Goal: Information Seeking & Learning: Learn about a topic

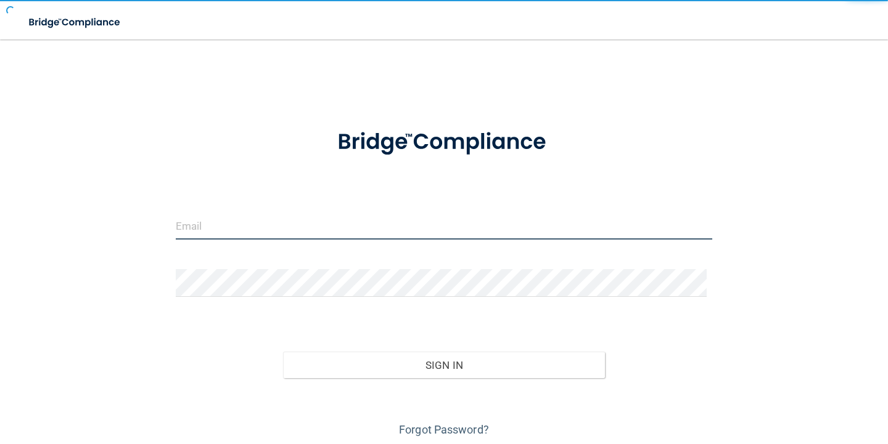
click at [263, 219] on input "email" at bounding box center [444, 226] width 536 height 28
click at [250, 229] on input "email" at bounding box center [444, 226] width 536 height 28
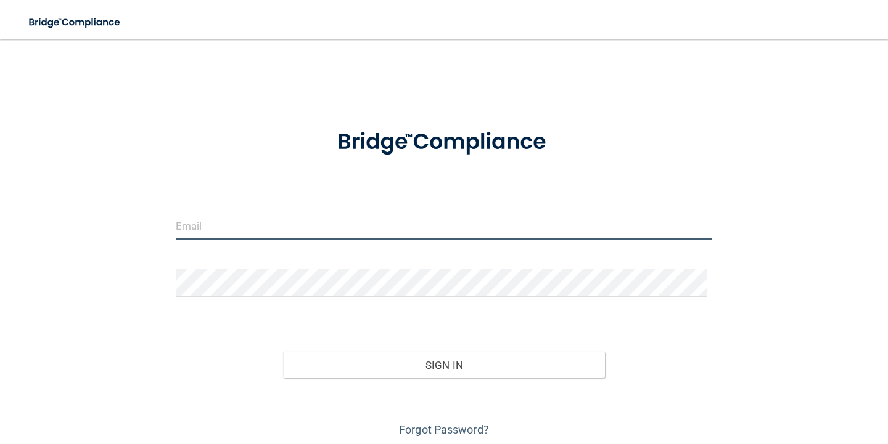
type input "[EMAIL_ADDRESS][DOMAIN_NAME]"
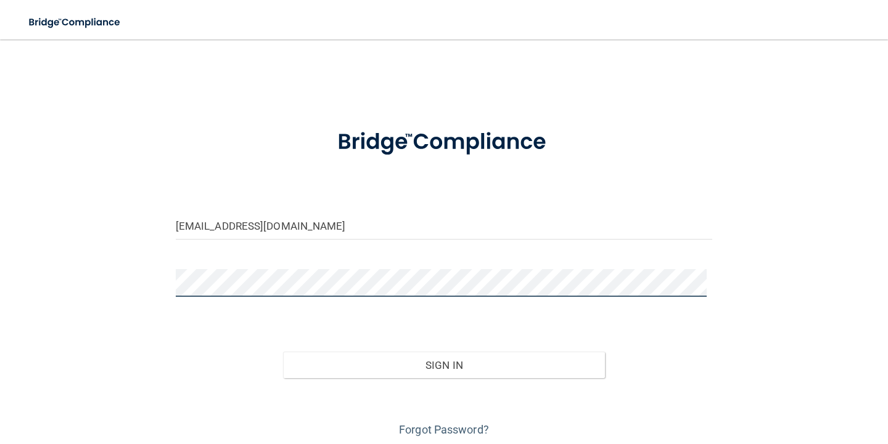
click at [283, 352] on button "Sign In" at bounding box center [444, 365] width 322 height 27
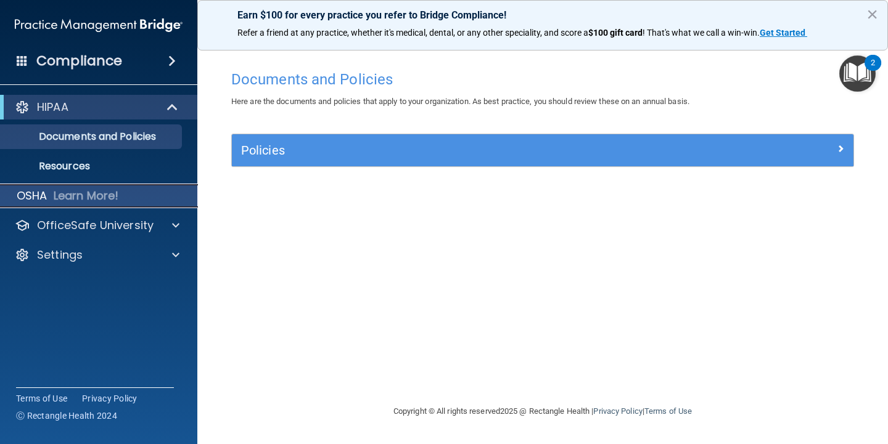
drag, startPoint x: 95, startPoint y: 200, endPoint x: 78, endPoint y: 200, distance: 17.3
click at [94, 200] on p "Learn More!" at bounding box center [86, 196] width 65 height 15
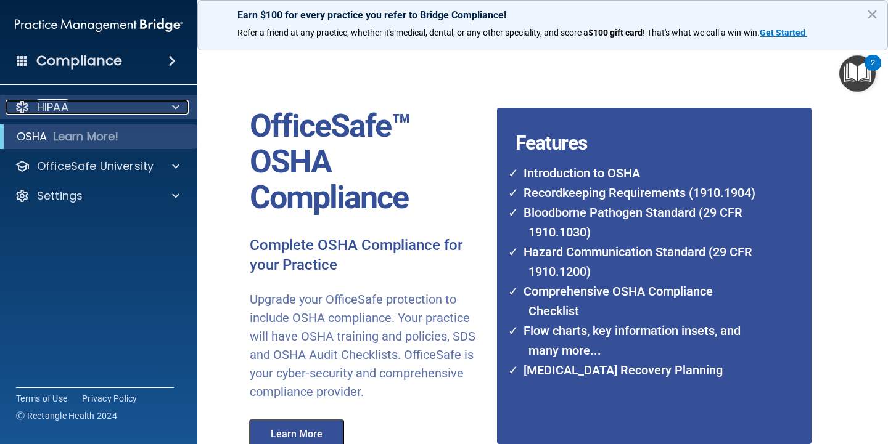
click at [52, 112] on p "HIPAA" at bounding box center [52, 107] width 31 height 15
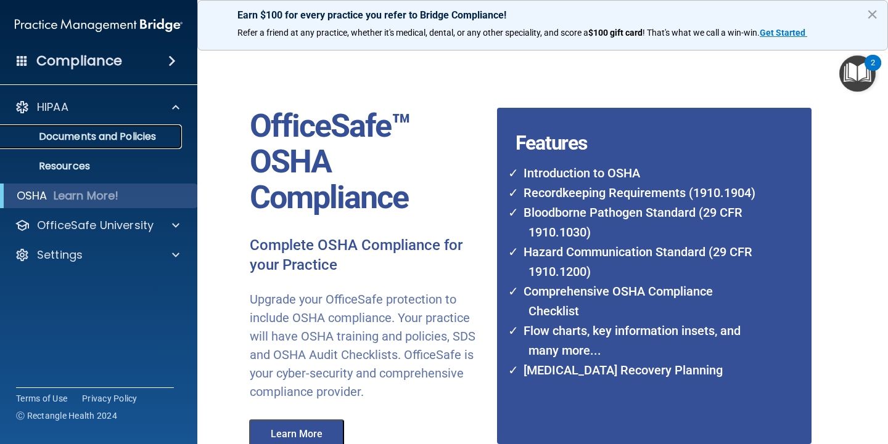
click at [125, 134] on p "Documents and Policies" at bounding box center [92, 137] width 168 height 12
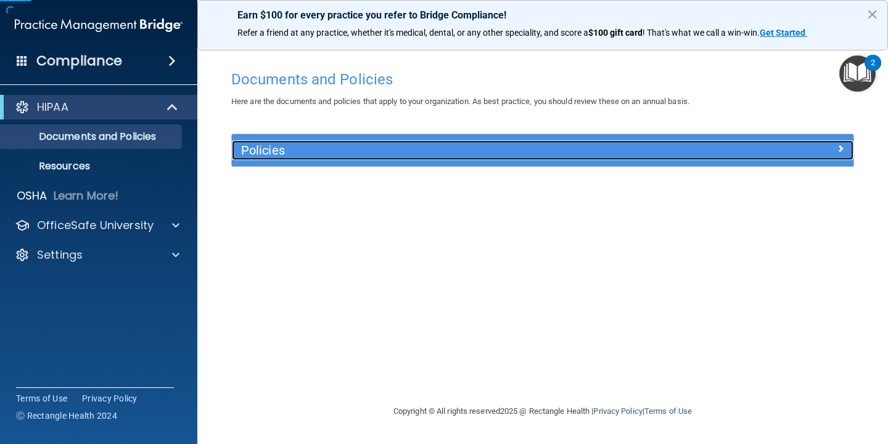
click at [385, 153] on h5 "Policies" at bounding box center [464, 151] width 447 height 14
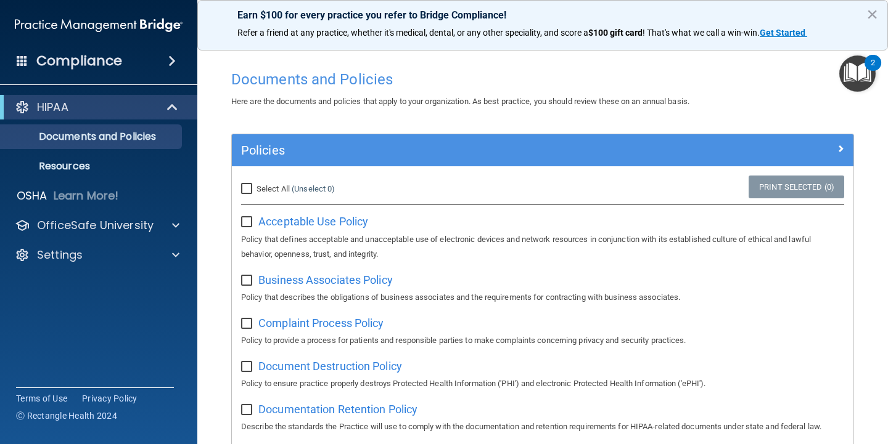
click at [873, 76] on body "Compliance HIPAA Documents and Policies Report an Incident Business Associates …" at bounding box center [444, 222] width 888 height 444
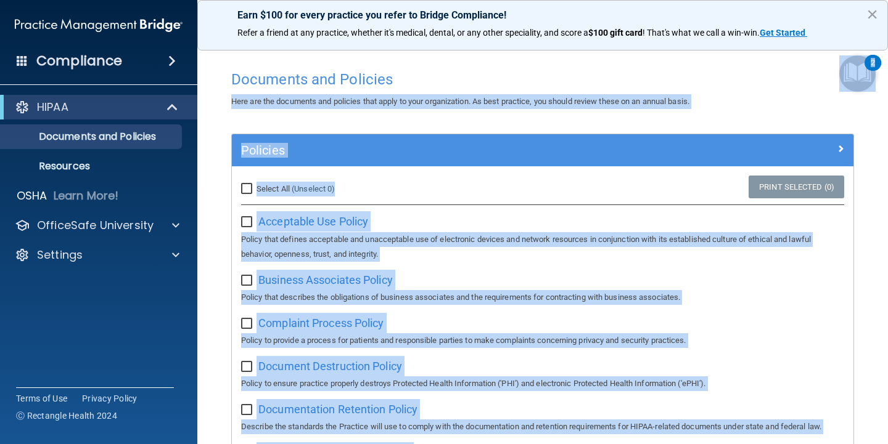
click at [866, 76] on img "Open Resource Center, 2 new notifications" at bounding box center [857, 73] width 36 height 36
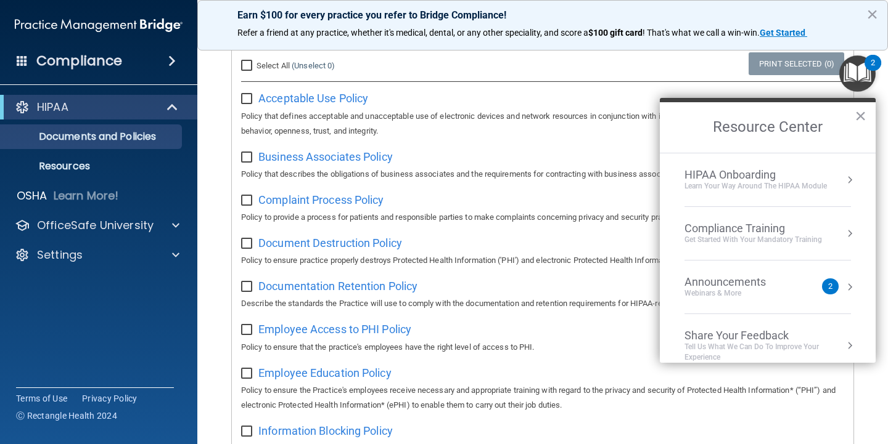
scroll to position [62, 0]
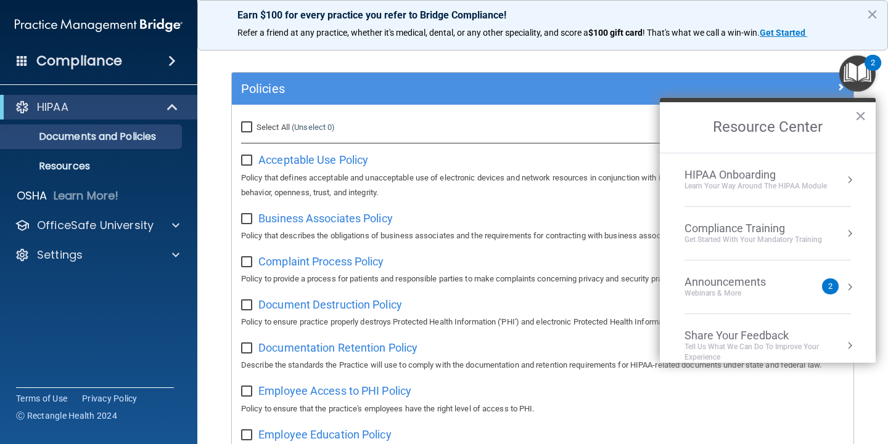
click at [243, 118] on div "Select All (Unselect 0) Unselect All" at bounding box center [335, 127] width 207 height 27
click at [248, 124] on input "Select All (Unselect 0) Unselect All" at bounding box center [248, 128] width 14 height 10
checkbox input "true"
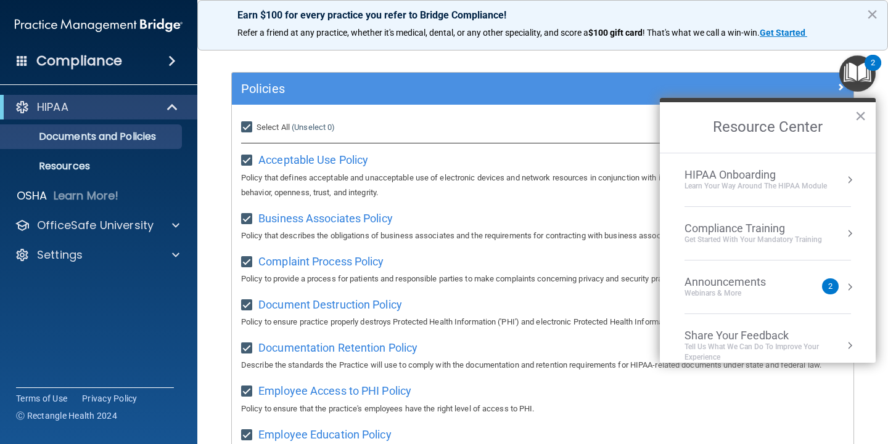
checkbox input "true"
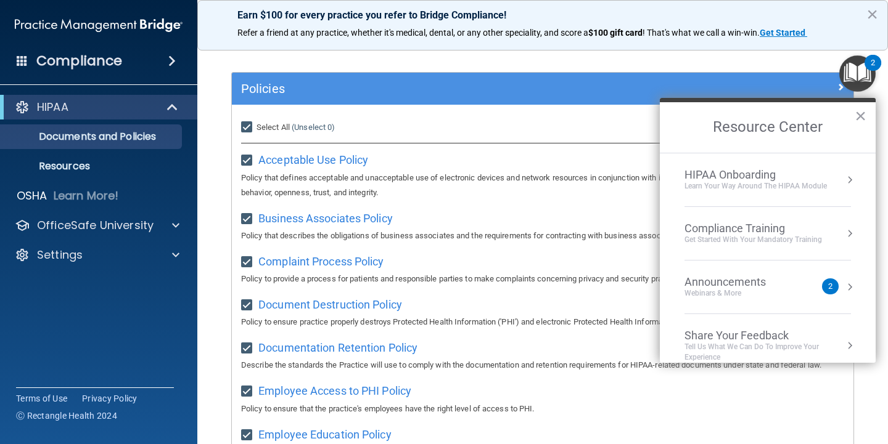
checkbox input "true"
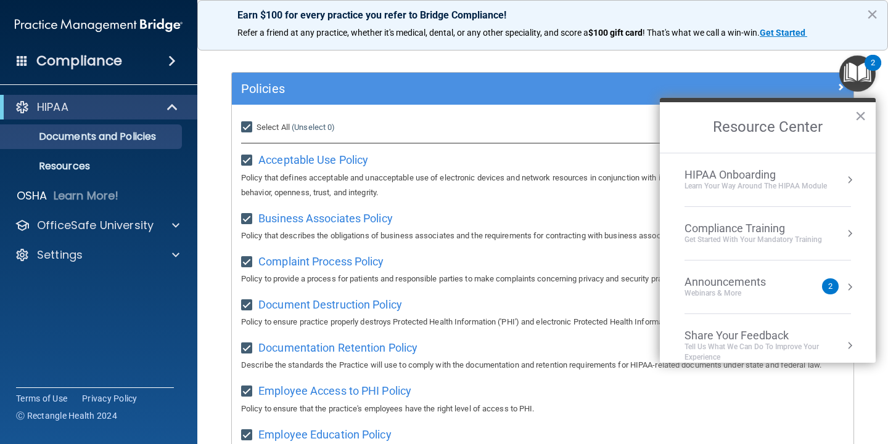
checkbox input "true"
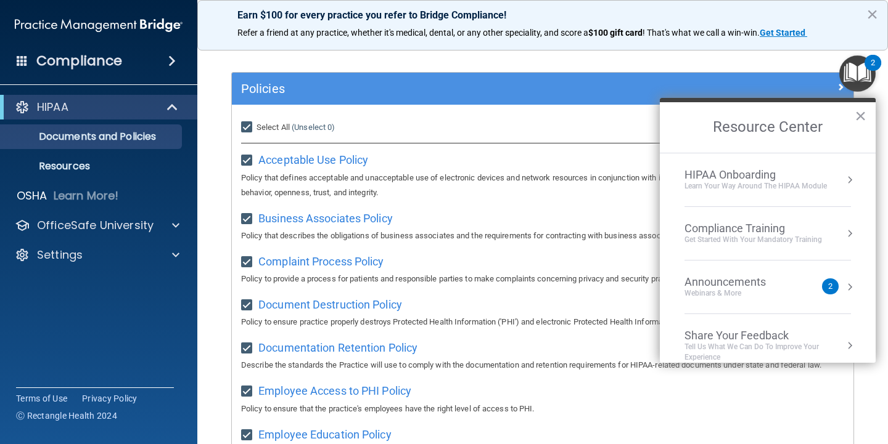
checkbox input "true"
click at [861, 114] on button "×" at bounding box center [860, 116] width 12 height 20
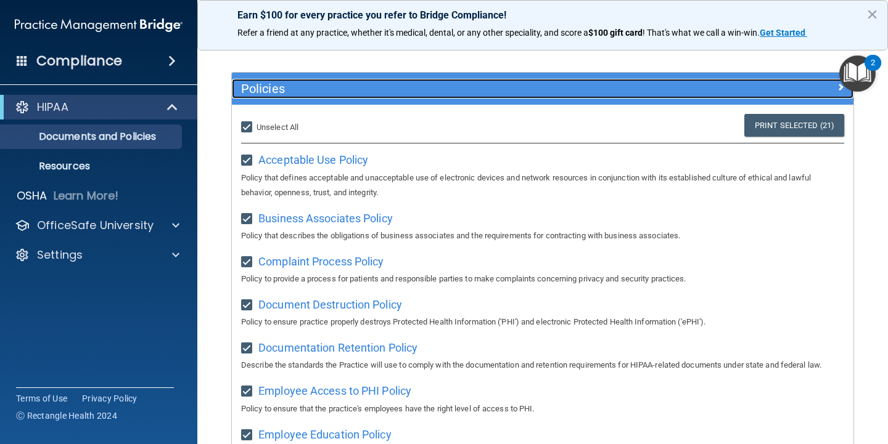
click at [836, 89] on span at bounding box center [839, 87] width 7 height 15
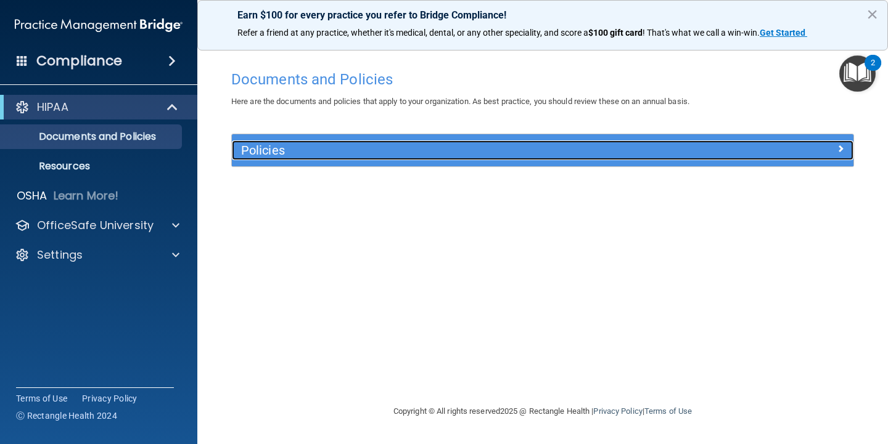
scroll to position [0, 0]
click at [841, 149] on span at bounding box center [839, 148] width 7 height 15
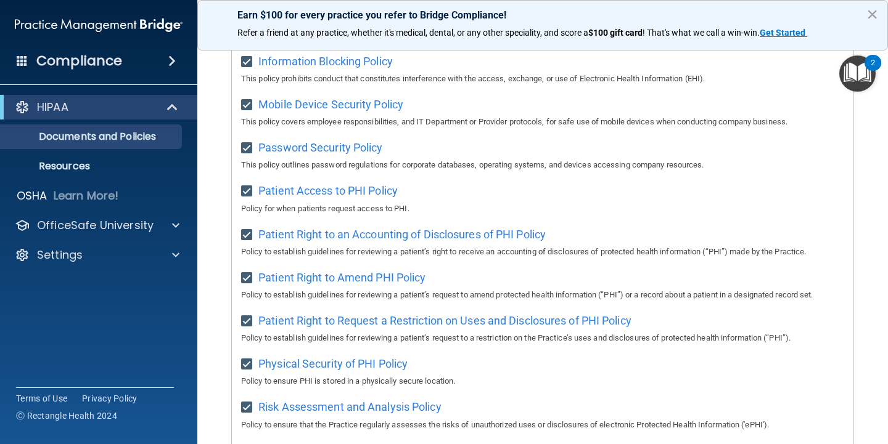
scroll to position [822, 0]
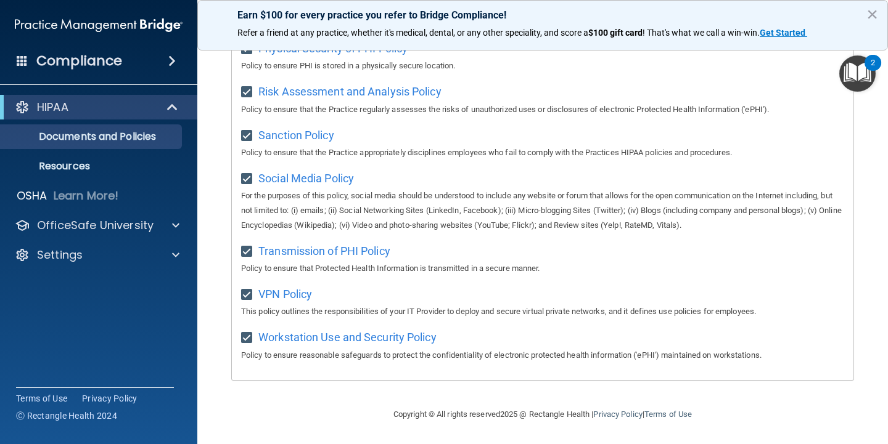
click at [852, 68] on img "Open Resource Center, 2 new notifications" at bounding box center [857, 73] width 36 height 36
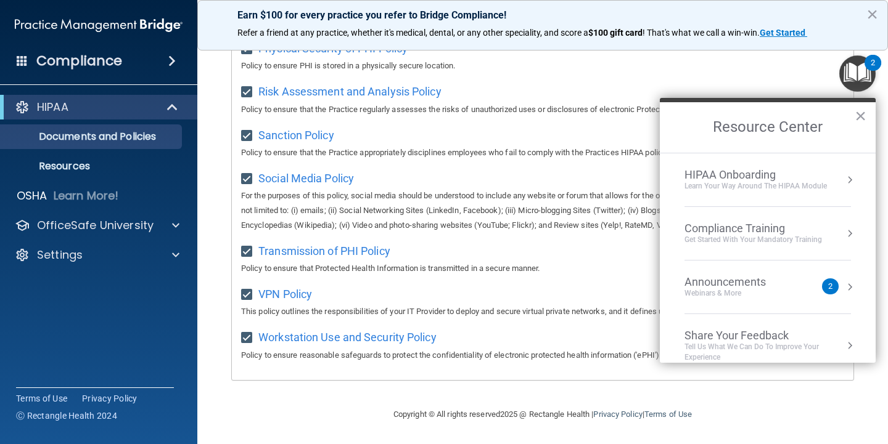
click at [732, 293] on div "Webinars & More" at bounding box center [737, 293] width 106 height 10
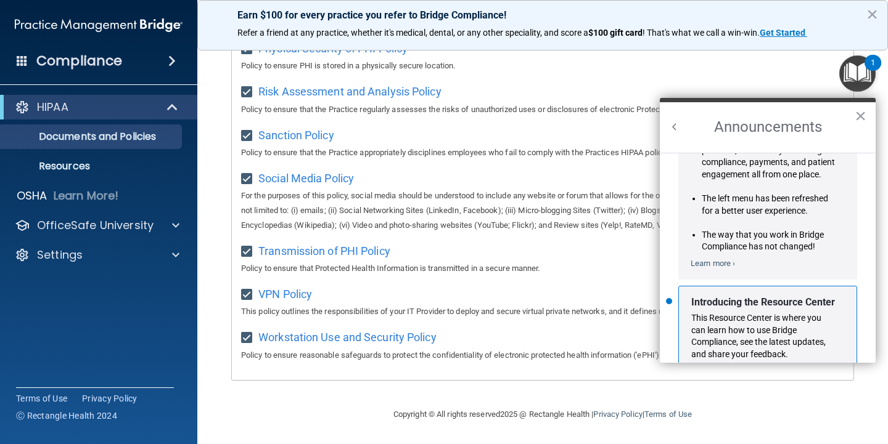
scroll to position [216, 0]
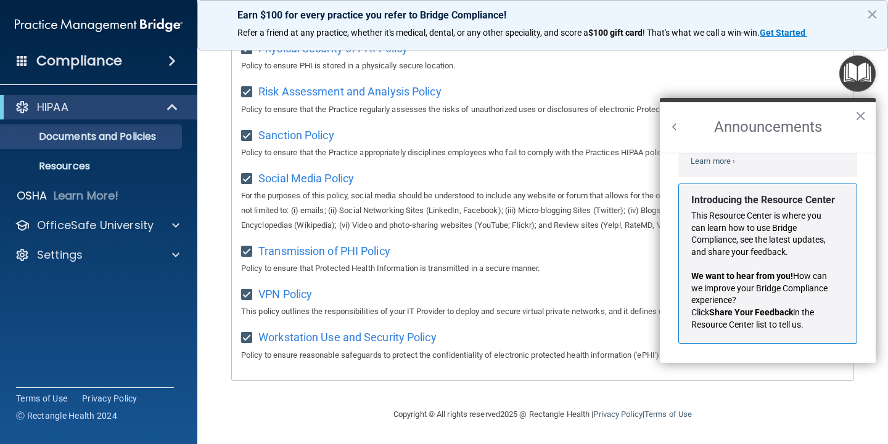
click at [859, 85] on img "Open Resource Center" at bounding box center [857, 73] width 36 height 36
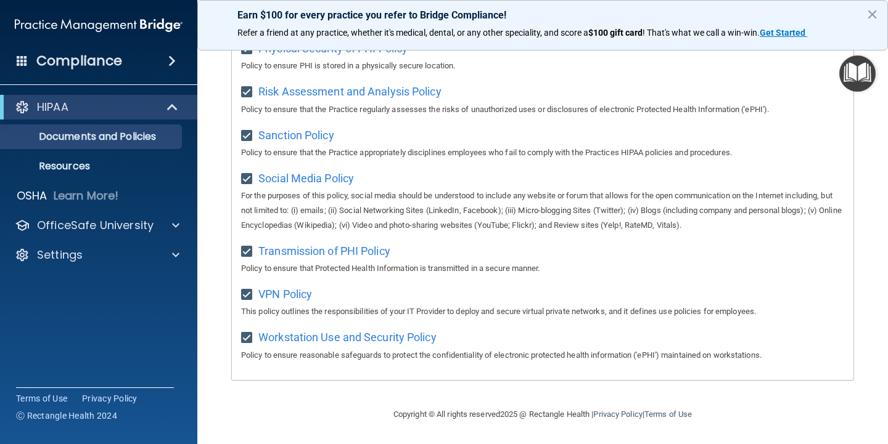
click at [860, 80] on img "Open Resource Center" at bounding box center [857, 73] width 36 height 36
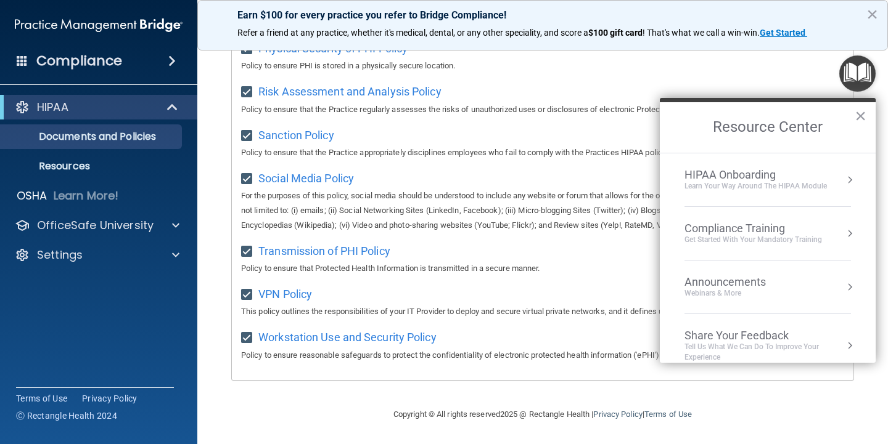
click at [777, 182] on div "Learn Your Way around the HIPAA module" at bounding box center [755, 186] width 142 height 10
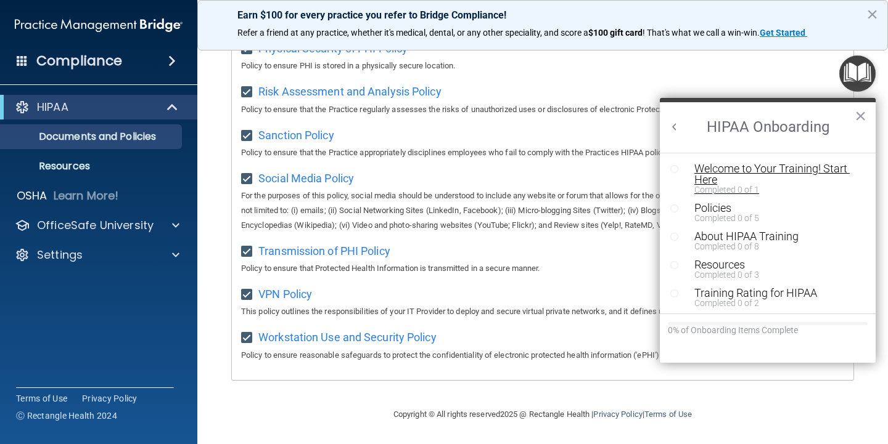
scroll to position [0, 0]
click at [708, 171] on div "Welcome to Your Training! Start Here" at bounding box center [772, 174] width 156 height 22
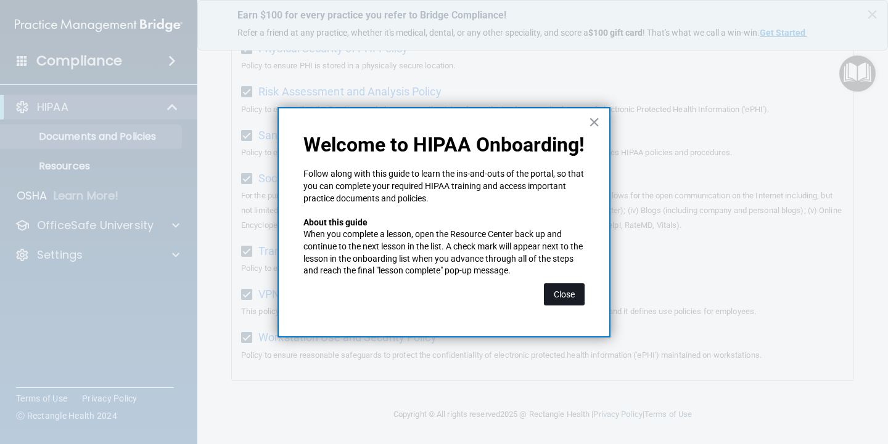
click at [560, 294] on button "Close" at bounding box center [564, 295] width 41 height 22
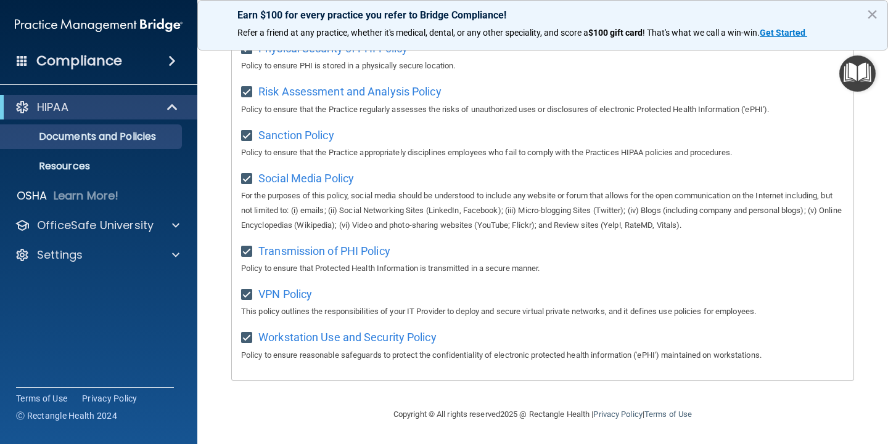
click at [847, 73] on img "Open Resource Center" at bounding box center [857, 73] width 36 height 36
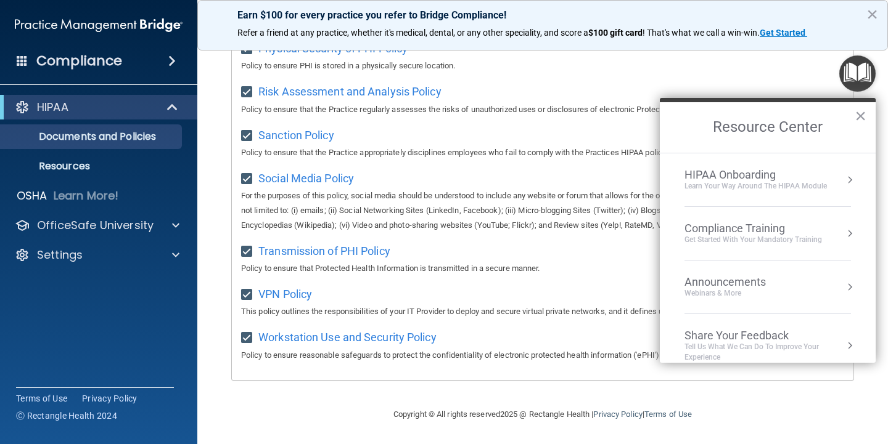
click at [764, 178] on div "HIPAA Onboarding" at bounding box center [755, 175] width 142 height 14
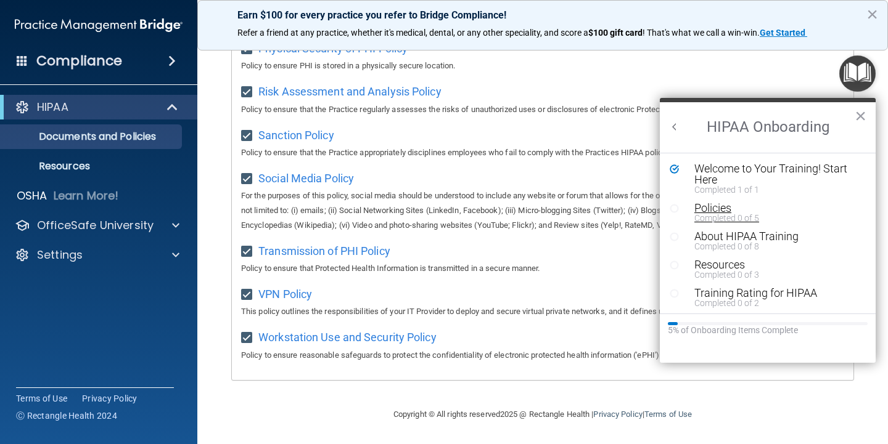
click at [709, 211] on div "Policies" at bounding box center [772, 208] width 156 height 11
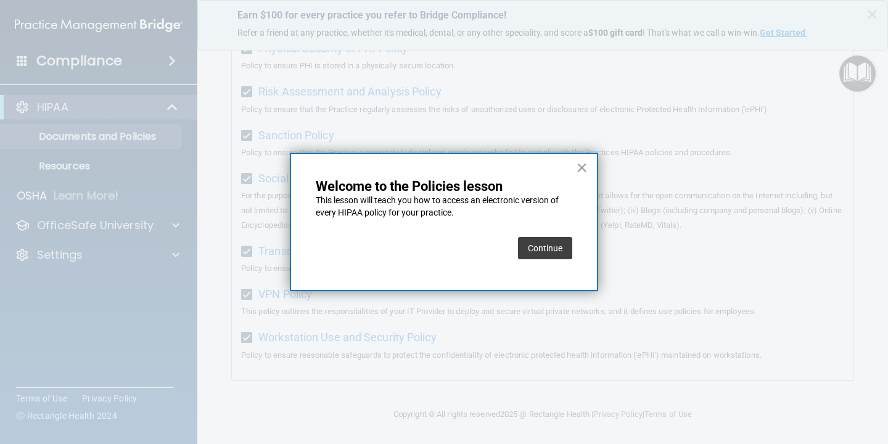
click at [553, 250] on button "Continue" at bounding box center [545, 248] width 54 height 22
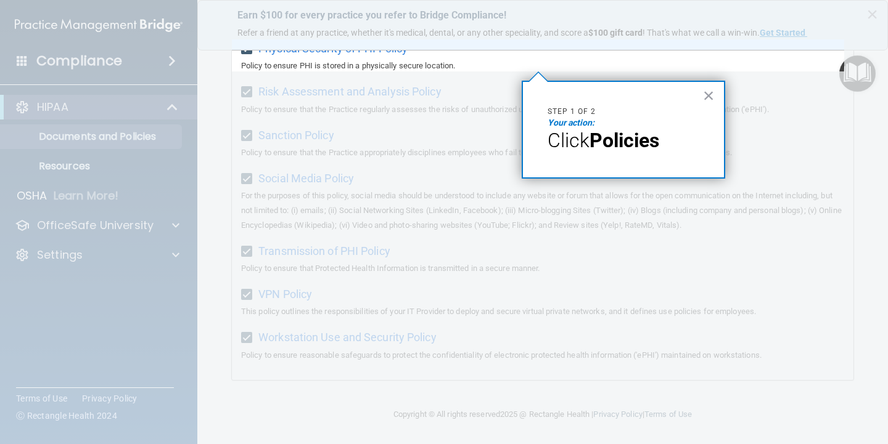
scroll to position [95, 0]
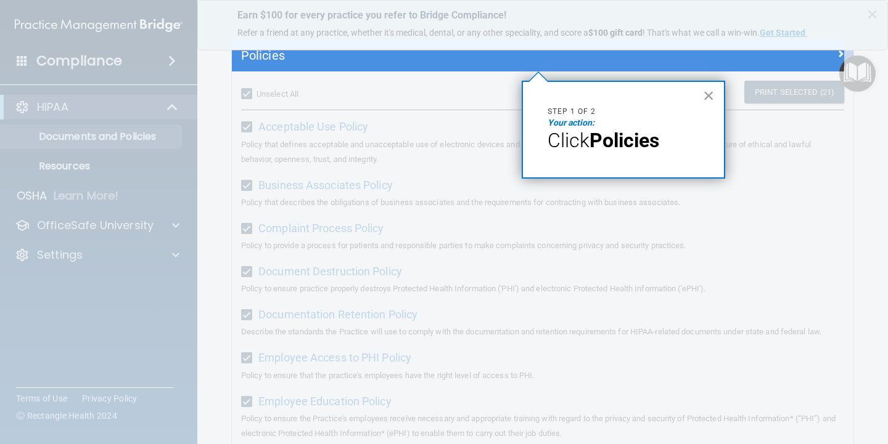
click at [612, 147] on strong "Policies" at bounding box center [624, 140] width 70 height 23
click at [431, 50] on div "Earn $100 for every practice you refer to Bridge Compliance! Refer a friend at …" at bounding box center [542, 25] width 690 height 51
click at [430, 57] on h5 "Policies" at bounding box center [464, 56] width 447 height 14
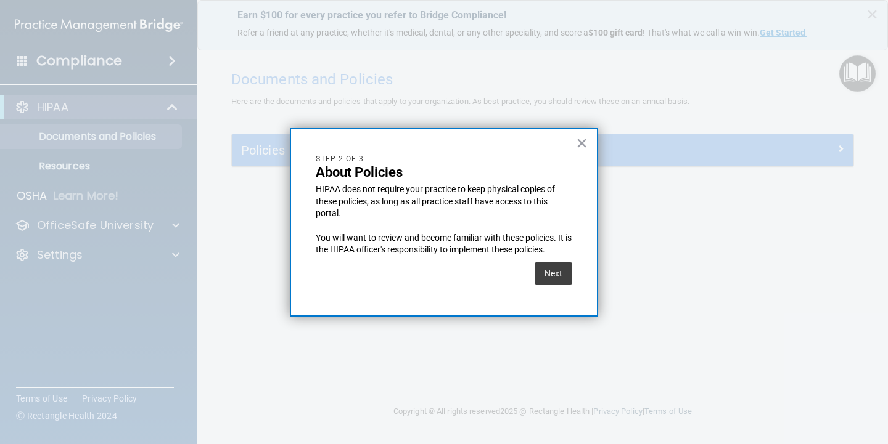
scroll to position [0, 0]
click at [549, 273] on button "Next" at bounding box center [553, 274] width 38 height 22
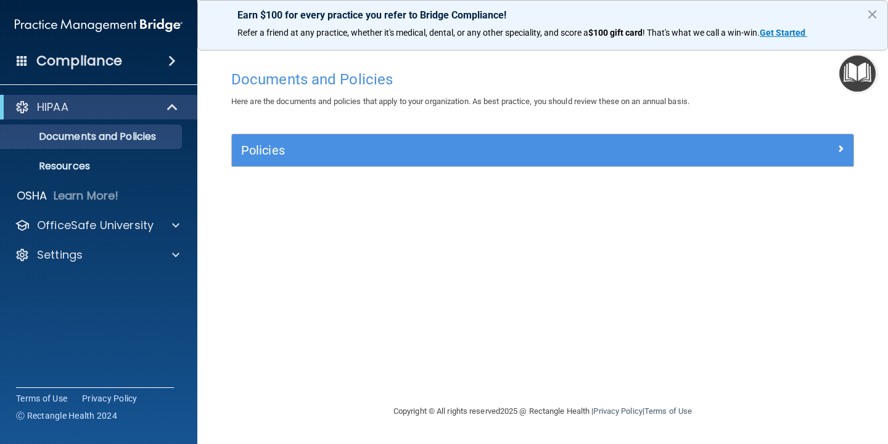
click at [853, 76] on img "Open Resource Center" at bounding box center [857, 73] width 36 height 36
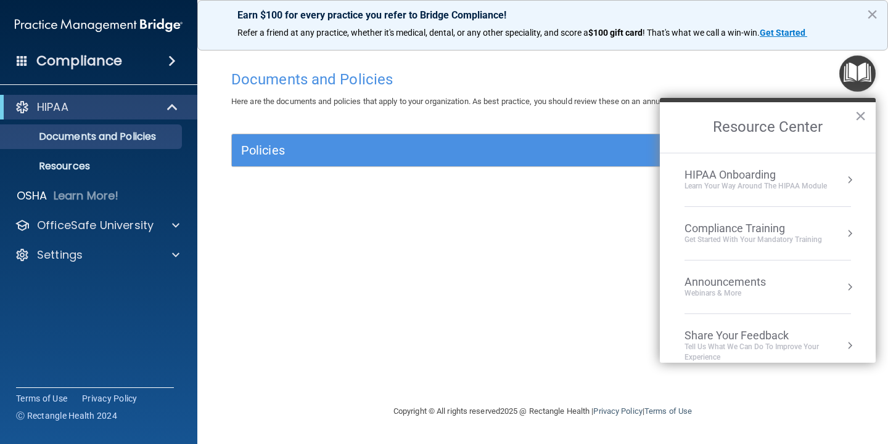
click at [773, 186] on div "Learn Your Way around the HIPAA module" at bounding box center [755, 186] width 142 height 10
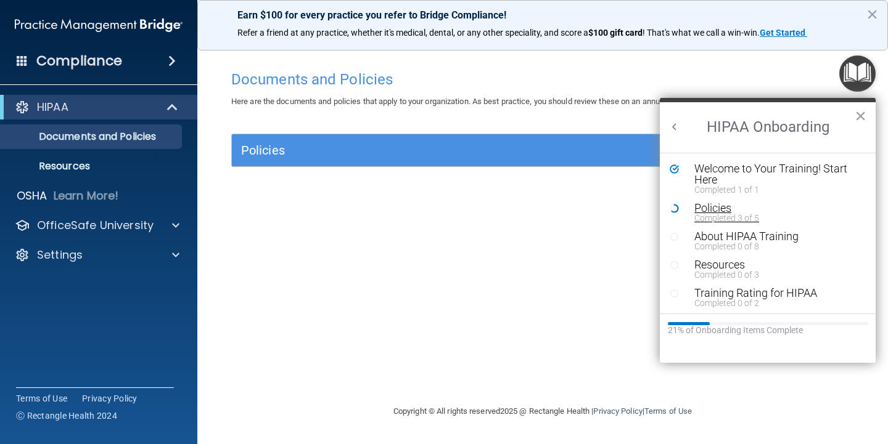
click at [722, 214] on div "Completed 3 of 5" at bounding box center [772, 218] width 156 height 9
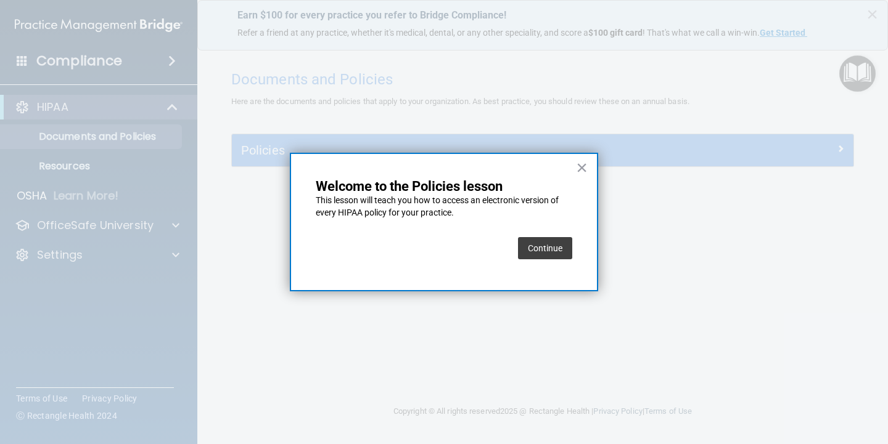
click at [556, 244] on button "Continue" at bounding box center [545, 248] width 54 height 22
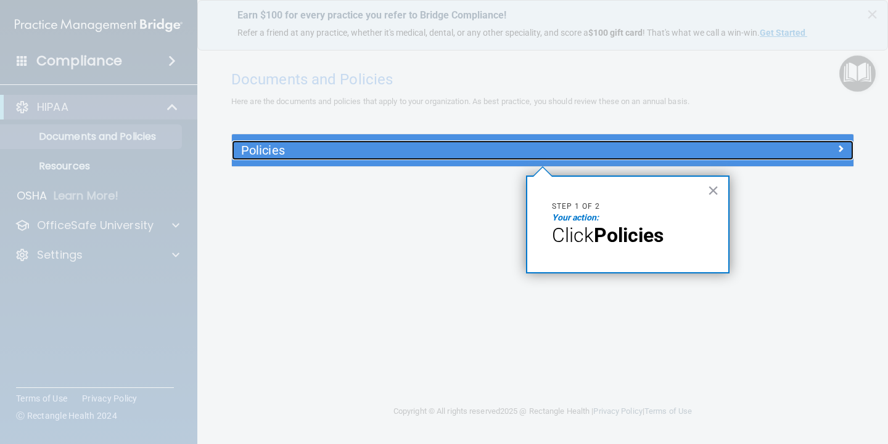
click at [545, 148] on h5 "Policies" at bounding box center [464, 151] width 447 height 14
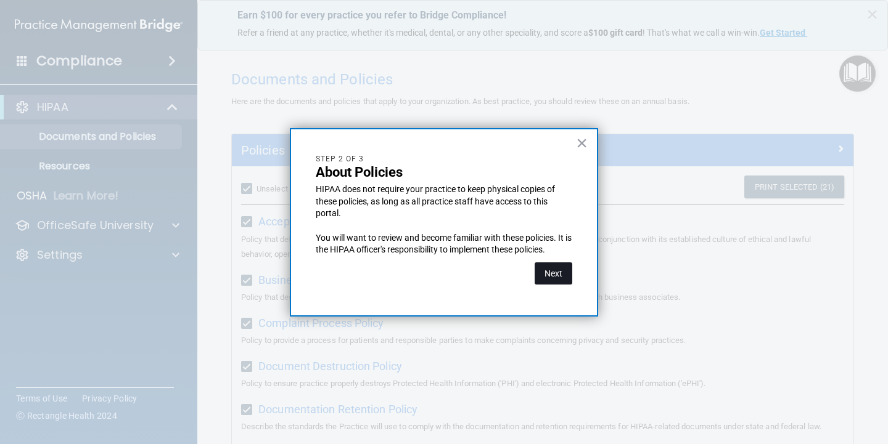
click at [559, 274] on button "Next" at bounding box center [553, 274] width 38 height 22
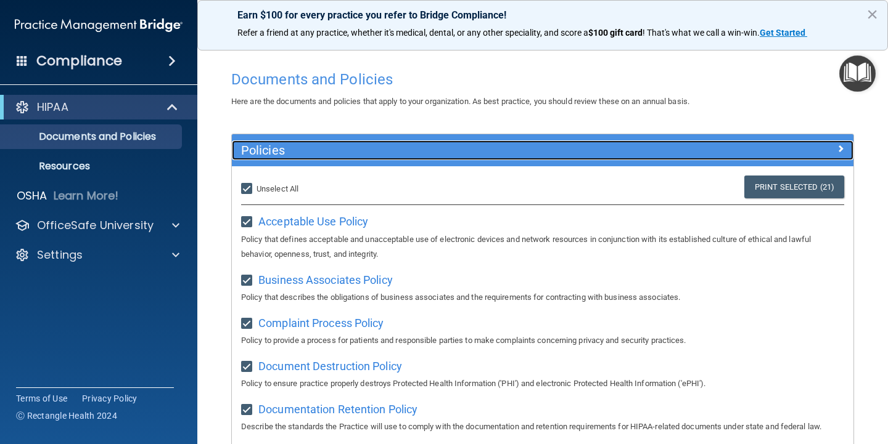
click at [582, 154] on h5 "Policies" at bounding box center [464, 151] width 447 height 14
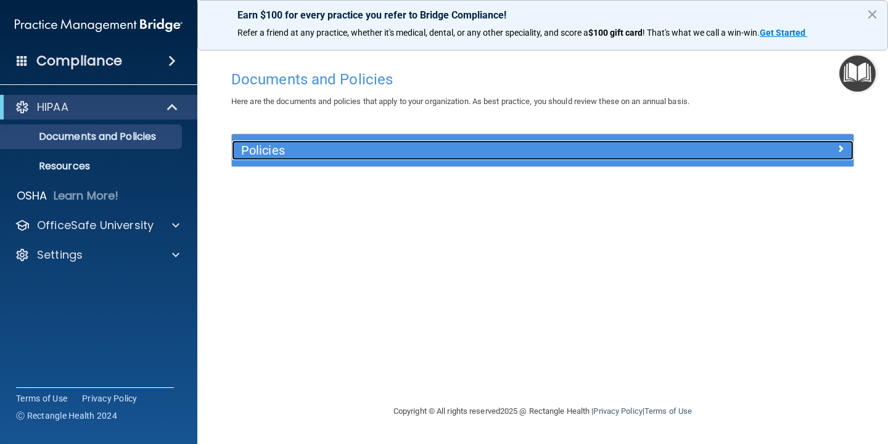
click at [582, 154] on h5 "Policies" at bounding box center [464, 151] width 447 height 14
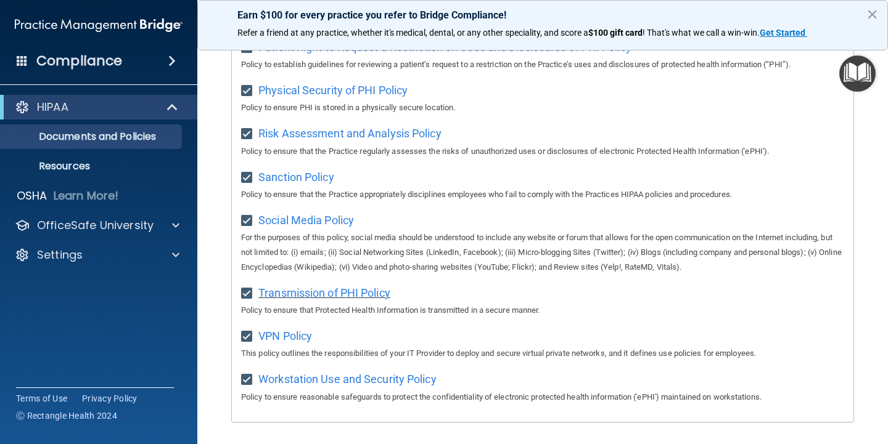
scroll to position [822, 0]
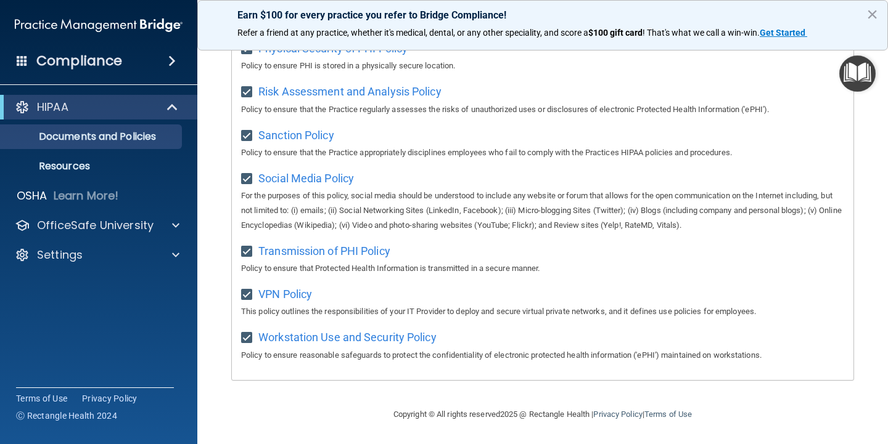
click at [856, 65] on img "Open Resource Center" at bounding box center [857, 73] width 36 height 36
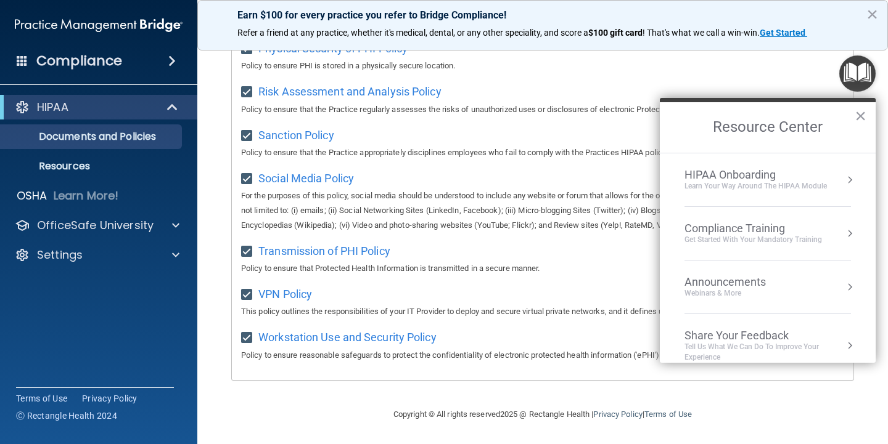
click at [754, 175] on div "HIPAA Onboarding" at bounding box center [755, 175] width 142 height 14
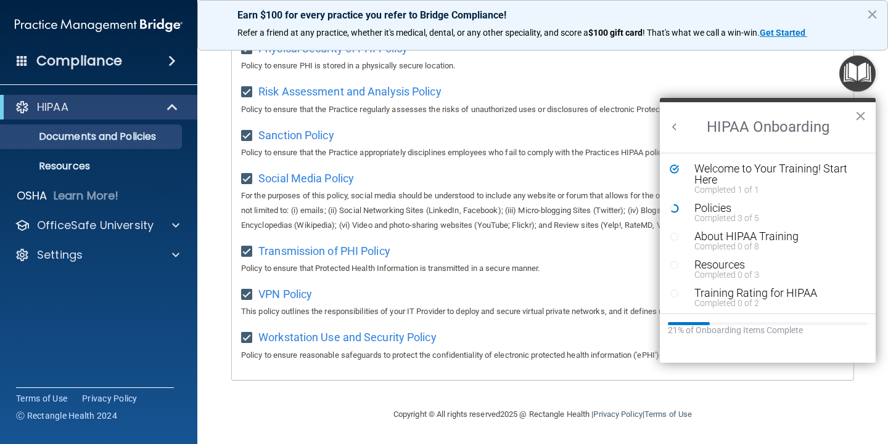
scroll to position [0, 0]
click at [721, 214] on div "Completed 3 of 5" at bounding box center [772, 218] width 156 height 9
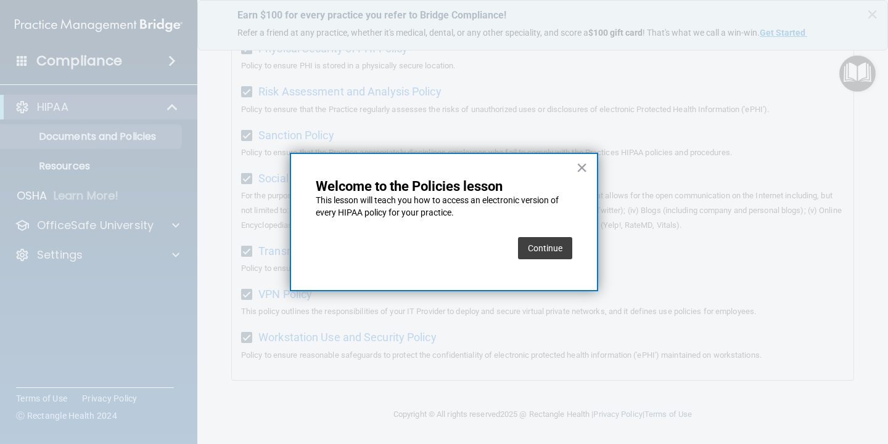
click at [540, 242] on button "Continue" at bounding box center [545, 248] width 54 height 22
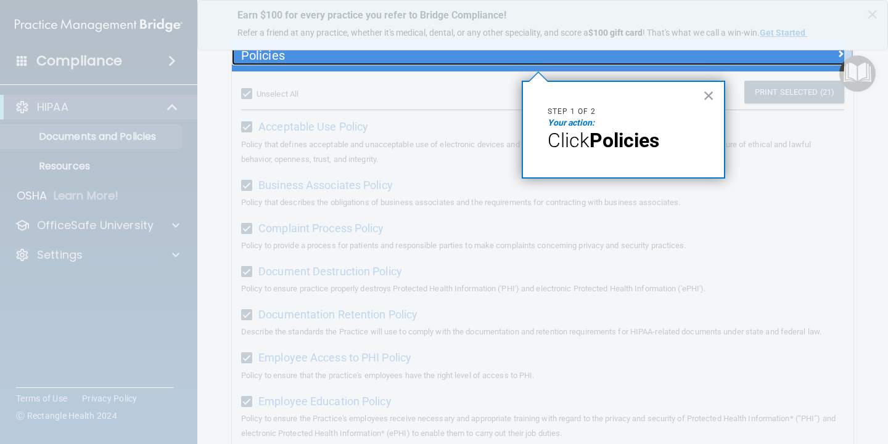
click at [543, 57] on h5 "Policies" at bounding box center [464, 56] width 447 height 14
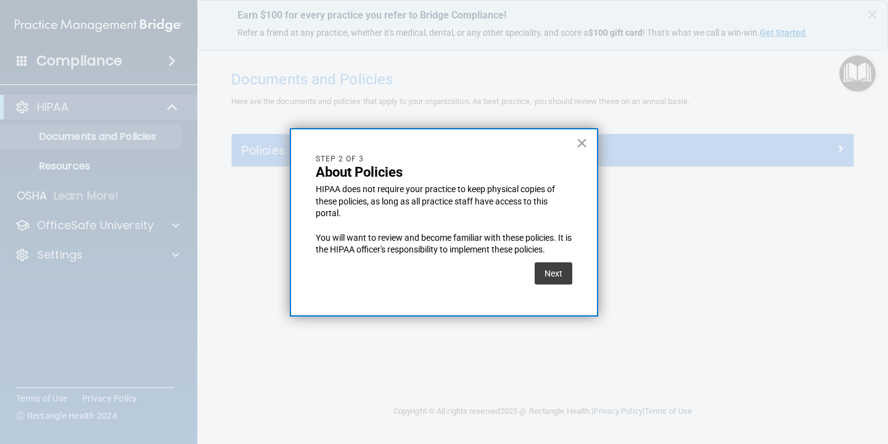
scroll to position [0, 0]
click at [563, 279] on button "Next" at bounding box center [553, 274] width 38 height 22
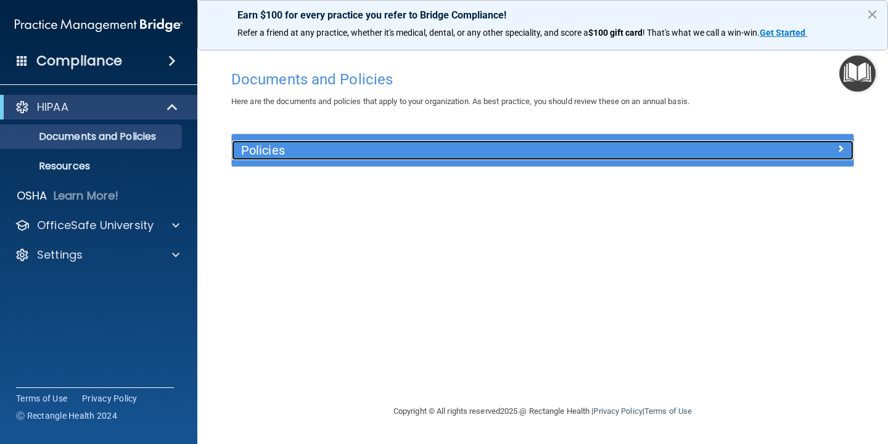
click at [380, 152] on h5 "Policies" at bounding box center [464, 151] width 447 height 14
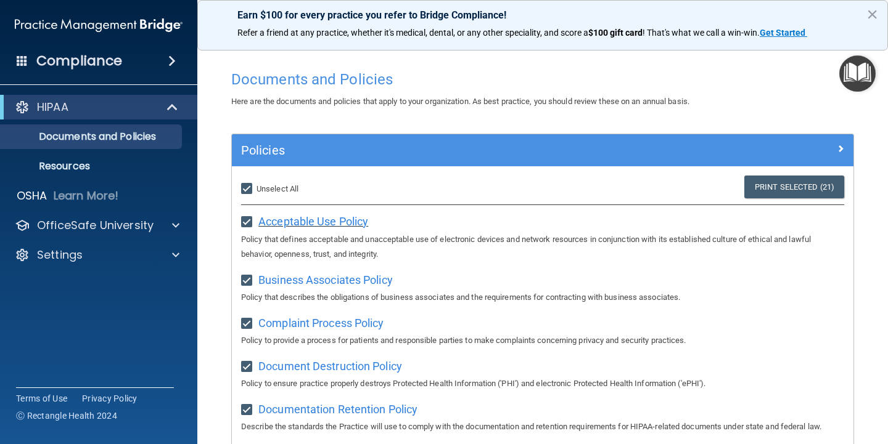
click at [301, 220] on span "Acceptable Use Policy" at bounding box center [313, 221] width 110 height 13
click at [355, 272] on div "Business Associates Policy Policy that describes the obligations of business as…" at bounding box center [542, 287] width 603 height 35
click at [354, 275] on span "Business Associates Policy" at bounding box center [325, 280] width 134 height 13
click at [341, 325] on span "Complaint Process Policy" at bounding box center [320, 323] width 125 height 13
click at [340, 370] on span "Document Destruction Policy" at bounding box center [330, 366] width 144 height 13
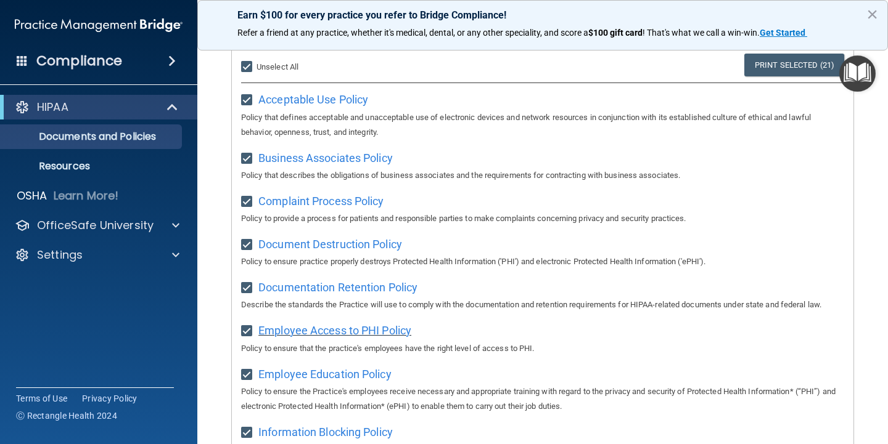
scroll to position [123, 0]
drag, startPoint x: 308, startPoint y: 276, endPoint x: 308, endPoint y: 286, distance: 9.9
click at [307, 288] on span "Documentation Retention Policy" at bounding box center [337, 286] width 159 height 13
click at [359, 370] on span "Employee Education Policy" at bounding box center [324, 373] width 133 height 13
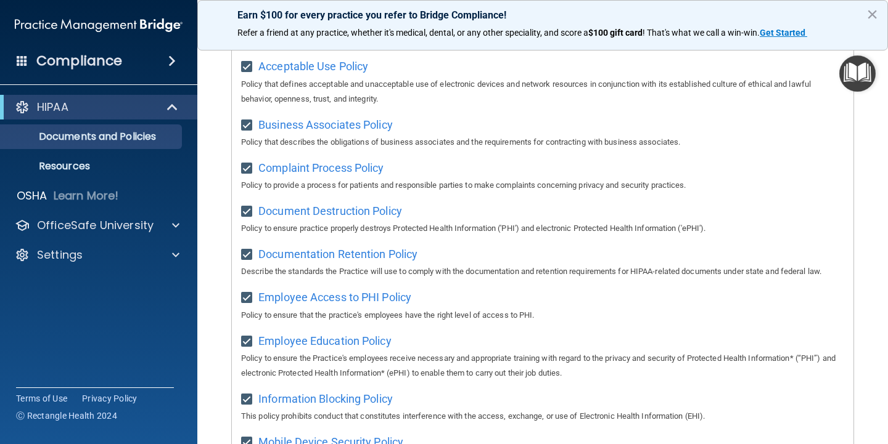
scroll to position [185, 0]
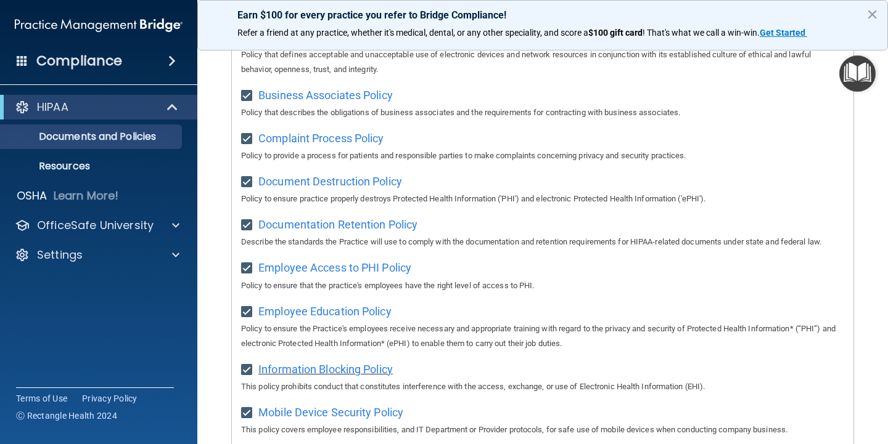
click at [330, 374] on span "Information Blocking Policy" at bounding box center [325, 369] width 134 height 13
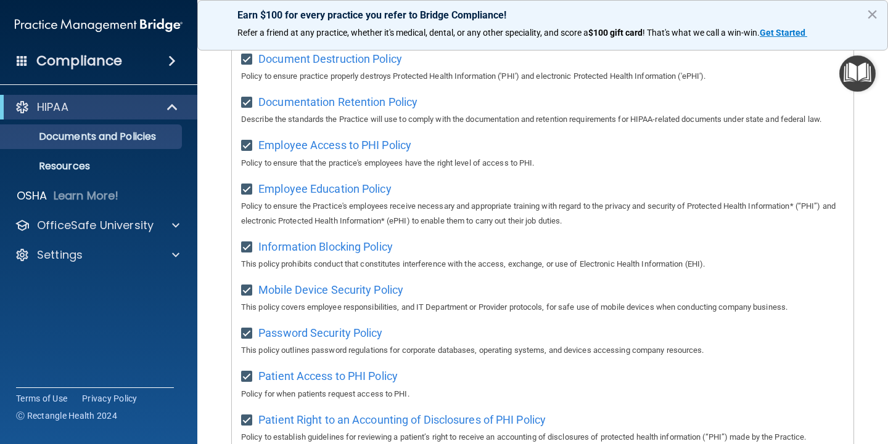
scroll to position [308, 0]
click at [350, 290] on span "Mobile Device Security Policy" at bounding box center [330, 289] width 145 height 13
click at [333, 332] on span "Password Security Policy" at bounding box center [320, 332] width 124 height 13
click at [351, 382] on span "Patient Access to PHI Policy" at bounding box center [327, 375] width 139 height 13
click at [293, 421] on span "Patient Right to an Accounting of Disclosures of PHI Policy" at bounding box center [401, 419] width 287 height 13
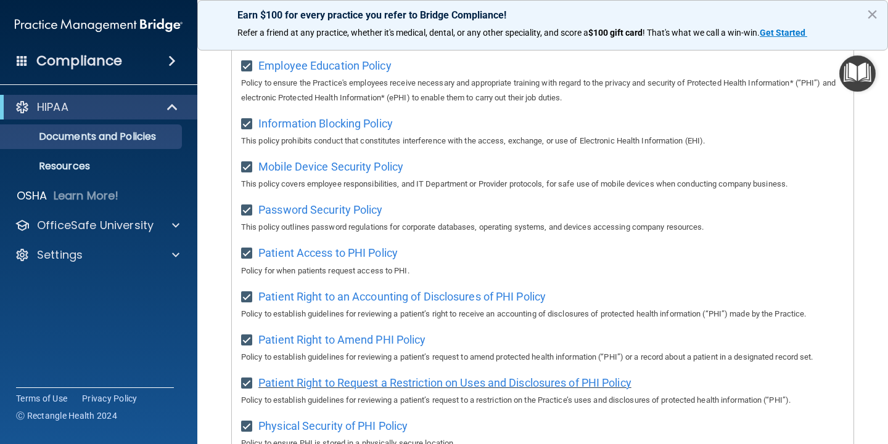
scroll to position [431, 0]
click at [346, 346] on span "Patient Right to Amend PHI Policy" at bounding box center [341, 339] width 167 height 13
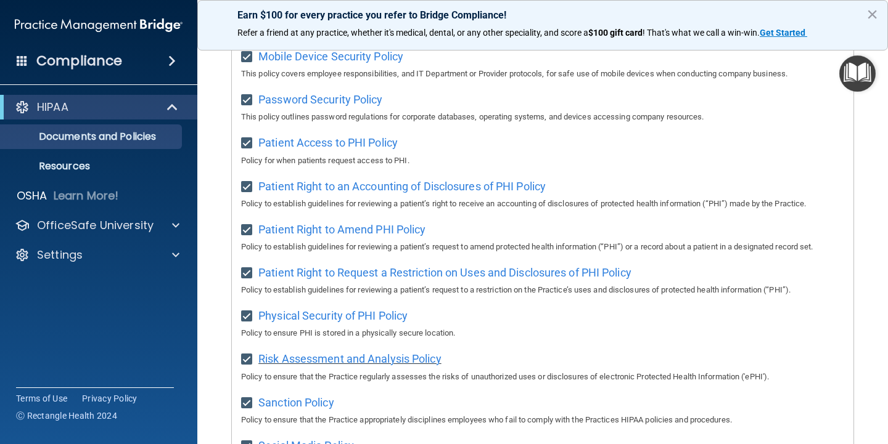
scroll to position [555, 0]
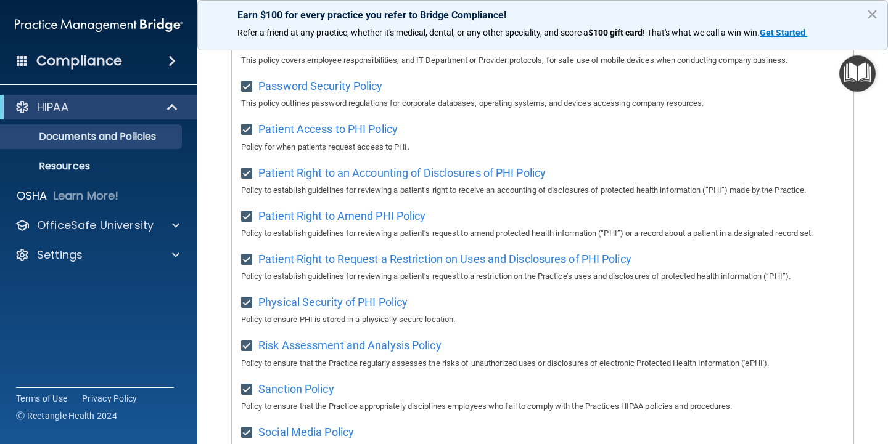
click at [301, 309] on span "Physical Security of PHI Policy" at bounding box center [332, 302] width 149 height 13
click at [287, 389] on div "Sanction Policy Policy to ensure that the Practice appropriately disciplines em…" at bounding box center [542, 396] width 603 height 35
click at [318, 352] on span "Risk Assessment and Analysis Policy" at bounding box center [349, 345] width 183 height 13
drag, startPoint x: 290, startPoint y: 390, endPoint x: 290, endPoint y: 398, distance: 8.0
click at [290, 391] on div "Sanction Policy Policy to ensure that the Practice appropriately disciplines em…" at bounding box center [542, 396] width 603 height 35
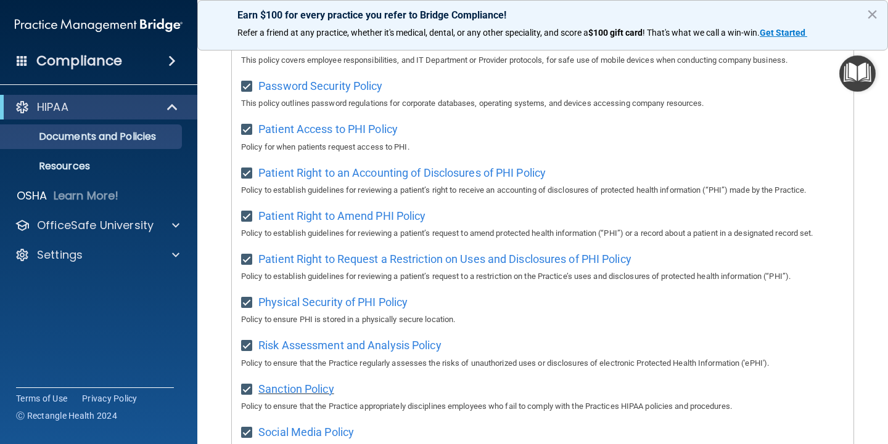
click at [290, 396] on span "Sanction Policy" at bounding box center [296, 389] width 76 height 13
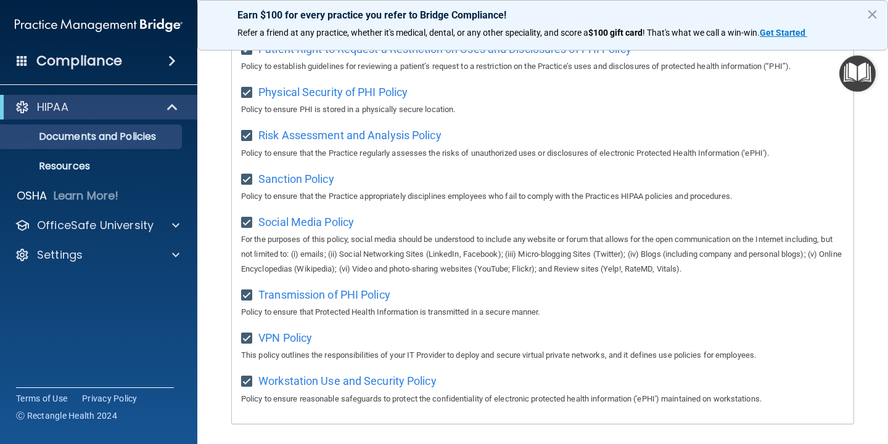
scroll to position [801, 0]
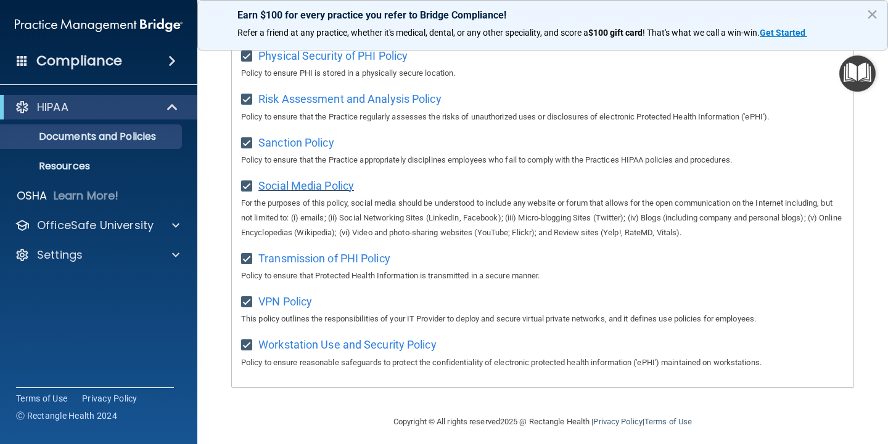
click at [337, 192] on span "Social Media Policy" at bounding box center [306, 185] width 96 height 13
click at [359, 264] on span "Transmission of PHI Policy" at bounding box center [324, 258] width 132 height 13
click at [268, 308] on span "VPN Policy" at bounding box center [285, 301] width 54 height 13
click at [292, 364] on div "Workstation Use and Security Policy Policy to ensure reasonable safeguards to p…" at bounding box center [542, 352] width 603 height 35
click at [297, 351] on span "Workstation Use and Security Policy" at bounding box center [347, 344] width 178 height 13
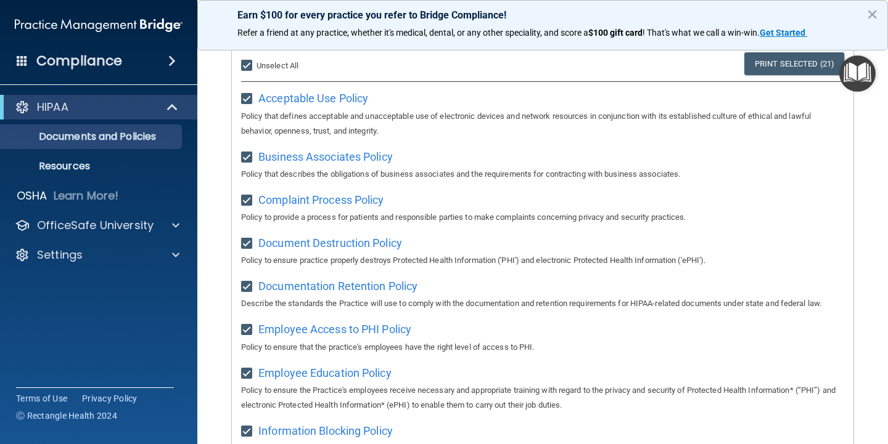
scroll to position [0, 0]
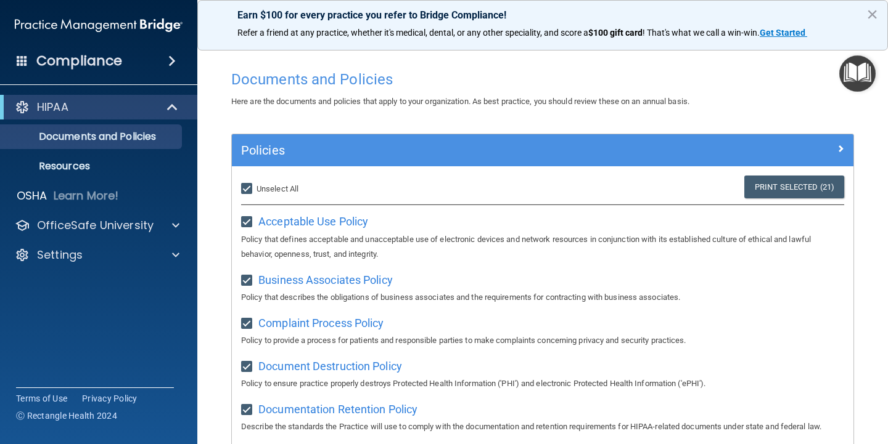
click at [848, 79] on img "Open Resource Center" at bounding box center [857, 73] width 36 height 36
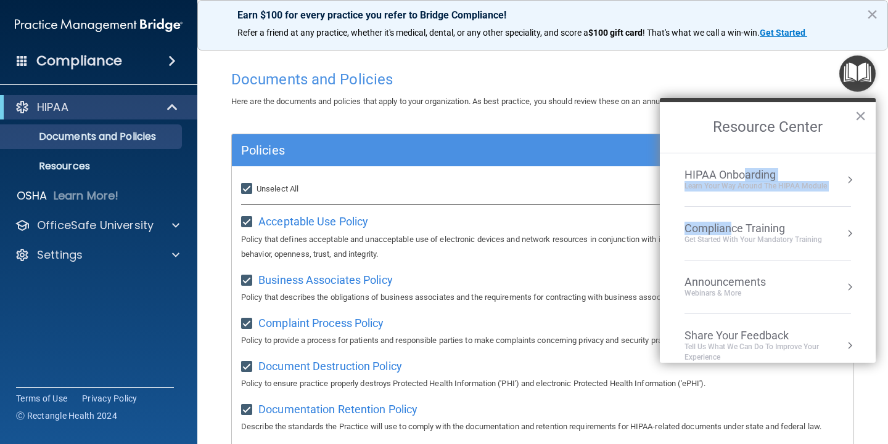
drag, startPoint x: 729, startPoint y: 227, endPoint x: 746, endPoint y: 171, distance: 58.7
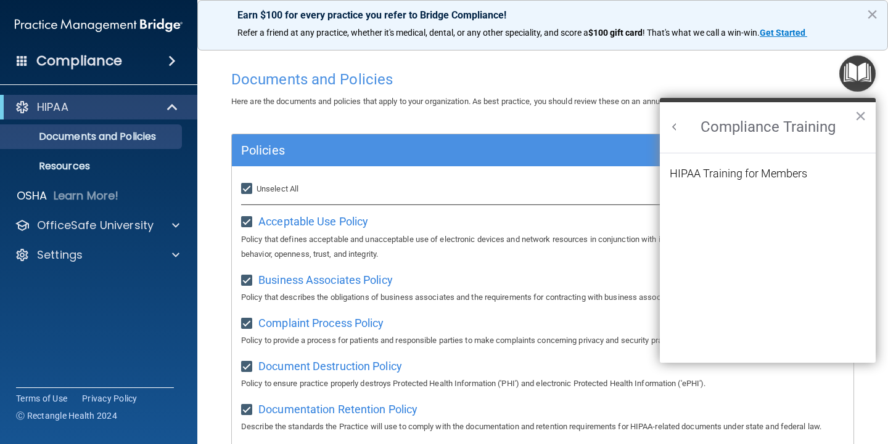
click at [743, 173] on div "HIPAA Training for Members" at bounding box center [737, 173] width 137 height 11
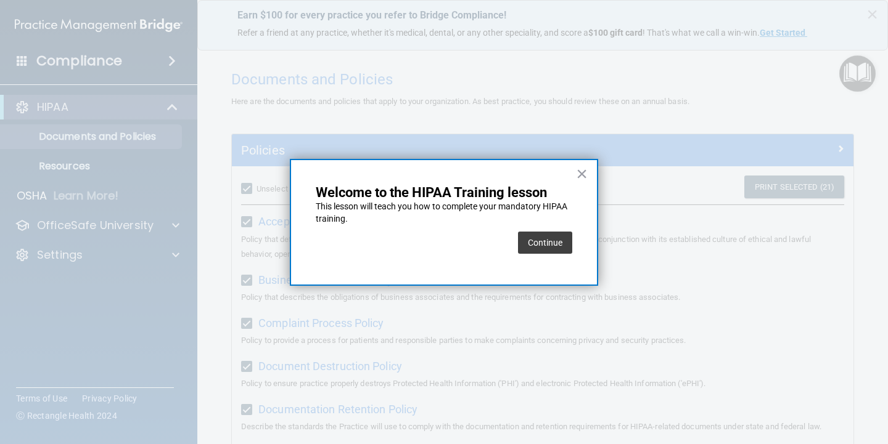
click at [599, 165] on div at bounding box center [444, 222] width 888 height 444
drag, startPoint x: 573, startPoint y: 239, endPoint x: 565, endPoint y: 245, distance: 9.2
click at [572, 240] on div "× Welcome to the HIPAA Training lesson This lesson will teach you how to comple…" at bounding box center [444, 222] width 308 height 127
click at [565, 245] on button "Continue" at bounding box center [545, 243] width 54 height 22
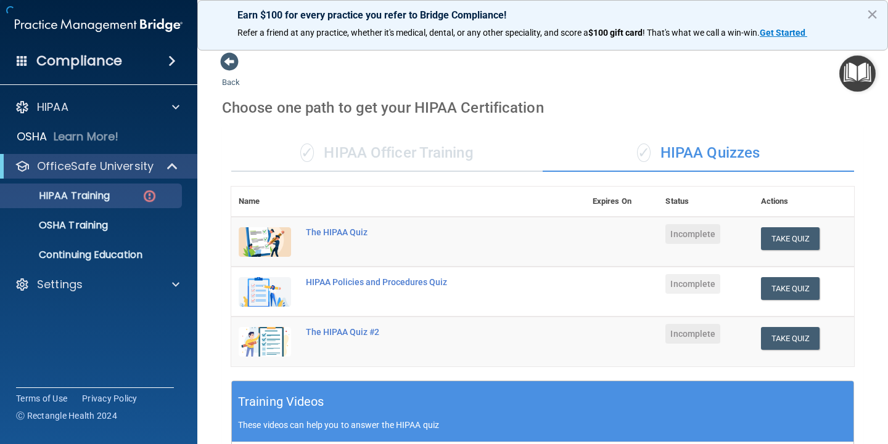
scroll to position [4, 0]
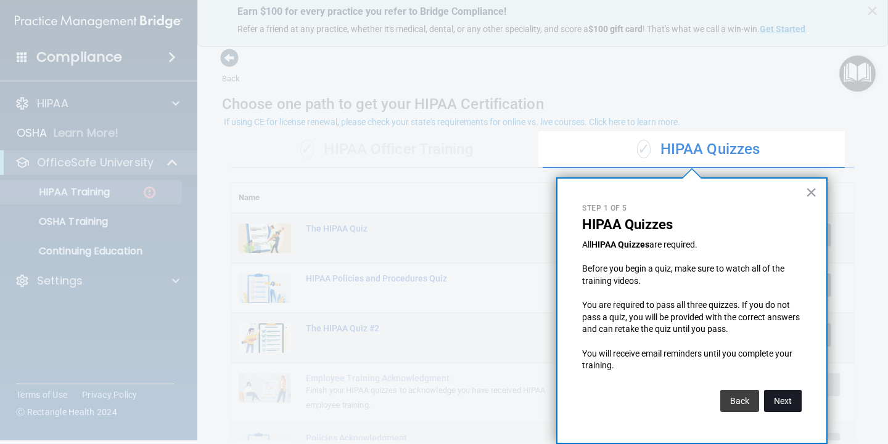
click at [781, 399] on button "Next" at bounding box center [783, 401] width 38 height 22
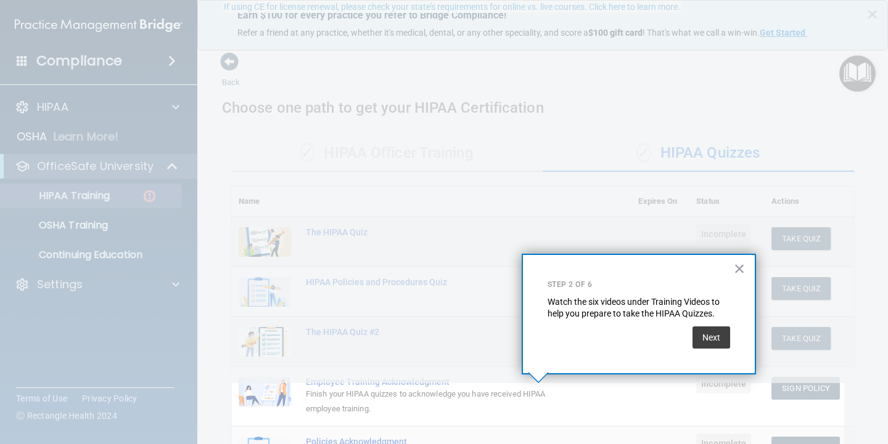
scroll to position [0, 0]
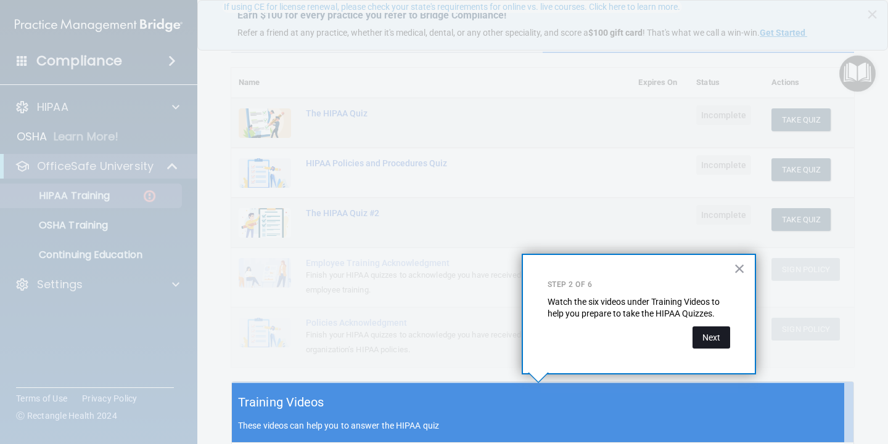
click at [711, 340] on button "Next" at bounding box center [711, 338] width 38 height 22
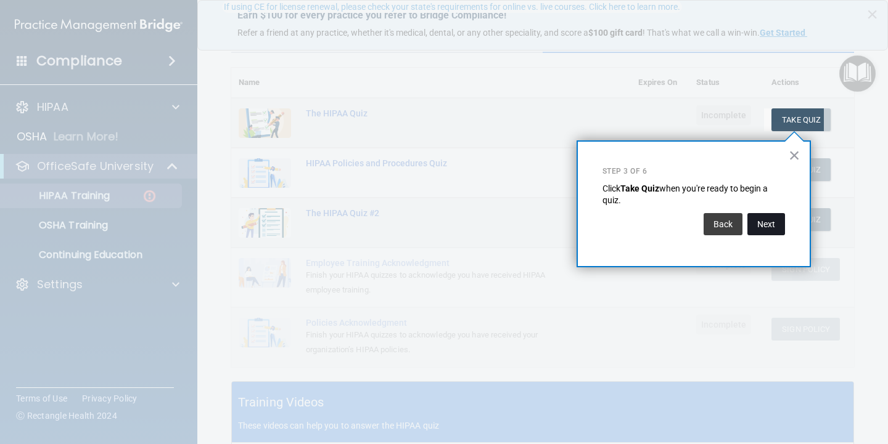
click at [769, 228] on button "Next" at bounding box center [766, 224] width 38 height 22
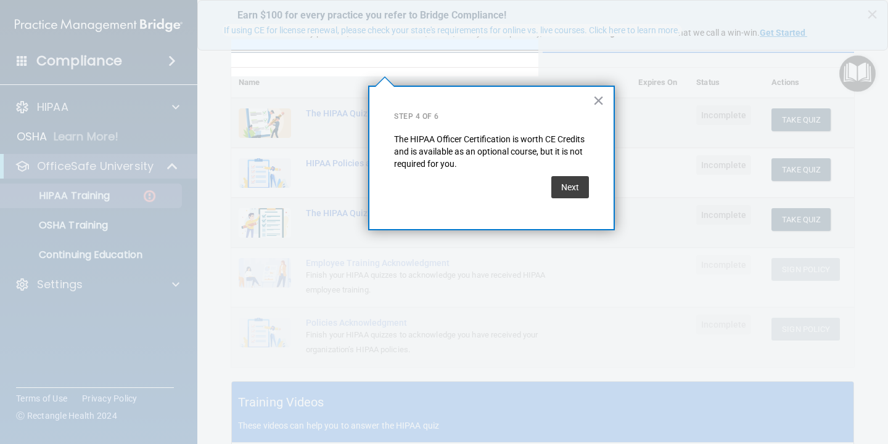
scroll to position [96, 0]
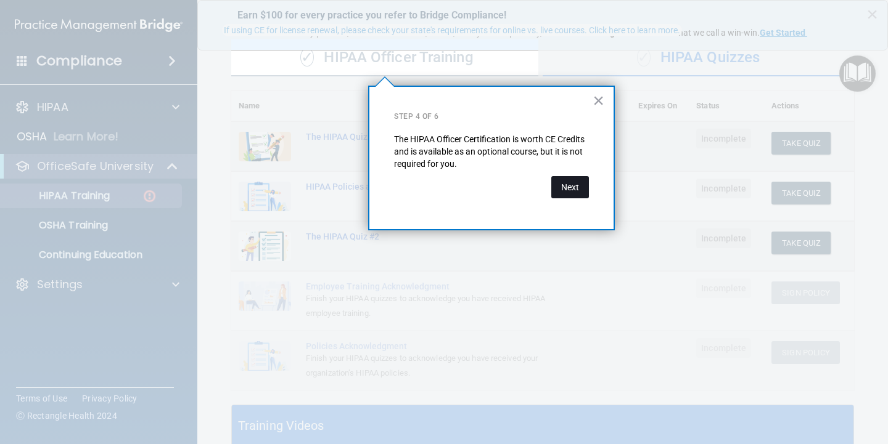
click at [574, 187] on button "Next" at bounding box center [570, 187] width 38 height 22
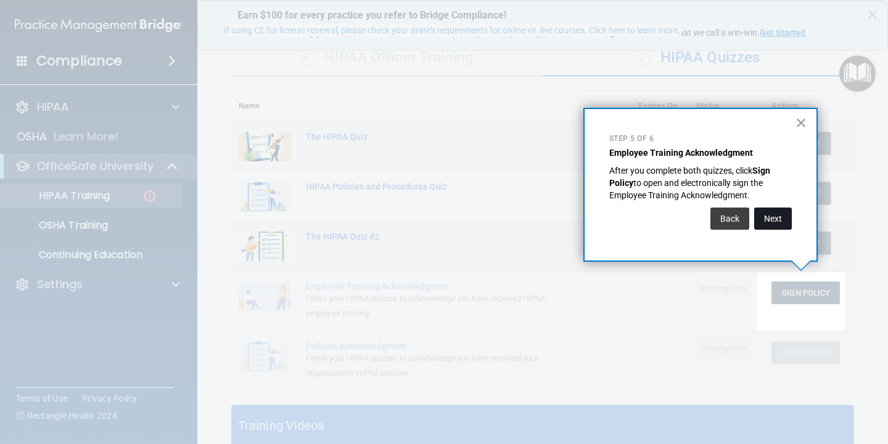
click at [788, 225] on button "Next" at bounding box center [773, 219] width 38 height 22
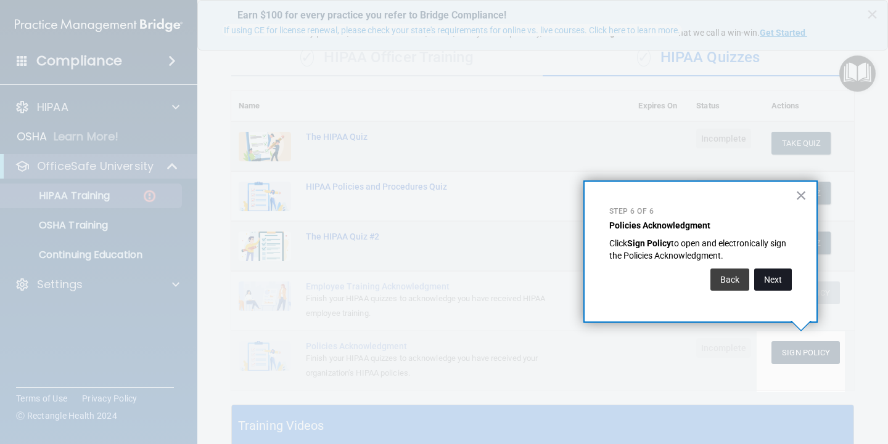
click at [766, 282] on button "Next" at bounding box center [773, 280] width 38 height 22
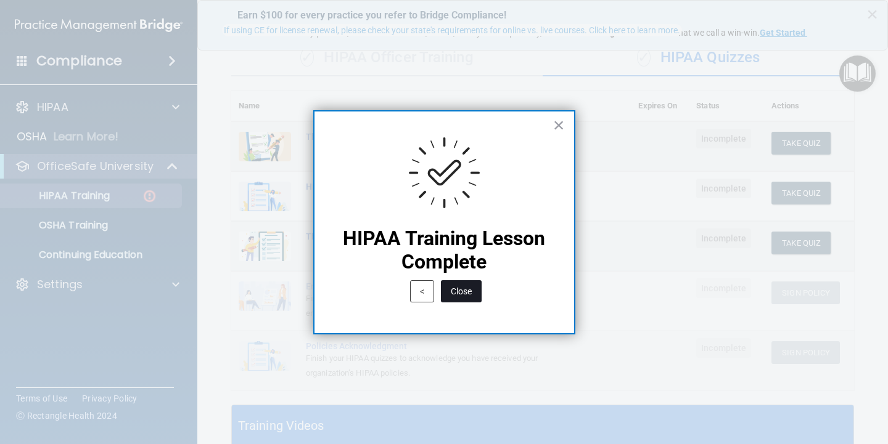
click at [468, 295] on button "Close" at bounding box center [461, 291] width 41 height 22
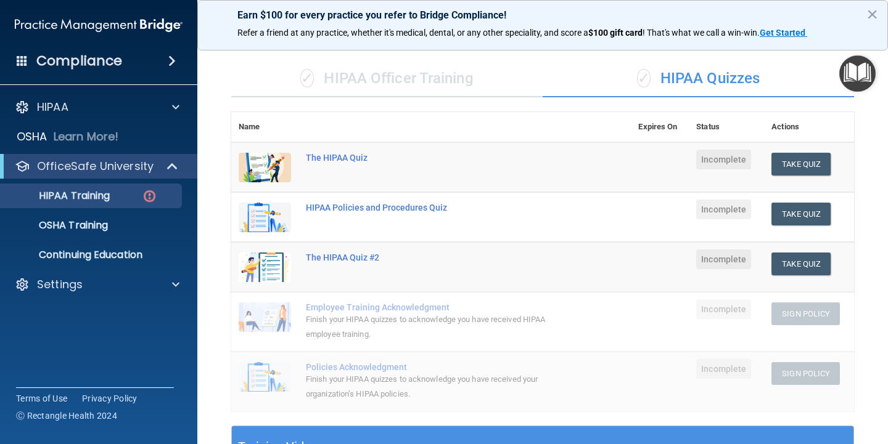
scroll to position [62, 0]
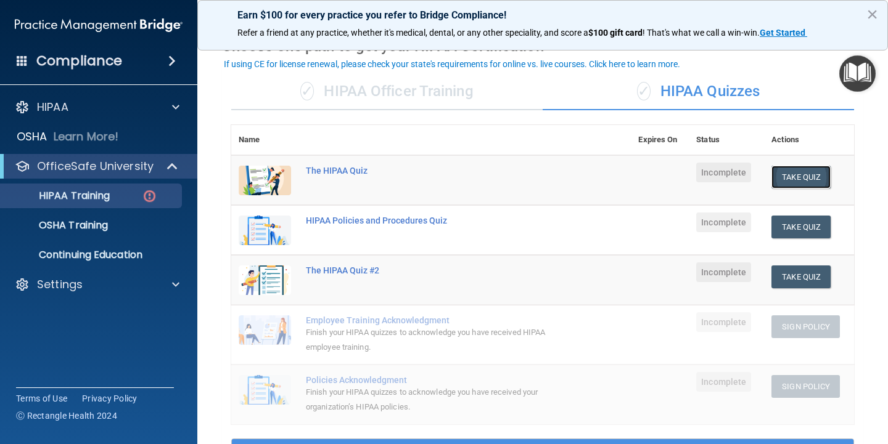
click at [795, 174] on button "Take Quiz" at bounding box center [800, 177] width 59 height 23
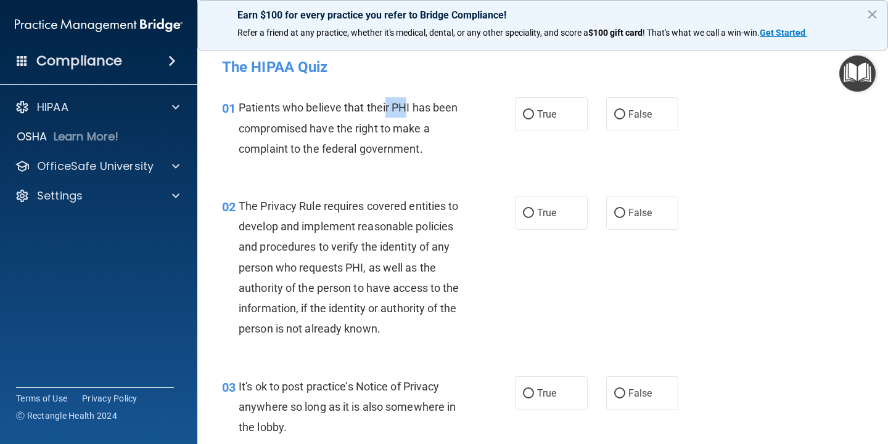
drag, startPoint x: 407, startPoint y: 101, endPoint x: 386, endPoint y: 107, distance: 21.7
click at [386, 107] on span "Patients who believe that their PHI has been compromised have the right to make…" at bounding box center [348, 128] width 219 height 54
drag, startPoint x: 388, startPoint y: 106, endPoint x: 414, endPoint y: 106, distance: 25.3
click at [414, 106] on span "Patients who believe that their PHI has been compromised have the right to make…" at bounding box center [348, 128] width 219 height 54
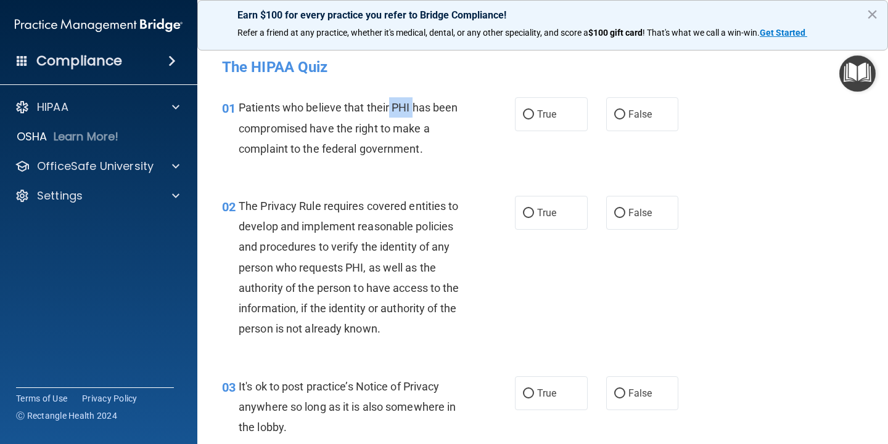
copy span "PHI"
click at [410, 140] on div "Patients who believe that their PHI has been compromised have the right to make…" at bounding box center [356, 128] width 234 height 62
click at [548, 111] on span "True" at bounding box center [546, 114] width 19 height 12
click at [534, 111] on input "True" at bounding box center [528, 114] width 11 height 9
radio input "true"
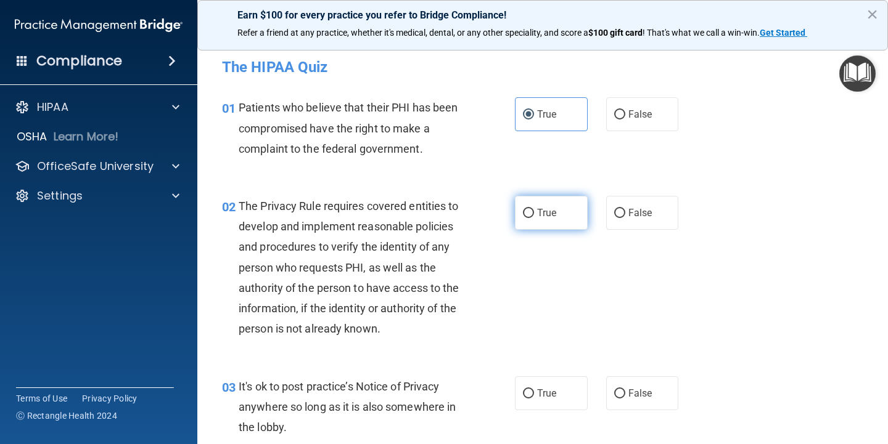
click at [530, 214] on label "True" at bounding box center [551, 213] width 73 height 34
click at [530, 214] on input "True" at bounding box center [528, 213] width 11 height 9
radio input "true"
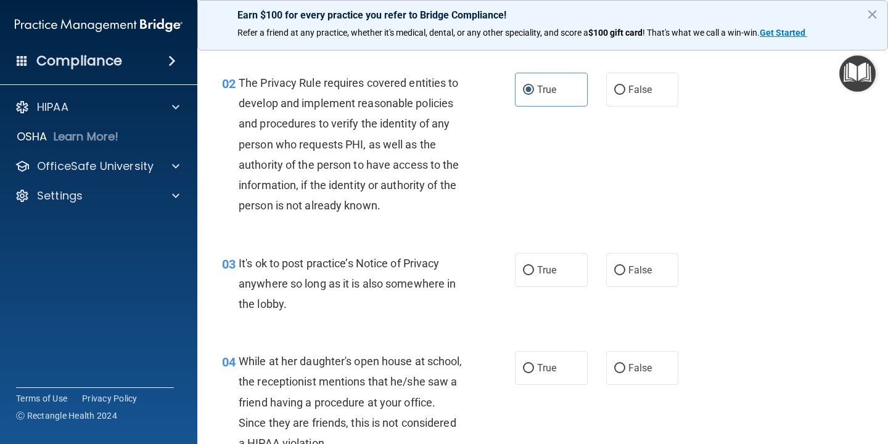
scroll to position [62, 0]
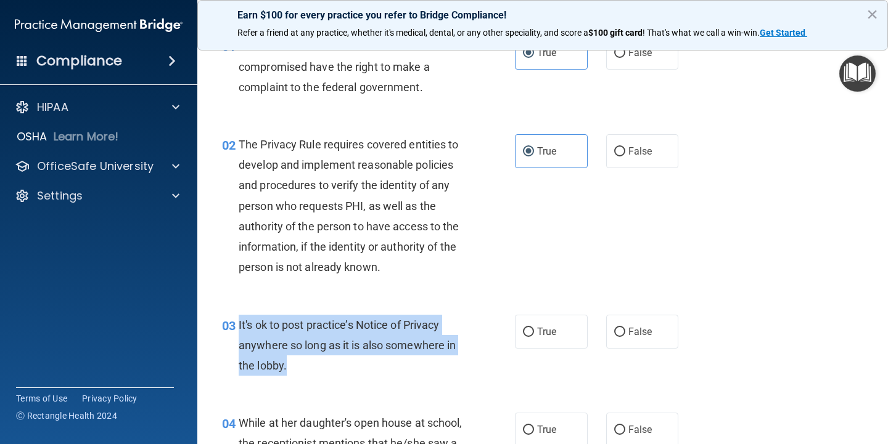
drag, startPoint x: 243, startPoint y: 325, endPoint x: 303, endPoint y: 366, distance: 72.2
click at [304, 373] on div "It's ok to post practice’s Notice of Privacy anywhere so long as it is also som…" at bounding box center [356, 346] width 234 height 62
copy span "It's ok to post practice’s Notice of Privacy anywhere so long as it is also som…"
click at [359, 349] on span "It's ok to post practice’s Notice of Privacy anywhere so long as it is also som…" at bounding box center [347, 346] width 217 height 54
click at [352, 338] on div "It's ok to post practice’s Notice of Privacy anywhere so long as it is also som…" at bounding box center [356, 346] width 234 height 62
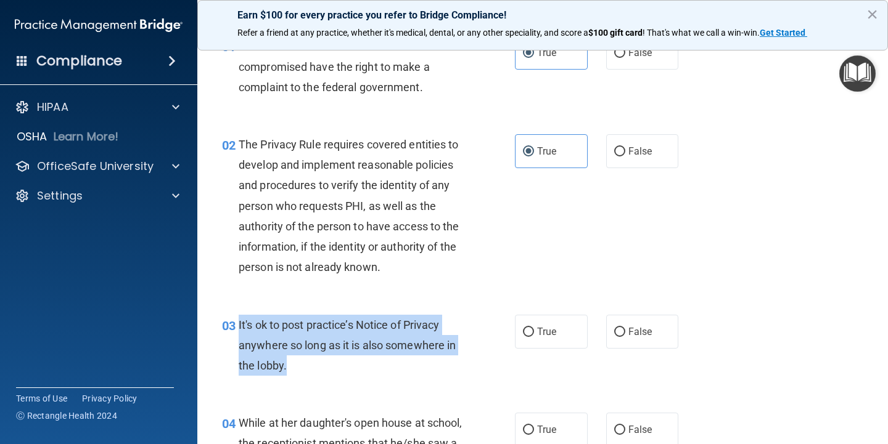
click at [382, 327] on span "It's ok to post practice’s Notice of Privacy anywhere so long as it is also som…" at bounding box center [347, 346] width 217 height 54
click at [353, 344] on span "It's ok to post practice’s Notice of Privacy anywhere so long as it is also som…" at bounding box center [347, 346] width 217 height 54
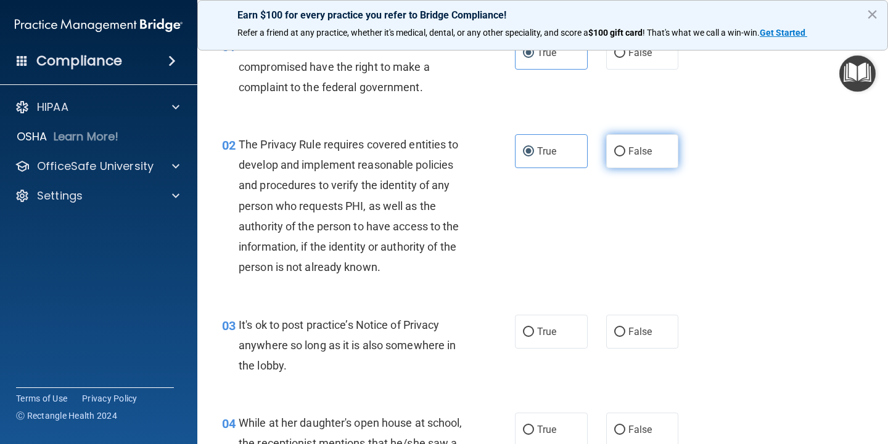
click at [652, 151] on label "False" at bounding box center [642, 151] width 73 height 34
click at [625, 151] on input "False" at bounding box center [619, 151] width 11 height 9
radio input "true"
click at [571, 149] on label "True" at bounding box center [551, 151] width 73 height 34
click at [534, 149] on input "True" at bounding box center [528, 151] width 11 height 9
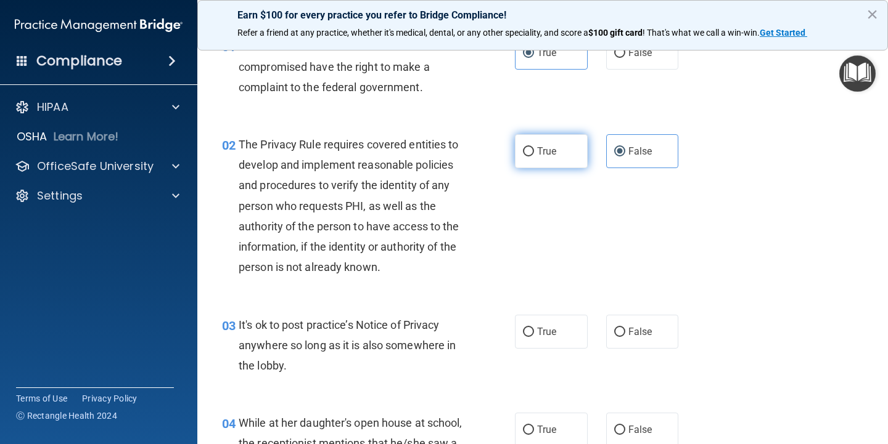
radio input "true"
radio input "false"
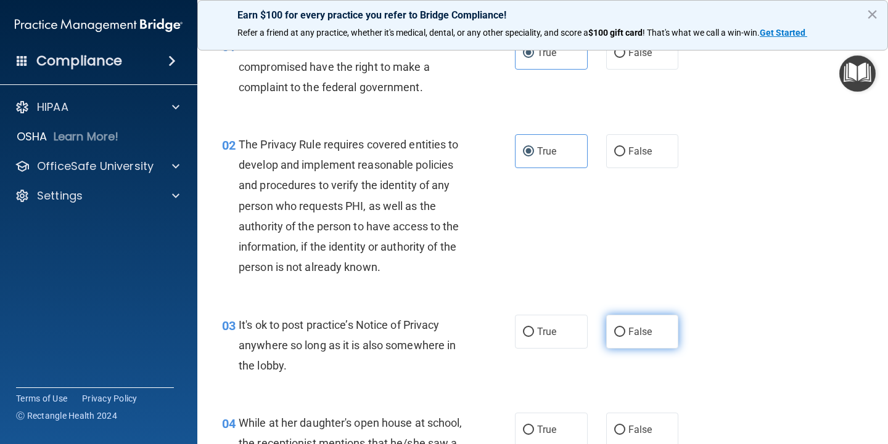
click at [636, 338] on label "False" at bounding box center [642, 332] width 73 height 34
click at [625, 337] on input "False" at bounding box center [619, 332] width 11 height 9
radio input "true"
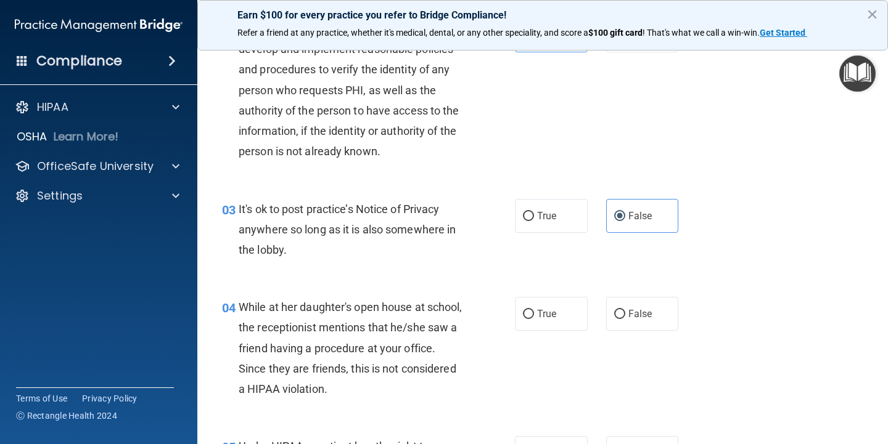
scroll to position [185, 0]
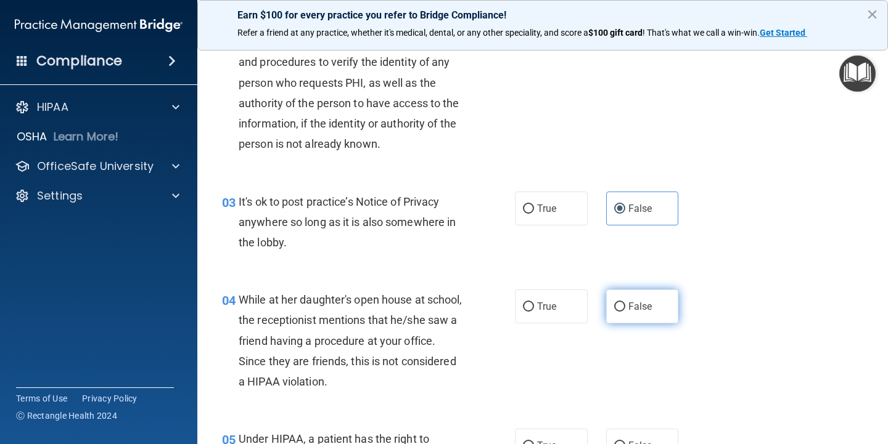
click at [635, 314] on label "False" at bounding box center [642, 307] width 73 height 34
click at [625, 312] on input "False" at bounding box center [619, 307] width 11 height 9
radio input "true"
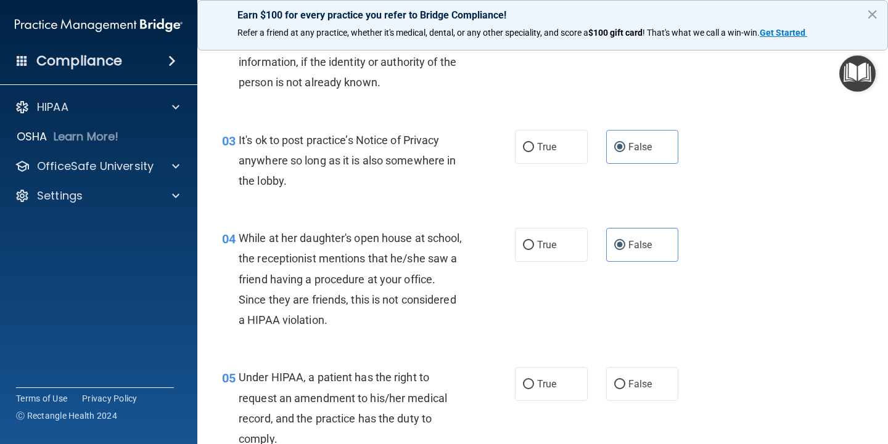
scroll to position [308, 0]
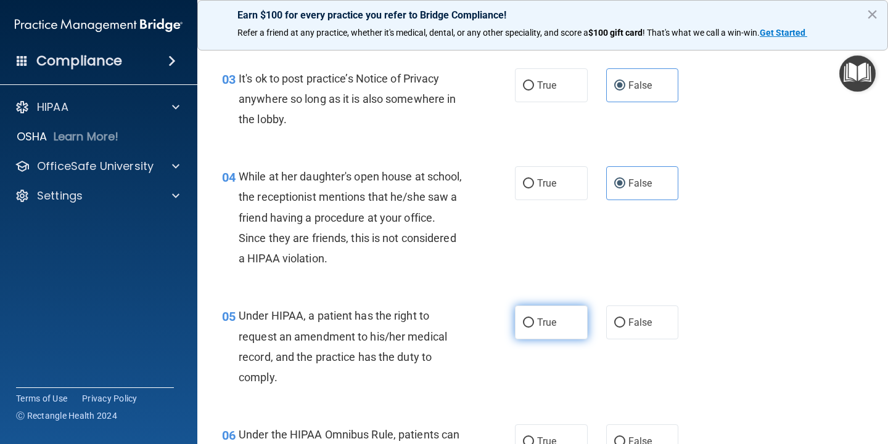
click at [531, 327] on label "True" at bounding box center [551, 323] width 73 height 34
click at [531, 327] on input "True" at bounding box center [528, 323] width 11 height 9
radio input "true"
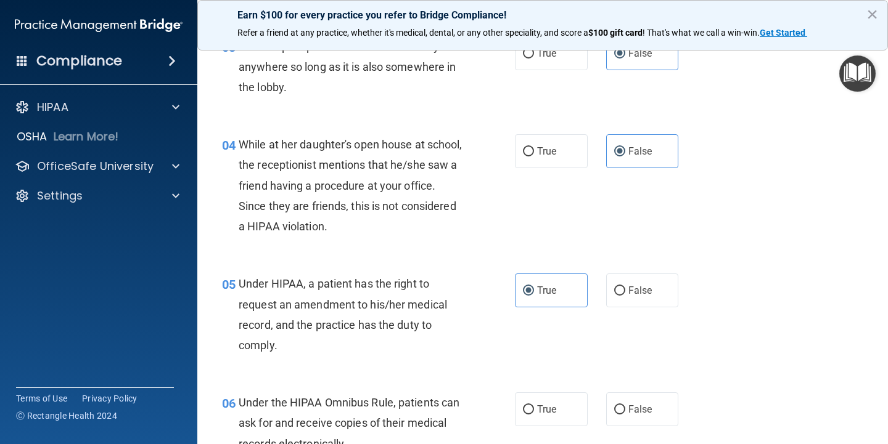
scroll to position [431, 0]
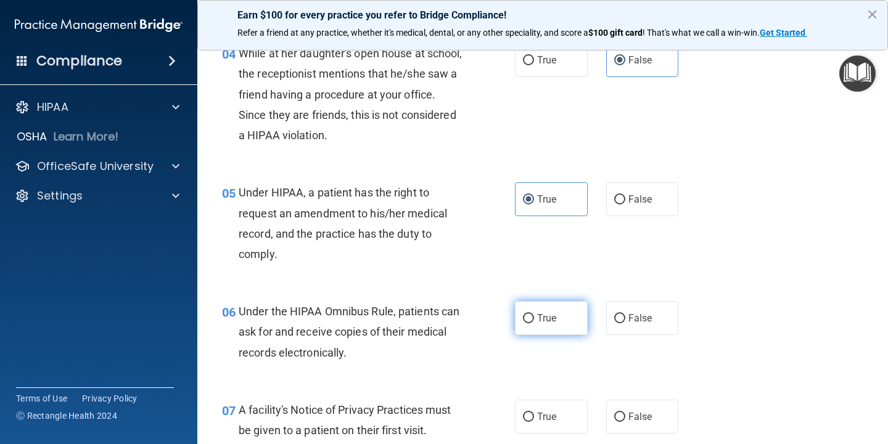
click at [539, 317] on span "True" at bounding box center [546, 318] width 19 height 12
click at [534, 317] on input "True" at bounding box center [528, 318] width 11 height 9
radio input "true"
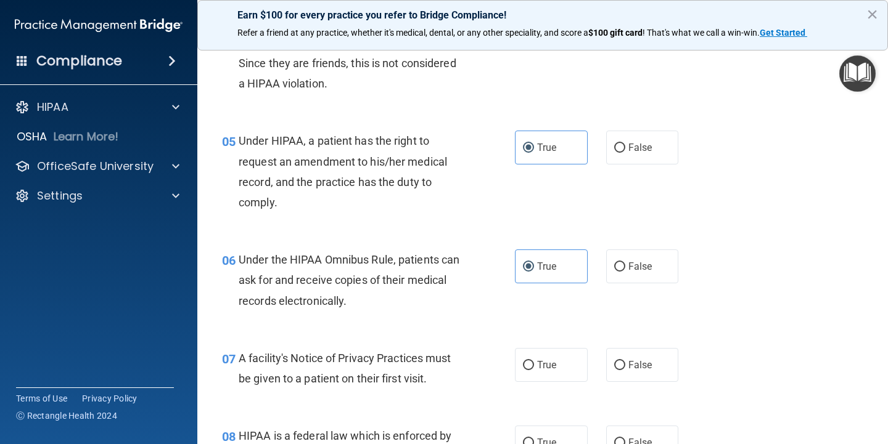
scroll to position [555, 0]
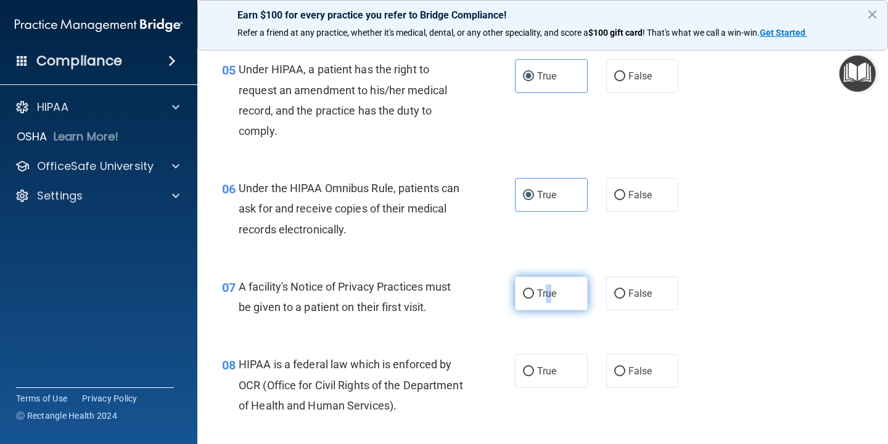
click at [545, 301] on label "True" at bounding box center [551, 294] width 73 height 34
click at [539, 301] on label "True" at bounding box center [551, 294] width 73 height 34
click at [534, 299] on input "True" at bounding box center [528, 294] width 11 height 9
radio input "true"
click at [525, 298] on input "True" at bounding box center [528, 294] width 11 height 9
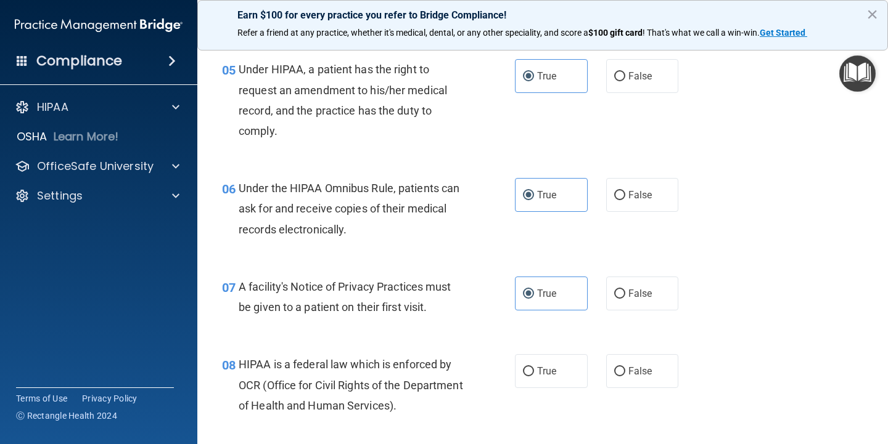
click at [242, 365] on span "HIPAA is a federal law which is enforced by OCR (Office for Civil Rights of the…" at bounding box center [351, 385] width 224 height 54
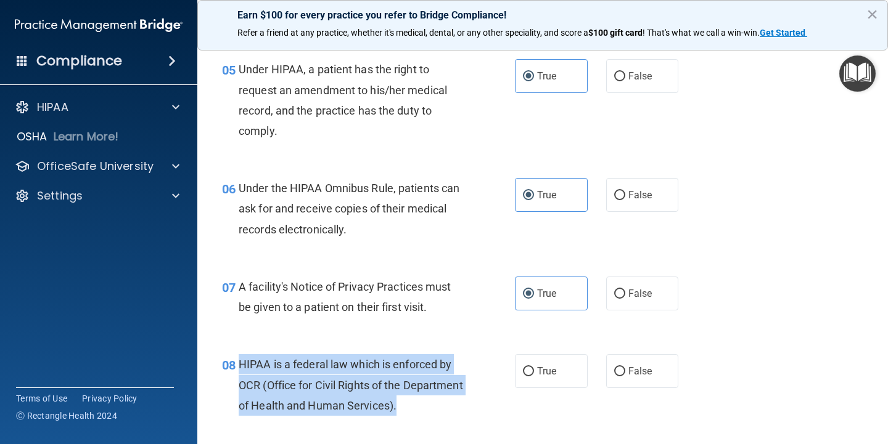
drag, startPoint x: 240, startPoint y: 365, endPoint x: 476, endPoint y: 404, distance: 238.6
click at [479, 404] on div "08 HIPAA is a federal law which is enforced by OCR (Office for Civil Rights of …" at bounding box center [368, 388] width 330 height 68
copy span "HIPAA is a federal law which is enforced by OCR (Office for Civil Rights of the…"
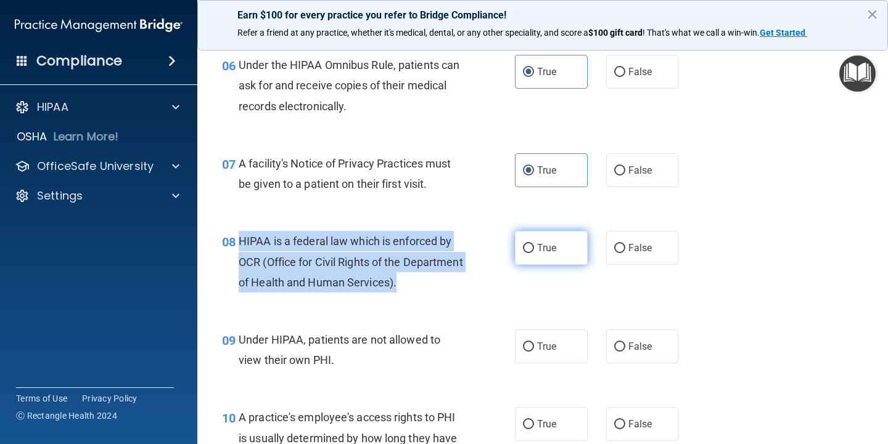
click at [545, 245] on span "True" at bounding box center [546, 248] width 19 height 12
click at [534, 245] on input "True" at bounding box center [528, 248] width 11 height 9
radio input "true"
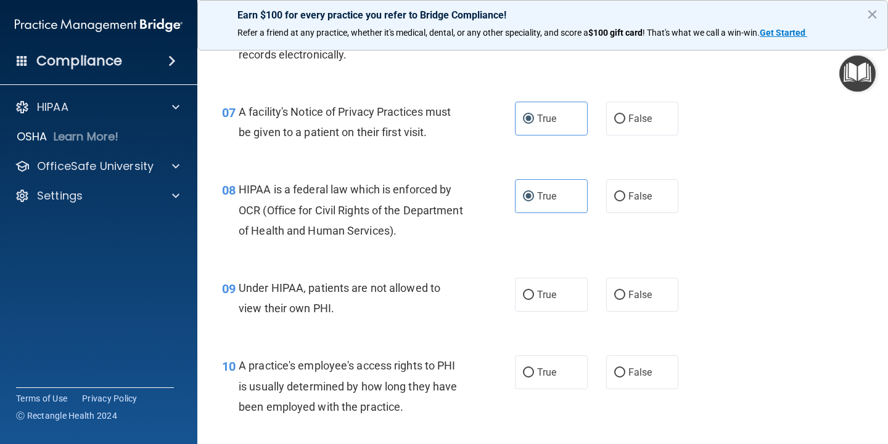
scroll to position [740, 0]
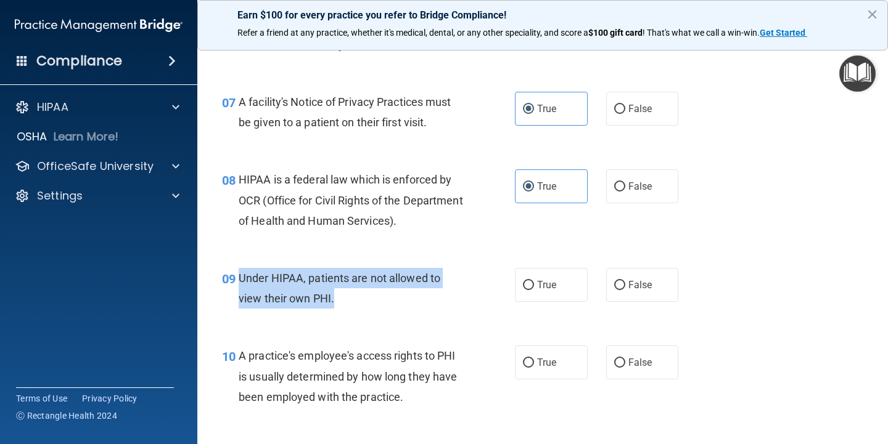
drag, startPoint x: 239, startPoint y: 278, endPoint x: 365, endPoint y: 300, distance: 128.3
click at [365, 300] on div "Under HIPAA, patients are not allowed to view their own PHI." at bounding box center [356, 288] width 234 height 41
copy span "Under HIPAA, patients are not allowed to view their own PHI."
click at [369, 288] on div "Under HIPAA, patients are not allowed to view their own PHI." at bounding box center [356, 288] width 234 height 41
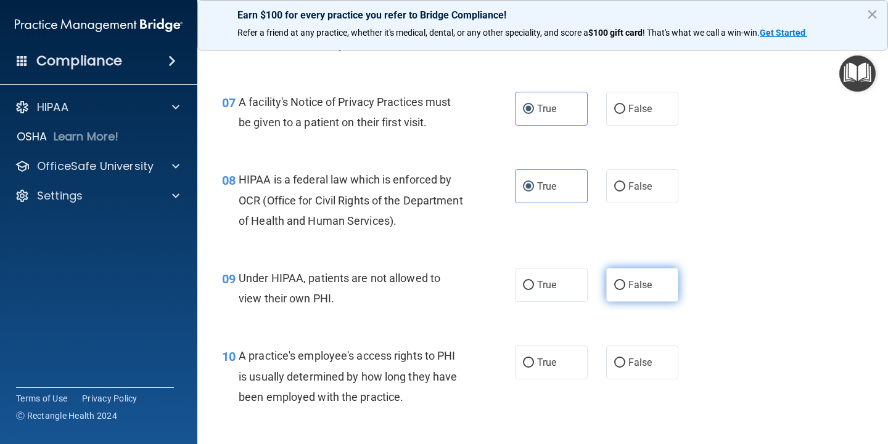
click at [649, 280] on label "False" at bounding box center [642, 285] width 73 height 34
click at [625, 281] on input "False" at bounding box center [619, 285] width 11 height 9
radio input "true"
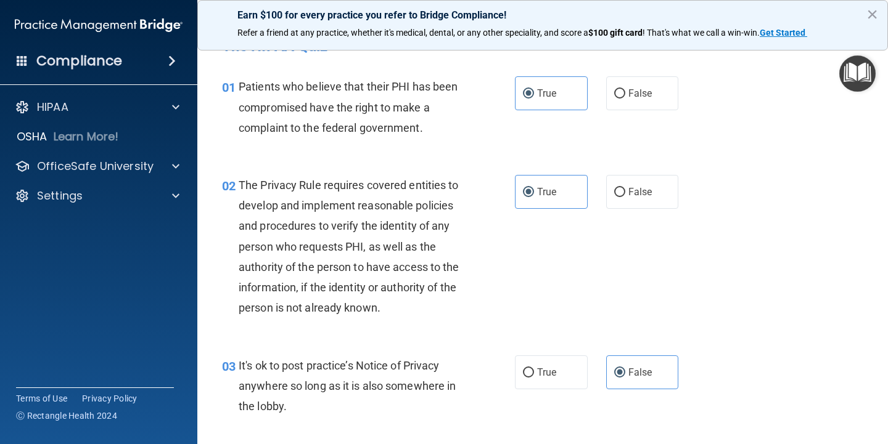
scroll to position [0, 0]
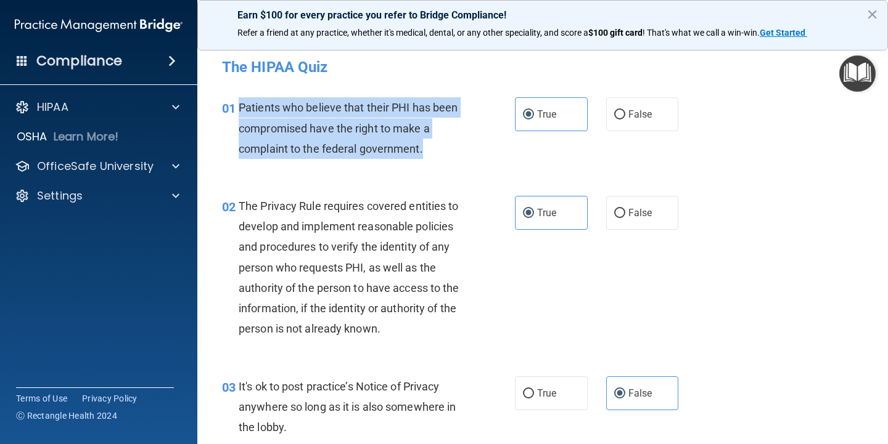
drag, startPoint x: 235, startPoint y: 107, endPoint x: 423, endPoint y: 153, distance: 193.1
click at [423, 153] on div "01 Patients who believe that their PHI has been compromised have the right to m…" at bounding box center [368, 131] width 330 height 68
copy div "Patients who believe that their PHI has been compromised have the right to make…"
click at [440, 160] on div "01 Patients who believe that their PHI has been compromised have the right to m…" at bounding box center [368, 131] width 330 height 68
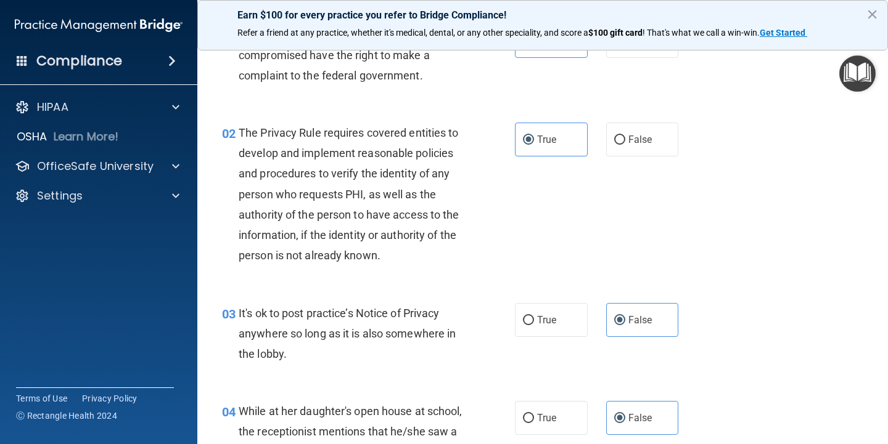
scroll to position [247, 0]
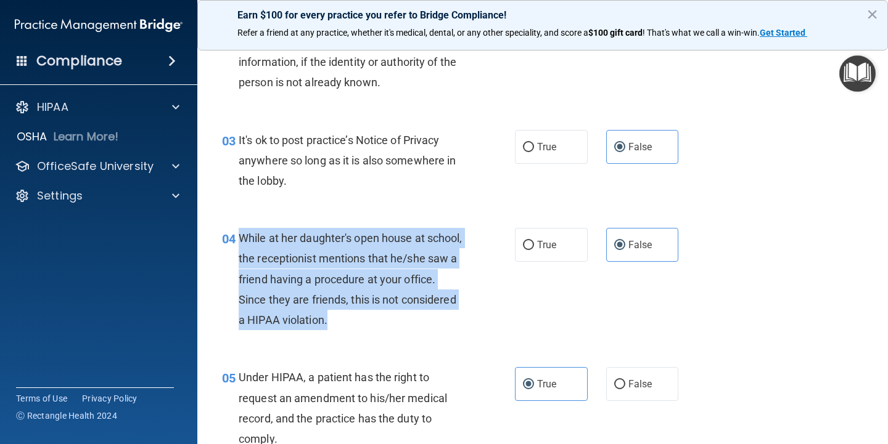
drag, startPoint x: 239, startPoint y: 239, endPoint x: 376, endPoint y: 317, distance: 157.6
click at [387, 329] on div "While at her daughter's open house at school, the receptionist mentions that he…" at bounding box center [356, 279] width 234 height 102
copy span "While at her daughter's open house at school, the receptionist mentions that he…"
click at [317, 276] on span "While at her daughter's open house at school, the receptionist mentions that he…" at bounding box center [351, 279] width 224 height 95
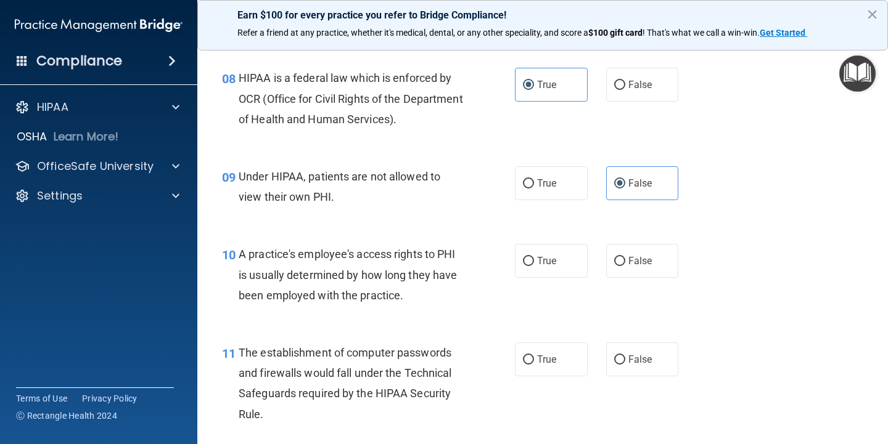
scroll to position [863, 0]
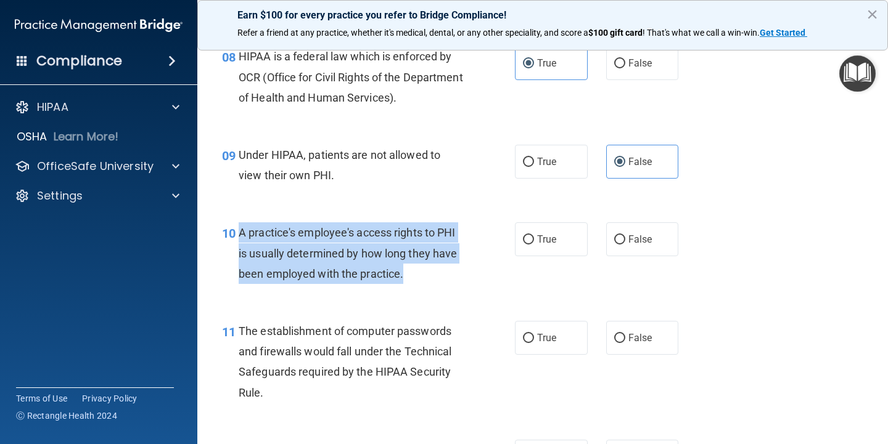
drag, startPoint x: 408, startPoint y: 276, endPoint x: 236, endPoint y: 231, distance: 177.8
click at [236, 231] on div "10 A practice's employee's access rights to PHI is usually determined by how lo…" at bounding box center [368, 257] width 330 height 68
copy div "A practice's employee's access rights to PHI is usually determined by how long …"
click at [617, 244] on input "False" at bounding box center [619, 239] width 11 height 9
radio input "true"
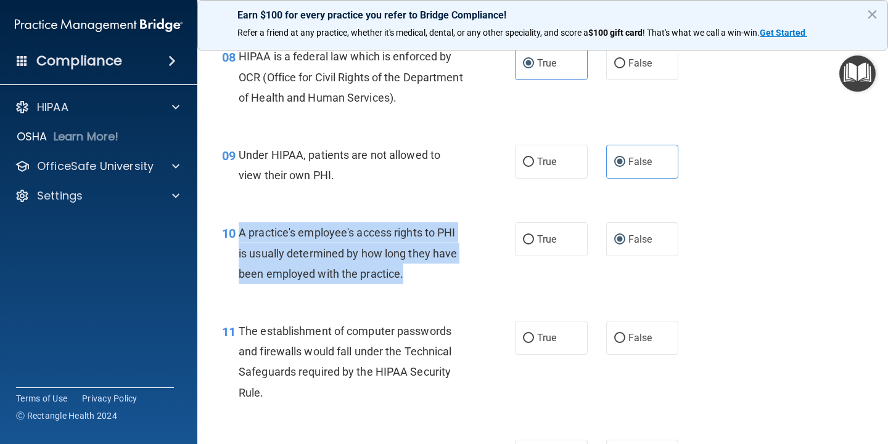
click at [377, 242] on div "A practice's employee's access rights to PHI is usually determined by how long …" at bounding box center [356, 254] width 234 height 62
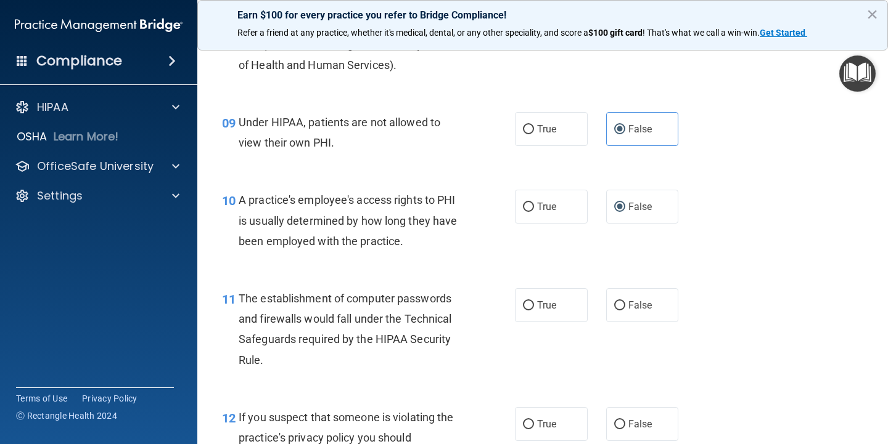
scroll to position [925, 0]
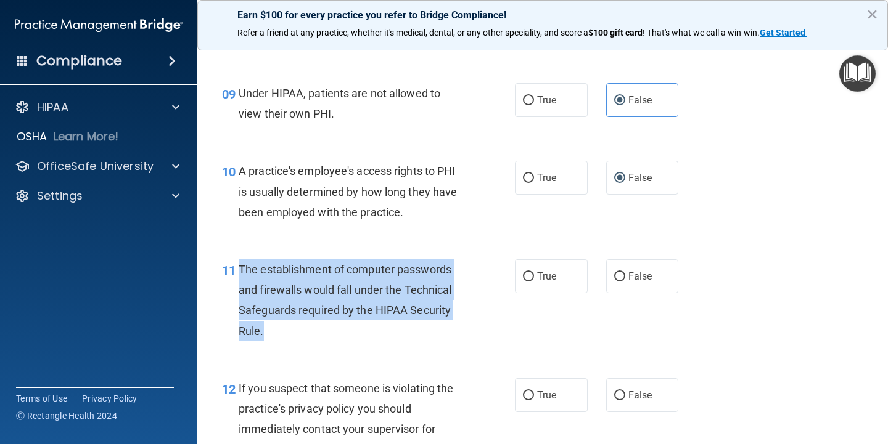
drag, startPoint x: 239, startPoint y: 270, endPoint x: 314, endPoint y: 290, distance: 77.9
click at [296, 329] on div "The establishment of computer passwords and firewalls would fall under the Tech…" at bounding box center [356, 300] width 234 height 82
copy span "The establishment of computer passwords and firewalls would fall under the Tech…"
click at [525, 273] on input "True" at bounding box center [528, 276] width 11 height 9
radio input "true"
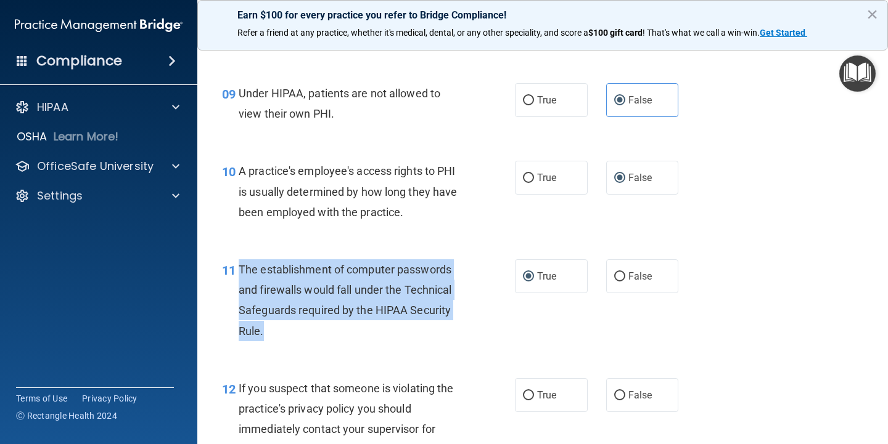
click at [414, 277] on div "The establishment of computer passwords and firewalls would fall under the Tech…" at bounding box center [356, 300] width 234 height 82
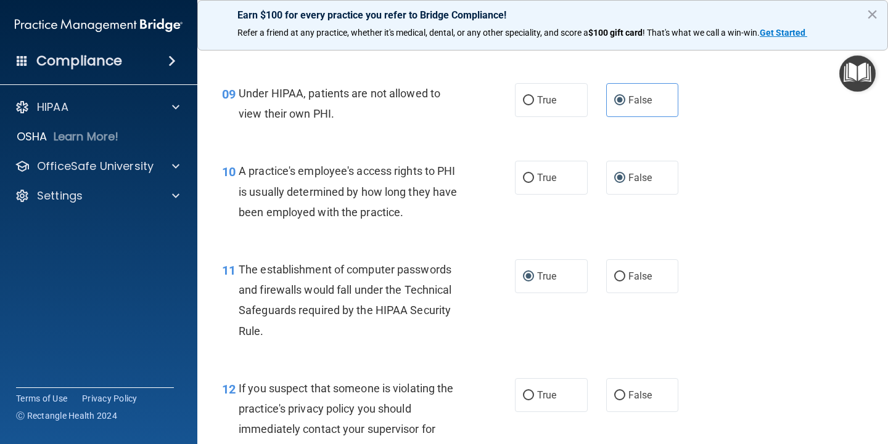
scroll to position [1048, 0]
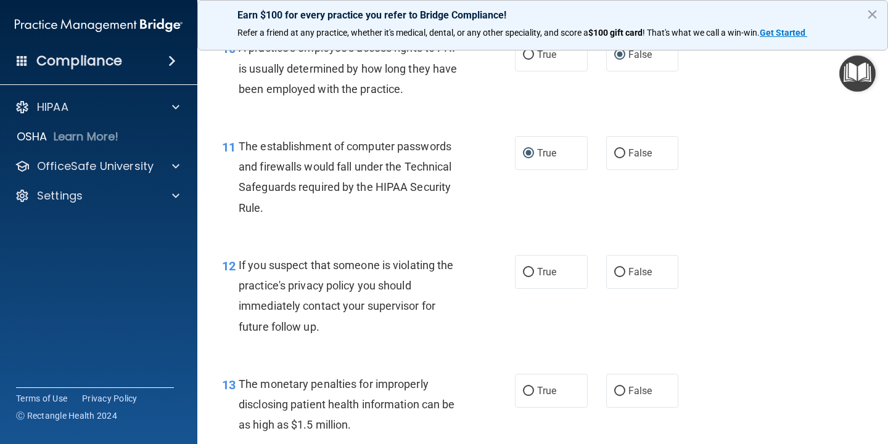
drag, startPoint x: 538, startPoint y: 278, endPoint x: 504, endPoint y: 288, distance: 35.5
click at [538, 277] on label "True" at bounding box center [551, 272] width 73 height 34
click at [534, 277] on input "True" at bounding box center [528, 272] width 11 height 9
radio input "true"
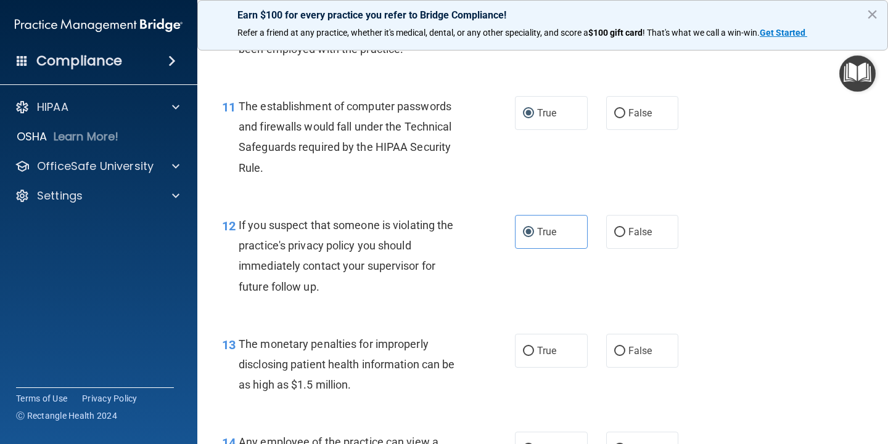
scroll to position [1109, 0]
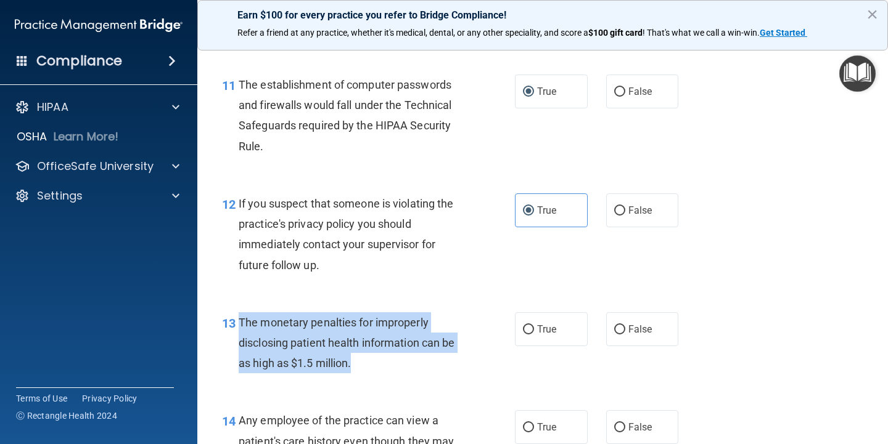
drag, startPoint x: 239, startPoint y: 322, endPoint x: 357, endPoint y: 369, distance: 127.8
click at [357, 369] on div "The monetary penalties for improperly disclosing patient health information can…" at bounding box center [356, 343] width 234 height 62
copy span "The monetary penalties for improperly disclosing patient health information can…"
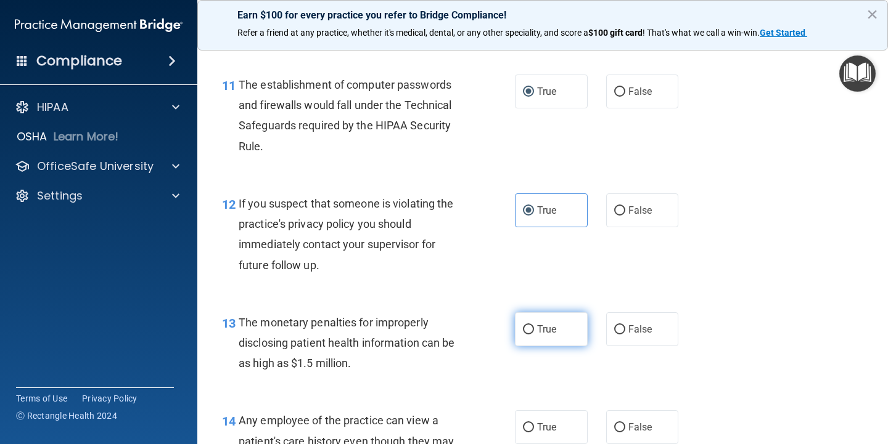
click at [538, 328] on span "True" at bounding box center [546, 330] width 19 height 12
click at [534, 328] on input "True" at bounding box center [528, 329] width 11 height 9
radio input "true"
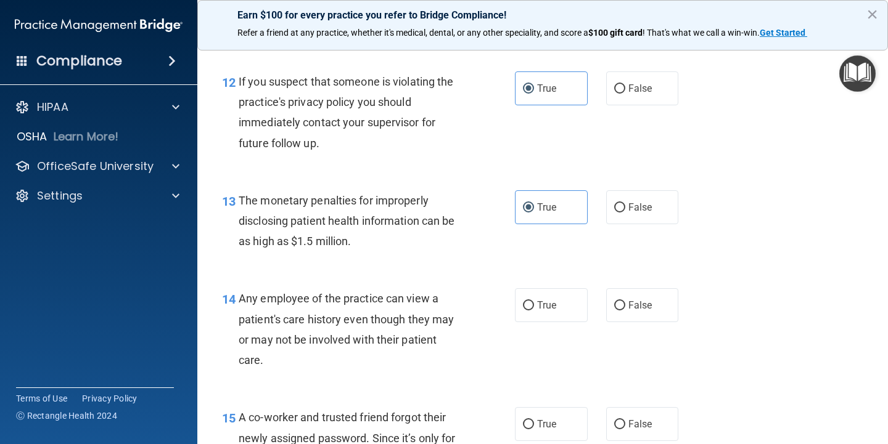
scroll to position [1233, 0]
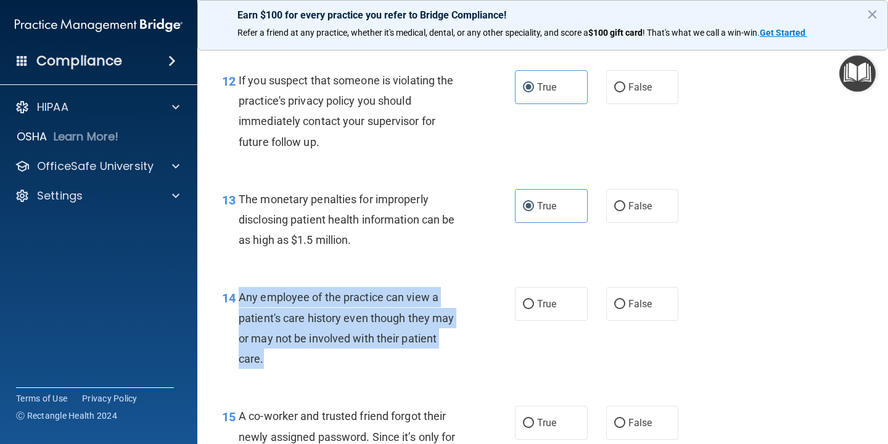
drag, startPoint x: 238, startPoint y: 294, endPoint x: 304, endPoint y: 327, distance: 74.2
click at [295, 351] on div "Any employee of the practice can view a patient's care history even though they…" at bounding box center [356, 328] width 234 height 82
copy span "Any employee of the practice can view a patient's care history even though they…"
click at [377, 321] on span "Any employee of the practice can view a patient's care history even though they…" at bounding box center [346, 328] width 215 height 75
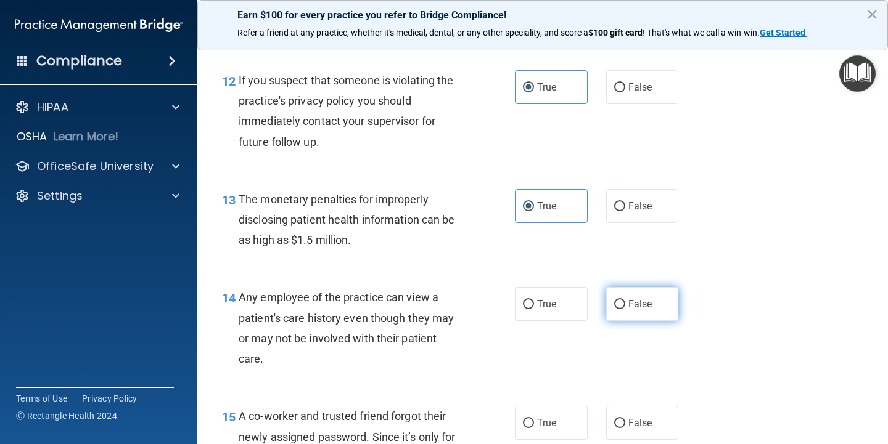
click at [628, 298] on label "False" at bounding box center [642, 304] width 73 height 34
click at [625, 300] on input "False" at bounding box center [619, 304] width 11 height 9
radio input "true"
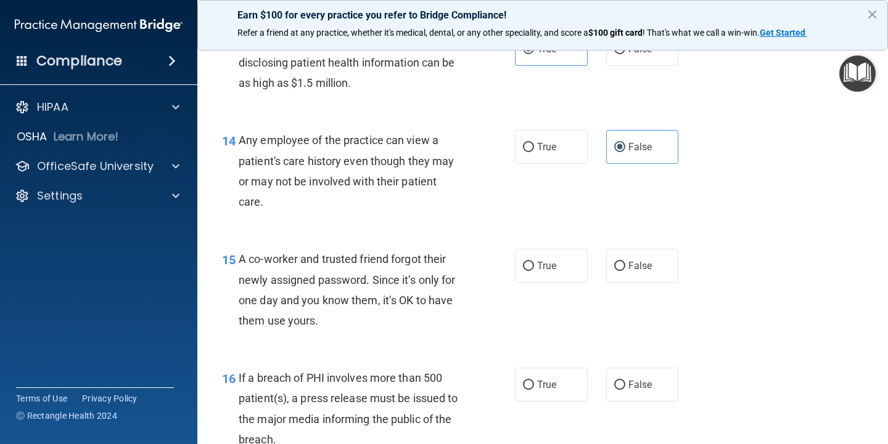
scroll to position [1418, 0]
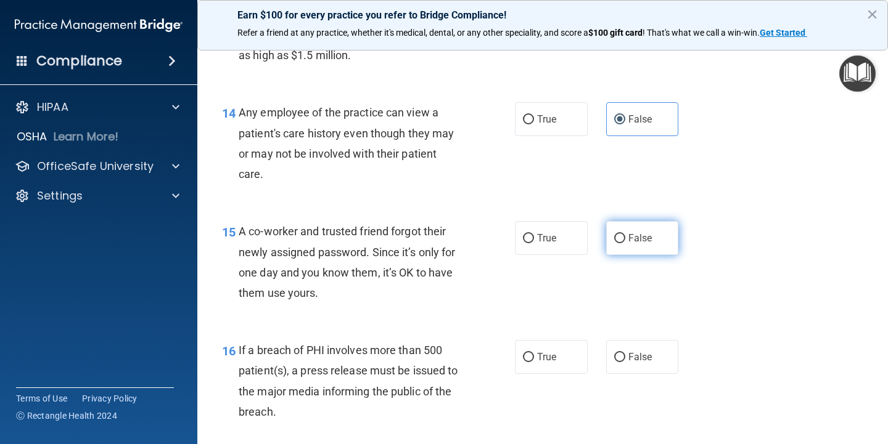
click at [642, 237] on span "False" at bounding box center [640, 238] width 24 height 12
click at [625, 237] on input "False" at bounding box center [619, 238] width 11 height 9
radio input "true"
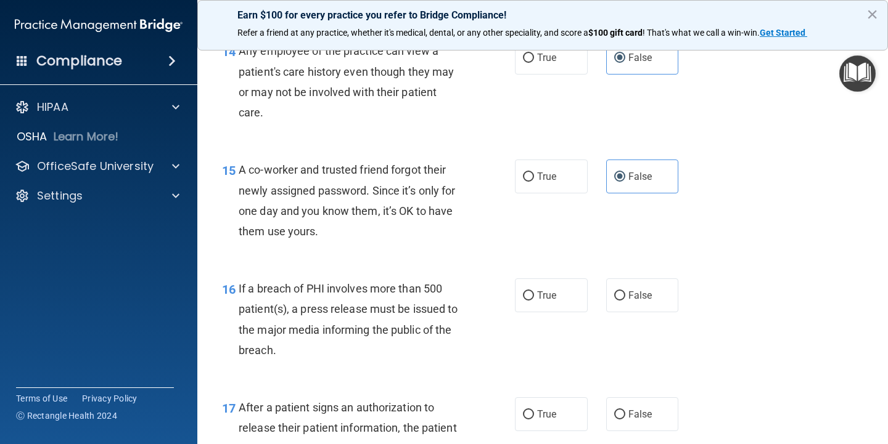
click at [240, 290] on span "If a breach of PHI involves more than 500 patient(s), a press release must be i…" at bounding box center [348, 319] width 219 height 75
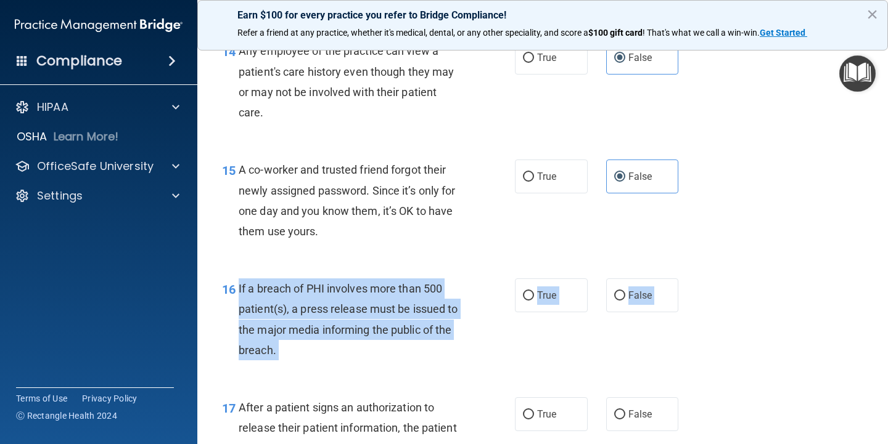
drag, startPoint x: 241, startPoint y: 291, endPoint x: 316, endPoint y: 337, distance: 88.3
click at [298, 377] on div "16 If a breach of PHI involves more than 500 patient(s), a press release must b…" at bounding box center [543, 322] width 660 height 119
click at [643, 296] on span "False" at bounding box center [640, 296] width 24 height 12
click at [625, 296] on input "False" at bounding box center [619, 296] width 11 height 9
radio input "true"
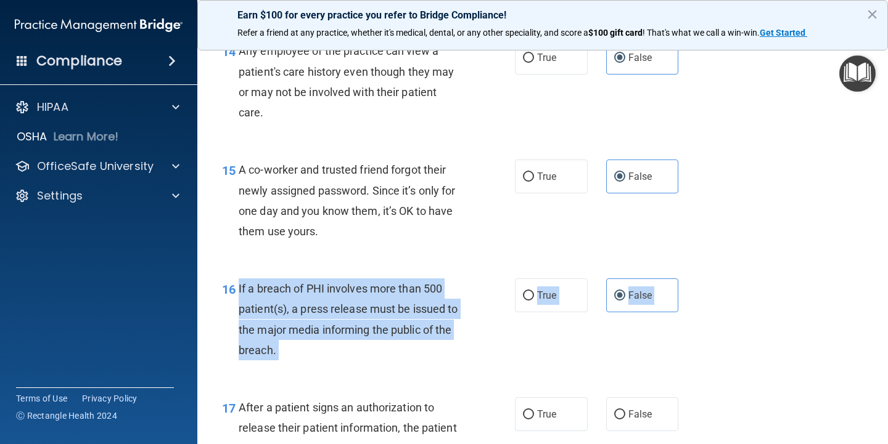
click at [497, 337] on div "16 If a breach of PHI involves more than 500 patient(s), a press release must b…" at bounding box center [368, 323] width 330 height 88
drag, startPoint x: 456, startPoint y: 314, endPoint x: 449, endPoint y: 303, distance: 13.0
click at [455, 312] on span "If a breach of PHI involves more than 500 patient(s), a press release must be i…" at bounding box center [348, 319] width 219 height 75
click at [428, 288] on span "If a breach of PHI involves more than 500 patient(s), a press release must be i…" at bounding box center [348, 319] width 219 height 75
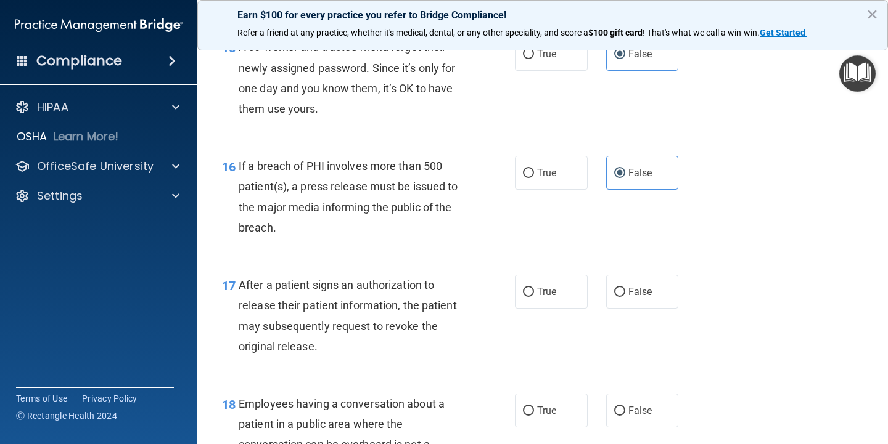
scroll to position [1603, 0]
click at [261, 283] on span "After a patient signs an authorization to release their patient information, th…" at bounding box center [348, 315] width 218 height 75
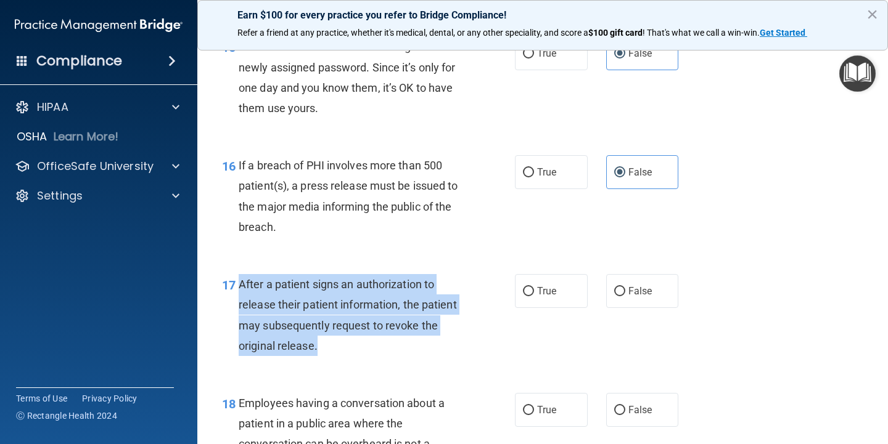
drag, startPoint x: 238, startPoint y: 280, endPoint x: 317, endPoint y: 348, distance: 104.1
click at [317, 349] on div "After a patient signs an authorization to release their patient information, th…" at bounding box center [356, 315] width 234 height 82
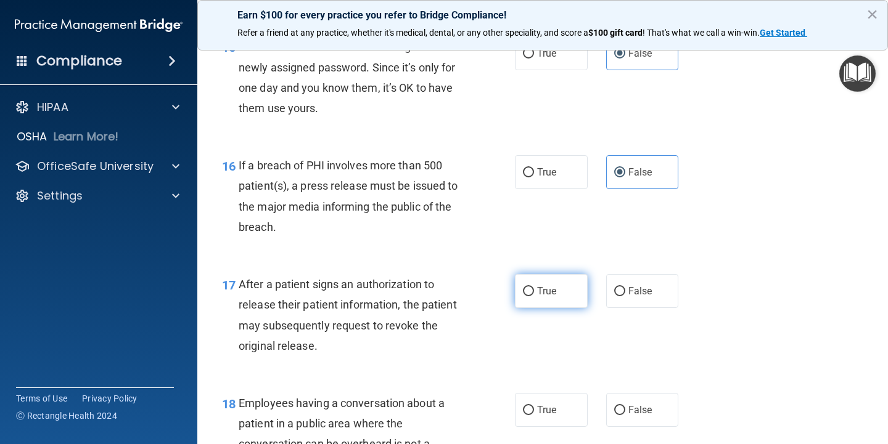
drag, startPoint x: 550, startPoint y: 292, endPoint x: 541, endPoint y: 296, distance: 10.8
click at [550, 292] on span "True" at bounding box center [546, 291] width 19 height 12
click at [534, 292] on input "True" at bounding box center [528, 291] width 11 height 9
radio input "true"
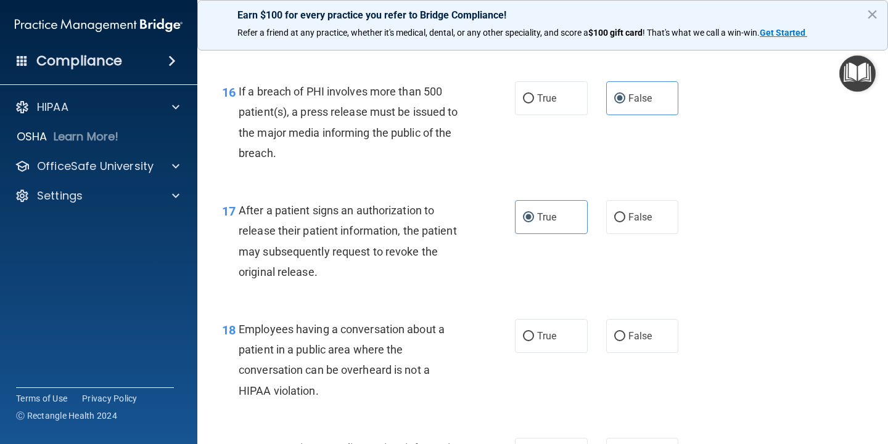
scroll to position [1849, 0]
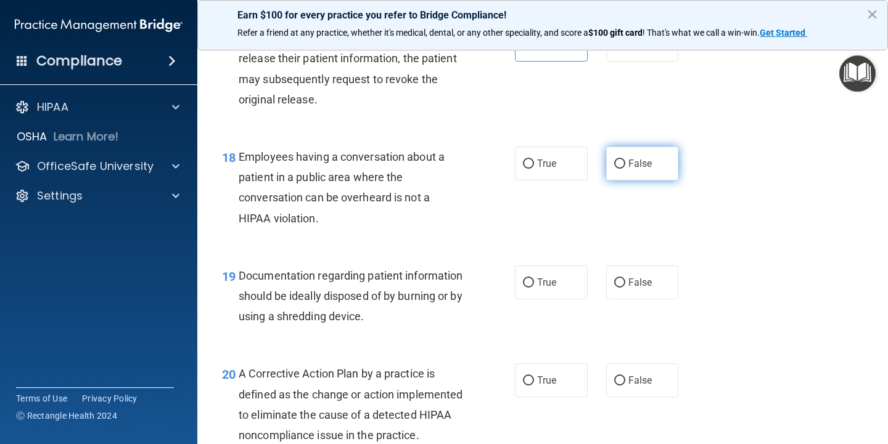
click at [631, 168] on span "False" at bounding box center [640, 164] width 24 height 12
click at [625, 168] on input "False" at bounding box center [619, 164] width 11 height 9
radio input "true"
click at [537, 285] on span "True" at bounding box center [546, 283] width 19 height 12
click at [534, 285] on input "True" at bounding box center [528, 283] width 11 height 9
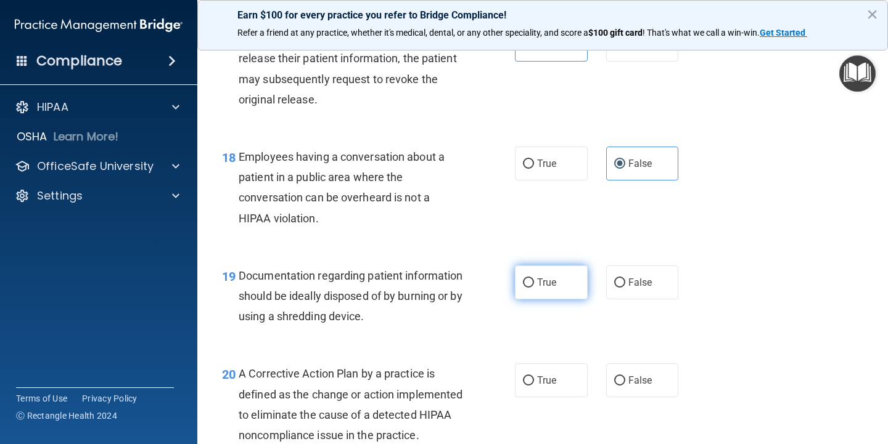
radio input "true"
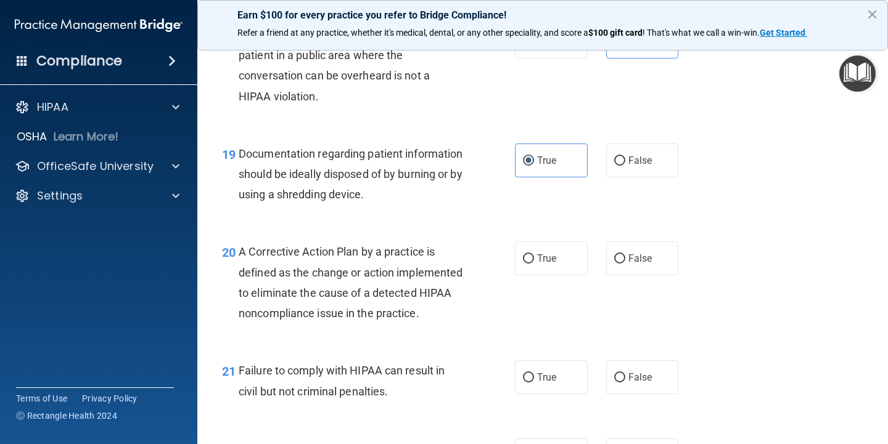
scroll to position [1972, 0]
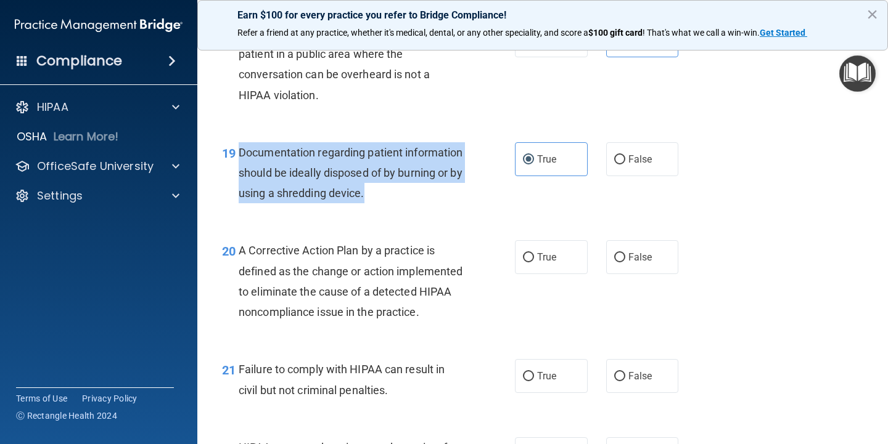
drag, startPoint x: 239, startPoint y: 152, endPoint x: 433, endPoint y: 192, distance: 199.0
click at [433, 192] on div "Documentation regarding patient information should be ideally disposed of by bu…" at bounding box center [356, 173] width 234 height 62
click at [321, 200] on span "Documentation regarding patient information should be ideally disposed of by bu…" at bounding box center [351, 173] width 224 height 54
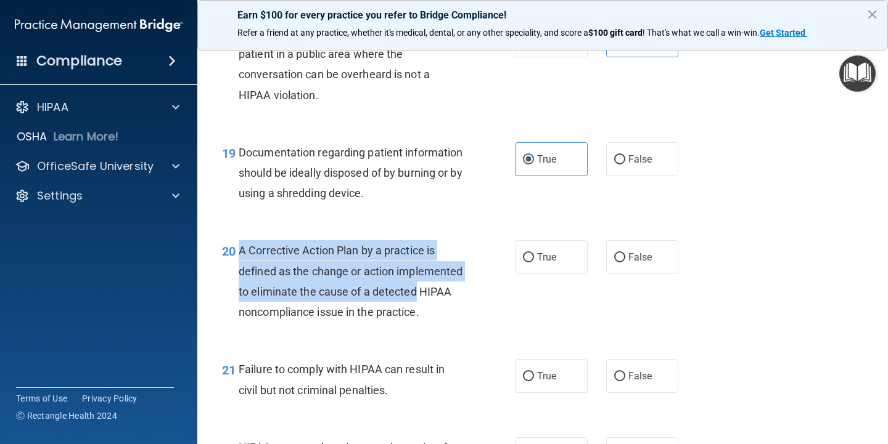
drag, startPoint x: 240, startPoint y: 248, endPoint x: 282, endPoint y: 322, distance: 85.3
click at [282, 322] on div "A Corrective Action Plan by a practice is defined as the change or action imple…" at bounding box center [356, 281] width 234 height 82
click at [243, 252] on span "A Corrective Action Plan by a practice is defined as the change or action imple…" at bounding box center [351, 281] width 224 height 75
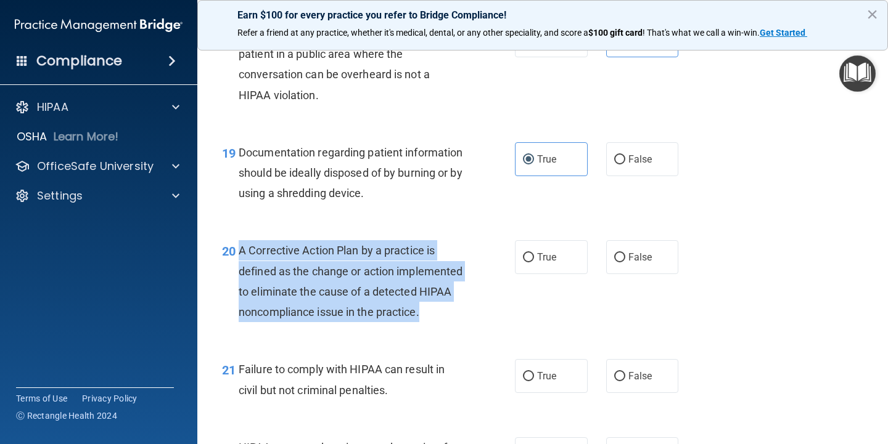
drag, startPoint x: 237, startPoint y: 251, endPoint x: 287, endPoint y: 338, distance: 100.8
click at [287, 329] on div "20 A Corrective Action Plan by a practice is defined as the change or action im…" at bounding box center [368, 284] width 330 height 88
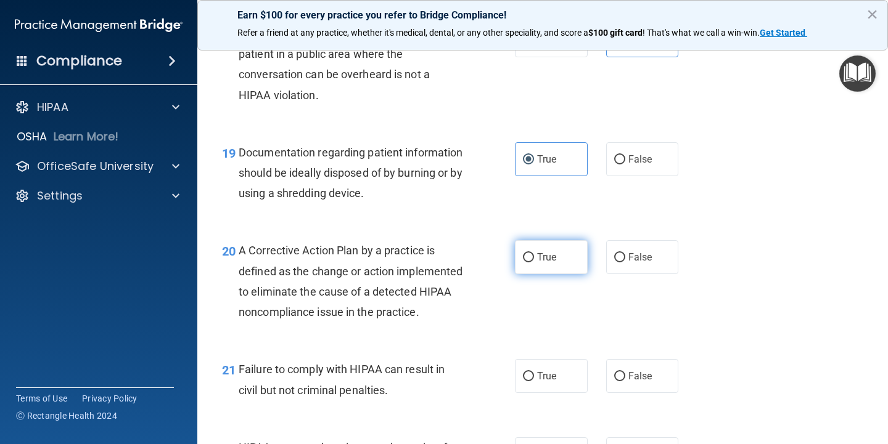
click at [547, 258] on span "True" at bounding box center [546, 257] width 19 height 12
click at [534, 258] on input "True" at bounding box center [528, 257] width 11 height 9
radio input "true"
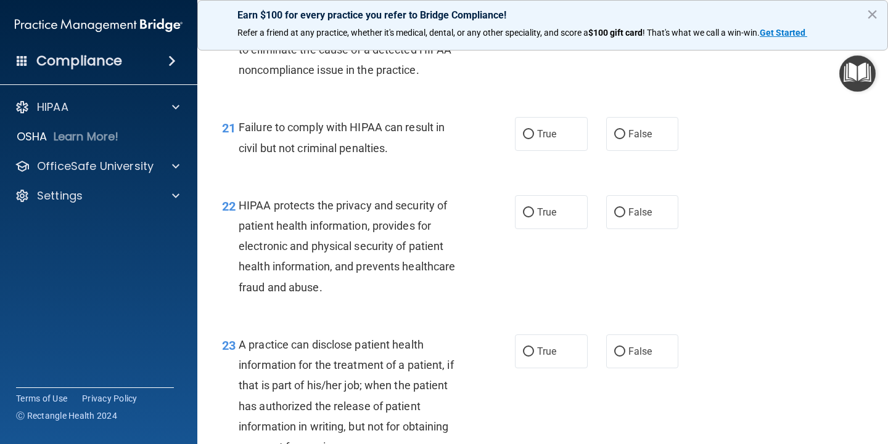
scroll to position [2219, 0]
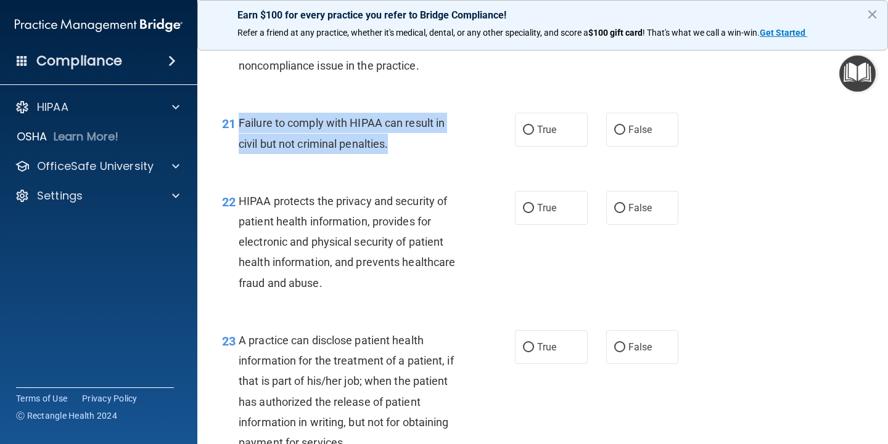
drag, startPoint x: 237, startPoint y: 141, endPoint x: 366, endPoint y: 159, distance: 129.4
click at [390, 159] on div "21 Failure to comply with HIPAA can result in civil but not criminal penalties." at bounding box center [368, 136] width 330 height 47
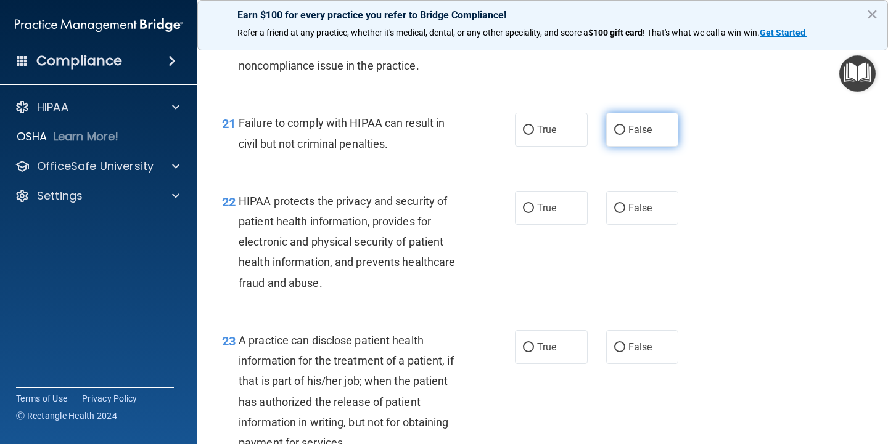
click at [621, 147] on label "False" at bounding box center [642, 130] width 73 height 34
click at [621, 135] on input "False" at bounding box center [619, 130] width 11 height 9
radio input "true"
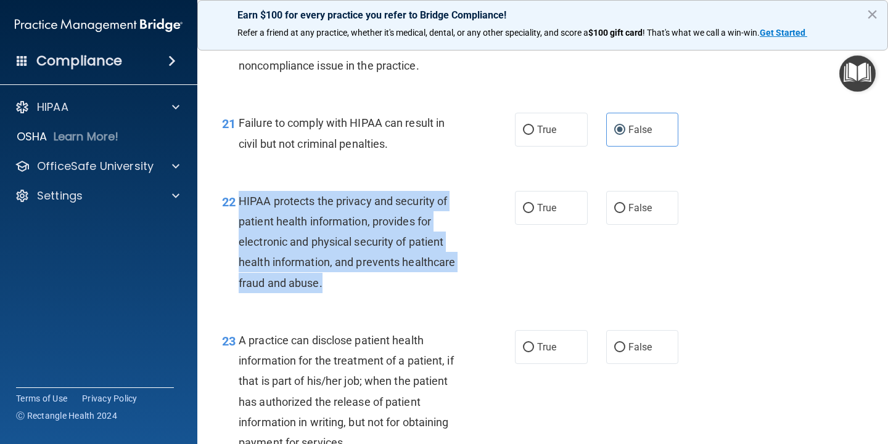
drag, startPoint x: 235, startPoint y: 214, endPoint x: 338, endPoint y: 306, distance: 137.5
click at [338, 300] on div "22 HIPAA protects the privacy and security of patient health information, provi…" at bounding box center [368, 245] width 330 height 108
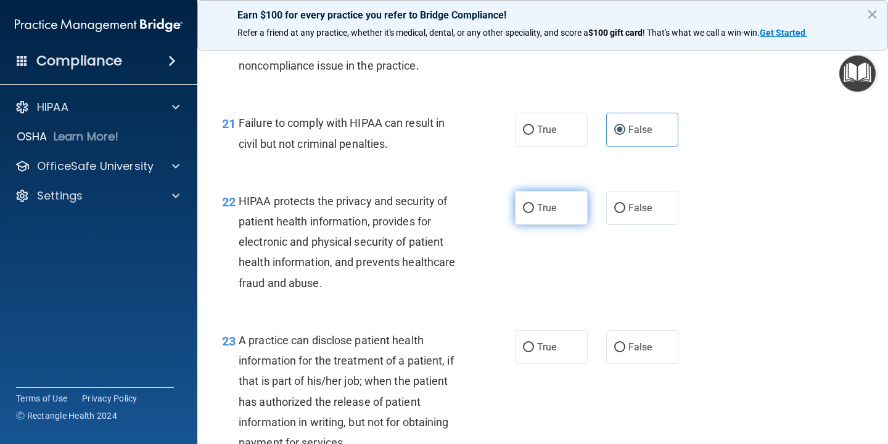
click at [537, 214] on span "True" at bounding box center [546, 208] width 19 height 12
click at [534, 213] on input "True" at bounding box center [528, 208] width 11 height 9
radio input "true"
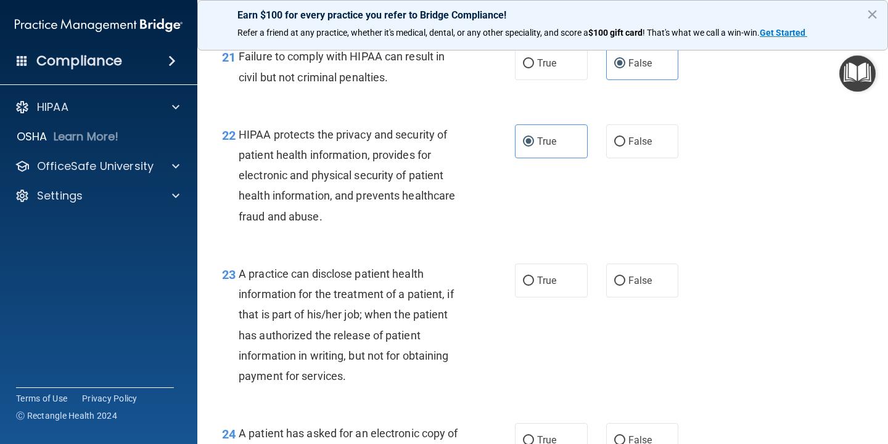
scroll to position [2404, 0]
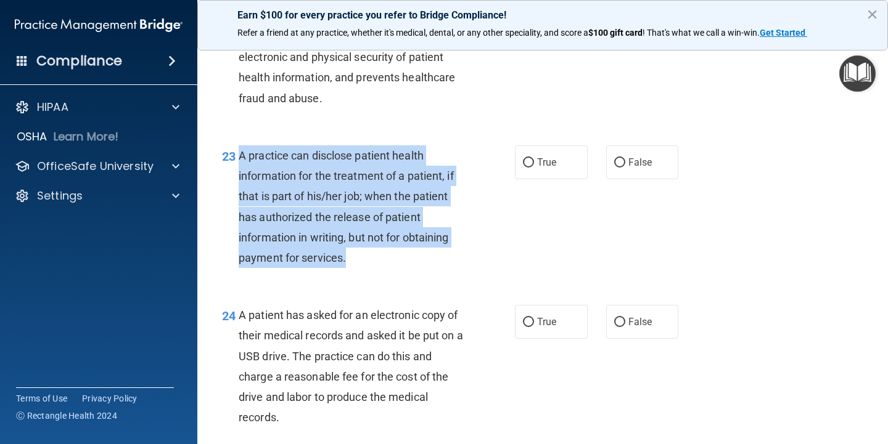
drag, startPoint x: 239, startPoint y: 174, endPoint x: 348, endPoint y: 254, distance: 134.5
click at [351, 265] on div "A practice can disclose patient health information for the treatment of a patie…" at bounding box center [356, 206] width 234 height 123
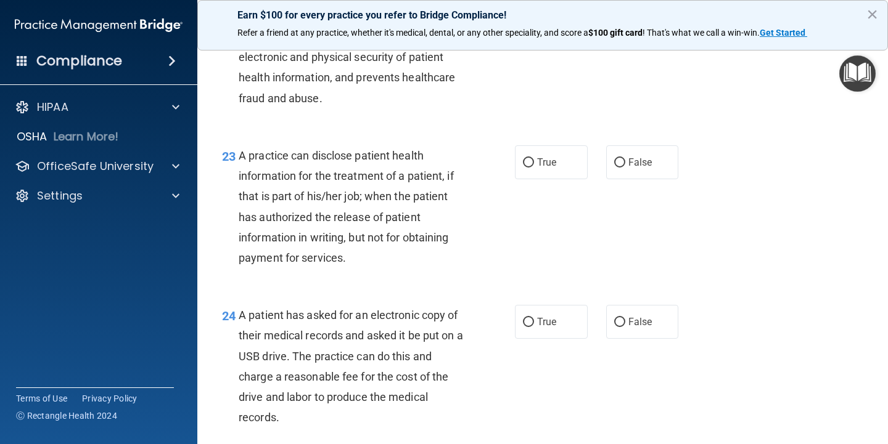
click at [237, 168] on div "23" at bounding box center [226, 156] width 26 height 23
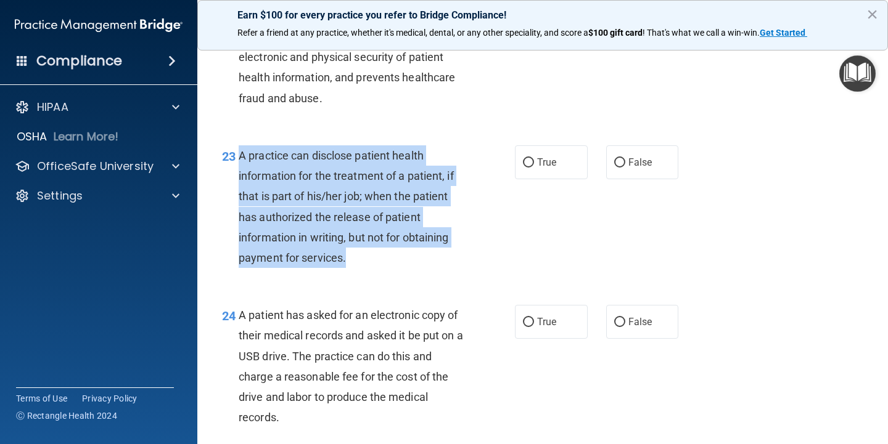
drag, startPoint x: 260, startPoint y: 179, endPoint x: 321, endPoint y: 245, distance: 90.3
click at [349, 268] on div "A practice can disclose patient health information for the treatment of a patie…" at bounding box center [356, 206] width 234 height 123
click at [339, 264] on span "A practice can disclose patient health information for the treatment of a patie…" at bounding box center [346, 206] width 215 height 115
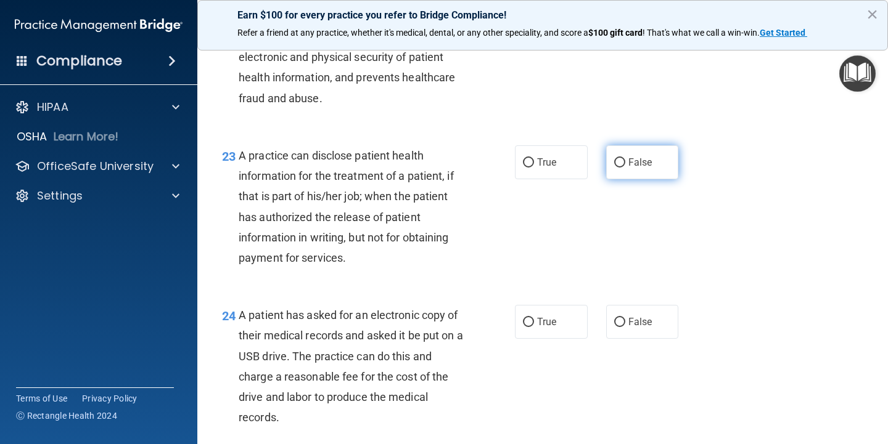
click at [614, 168] on input "False" at bounding box center [619, 162] width 11 height 9
radio input "true"
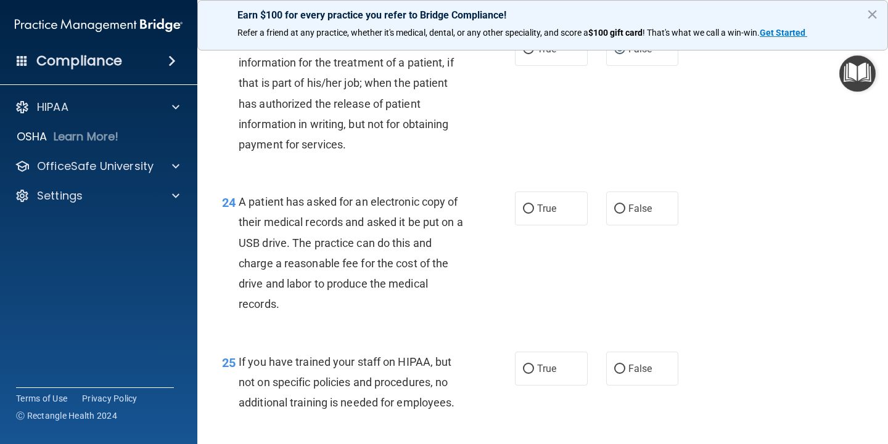
scroll to position [2527, 0]
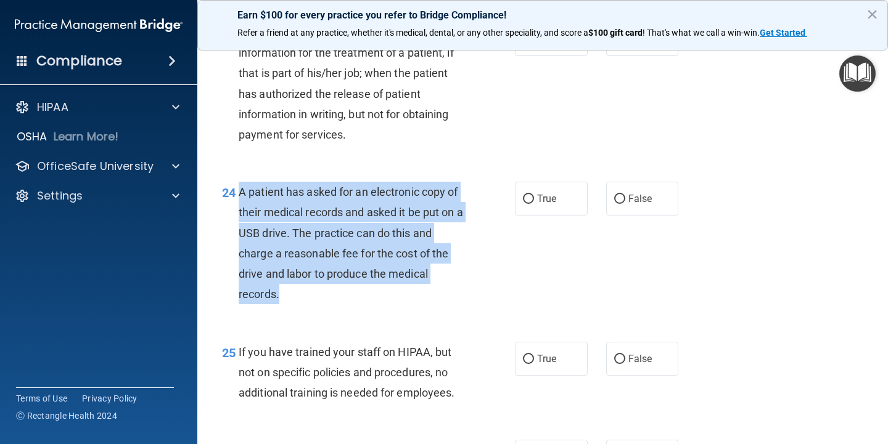
drag, startPoint x: 242, startPoint y: 210, endPoint x: 324, endPoint y: 280, distance: 108.8
click at [318, 304] on div "A patient has asked for an electronic copy of their medical records and asked i…" at bounding box center [356, 243] width 234 height 123
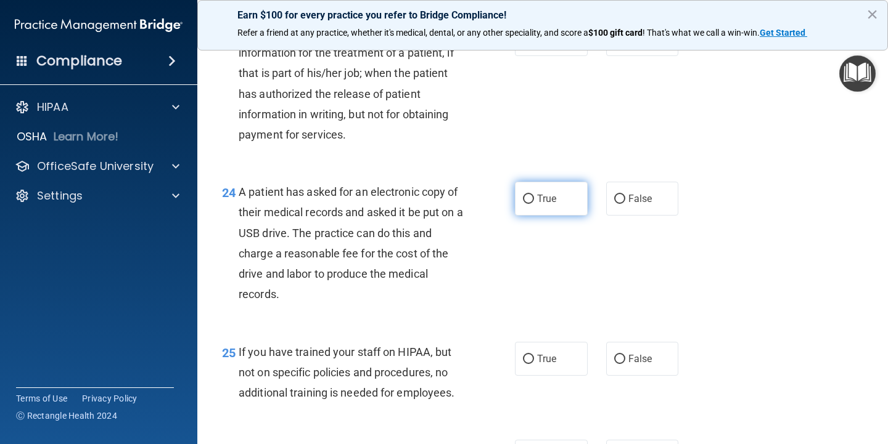
click at [537, 205] on span "True" at bounding box center [546, 199] width 19 height 12
click at [534, 204] on input "True" at bounding box center [528, 199] width 11 height 9
radio input "true"
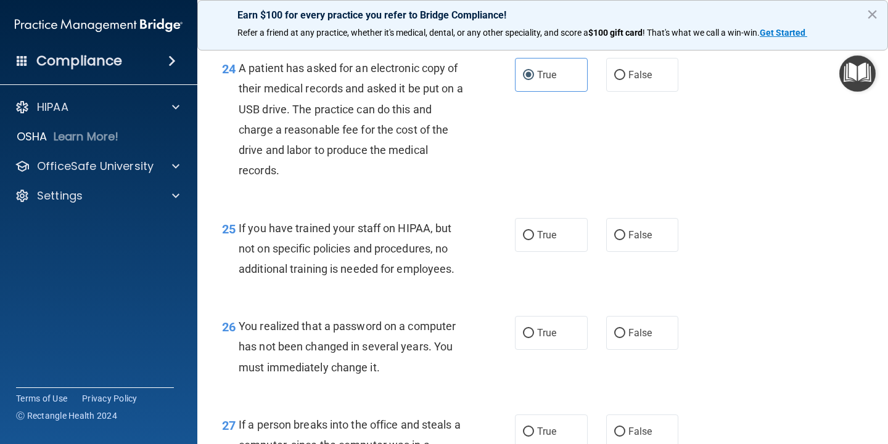
scroll to position [2650, 0]
click at [618, 253] on label "False" at bounding box center [642, 236] width 73 height 34
click at [618, 241] on input "False" at bounding box center [619, 236] width 11 height 9
radio input "true"
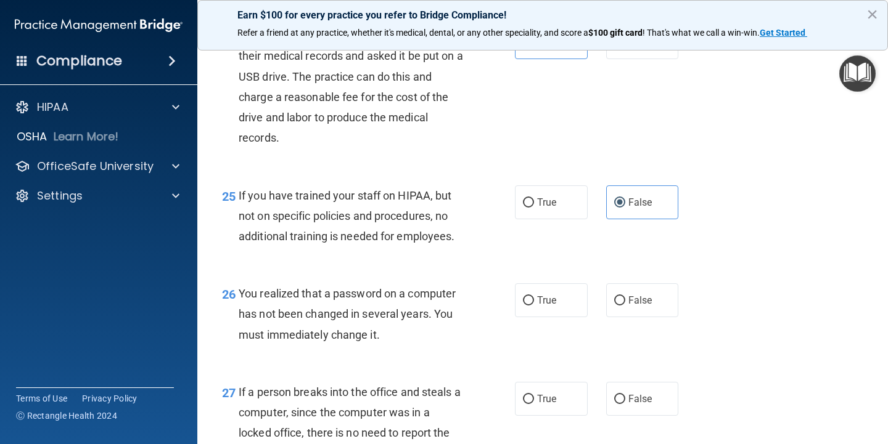
scroll to position [2774, 0]
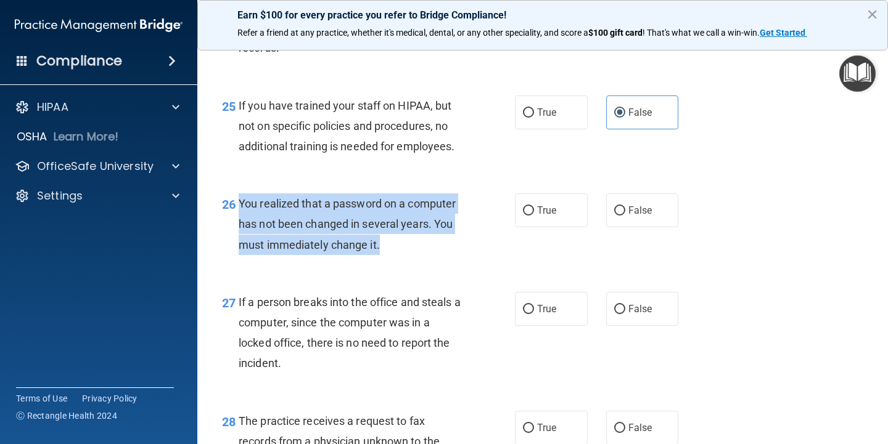
drag, startPoint x: 240, startPoint y: 218, endPoint x: 401, endPoint y: 264, distance: 166.6
click at [401, 255] on div "You realized that a password on a computer has not been changed in several year…" at bounding box center [356, 225] width 234 height 62
click at [388, 255] on div "You realized that a password on a computer has not been changed in several year…" at bounding box center [356, 225] width 234 height 62
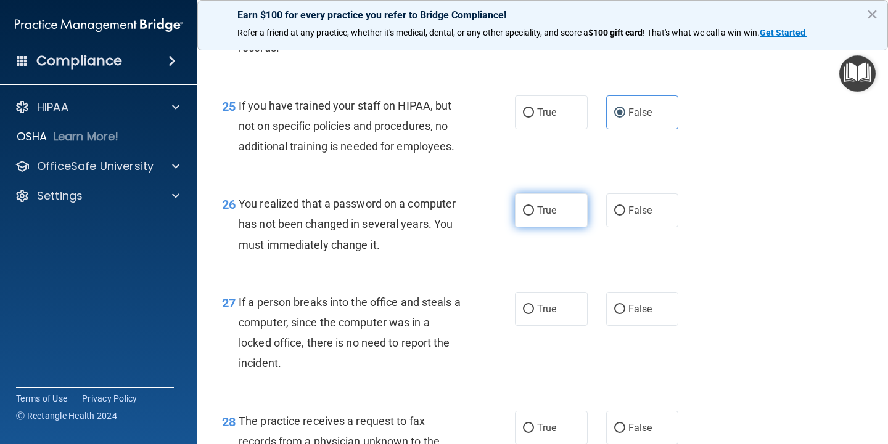
click at [560, 227] on label "True" at bounding box center [551, 211] width 73 height 34
click at [534, 216] on input "True" at bounding box center [528, 210] width 11 height 9
radio input "true"
click at [635, 315] on span "False" at bounding box center [640, 309] width 24 height 12
click at [625, 314] on input "False" at bounding box center [619, 309] width 11 height 9
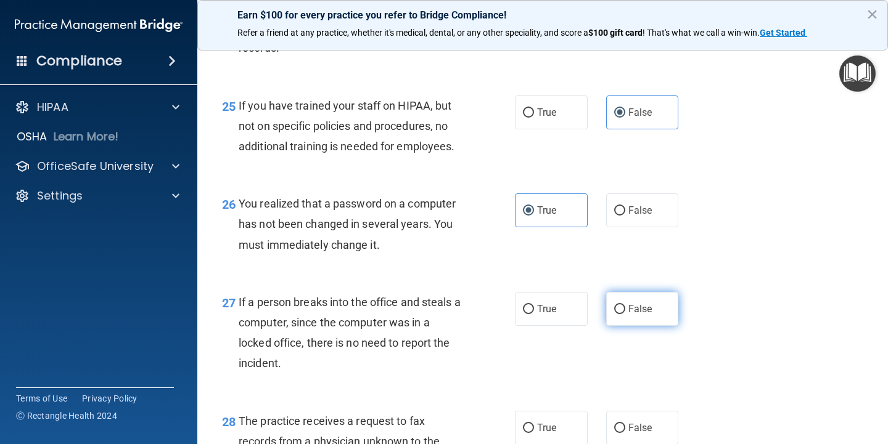
radio input "true"
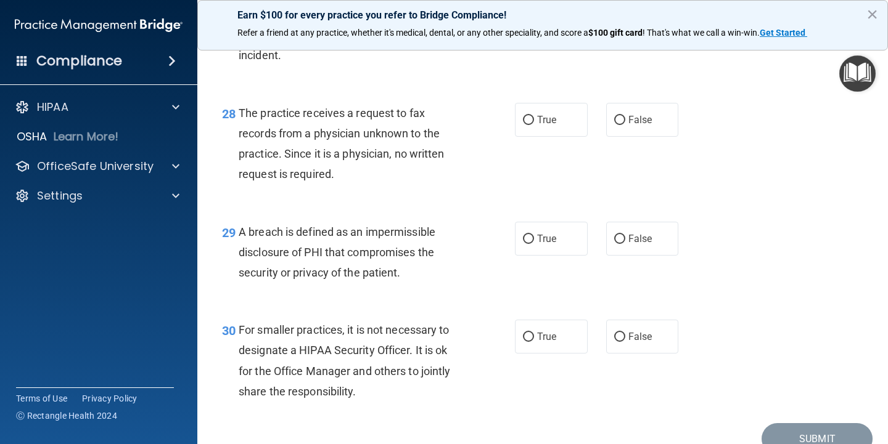
scroll to position [2897, 0]
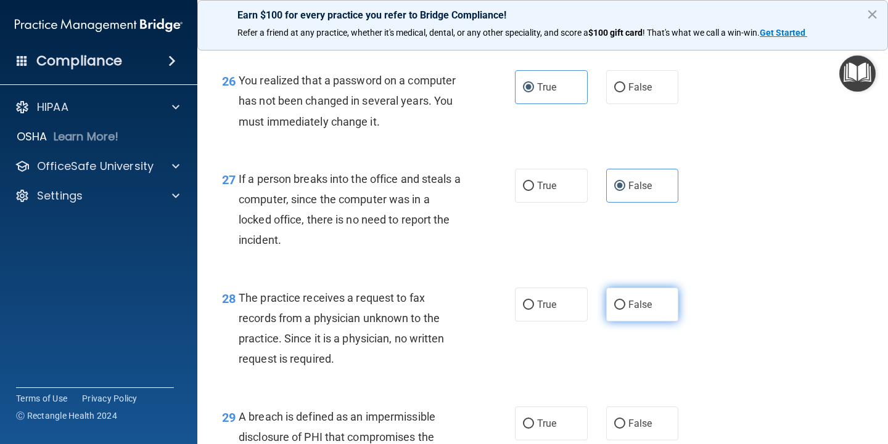
click at [639, 311] on span "False" at bounding box center [640, 305] width 24 height 12
click at [625, 310] on input "False" at bounding box center [619, 305] width 11 height 9
radio input "true"
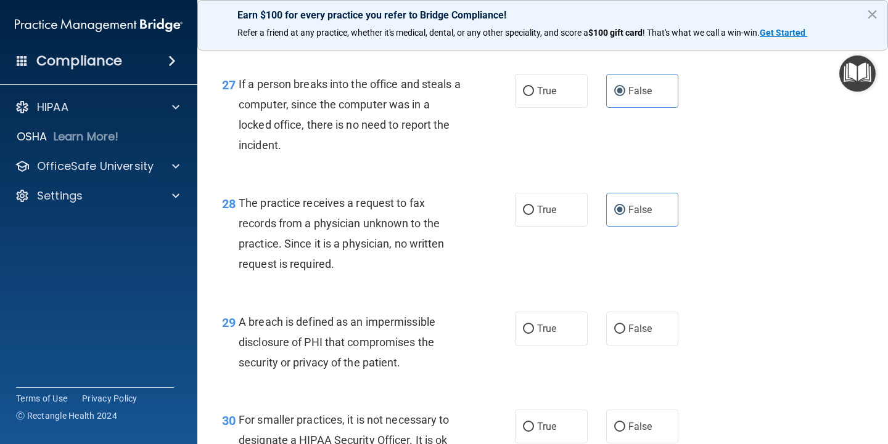
scroll to position [3020, 0]
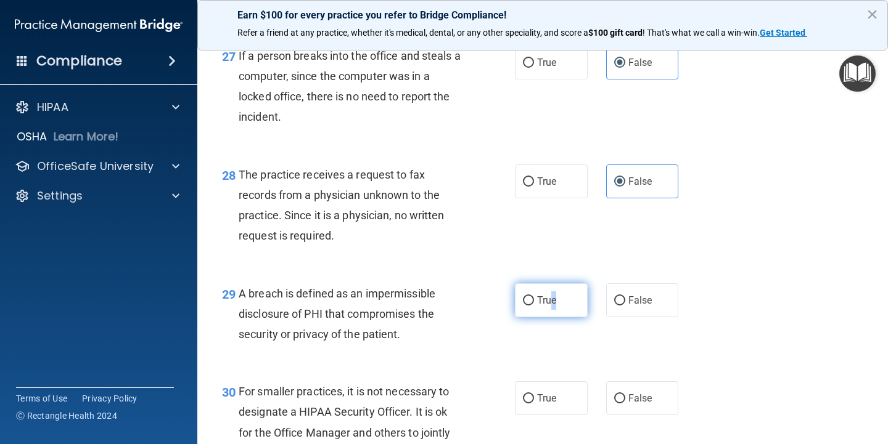
click at [550, 306] on span "True" at bounding box center [546, 301] width 19 height 12
click at [529, 317] on label "True" at bounding box center [551, 301] width 73 height 34
click at [529, 306] on input "True" at bounding box center [528, 300] width 11 height 9
radio input "true"
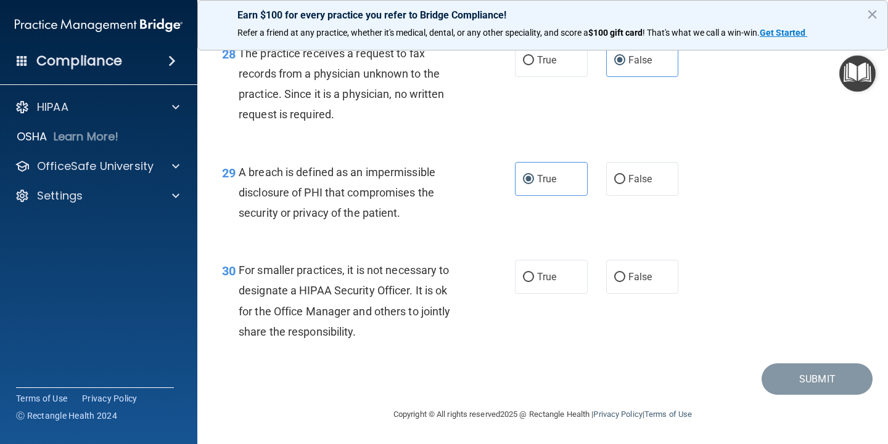
scroll to position [3162, 0]
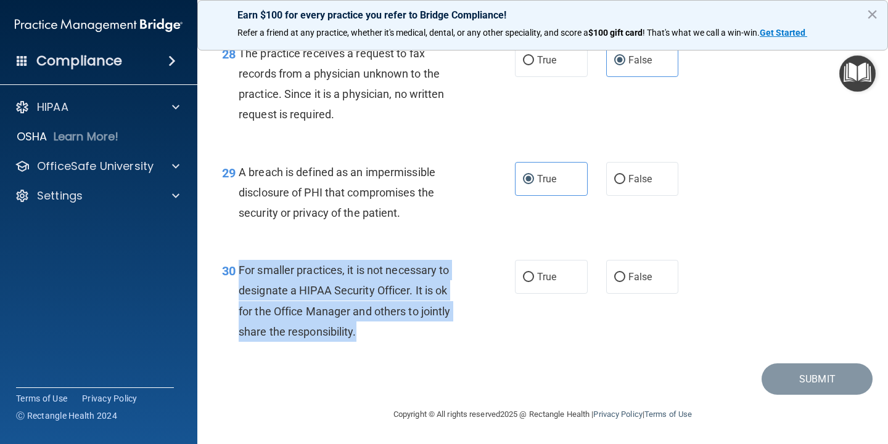
drag, startPoint x: 238, startPoint y: 271, endPoint x: 334, endPoint y: 326, distance: 110.7
click at [365, 340] on div "For smaller practices, it is not necessary to designate a HIPAA Security Office…" at bounding box center [356, 301] width 234 height 82
click at [343, 309] on span "For smaller practices, it is not necessary to designate a HIPAA Security Office…" at bounding box center [344, 301] width 211 height 75
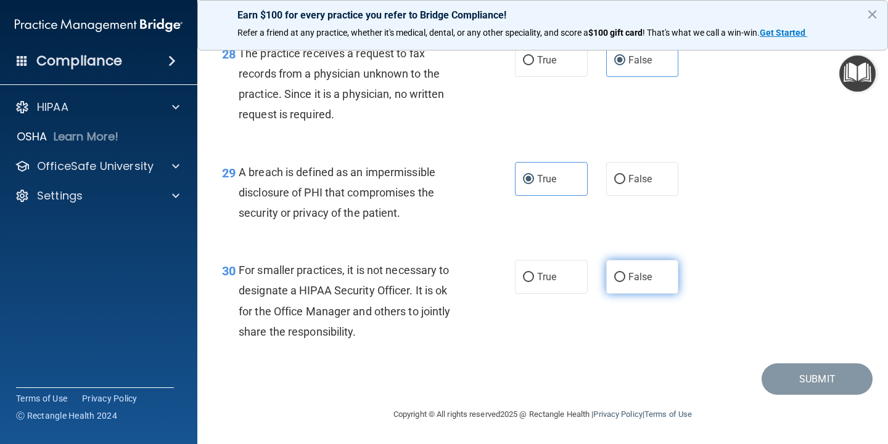
click at [628, 276] on span "False" at bounding box center [640, 277] width 24 height 12
click at [625, 276] on input "False" at bounding box center [619, 277] width 11 height 9
radio input "true"
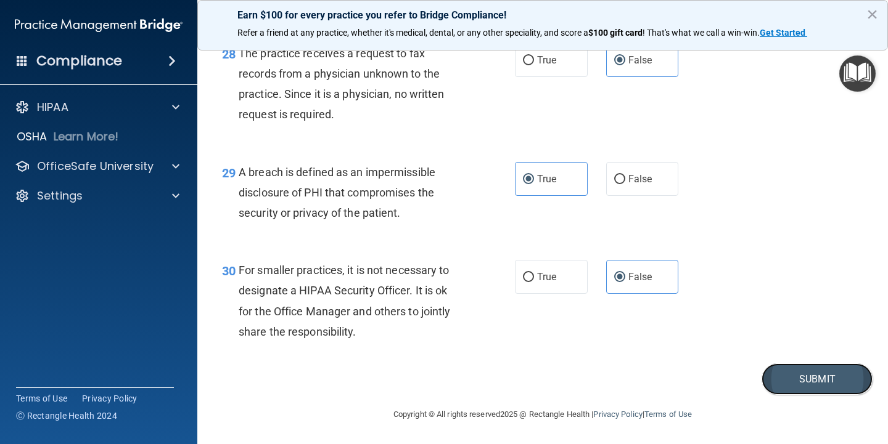
click at [830, 383] on button "Submit" at bounding box center [816, 379] width 111 height 31
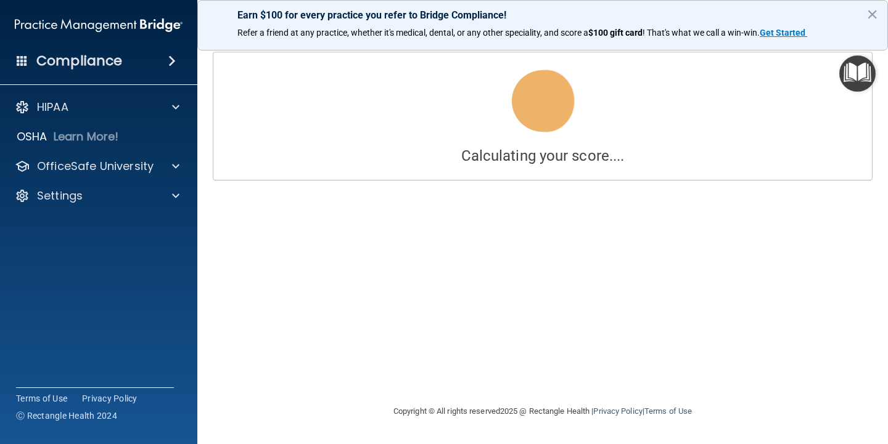
click at [878, 18] on div "Earn $100 for every practice you refer to Bridge Compliance! Refer a friend at …" at bounding box center [542, 25] width 690 height 51
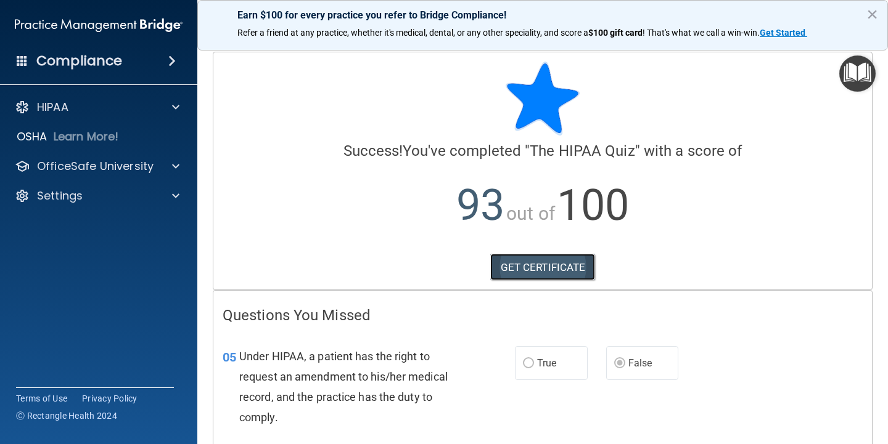
click at [553, 268] on link "GET CERTIFICATE" at bounding box center [542, 267] width 105 height 27
click at [867, 20] on button "×" at bounding box center [872, 14] width 12 height 20
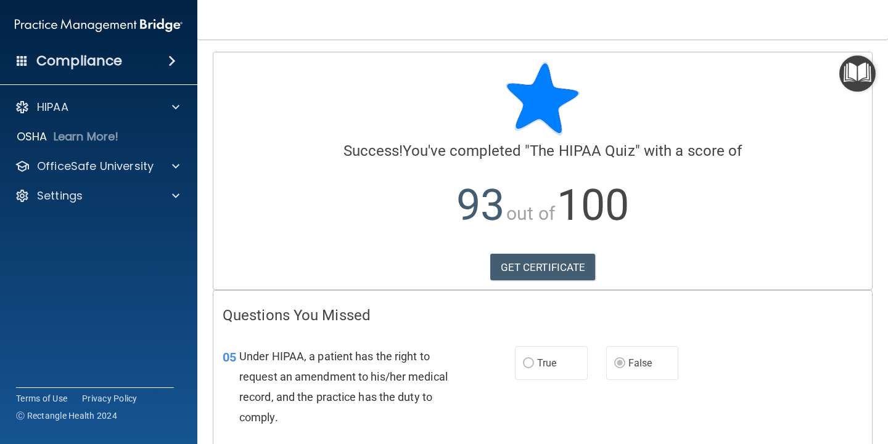
click at [86, 60] on h4 "Compliance" at bounding box center [79, 60] width 86 height 17
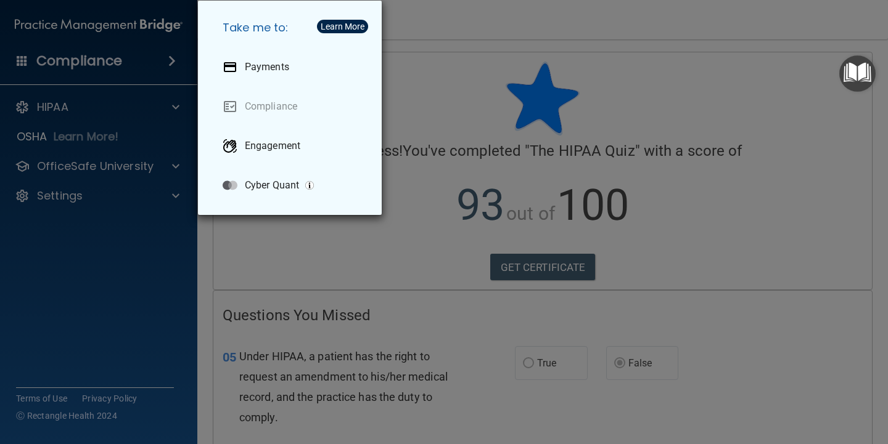
click at [51, 93] on div "Take me to: Payments Compliance Engagement Cyber Quant" at bounding box center [444, 222] width 888 height 444
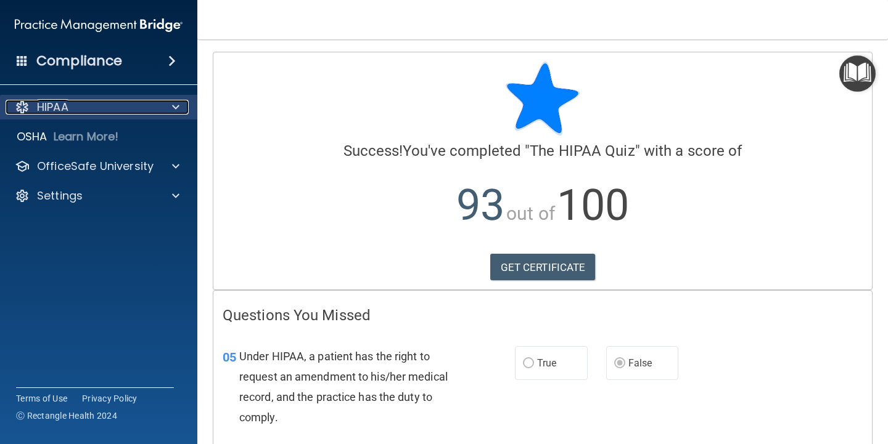
drag, startPoint x: 62, startPoint y: 104, endPoint x: 89, endPoint y: 112, distance: 28.9
click at [62, 105] on p "HIPAA" at bounding box center [52, 107] width 31 height 15
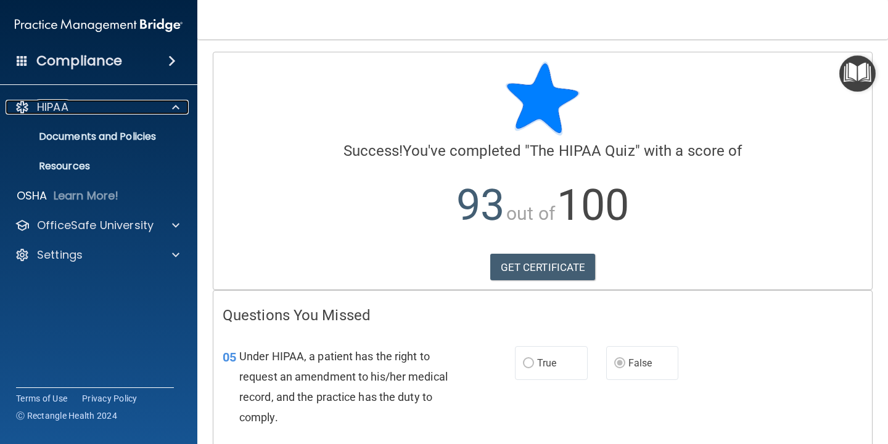
drag, startPoint x: 167, startPoint y: 106, endPoint x: 251, endPoint y: 134, distance: 88.3
click at [168, 106] on div at bounding box center [173, 107] width 31 height 15
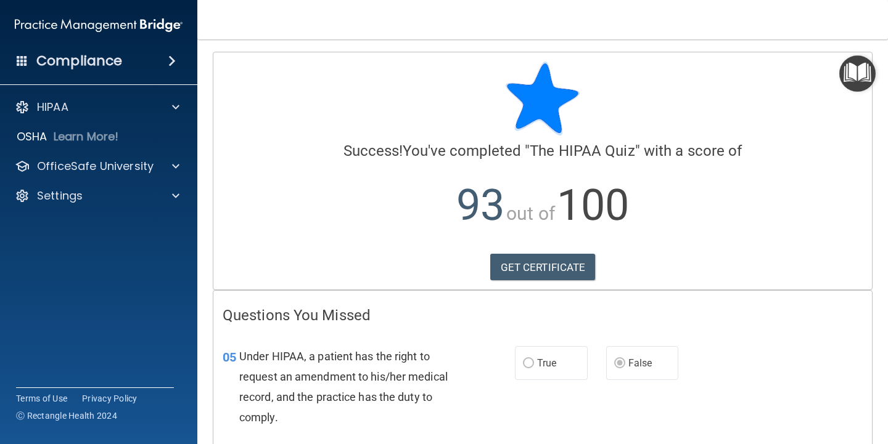
click at [852, 76] on img "Open Resource Center" at bounding box center [857, 73] width 36 height 36
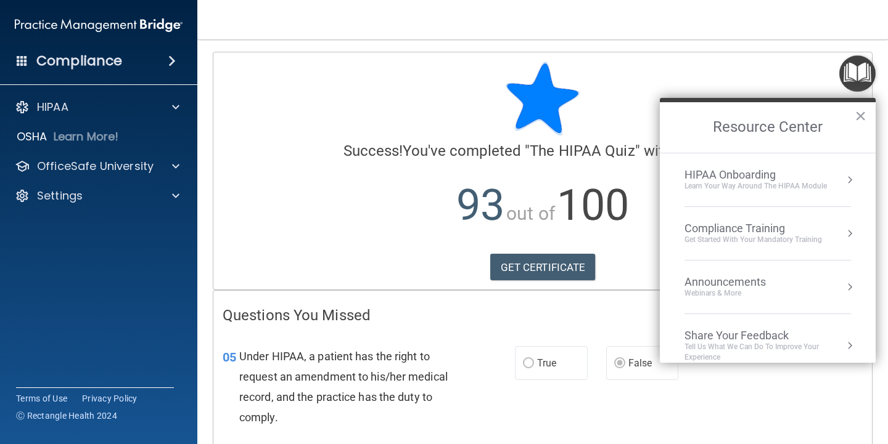
click at [766, 176] on div "HIPAA Onboarding" at bounding box center [755, 175] width 142 height 14
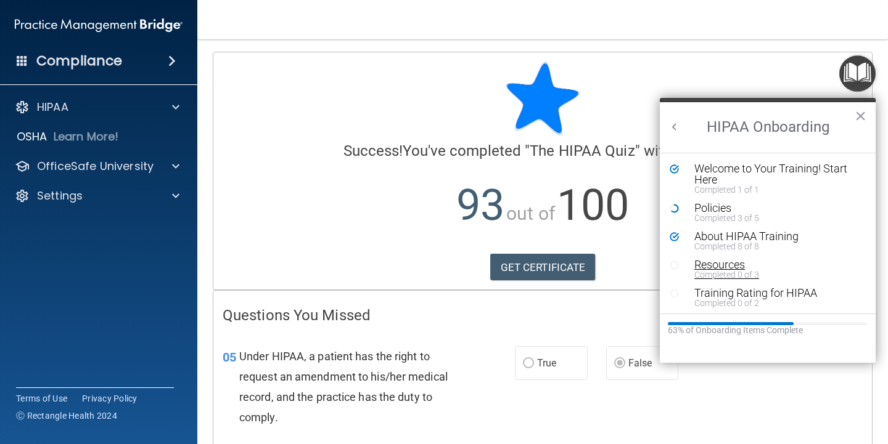
click at [732, 272] on div "Completed 0 of 3" at bounding box center [772, 275] width 156 height 9
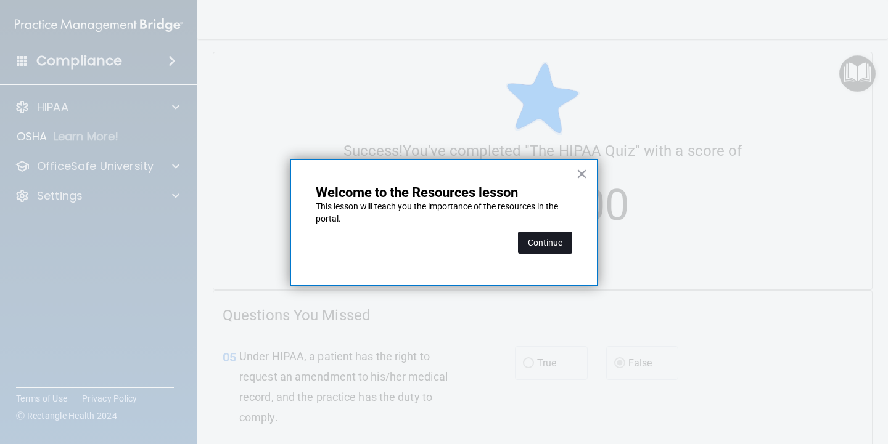
click at [557, 240] on button "Continue" at bounding box center [545, 243] width 54 height 22
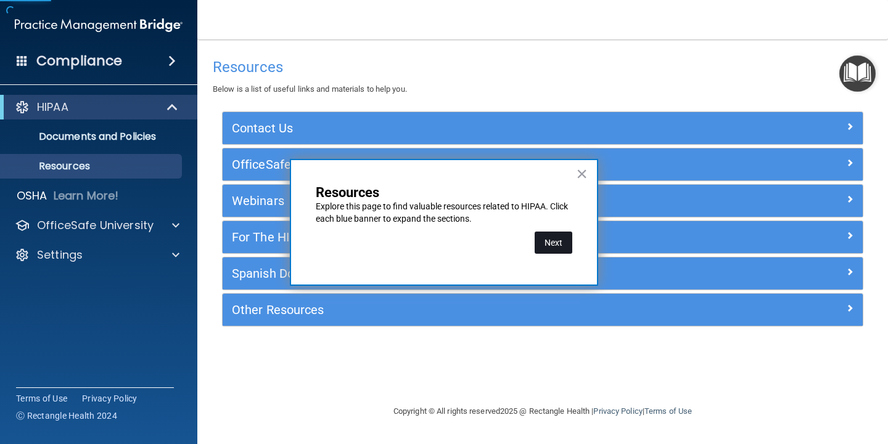
click at [559, 244] on button "Next" at bounding box center [553, 243] width 38 height 22
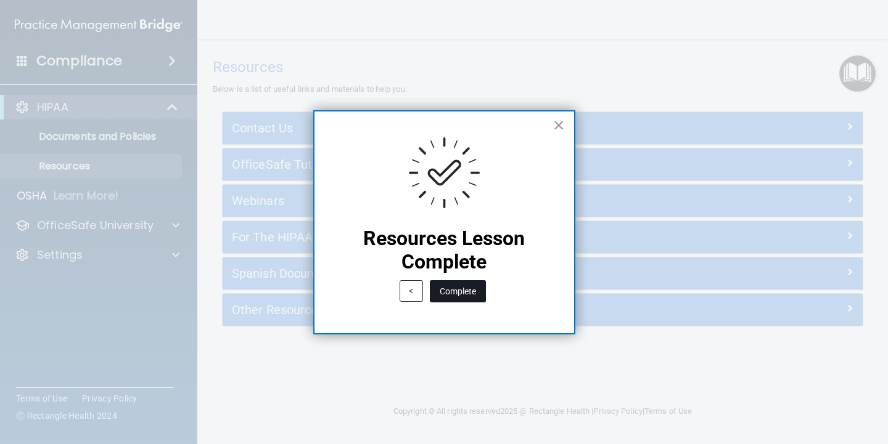
click at [466, 290] on button "Complete" at bounding box center [458, 291] width 56 height 22
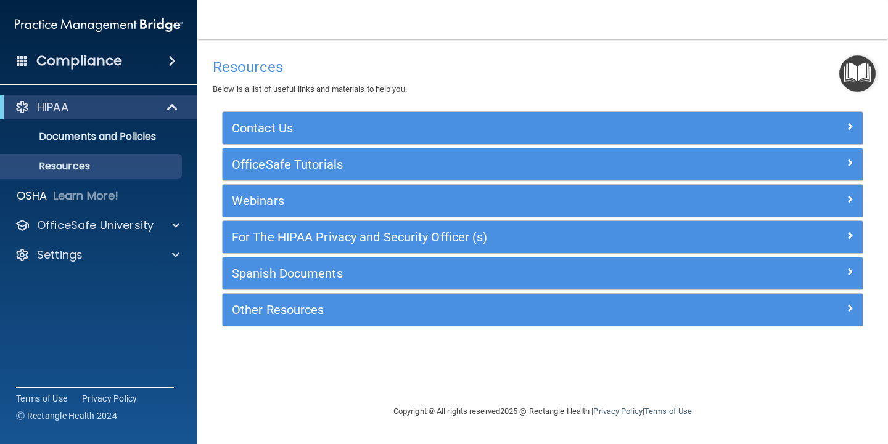
click at [856, 78] on img "Open Resource Center" at bounding box center [857, 73] width 36 height 36
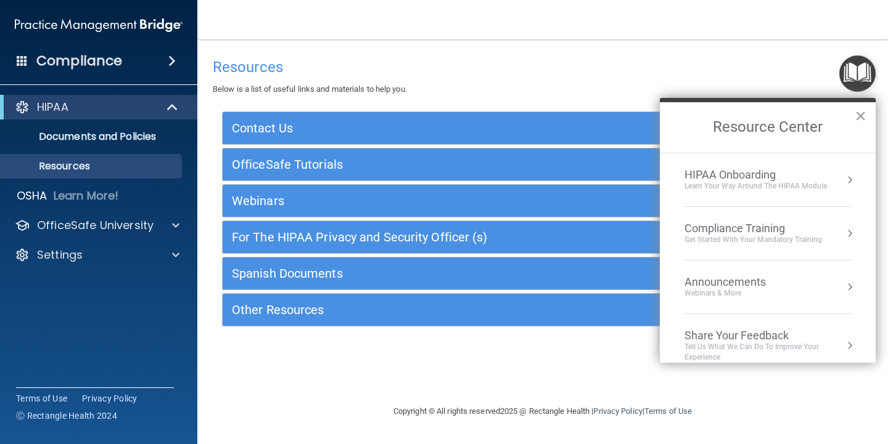
click at [762, 194] on li "HIPAA Onboarding Learn Your Way around the HIPAA module" at bounding box center [767, 180] width 166 height 54
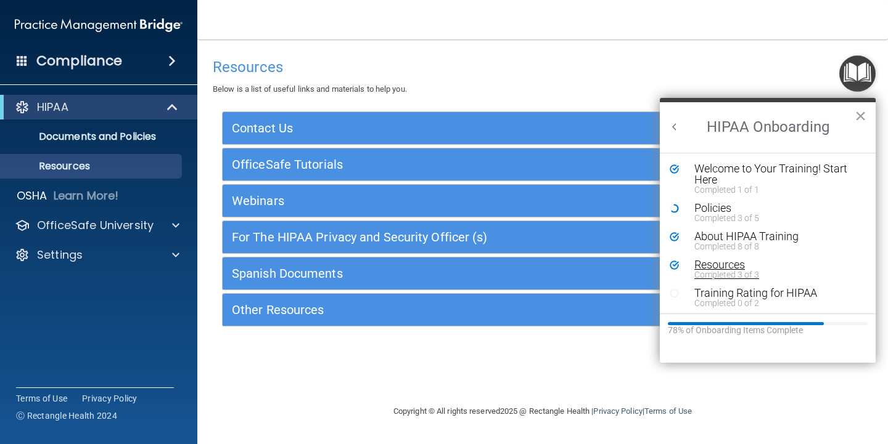
scroll to position [2, 0]
click at [746, 287] on div "Training Rating for HIPAA" at bounding box center [772, 290] width 156 height 11
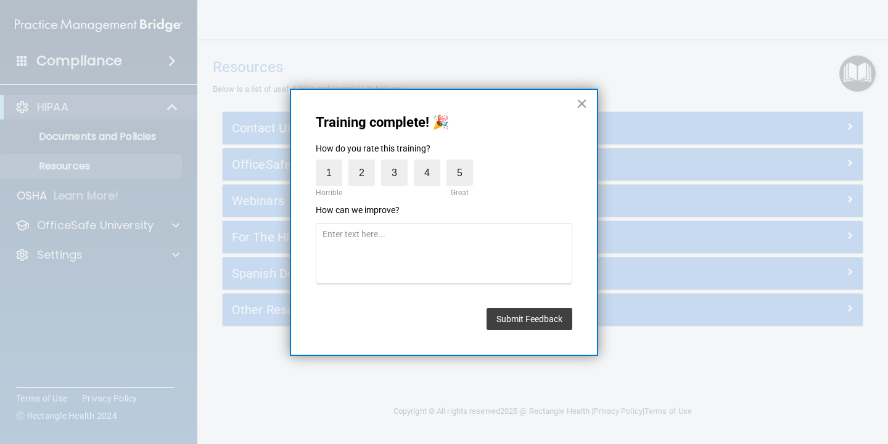
drag, startPoint x: 460, startPoint y: 171, endPoint x: 478, endPoint y: 206, distance: 38.6
click at [460, 171] on label "5" at bounding box center [459, 173] width 27 height 27
click at [431, 163] on input "5" at bounding box center [431, 163] width 0 height 0
click at [539, 319] on button "Submit Feedback" at bounding box center [529, 319] width 86 height 22
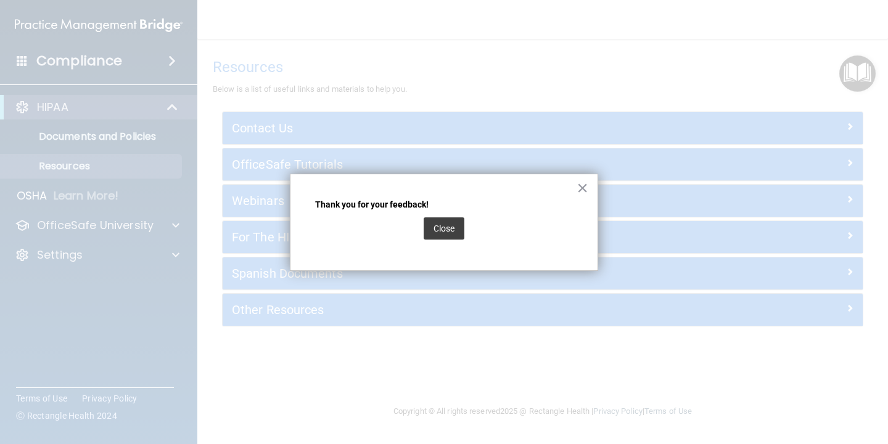
drag, startPoint x: 430, startPoint y: 220, endPoint x: 441, endPoint y: 230, distance: 15.3
click at [430, 219] on button "Close" at bounding box center [443, 229] width 41 height 22
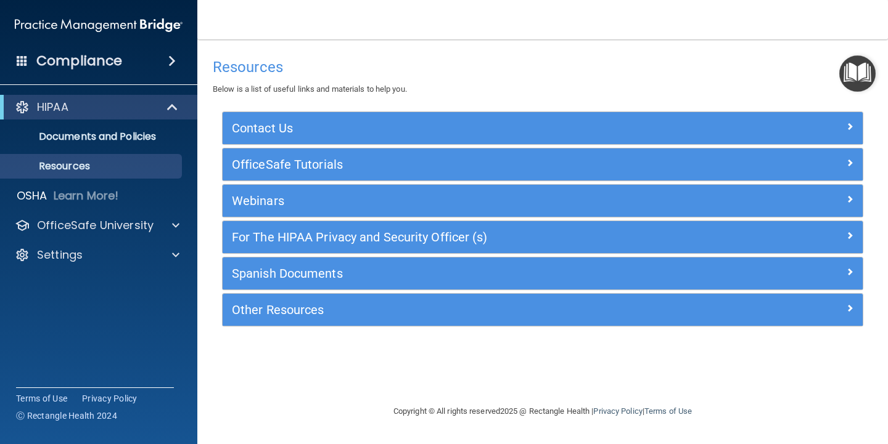
click at [872, 70] on img "Open Resource Center" at bounding box center [857, 73] width 36 height 36
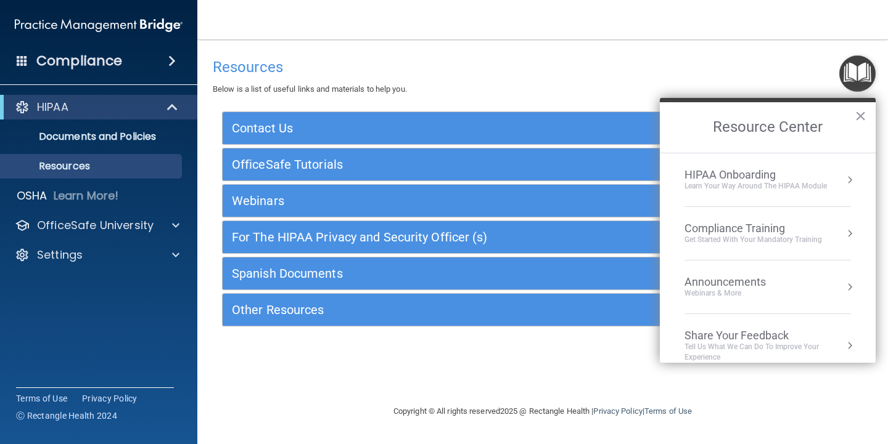
click at [751, 178] on div "HIPAA Onboarding" at bounding box center [755, 175] width 142 height 14
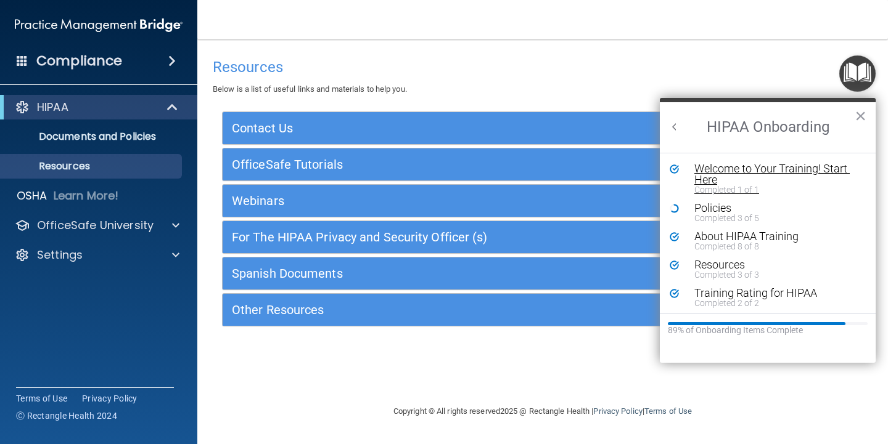
scroll to position [0, 0]
click at [716, 208] on div "Policies" at bounding box center [772, 208] width 156 height 11
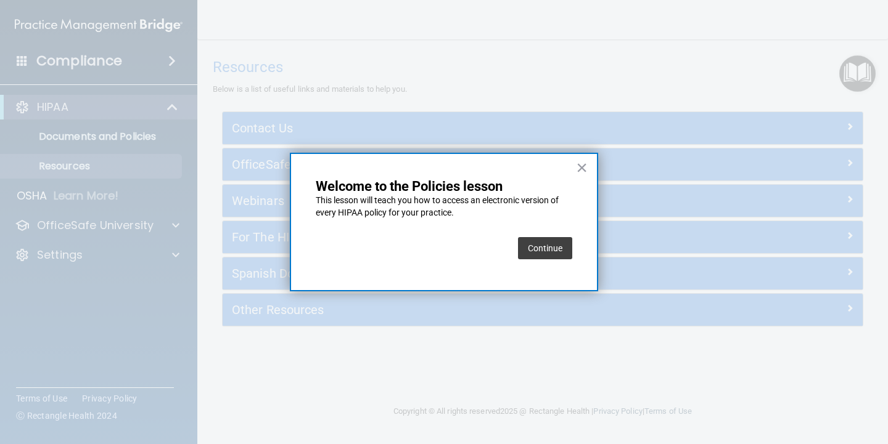
click at [555, 242] on button "Continue" at bounding box center [545, 248] width 54 height 22
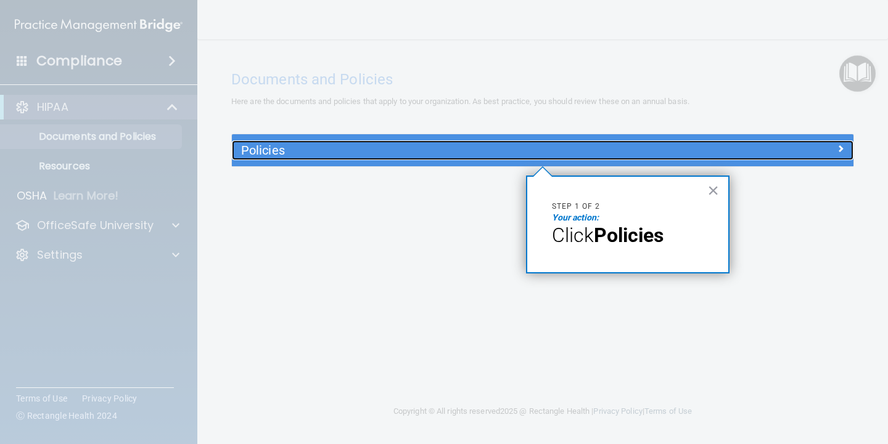
click at [573, 154] on h5 "Policies" at bounding box center [464, 151] width 447 height 14
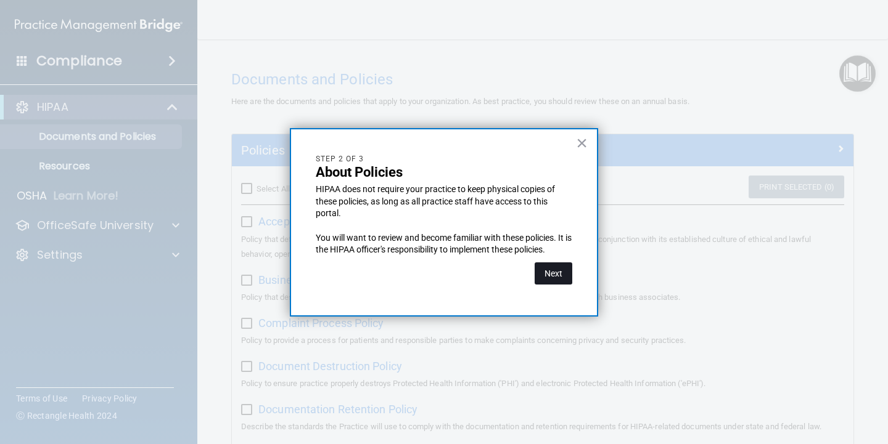
click at [557, 274] on button "Next" at bounding box center [553, 274] width 38 height 22
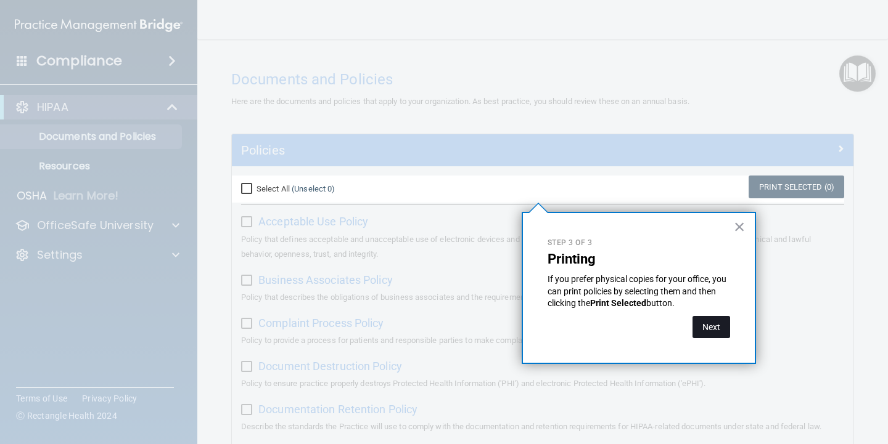
click at [712, 324] on button "Next" at bounding box center [711, 327] width 38 height 22
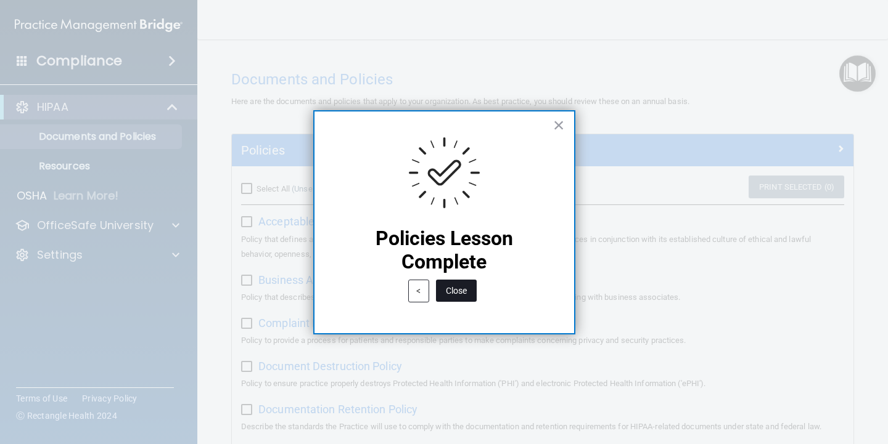
click at [460, 289] on button "Close" at bounding box center [456, 291] width 41 height 22
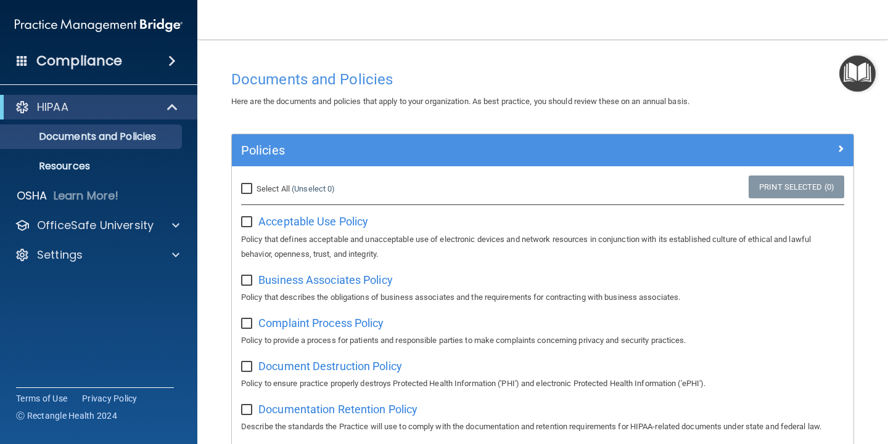
click at [853, 78] on img "Open Resource Center" at bounding box center [857, 73] width 36 height 36
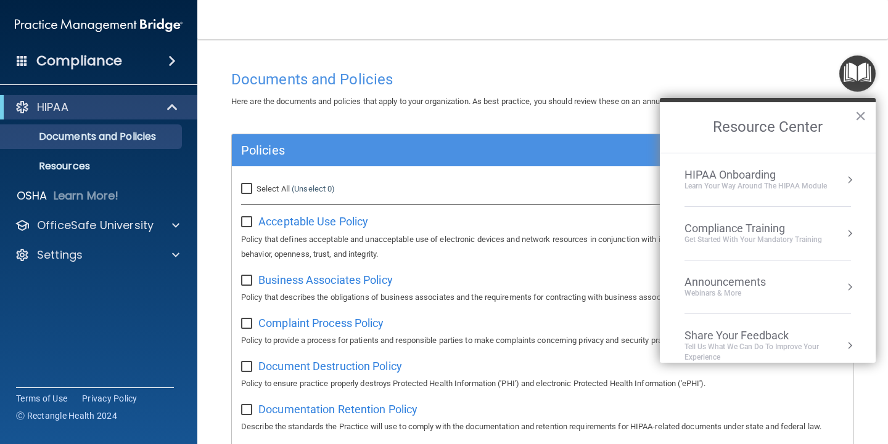
click at [773, 186] on div "Learn Your Way around the HIPAA module" at bounding box center [755, 186] width 142 height 10
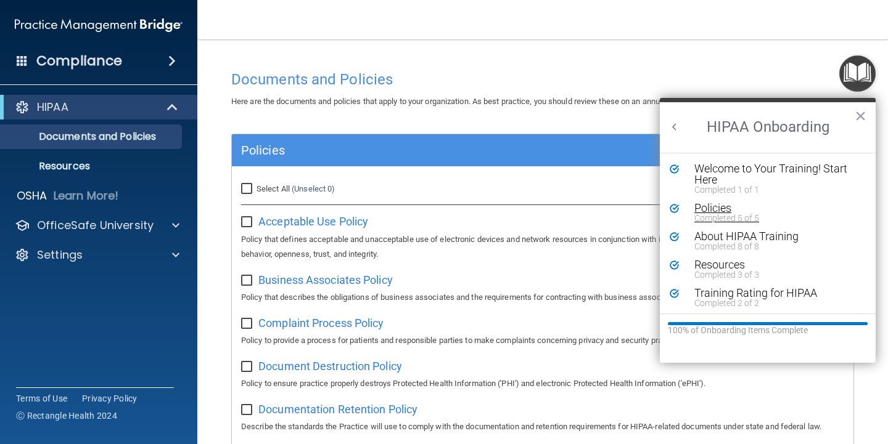
scroll to position [2, 0]
click at [679, 125] on button "Back to Resource Center Home" at bounding box center [674, 127] width 12 height 12
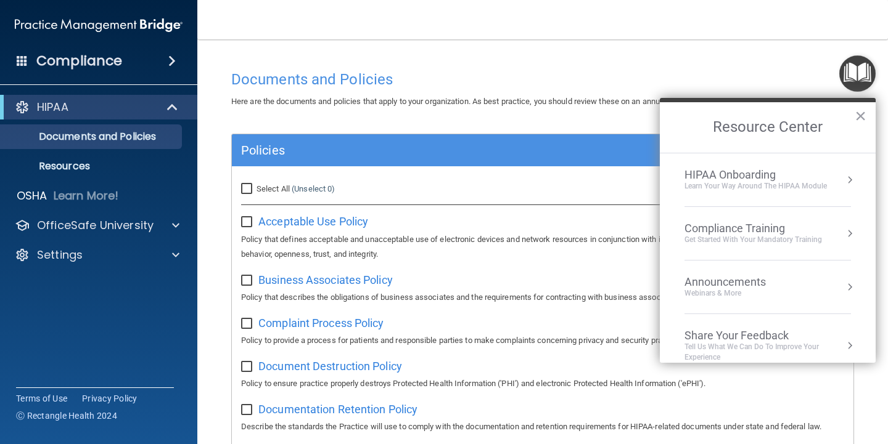
scroll to position [0, 0]
click at [730, 227] on div "Compliance Training" at bounding box center [752, 229] width 137 height 14
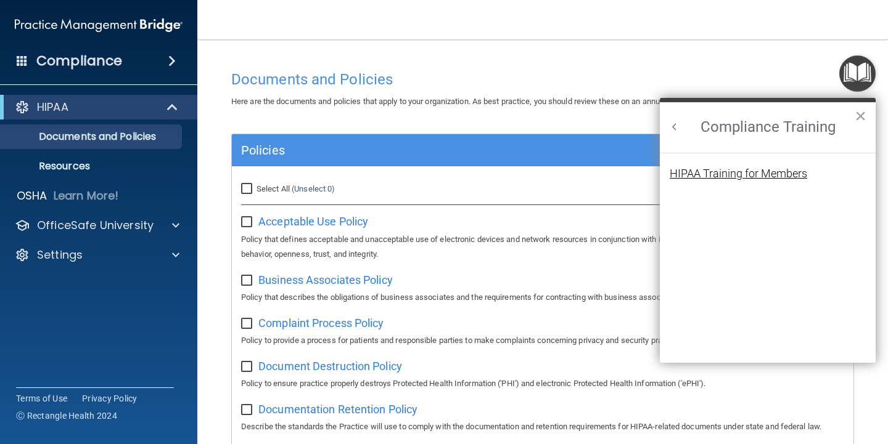
click at [758, 174] on div "HIPAA Training for Members" at bounding box center [737, 173] width 137 height 11
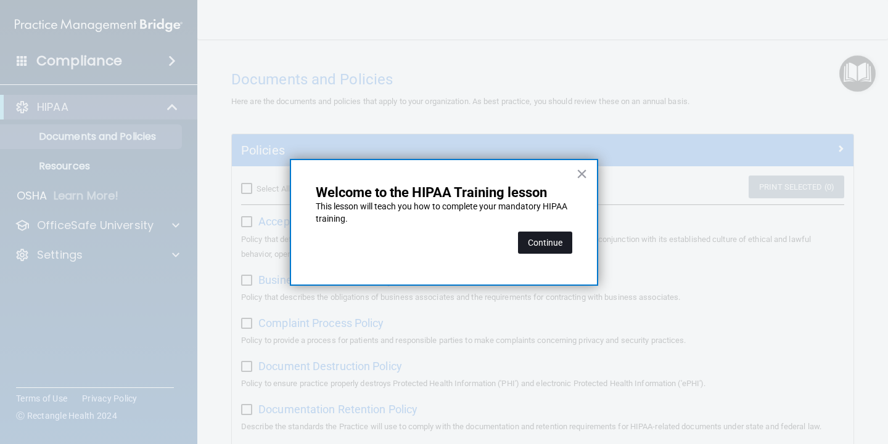
click at [545, 247] on button "Continue" at bounding box center [545, 243] width 54 height 22
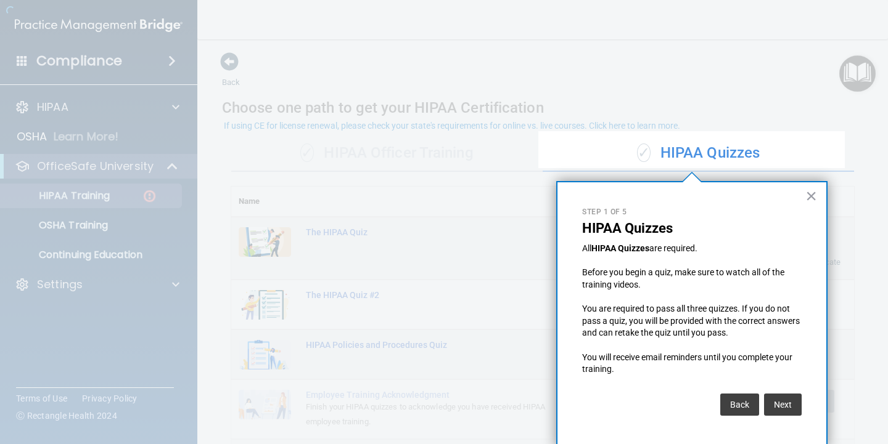
scroll to position [4, 0]
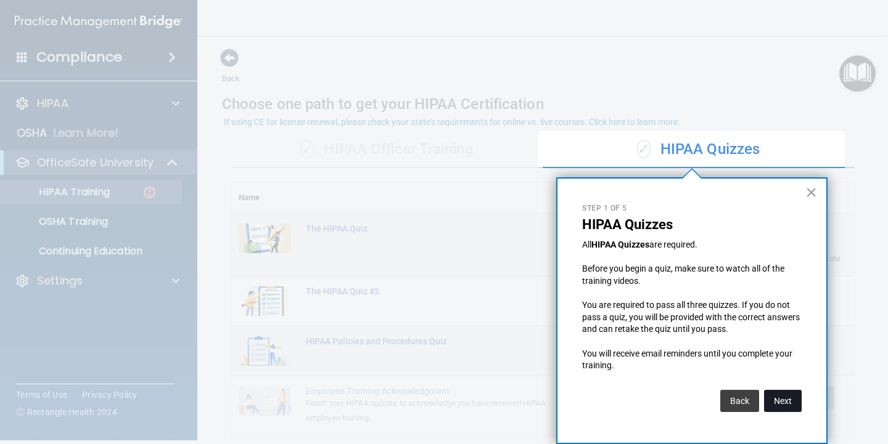
click at [784, 396] on button "Next" at bounding box center [783, 401] width 38 height 22
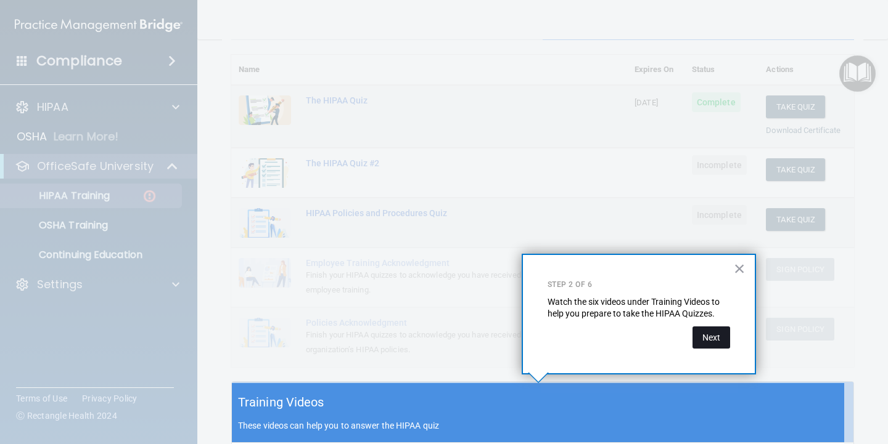
click at [716, 340] on button "Next" at bounding box center [711, 338] width 38 height 22
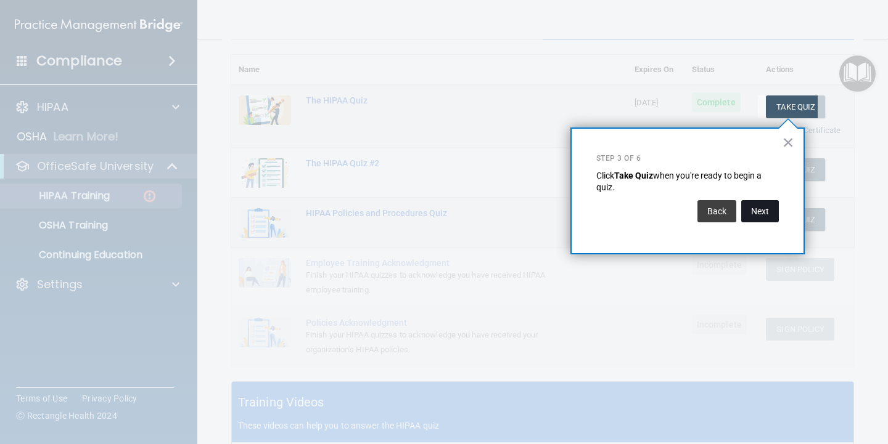
click at [757, 210] on button "Next" at bounding box center [760, 211] width 38 height 22
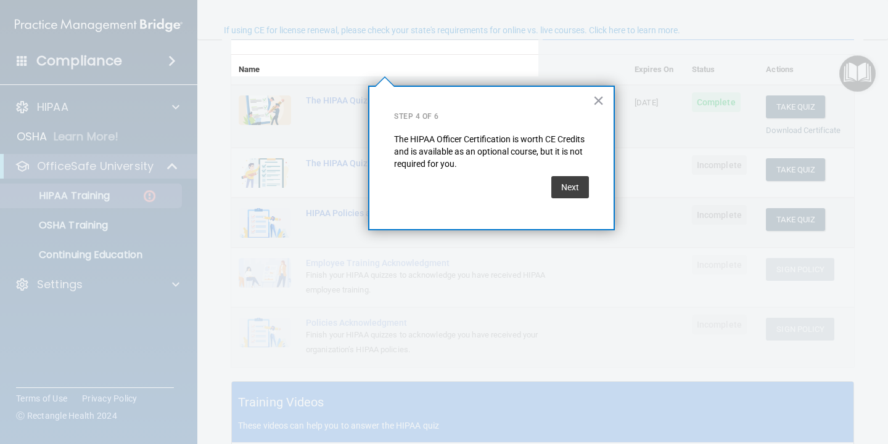
scroll to position [96, 0]
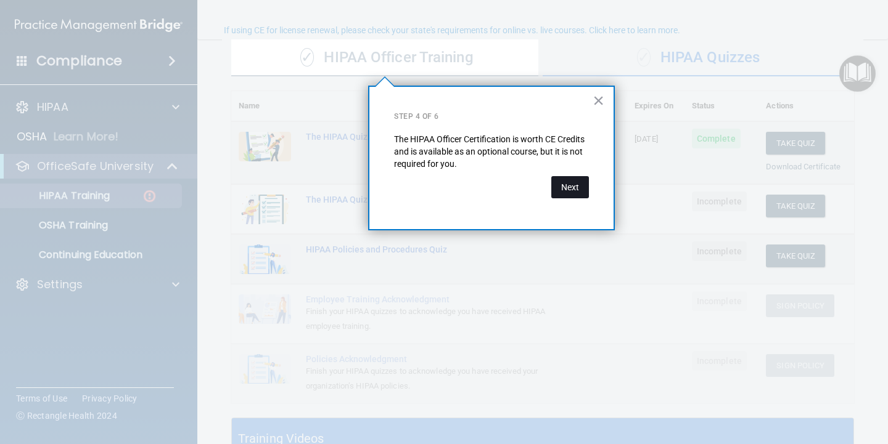
click at [574, 186] on button "Next" at bounding box center [570, 187] width 38 height 22
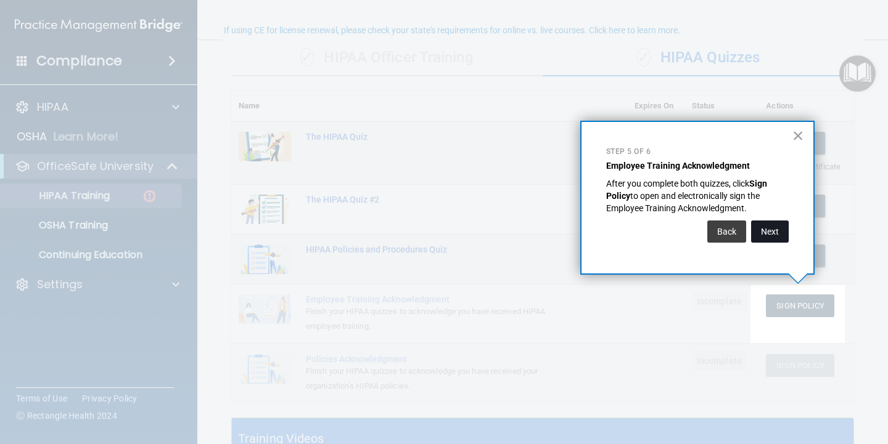
click at [769, 228] on button "Next" at bounding box center [770, 232] width 38 height 22
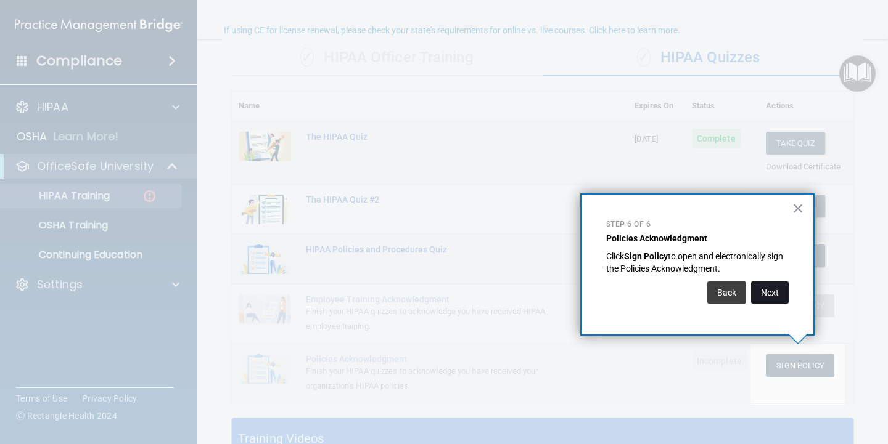
click at [770, 301] on button "Next" at bounding box center [770, 293] width 38 height 22
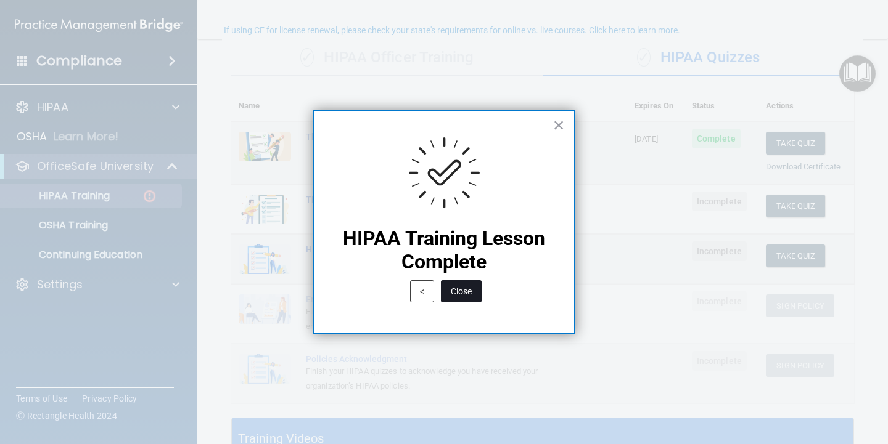
click at [467, 294] on button "Close" at bounding box center [461, 291] width 41 height 22
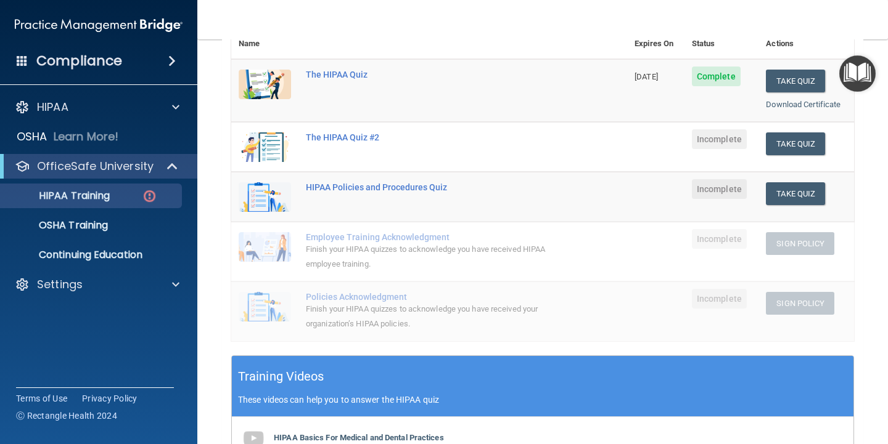
scroll to position [157, 0]
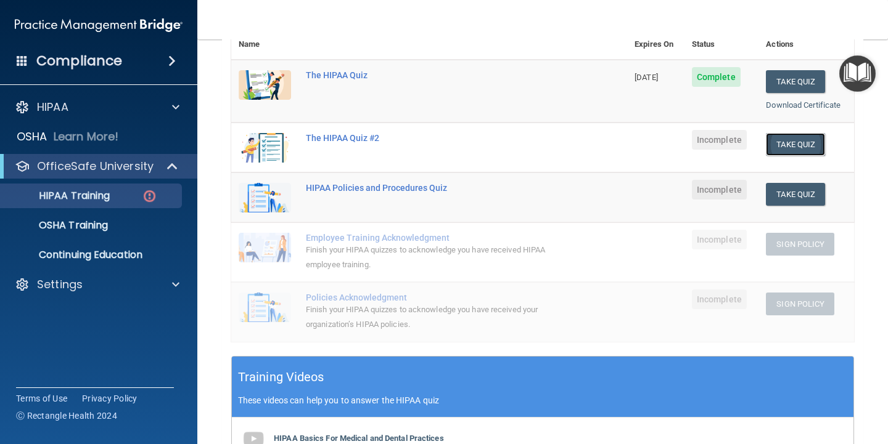
click at [795, 141] on button "Take Quiz" at bounding box center [795, 144] width 59 height 23
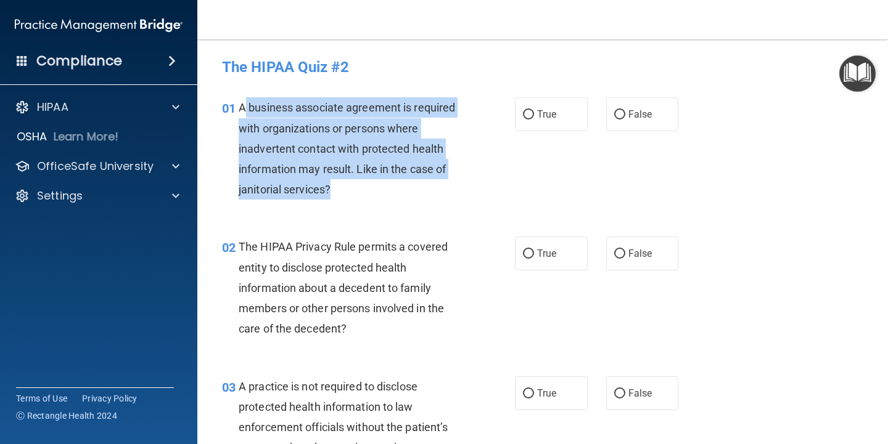
drag, startPoint x: 242, startPoint y: 107, endPoint x: 351, endPoint y: 196, distance: 140.2
click at [351, 196] on div "A business associate agreement is required with organizations or persons where …" at bounding box center [356, 148] width 234 height 102
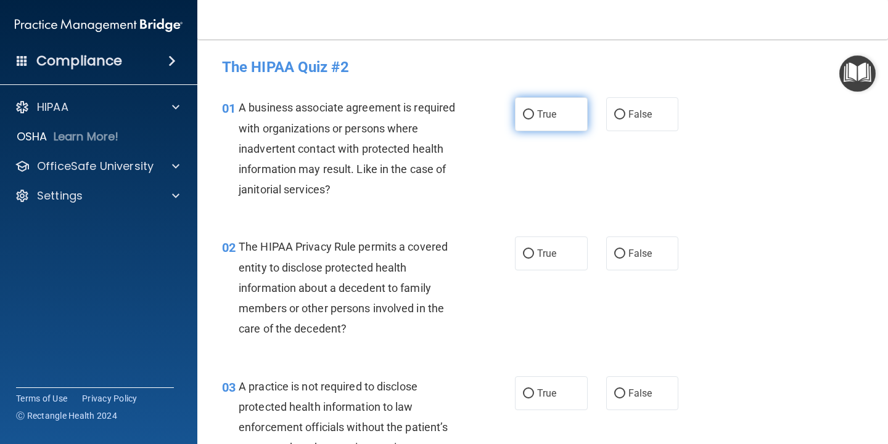
click at [558, 106] on label "True" at bounding box center [551, 114] width 73 height 34
click at [534, 110] on input "True" at bounding box center [528, 114] width 11 height 9
radio input "true"
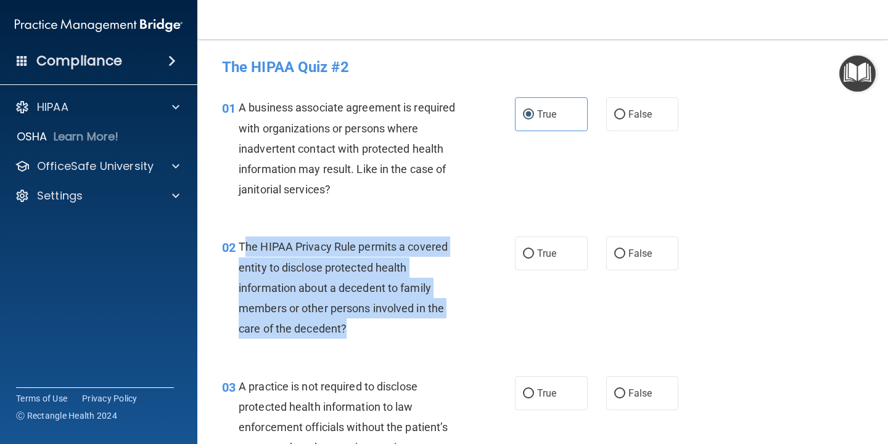
drag, startPoint x: 242, startPoint y: 246, endPoint x: 340, endPoint y: 306, distance: 115.1
click at [348, 323] on div "The HIPAA Privacy Rule permits a covered entity to disclose protected health in…" at bounding box center [356, 288] width 234 height 102
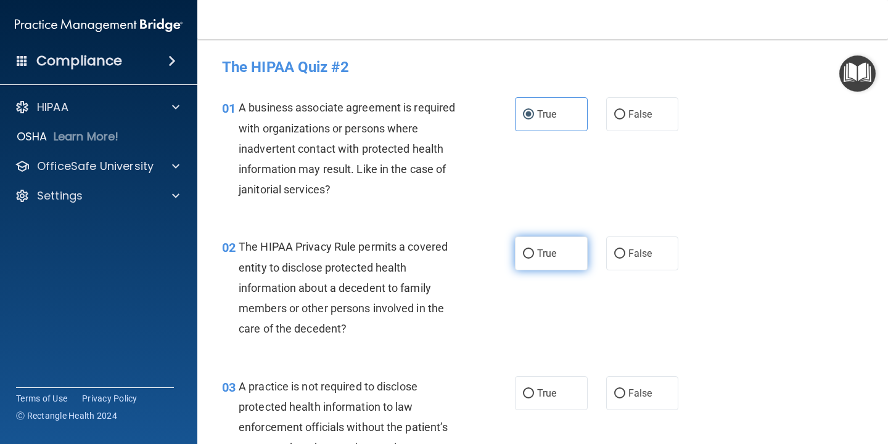
click at [544, 255] on span "True" at bounding box center [546, 254] width 19 height 12
click at [534, 255] on input "True" at bounding box center [528, 254] width 11 height 9
radio input "true"
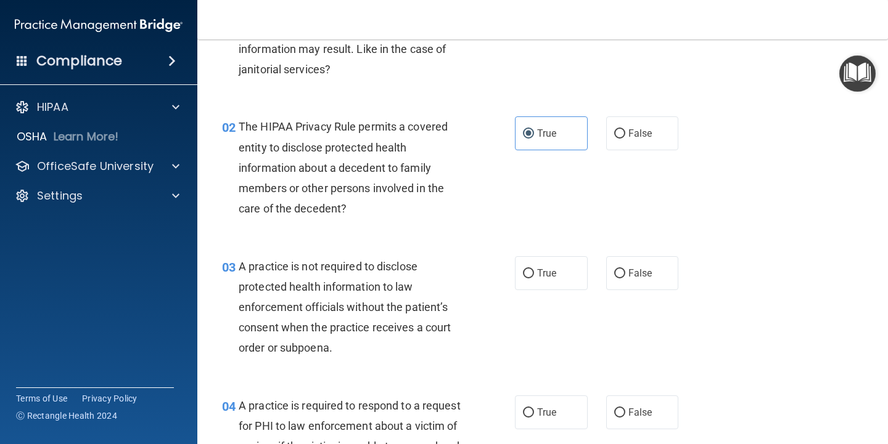
scroll to position [123, 0]
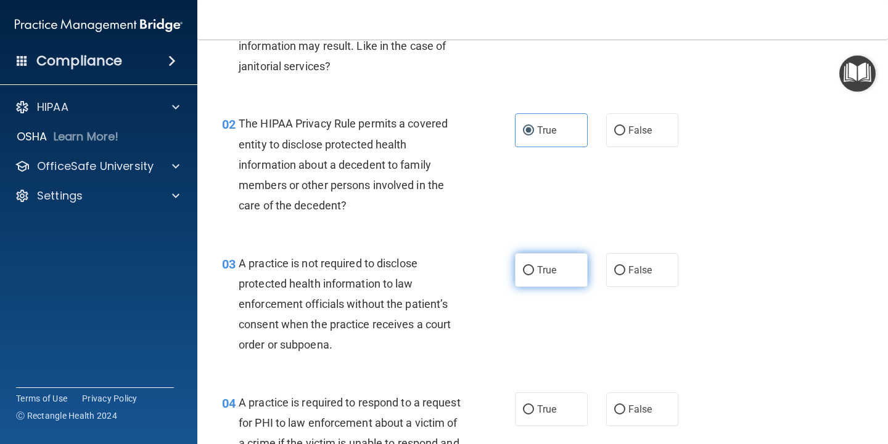
click at [553, 266] on label "True" at bounding box center [551, 270] width 73 height 34
click at [534, 266] on input "True" at bounding box center [528, 270] width 11 height 9
radio input "true"
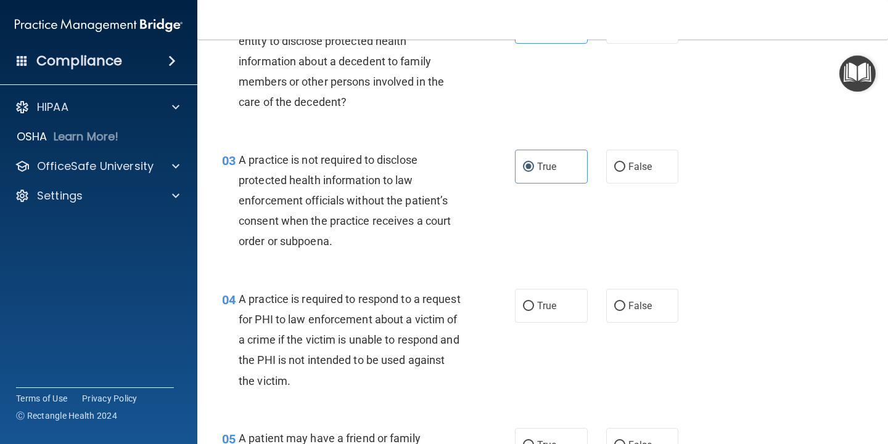
scroll to position [247, 0]
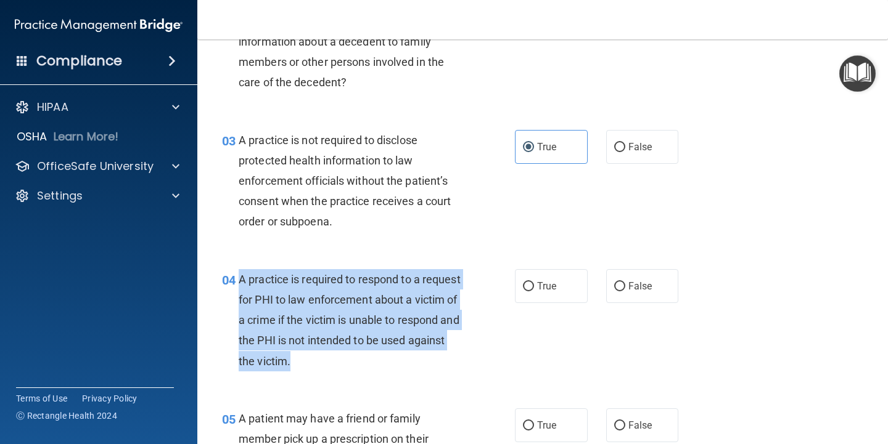
drag, startPoint x: 240, startPoint y: 276, endPoint x: 348, endPoint y: 336, distance: 122.8
click at [361, 356] on div "A practice is required to respond to a request for PHI to law enforcement about…" at bounding box center [356, 320] width 234 height 102
click at [614, 283] on input "False" at bounding box center [619, 286] width 11 height 9
radio input "true"
click at [434, 332] on div "A practice is required to respond to a request for PHI to law enforcement about…" at bounding box center [356, 320] width 234 height 102
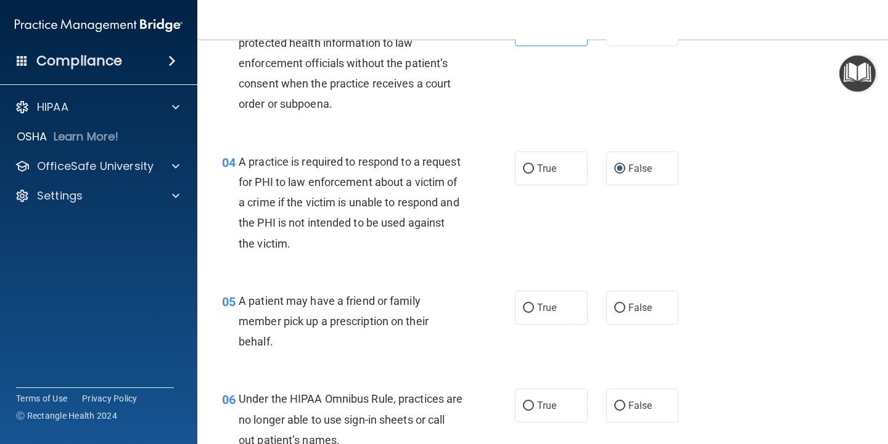
scroll to position [370, 0]
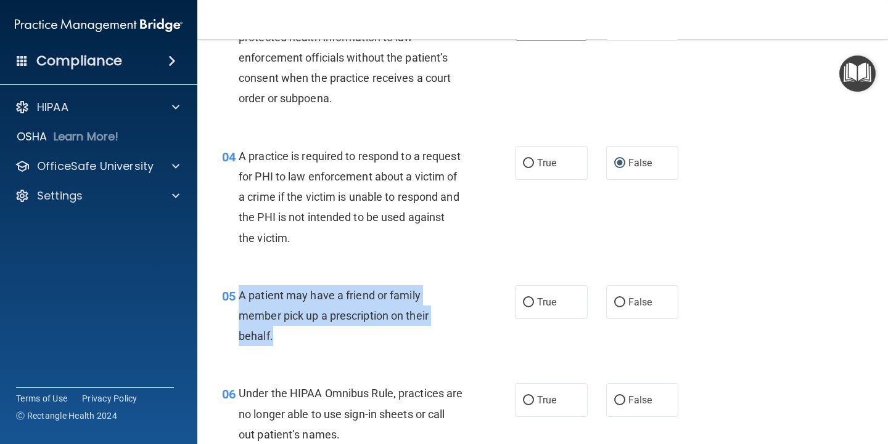
drag, startPoint x: 236, startPoint y: 292, endPoint x: 274, endPoint y: 333, distance: 55.8
click at [274, 335] on div "05 A patient may have a friend or family member pick up a prescription on their…" at bounding box center [368, 319] width 330 height 68
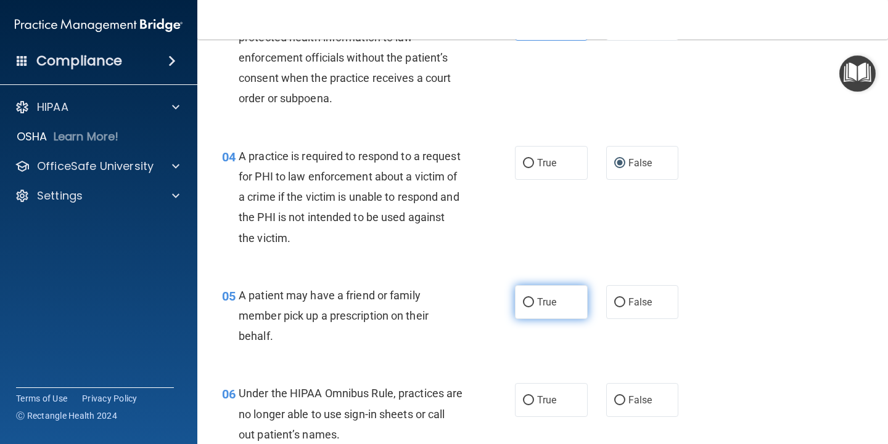
click at [530, 306] on label "True" at bounding box center [551, 302] width 73 height 34
click at [530, 306] on input "True" at bounding box center [528, 302] width 11 height 9
radio input "true"
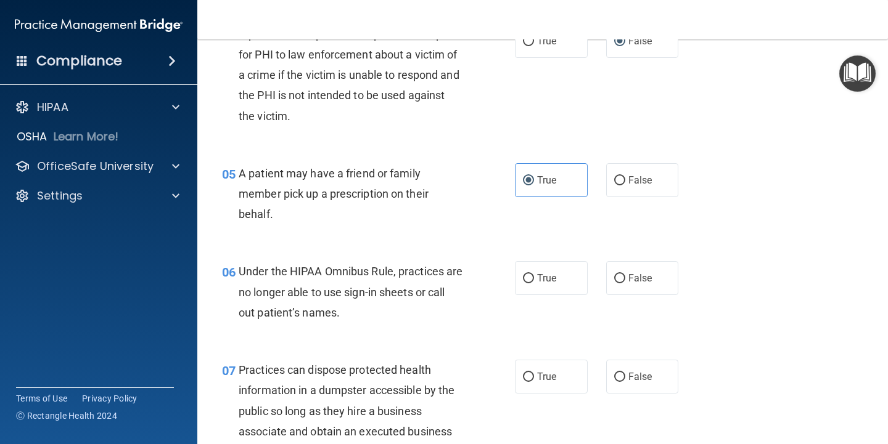
scroll to position [493, 0]
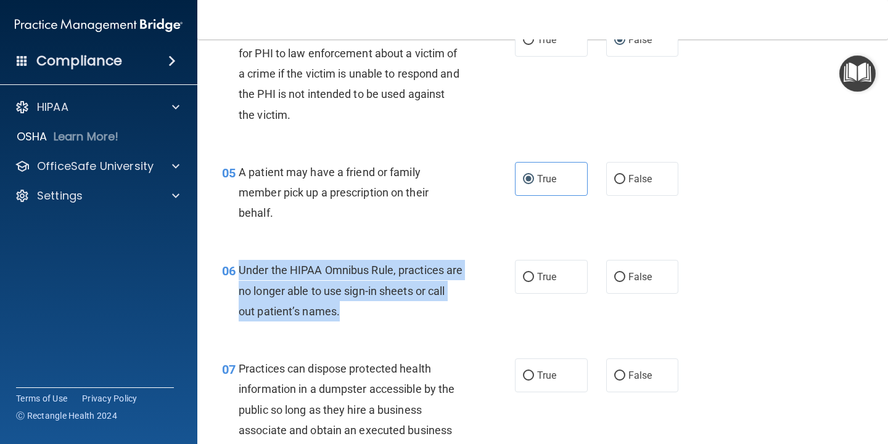
drag, startPoint x: 237, startPoint y: 264, endPoint x: 351, endPoint y: 312, distance: 123.7
click at [363, 316] on div "06 Under the HIPAA Omnibus Rule, practices are no longer able to use sign-in sh…" at bounding box center [368, 294] width 330 height 68
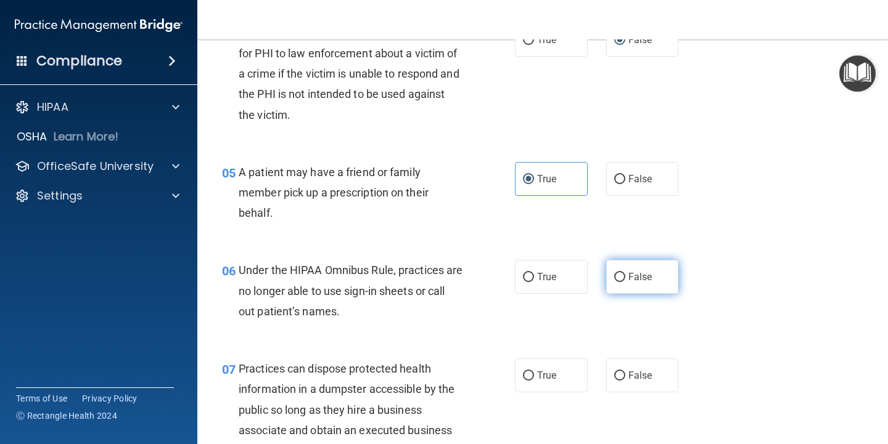
click at [655, 280] on label "False" at bounding box center [642, 277] width 73 height 34
click at [625, 280] on input "False" at bounding box center [619, 277] width 11 height 9
radio input "true"
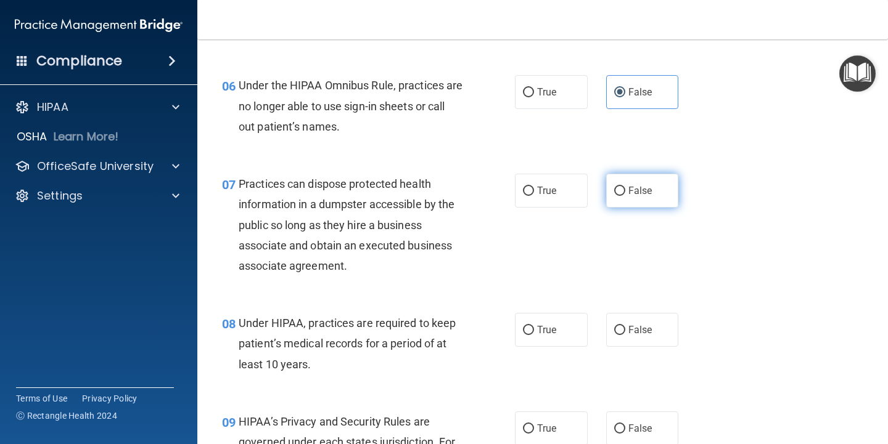
drag, startPoint x: 616, startPoint y: 192, endPoint x: 638, endPoint y: 194, distance: 22.3
click at [616, 192] on input "False" at bounding box center [619, 191] width 11 height 9
radio input "true"
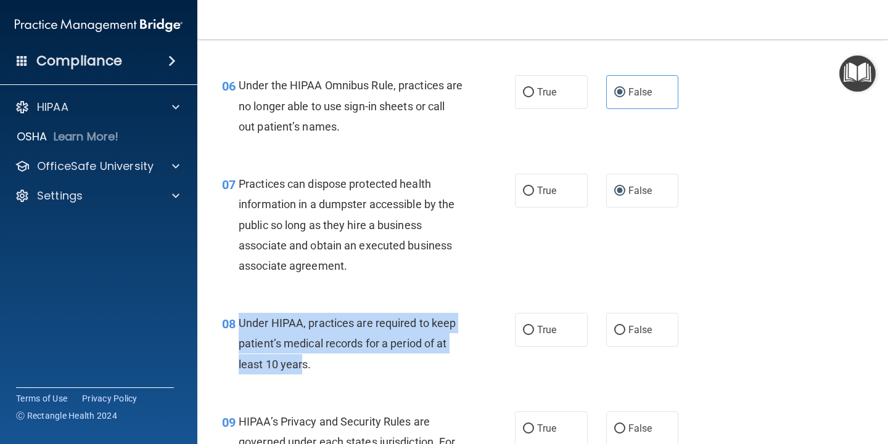
drag, startPoint x: 237, startPoint y: 324, endPoint x: 305, endPoint y: 362, distance: 77.5
click at [305, 362] on div "08 Under HIPAA, practices are required to keep patient’s medical records for a …" at bounding box center [368, 347] width 330 height 68
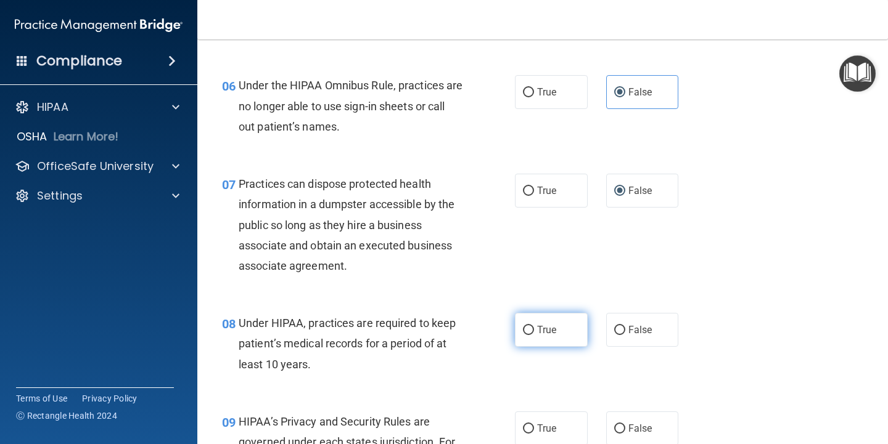
click at [555, 336] on label "True" at bounding box center [551, 330] width 73 height 34
click at [534, 335] on input "True" at bounding box center [528, 330] width 11 height 9
radio input "true"
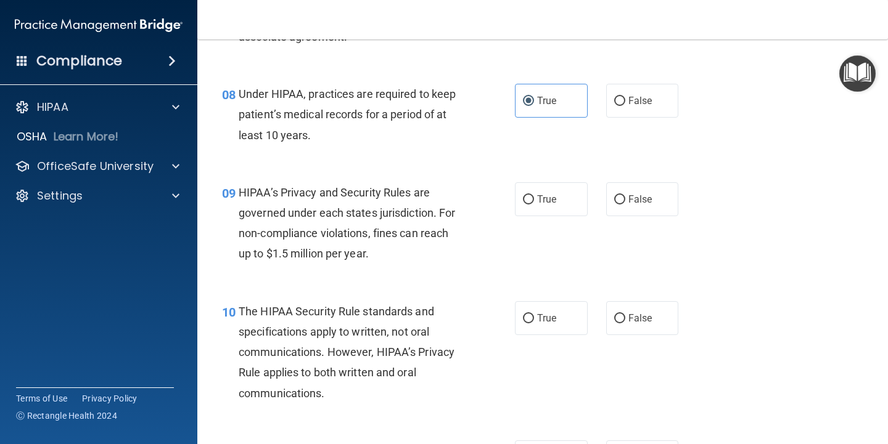
scroll to position [925, 0]
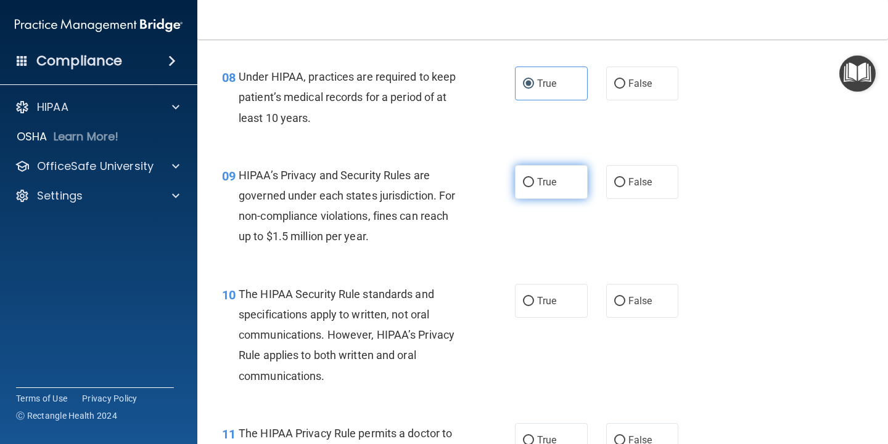
click at [539, 184] on span "True" at bounding box center [546, 182] width 19 height 12
click at [534, 184] on input "True" at bounding box center [528, 182] width 11 height 9
radio input "true"
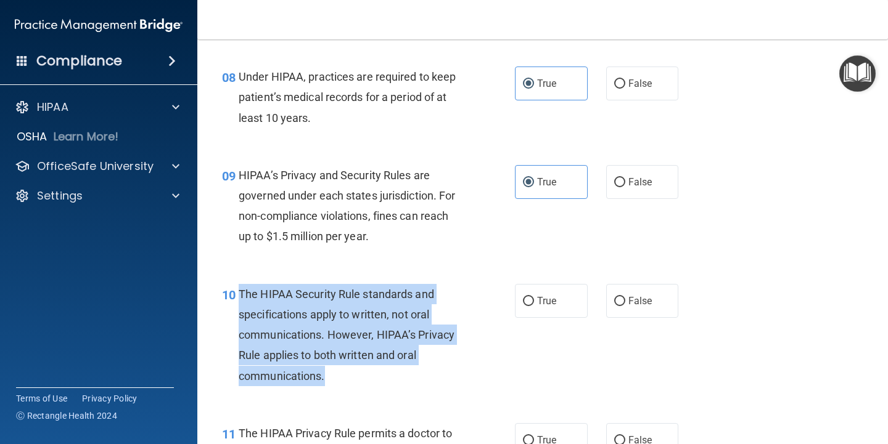
drag, startPoint x: 240, startPoint y: 295, endPoint x: 342, endPoint y: 371, distance: 127.2
click at [342, 371] on div "The HIPAA Security Rule standards and specifications apply to written, not oral…" at bounding box center [356, 335] width 234 height 102
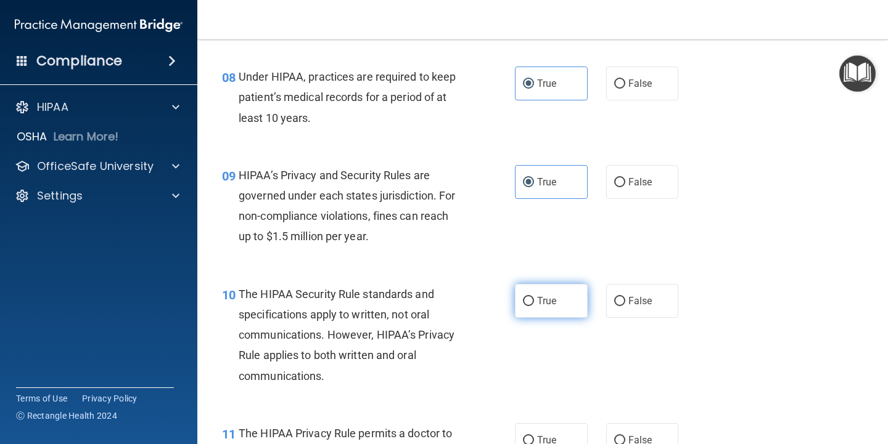
click at [561, 303] on label "True" at bounding box center [551, 301] width 73 height 34
click at [534, 303] on input "True" at bounding box center [528, 301] width 11 height 9
radio input "true"
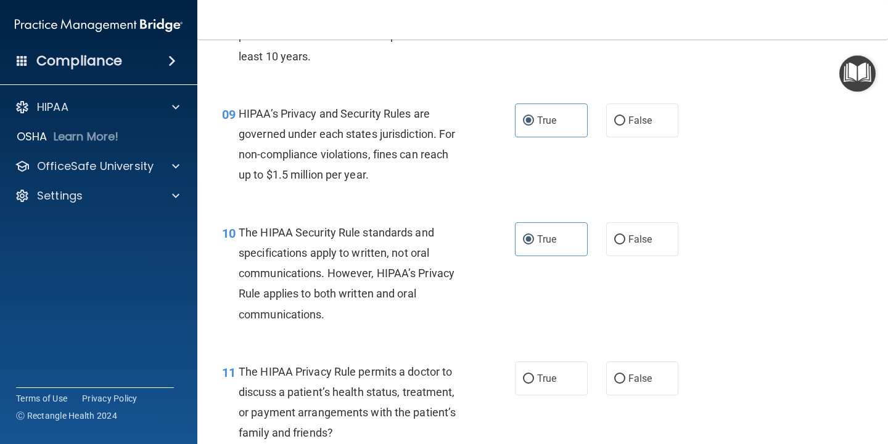
scroll to position [1048, 0]
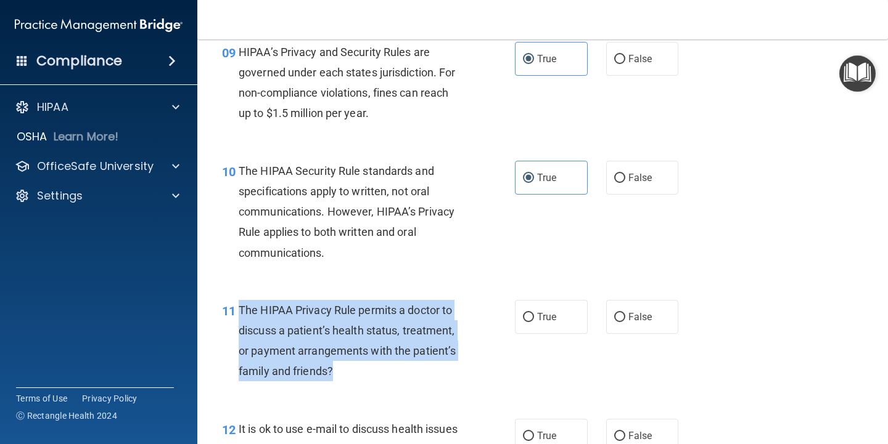
drag, startPoint x: 239, startPoint y: 309, endPoint x: 335, endPoint y: 368, distance: 112.4
click at [335, 368] on div "The HIPAA Privacy Rule permits a doctor to discuss a patient’s health status, t…" at bounding box center [356, 341] width 234 height 82
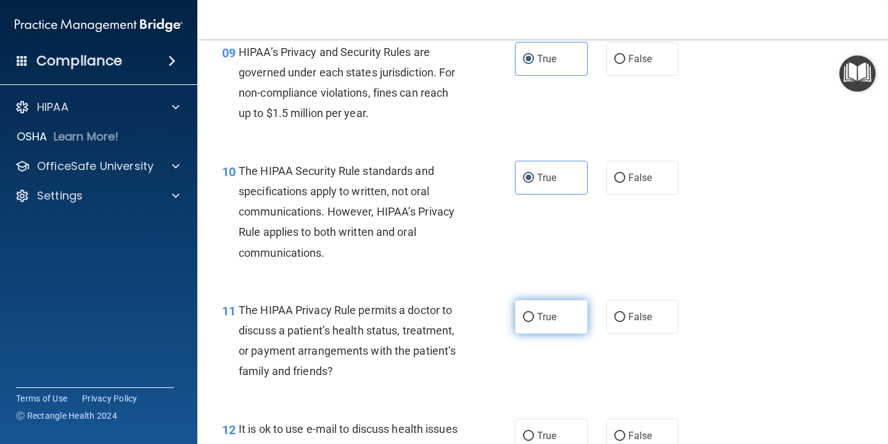
click at [547, 321] on span "True" at bounding box center [546, 317] width 19 height 12
click at [534, 321] on input "True" at bounding box center [528, 317] width 11 height 9
radio input "true"
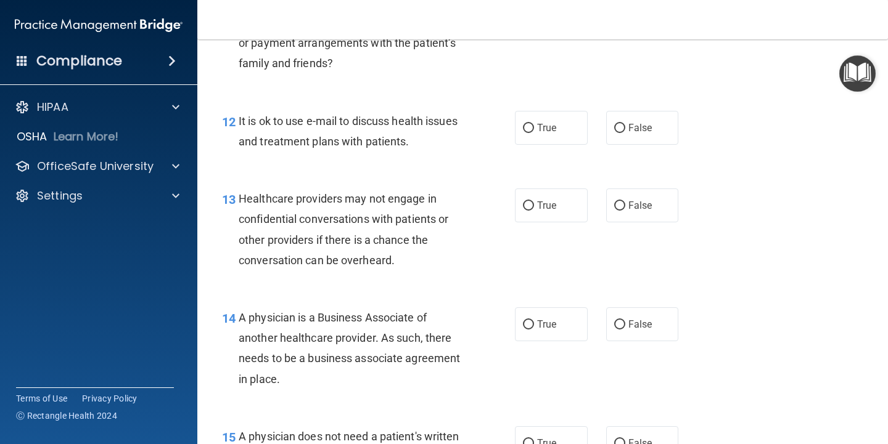
scroll to position [1294, 0]
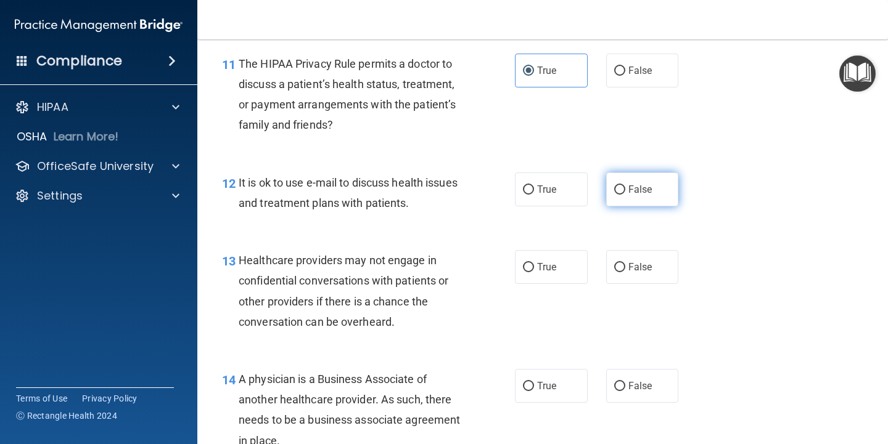
click at [628, 190] on span "False" at bounding box center [640, 190] width 24 height 12
click at [623, 190] on input "False" at bounding box center [619, 190] width 11 height 9
radio input "true"
click at [550, 269] on span "True" at bounding box center [546, 267] width 19 height 12
click at [534, 269] on input "True" at bounding box center [528, 267] width 11 height 9
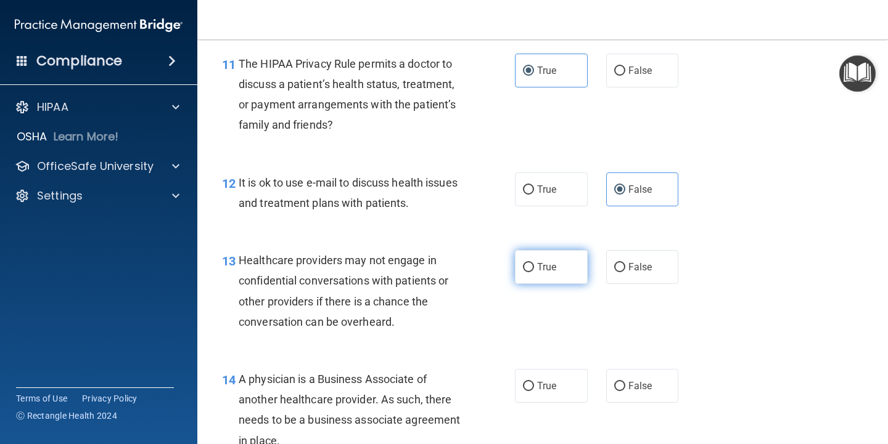
radio input "true"
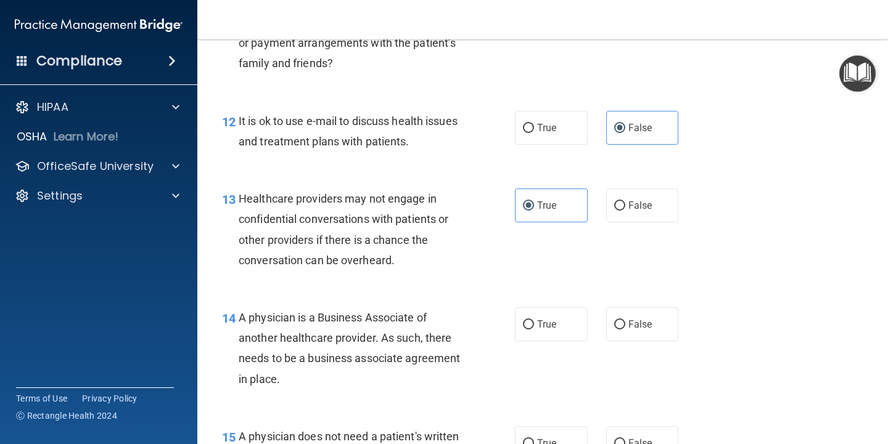
scroll to position [1418, 0]
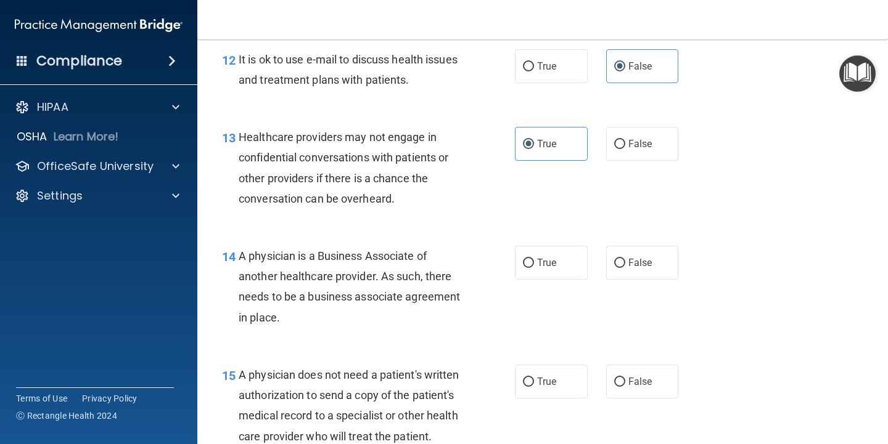
click at [572, 242] on div "14 A physician is a Business Associate of another healthcare provider. As such,…" at bounding box center [543, 290] width 660 height 119
click at [550, 259] on span "True" at bounding box center [546, 263] width 19 height 12
click at [534, 259] on input "True" at bounding box center [528, 263] width 11 height 9
radio input "true"
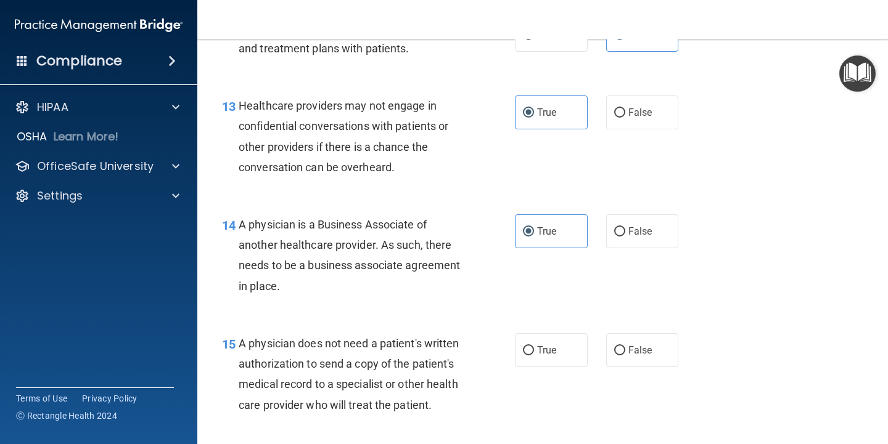
scroll to position [1479, 0]
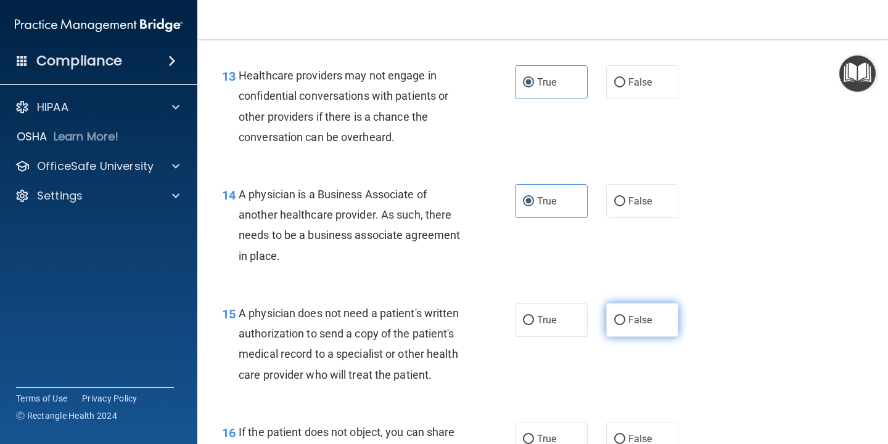
click at [606, 328] on label "False" at bounding box center [642, 320] width 73 height 34
click at [614, 325] on input "False" at bounding box center [619, 320] width 11 height 9
radio input "true"
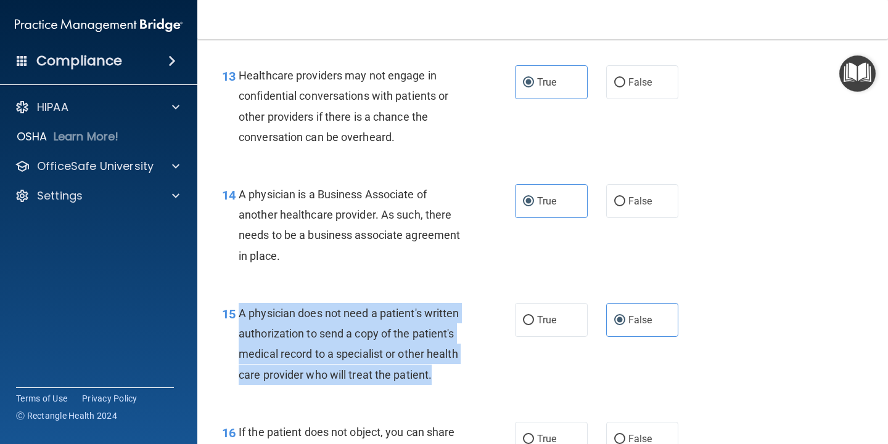
drag, startPoint x: 239, startPoint y: 311, endPoint x: 294, endPoint y: 393, distance: 99.0
click at [294, 385] on div "A physician does not need a patient's written authorization to send a copy of t…" at bounding box center [356, 344] width 234 height 82
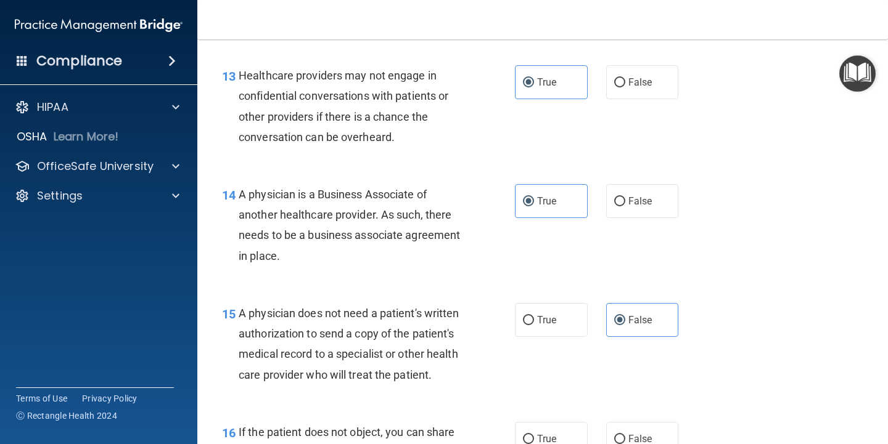
drag, startPoint x: 304, startPoint y: 354, endPoint x: 352, endPoint y: 214, distance: 147.9
click at [352, 214] on span "A physician is a Business Associate of another healthcare provider. As such, th…" at bounding box center [349, 225] width 221 height 75
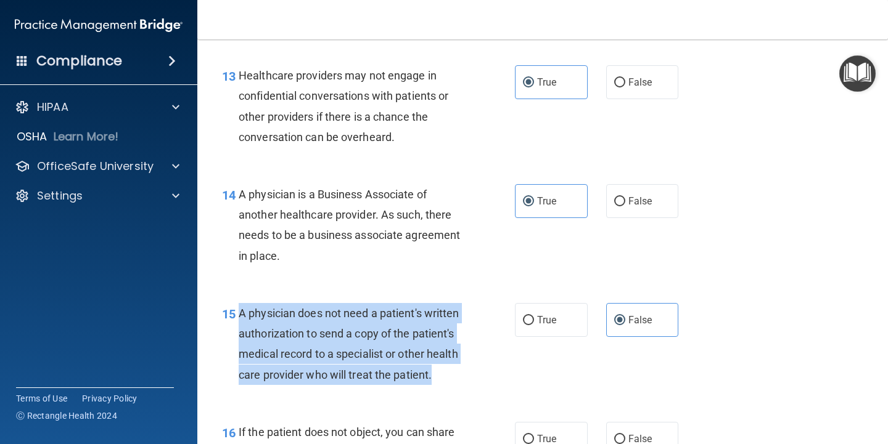
drag, startPoint x: 249, startPoint y: 319, endPoint x: 295, endPoint y: 377, distance: 74.6
click at [296, 380] on span "A physician does not need a patient's written authorization to send a copy of t…" at bounding box center [349, 344] width 221 height 75
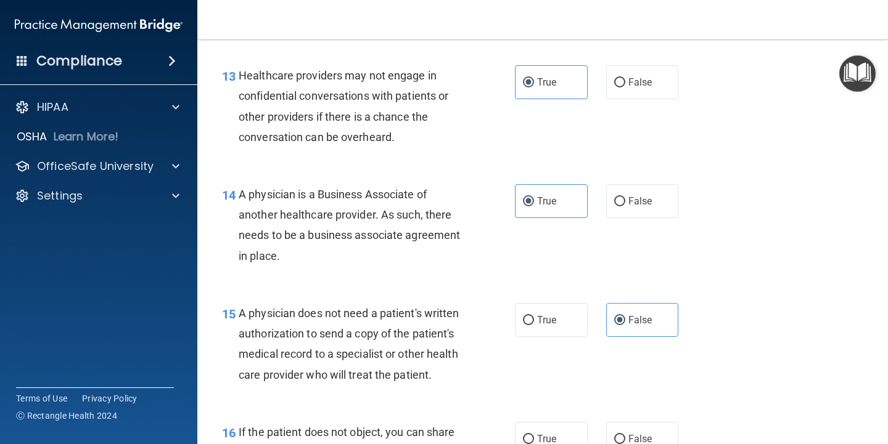
click at [235, 314] on span "15" at bounding box center [229, 314] width 14 height 15
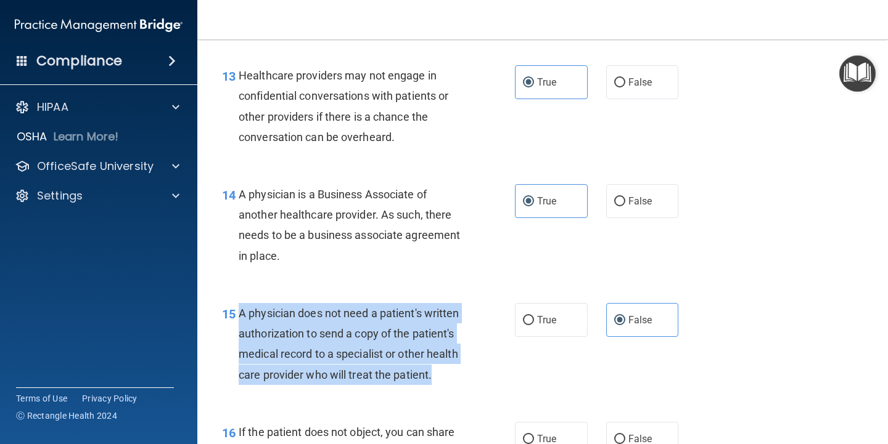
drag, startPoint x: 239, startPoint y: 314, endPoint x: 279, endPoint y: 383, distance: 79.5
click at [279, 385] on div "A physician does not need a patient's written authorization to send a copy of t…" at bounding box center [356, 344] width 234 height 82
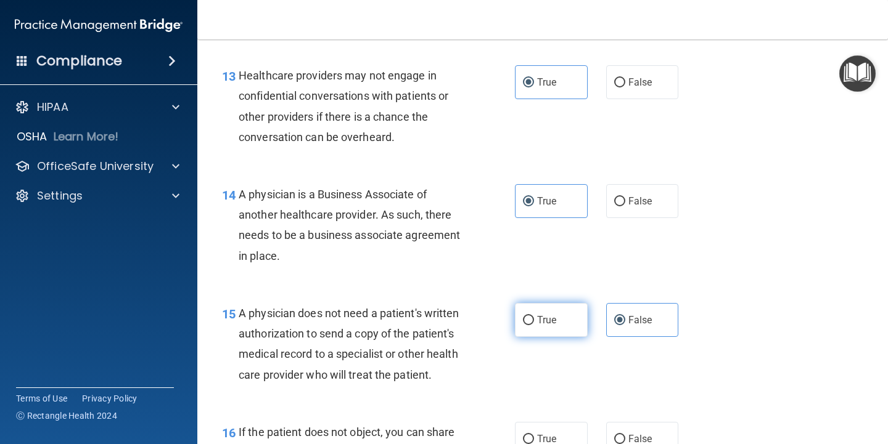
click at [550, 321] on span "True" at bounding box center [546, 320] width 19 height 12
click at [534, 321] on input "True" at bounding box center [528, 320] width 11 height 9
radio input "true"
radio input "false"
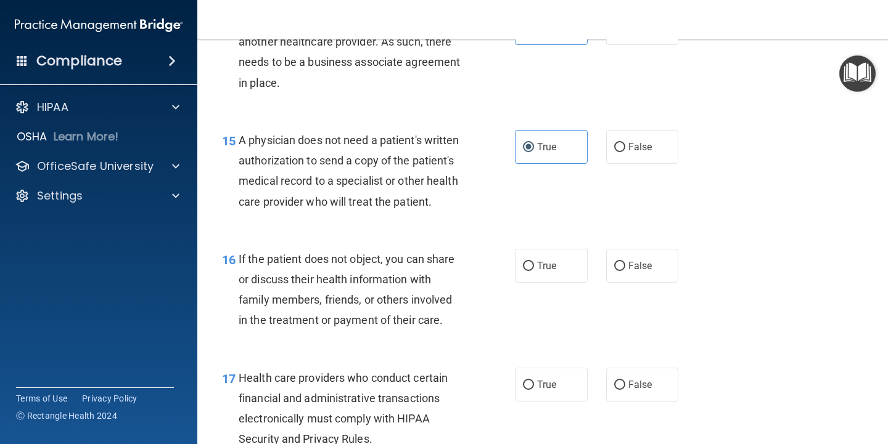
scroll to position [1664, 0]
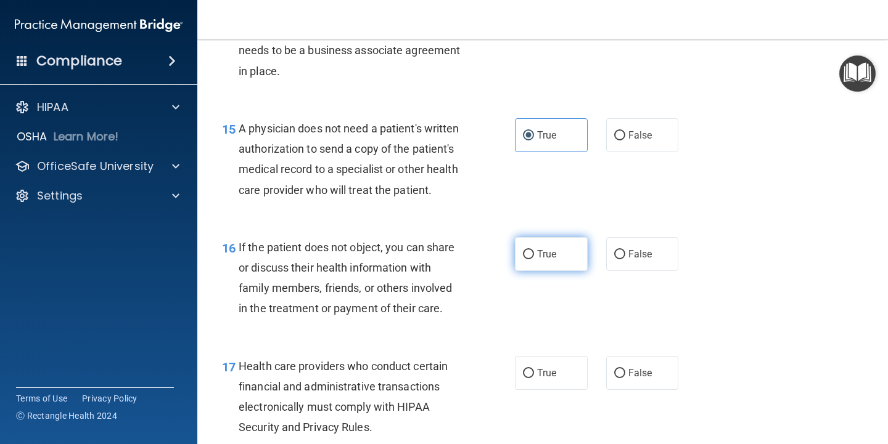
drag, startPoint x: 542, startPoint y: 280, endPoint x: 550, endPoint y: 278, distance: 8.4
click at [545, 271] on label "True" at bounding box center [551, 254] width 73 height 34
click at [566, 271] on label "True" at bounding box center [551, 254] width 73 height 34
click at [534, 259] on input "True" at bounding box center [528, 254] width 11 height 9
radio input "true"
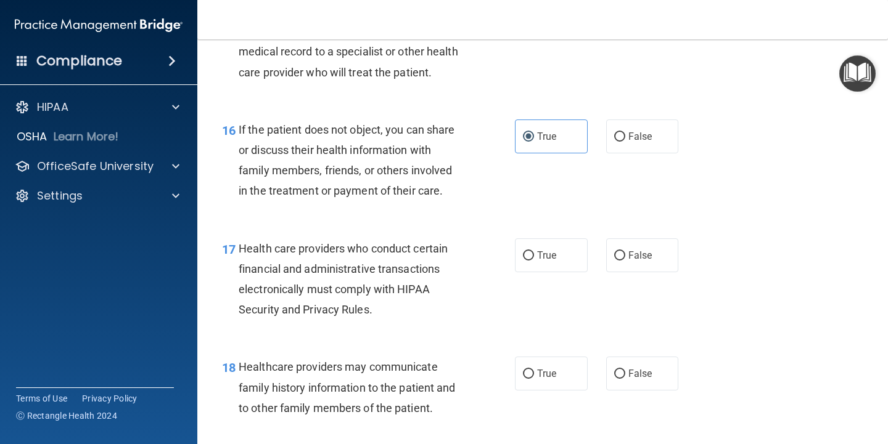
scroll to position [1787, 0]
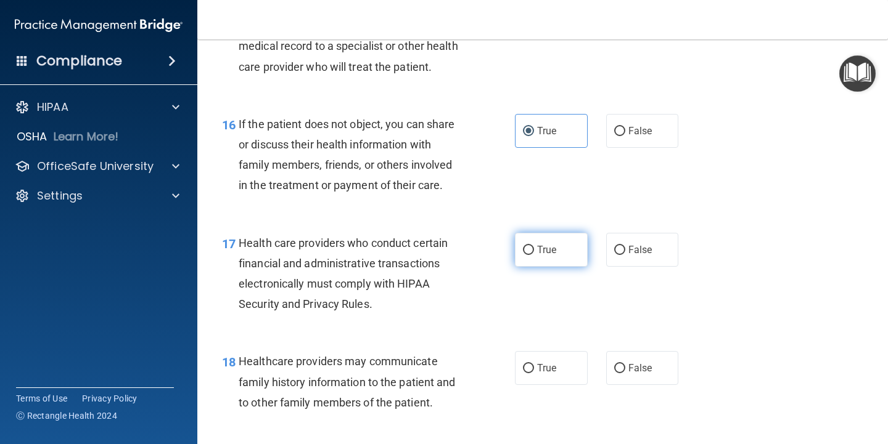
click at [557, 267] on label "True" at bounding box center [551, 250] width 73 height 34
click at [534, 255] on input "True" at bounding box center [528, 250] width 11 height 9
radio input "true"
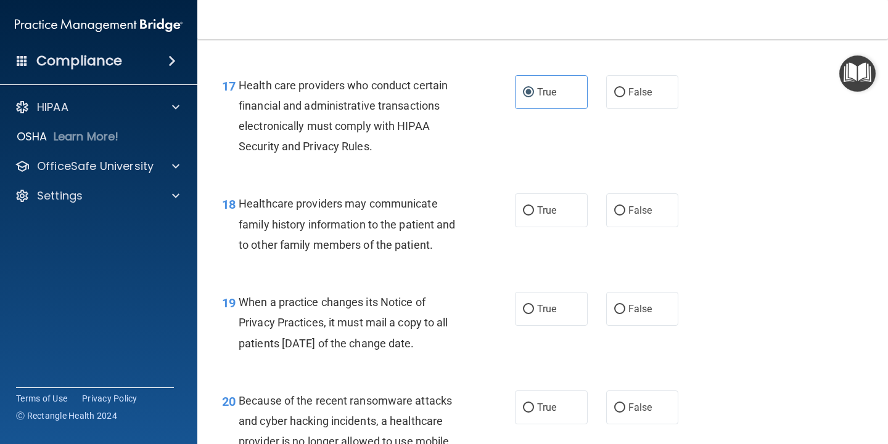
scroll to position [1972, 0]
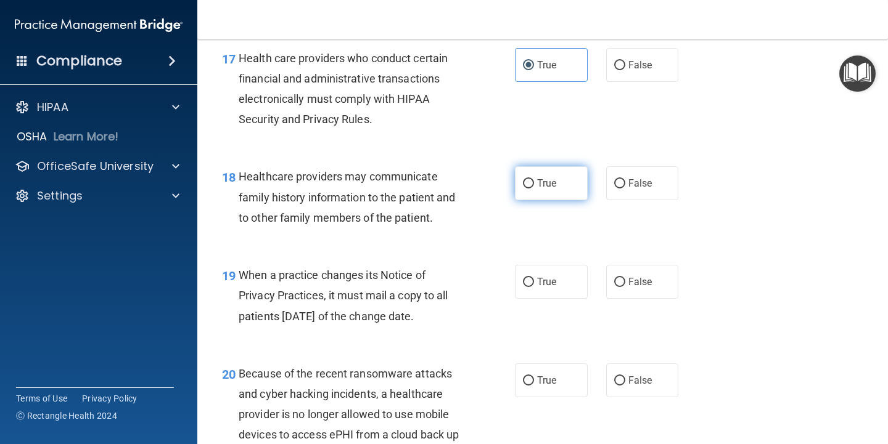
click at [552, 200] on label "True" at bounding box center [551, 183] width 73 height 34
click at [534, 189] on input "True" at bounding box center [528, 183] width 11 height 9
radio input "true"
click at [529, 299] on label "True" at bounding box center [551, 282] width 73 height 34
click at [529, 287] on input "True" at bounding box center [528, 282] width 11 height 9
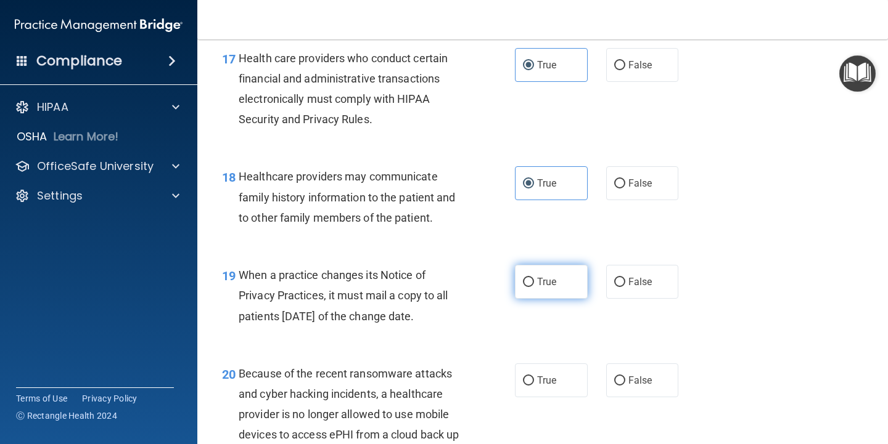
radio input "true"
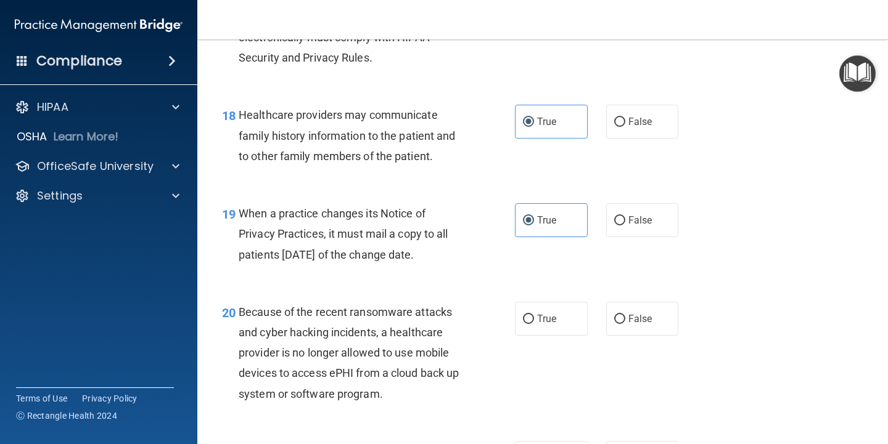
scroll to position [2096, 0]
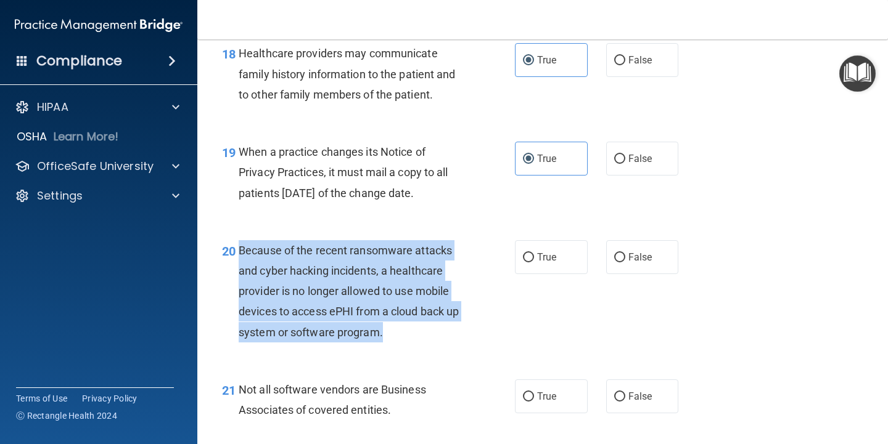
drag, startPoint x: 237, startPoint y: 273, endPoint x: 407, endPoint y: 343, distance: 183.5
click at [412, 349] on div "20 Because of the recent ransomware attacks and cyber hacking incidents, a heal…" at bounding box center [368, 294] width 330 height 108
click at [364, 268] on span "Because of the recent ransomware attacks and cyber hacking incidents, a healthc…" at bounding box center [349, 291] width 220 height 95
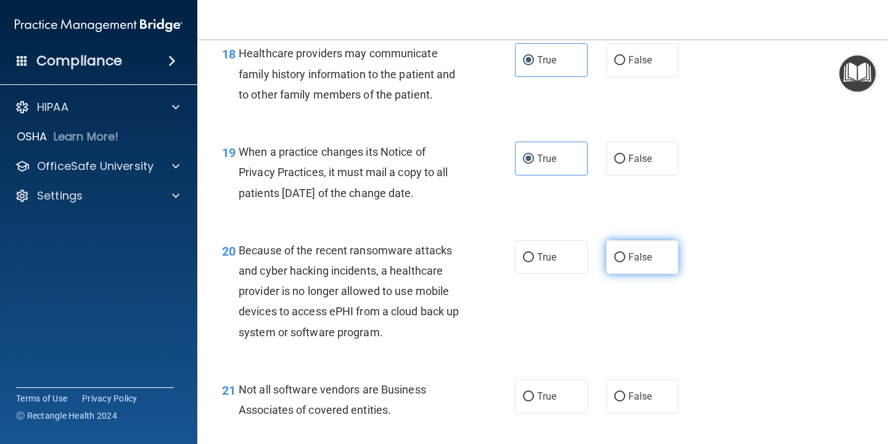
click at [615, 263] on input "False" at bounding box center [619, 257] width 11 height 9
radio input "true"
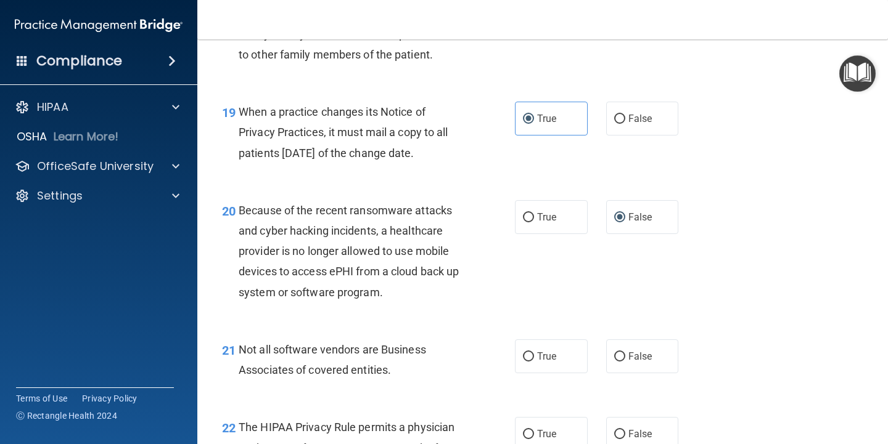
scroll to position [2157, 0]
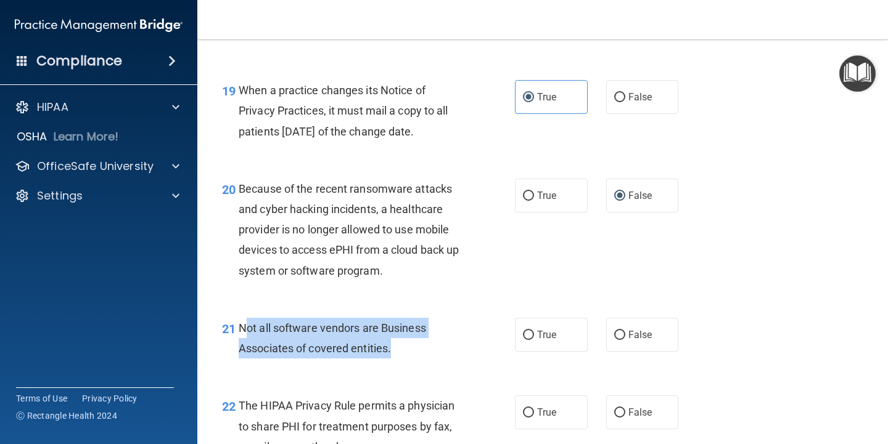
drag, startPoint x: 243, startPoint y: 351, endPoint x: 410, endPoint y: 369, distance: 168.0
click at [410, 359] on div "Not all software vendors are Business Associates of covered entities." at bounding box center [356, 338] width 234 height 41
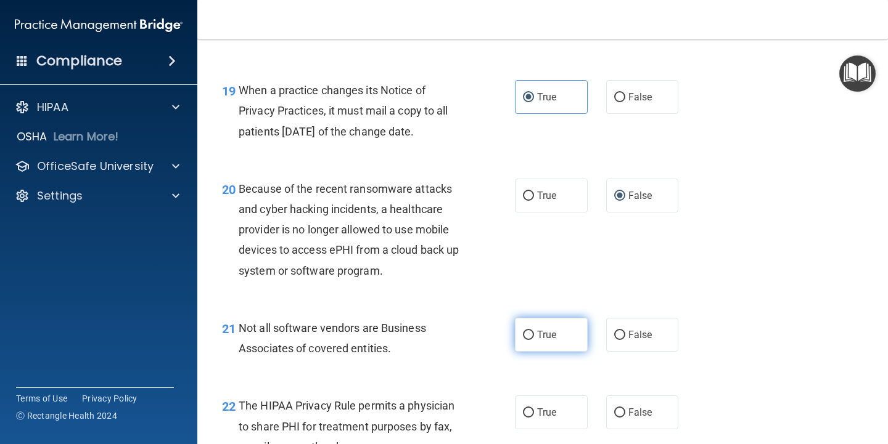
click at [547, 352] on label "True" at bounding box center [551, 335] width 73 height 34
click at [534, 340] on input "True" at bounding box center [528, 335] width 11 height 9
radio input "true"
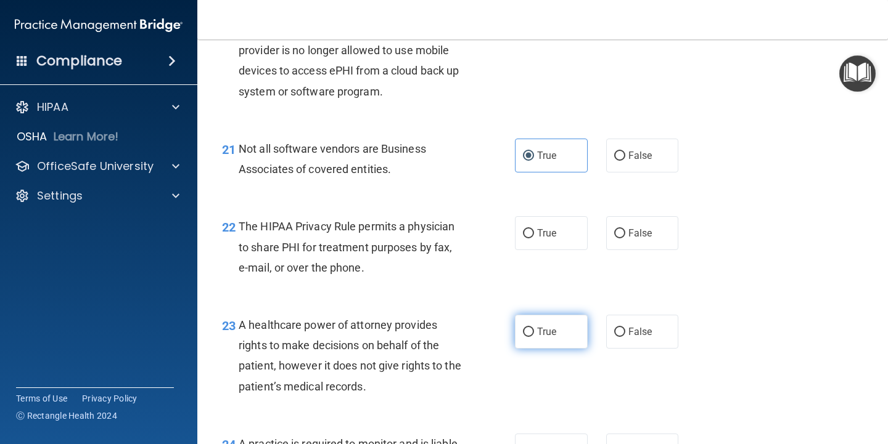
scroll to position [2342, 0]
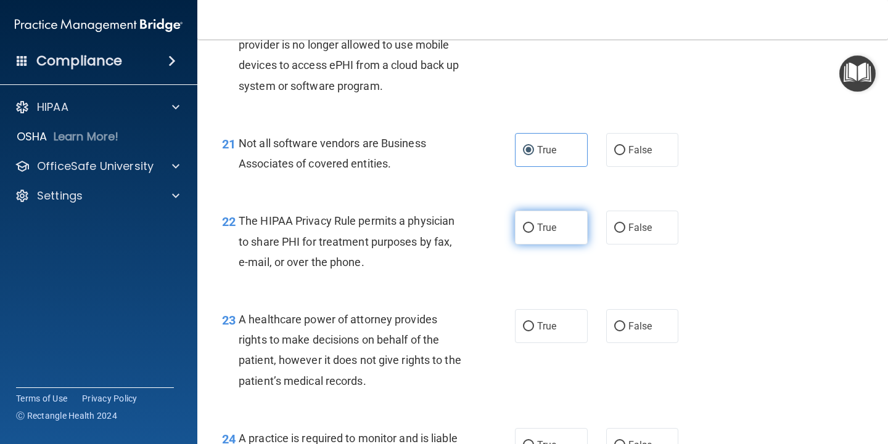
click at [531, 245] on label "True" at bounding box center [551, 228] width 73 height 34
click at [531, 233] on input "True" at bounding box center [528, 228] width 11 height 9
radio input "true"
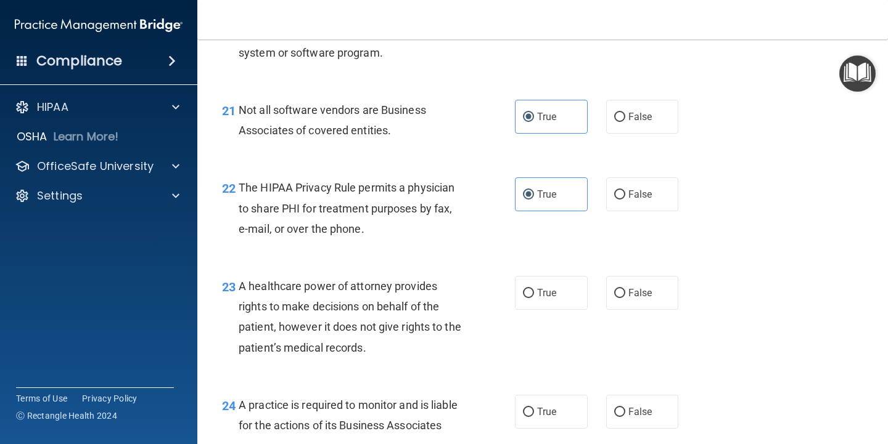
scroll to position [2404, 0]
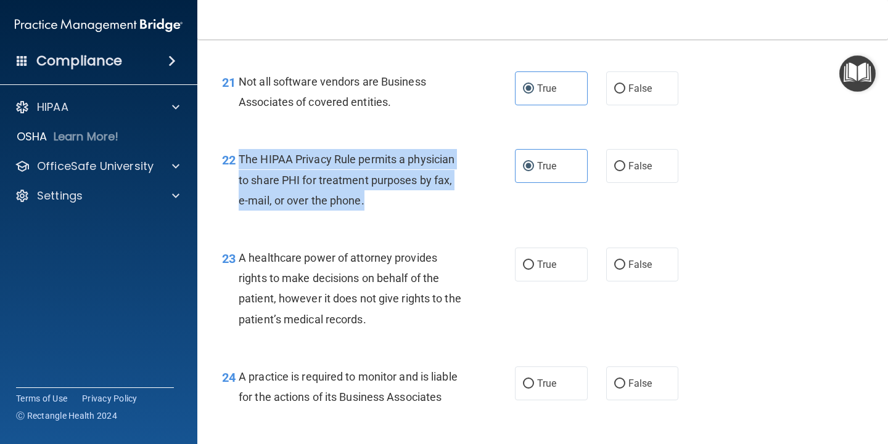
drag, startPoint x: 240, startPoint y: 181, endPoint x: 363, endPoint y: 224, distance: 129.8
click at [364, 211] on div "The HIPAA Privacy Rule permits a physician to share PHI for treatment purposes …" at bounding box center [356, 180] width 234 height 62
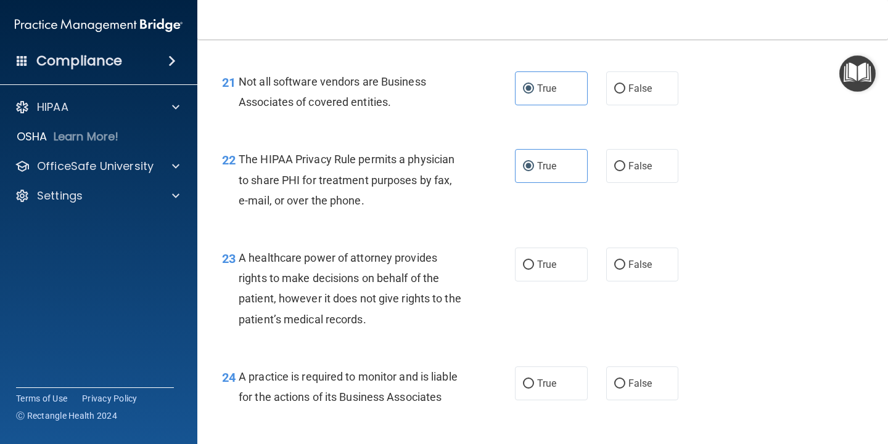
click at [410, 309] on div "A healthcare power of attorney provides rights to make decisions on behalf of t…" at bounding box center [356, 289] width 234 height 82
click at [543, 271] on span "True" at bounding box center [546, 265] width 19 height 12
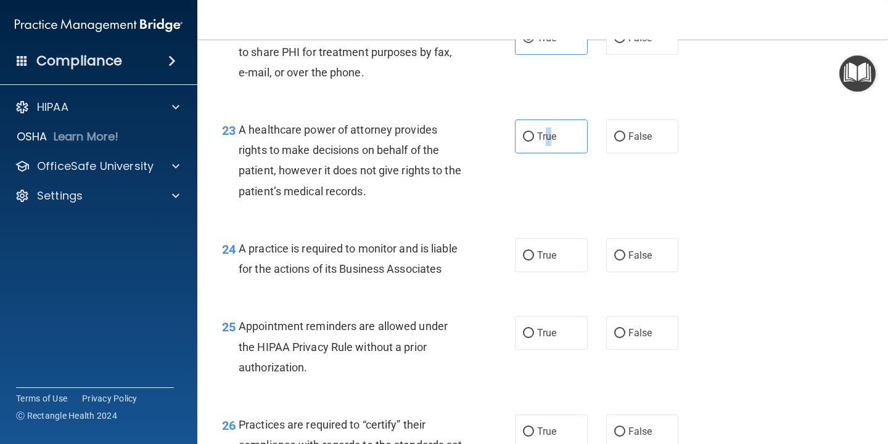
scroll to position [2527, 0]
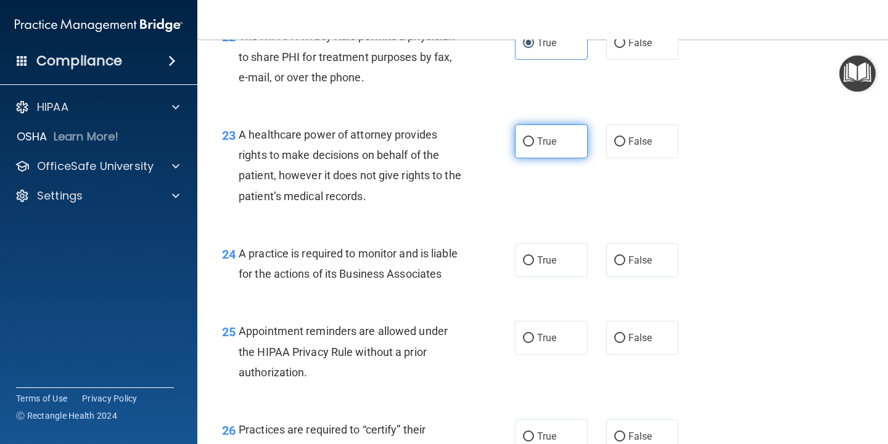
click at [531, 158] on label "True" at bounding box center [551, 142] width 73 height 34
click at [531, 147] on input "True" at bounding box center [528, 141] width 11 height 9
radio input "true"
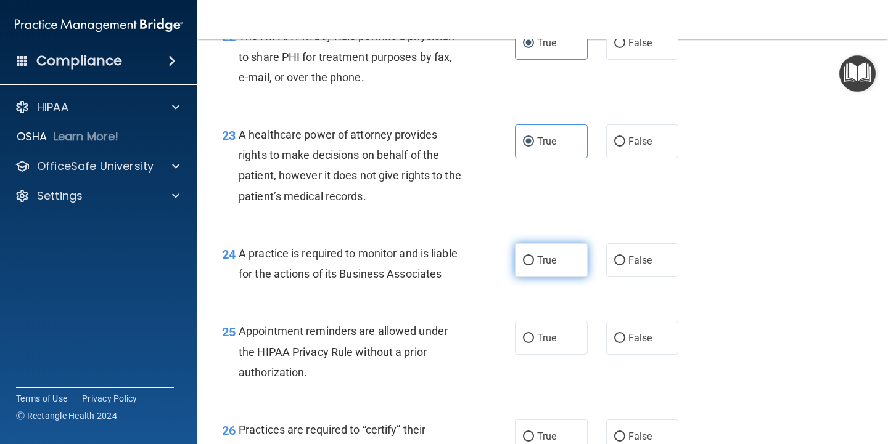
click at [542, 266] on span "True" at bounding box center [546, 261] width 19 height 12
click at [534, 266] on input "True" at bounding box center [528, 260] width 11 height 9
radio input "true"
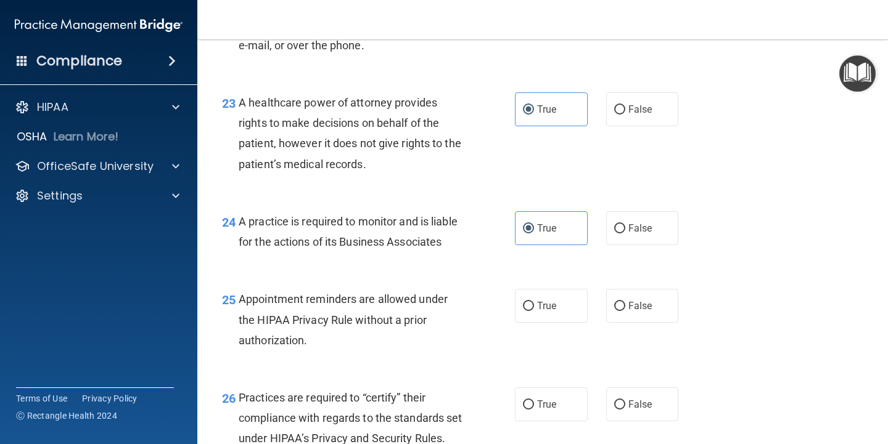
scroll to position [2589, 0]
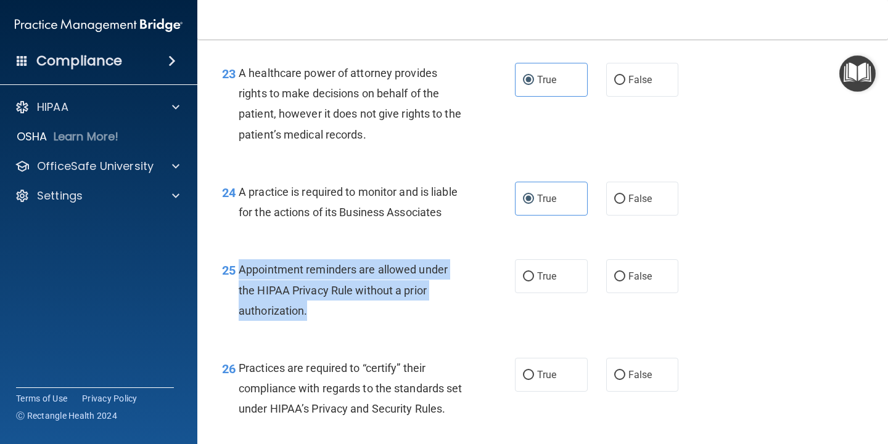
drag, startPoint x: 239, startPoint y: 306, endPoint x: 329, endPoint y: 357, distance: 103.8
click at [329, 321] on div "Appointment reminders are allowed under the HIPAA Privacy Rule without a prior …" at bounding box center [356, 290] width 234 height 62
click at [527, 282] on input "True" at bounding box center [528, 276] width 11 height 9
radio input "true"
click at [318, 317] on span "Appointment reminders are allowed under the HIPAA Privacy Rule without a prior …" at bounding box center [343, 290] width 209 height 54
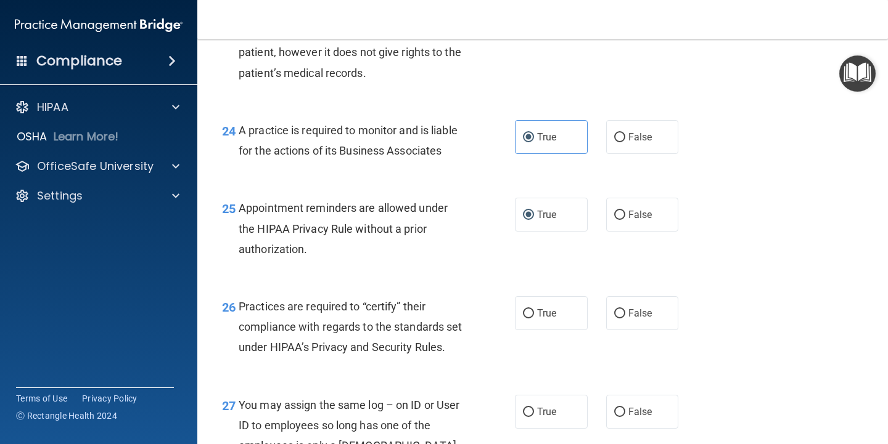
scroll to position [2712, 0]
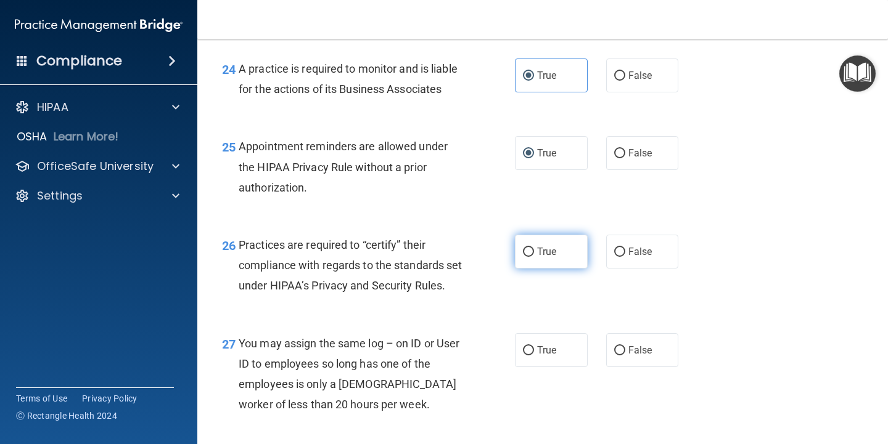
click at [544, 258] on span "True" at bounding box center [546, 252] width 19 height 12
click at [534, 257] on input "True" at bounding box center [528, 252] width 11 height 9
radio input "true"
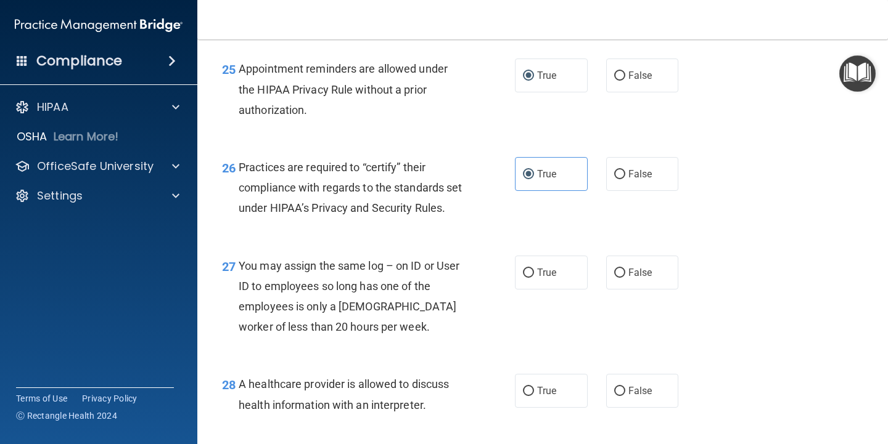
scroll to position [2835, 0]
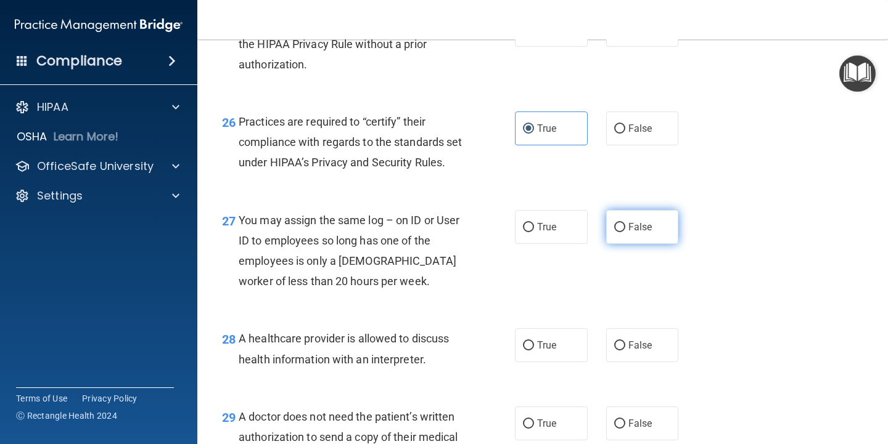
click at [618, 244] on label "False" at bounding box center [642, 227] width 73 height 34
click at [614, 232] on input "False" at bounding box center [619, 227] width 11 height 9
radio input "true"
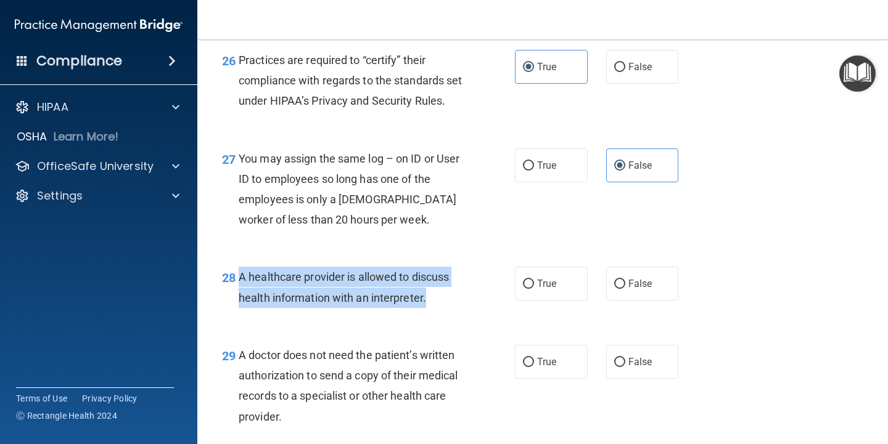
drag, startPoint x: 240, startPoint y: 335, endPoint x: 398, endPoint y: 356, distance: 158.5
click at [454, 308] on div "A healthcare provider is allowed to discuss health information with an interpre…" at bounding box center [356, 287] width 234 height 41
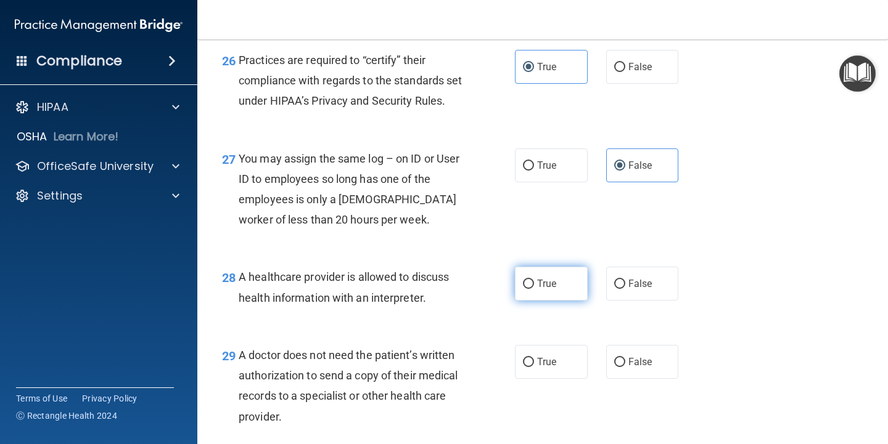
click at [558, 301] on label "True" at bounding box center [551, 284] width 73 height 34
click at [534, 289] on input "True" at bounding box center [528, 284] width 11 height 9
radio input "true"
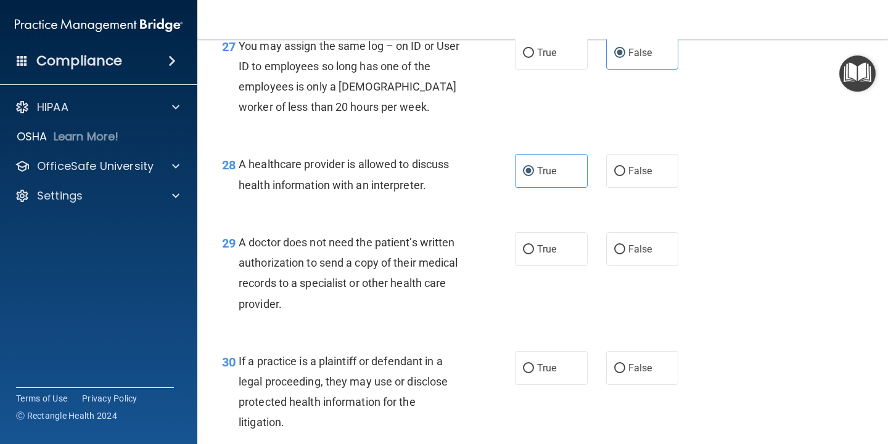
scroll to position [3020, 0]
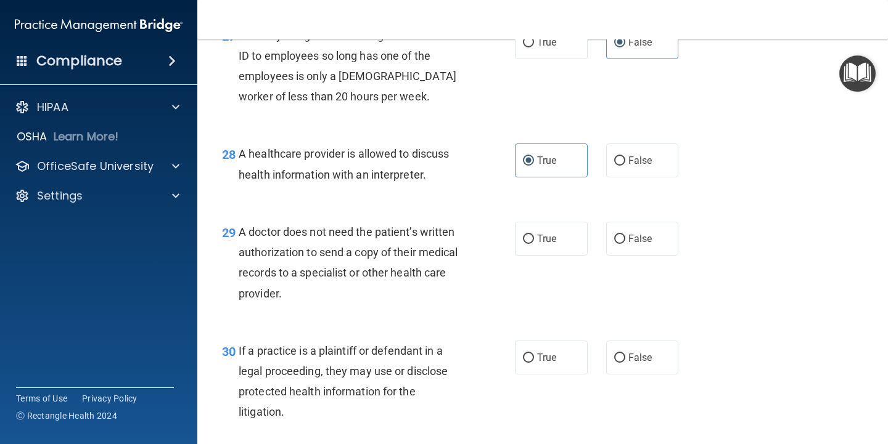
drag, startPoint x: 240, startPoint y: 294, endPoint x: 340, endPoint y: 359, distance: 119.5
click at [340, 304] on div "A doctor does not need the patient’s written authorization to send a copy of th…" at bounding box center [356, 263] width 234 height 82
click at [555, 256] on label "True" at bounding box center [551, 239] width 73 height 34
click at [534, 244] on input "True" at bounding box center [528, 239] width 11 height 9
radio input "true"
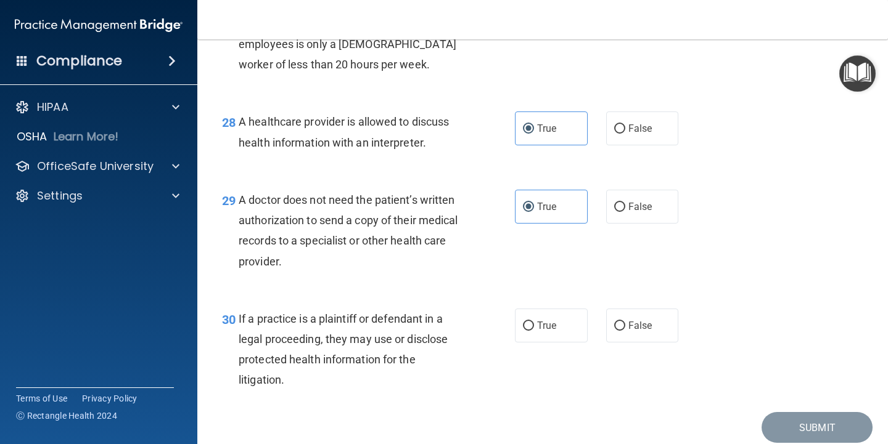
scroll to position [3082, 0]
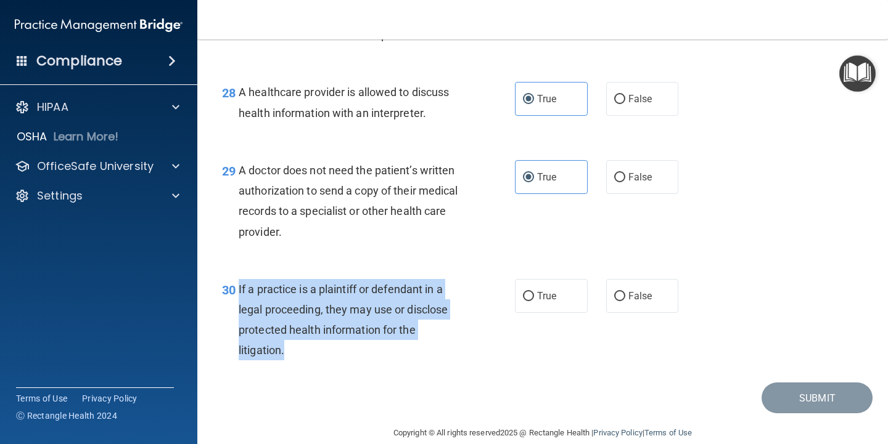
drag, startPoint x: 239, startPoint y: 351, endPoint x: 294, endPoint y: 409, distance: 80.2
click at [294, 361] on div "If a practice is a plaintiff or defendant in a legal proceeding, they may use o…" at bounding box center [356, 320] width 234 height 82
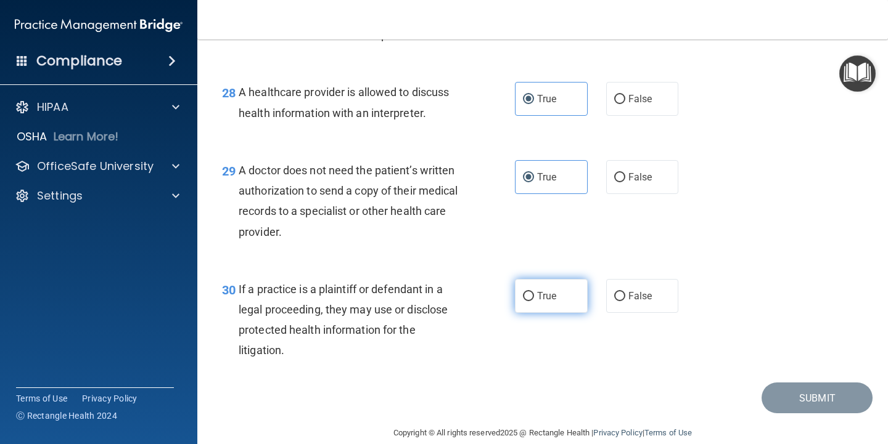
click at [547, 302] on span "True" at bounding box center [546, 296] width 19 height 12
click at [534, 301] on input "True" at bounding box center [528, 296] width 11 height 9
radio input "true"
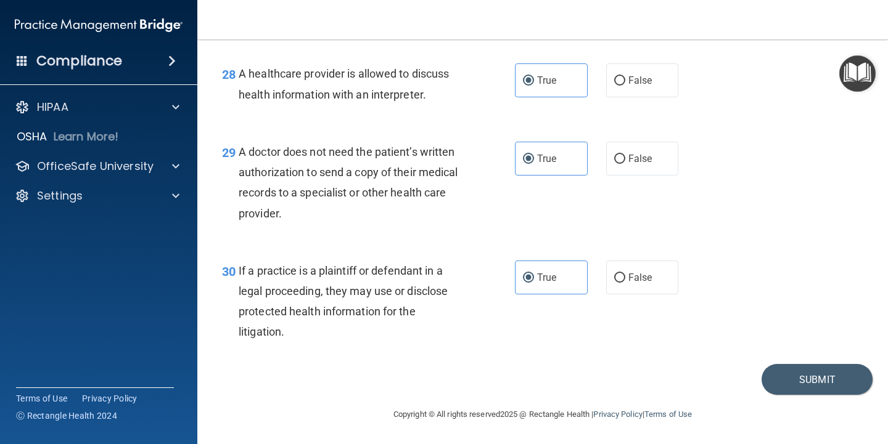
scroll to position [3162, 0]
click at [812, 379] on button "Submit" at bounding box center [816, 379] width 111 height 31
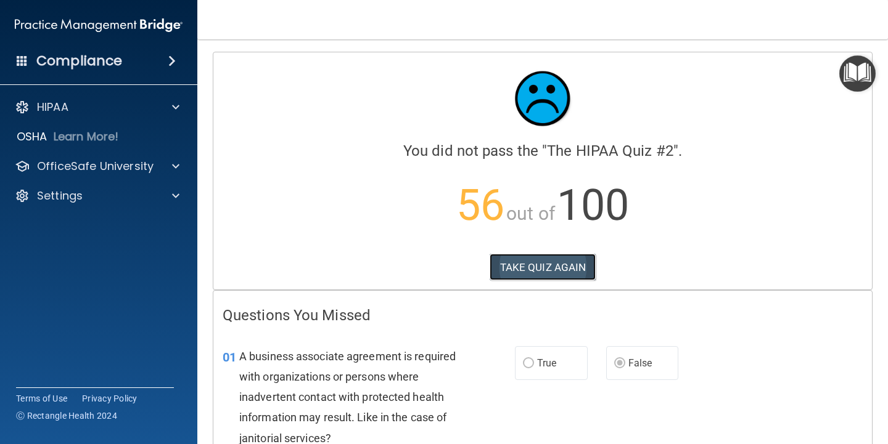
click at [564, 269] on button "TAKE QUIZ AGAIN" at bounding box center [542, 267] width 107 height 27
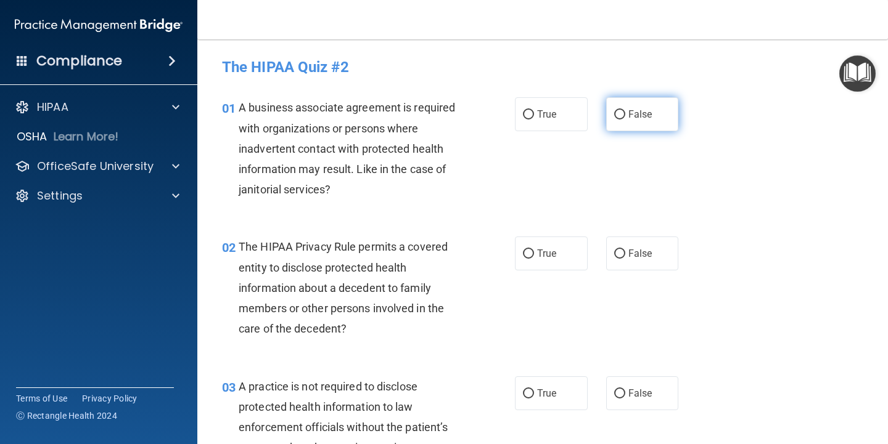
click at [628, 117] on span "False" at bounding box center [640, 114] width 24 height 12
click at [623, 117] on input "False" at bounding box center [619, 114] width 11 height 9
radio input "true"
click at [523, 250] on input "True" at bounding box center [528, 254] width 11 height 9
radio input "true"
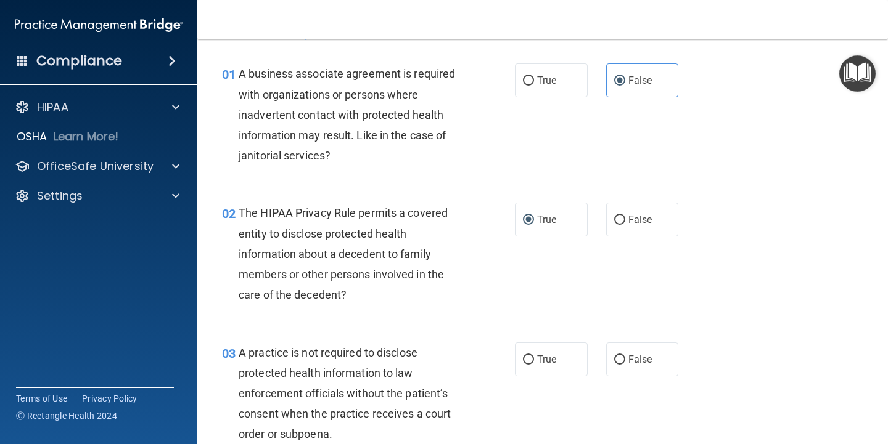
scroll to position [62, 0]
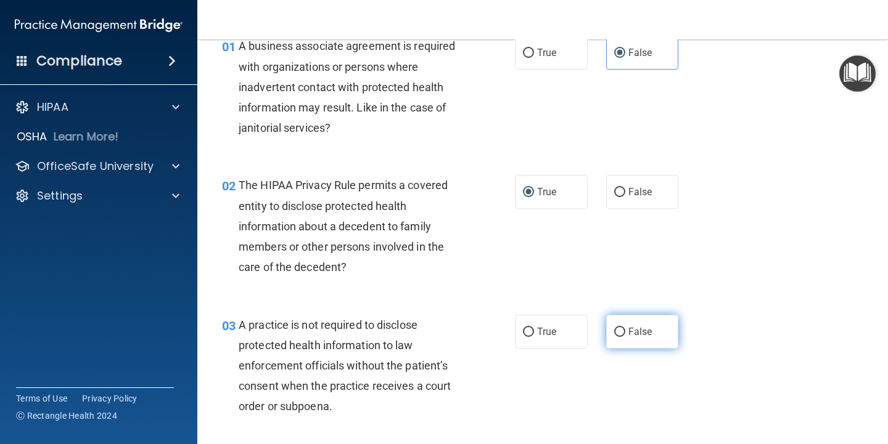
click at [626, 325] on label "False" at bounding box center [642, 332] width 73 height 34
click at [625, 328] on input "False" at bounding box center [619, 332] width 11 height 9
radio input "true"
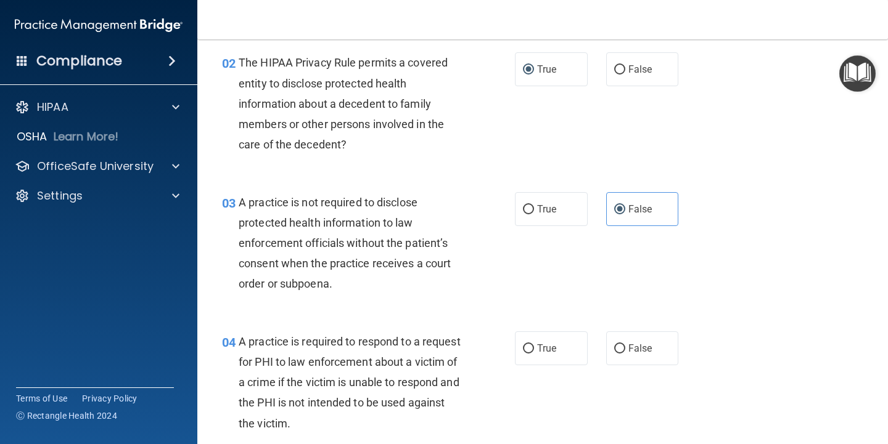
scroll to position [185, 0]
click at [534, 351] on label "True" at bounding box center [551, 348] width 73 height 34
click at [534, 351] on input "True" at bounding box center [528, 348] width 11 height 9
radio input "true"
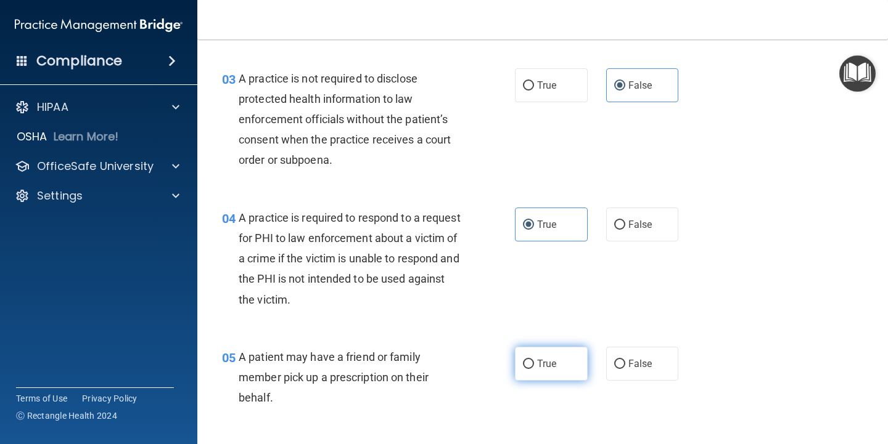
click at [545, 361] on span "True" at bounding box center [546, 364] width 19 height 12
click at [534, 361] on input "True" at bounding box center [528, 364] width 11 height 9
radio input "true"
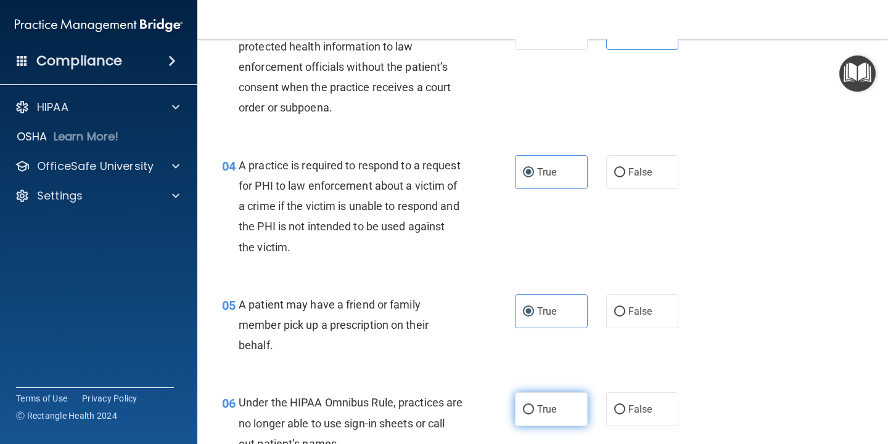
scroll to position [493, 0]
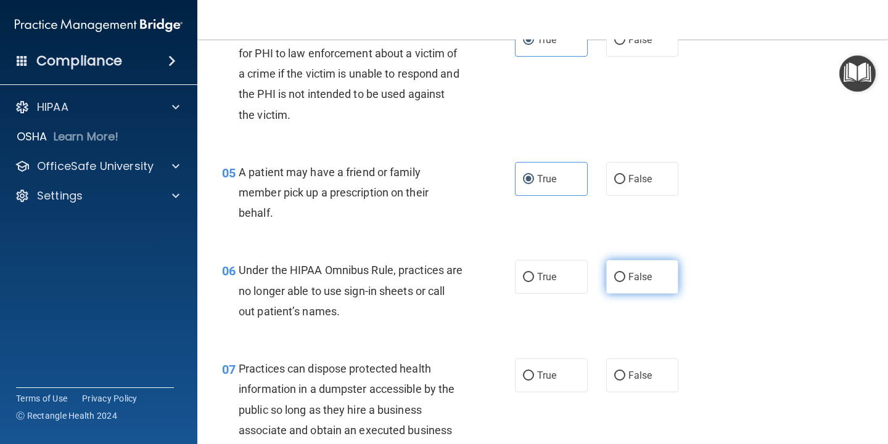
click at [628, 280] on span "False" at bounding box center [640, 277] width 24 height 12
click at [623, 280] on input "False" at bounding box center [619, 277] width 11 height 9
radio input "true"
click at [621, 374] on label "False" at bounding box center [642, 376] width 73 height 34
click at [621, 374] on input "False" at bounding box center [619, 376] width 11 height 9
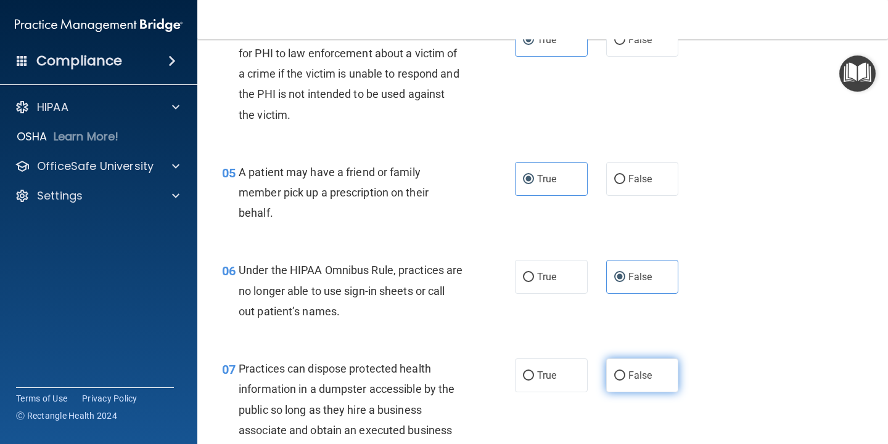
radio input "true"
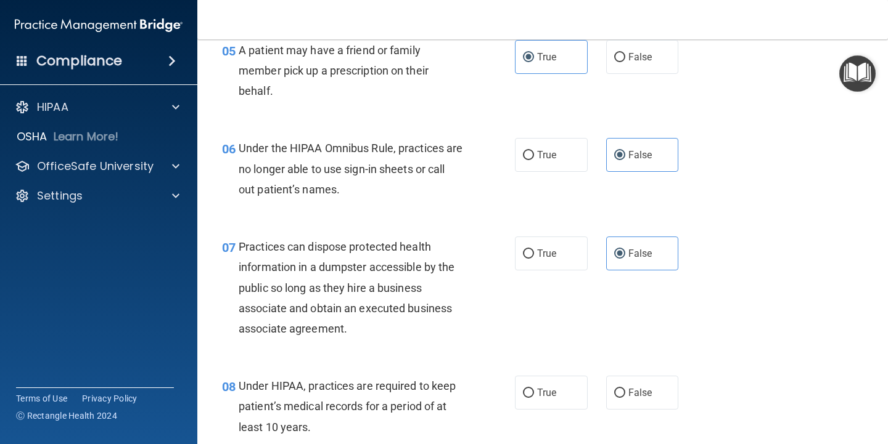
scroll to position [616, 0]
click at [647, 393] on label "False" at bounding box center [642, 392] width 73 height 34
click at [625, 393] on input "False" at bounding box center [619, 392] width 11 height 9
radio input "true"
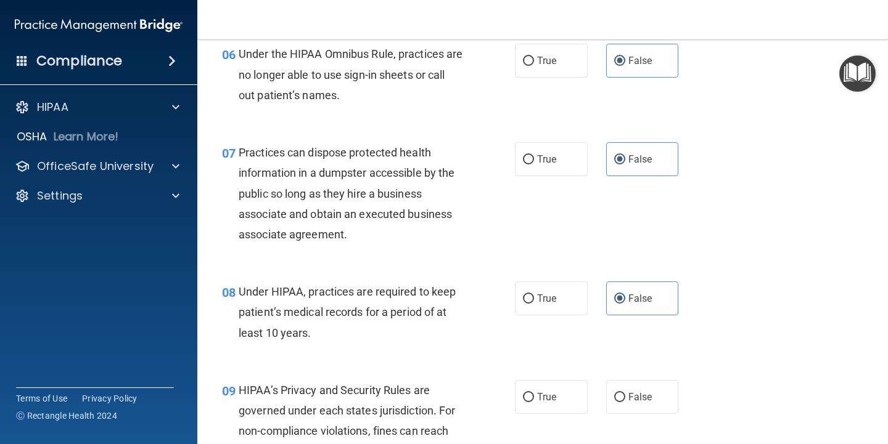
scroll to position [740, 0]
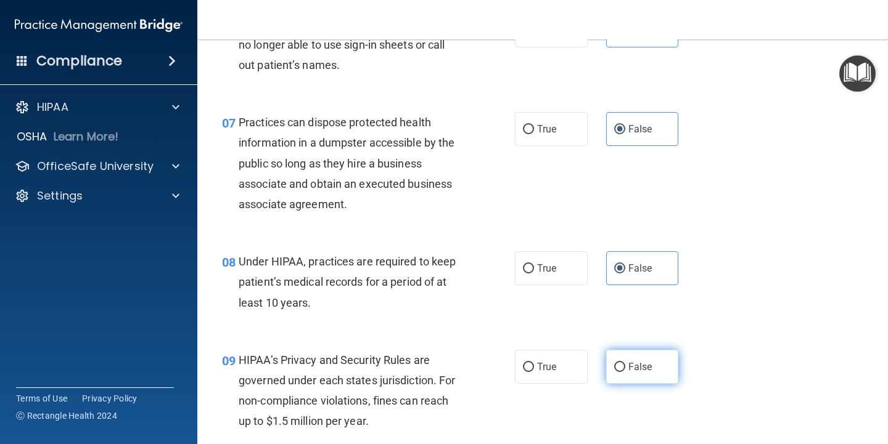
click at [628, 368] on span "False" at bounding box center [640, 367] width 24 height 12
click at [625, 368] on input "False" at bounding box center [619, 367] width 11 height 9
radio input "true"
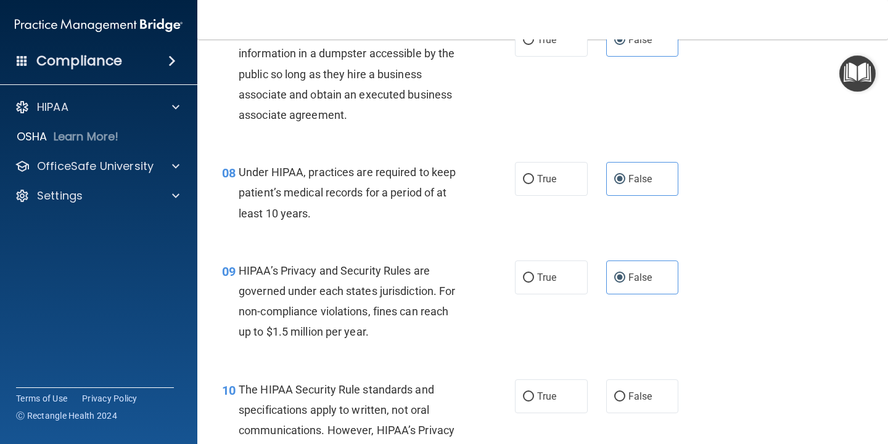
scroll to position [863, 0]
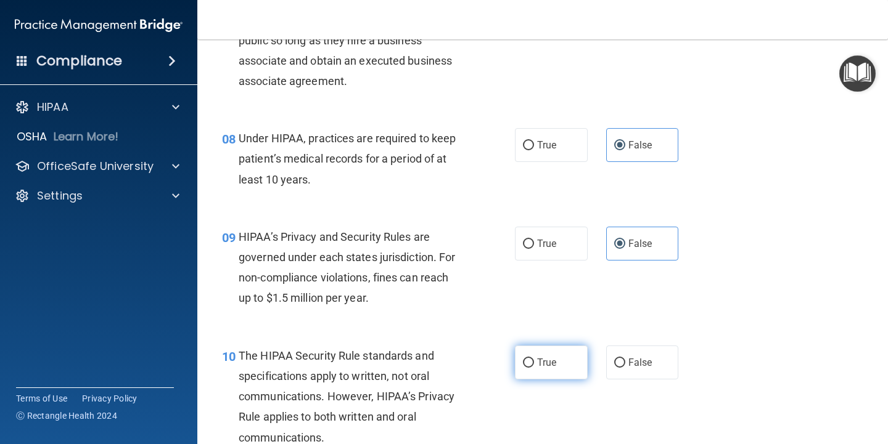
click at [550, 361] on span "True" at bounding box center [546, 363] width 19 height 12
click at [534, 361] on input "True" at bounding box center [528, 363] width 11 height 9
radio input "true"
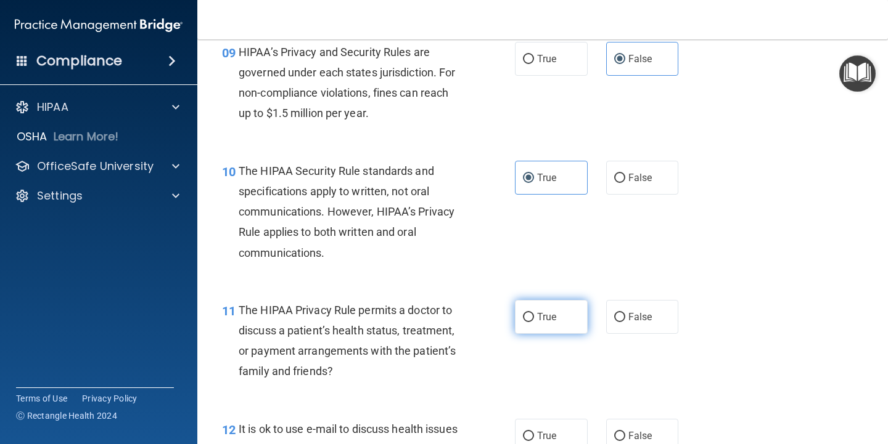
click at [543, 316] on span "True" at bounding box center [546, 317] width 19 height 12
click at [534, 316] on input "True" at bounding box center [528, 317] width 11 height 9
radio input "true"
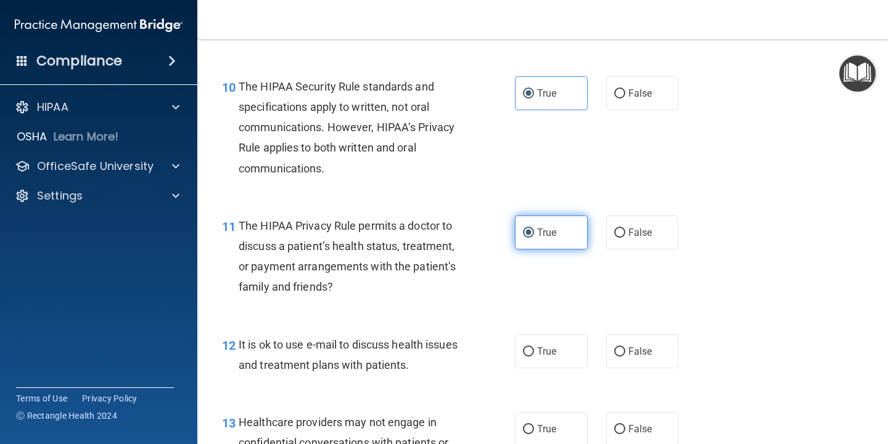
scroll to position [1233, 0]
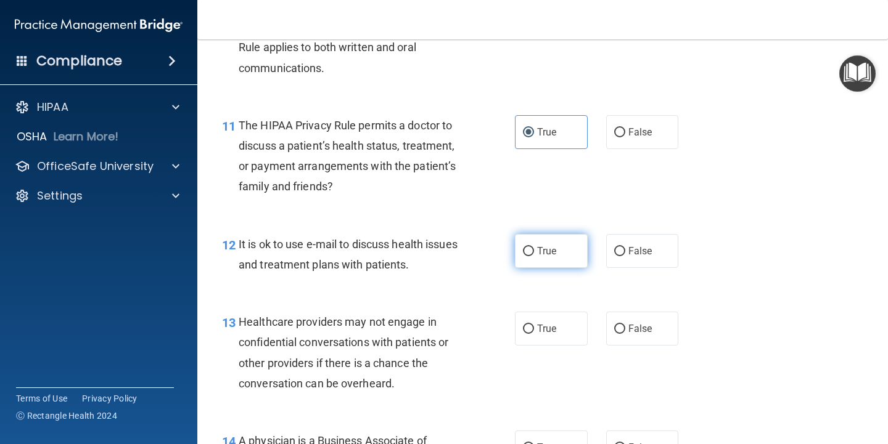
click at [553, 256] on label "True" at bounding box center [551, 251] width 73 height 34
click at [534, 256] on input "True" at bounding box center [528, 251] width 11 height 9
radio input "true"
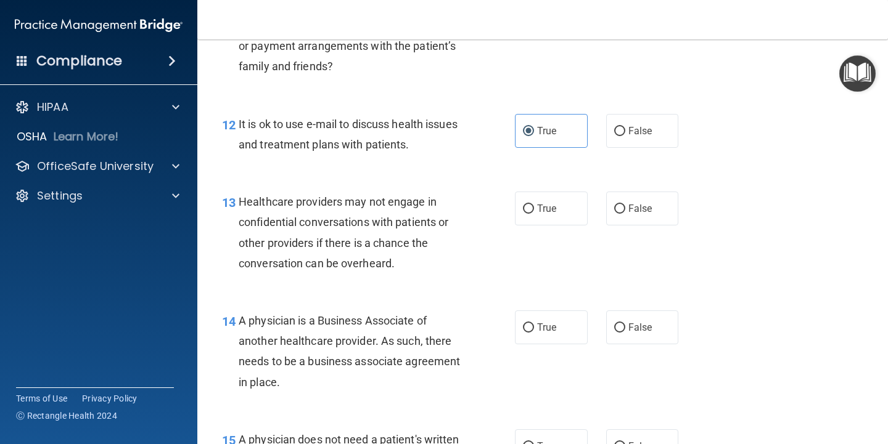
scroll to position [1356, 0]
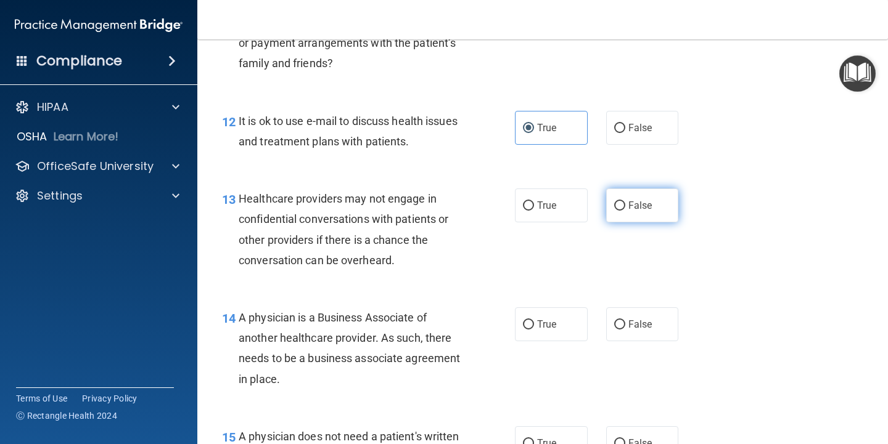
click at [635, 194] on label "False" at bounding box center [642, 206] width 73 height 34
click at [625, 202] on input "False" at bounding box center [619, 206] width 11 height 9
radio input "true"
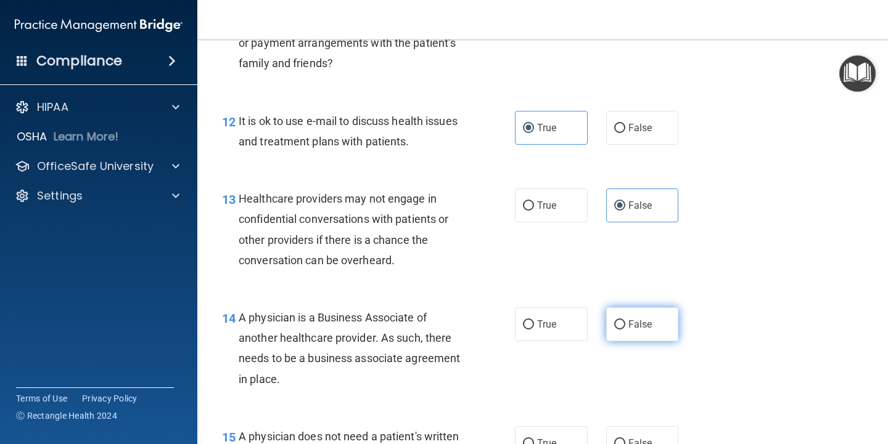
click at [615, 327] on input "False" at bounding box center [619, 325] width 11 height 9
radio input "true"
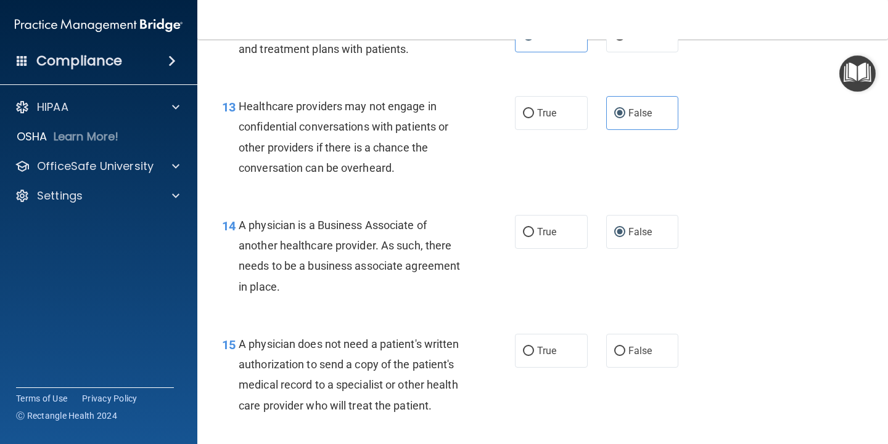
scroll to position [1479, 0]
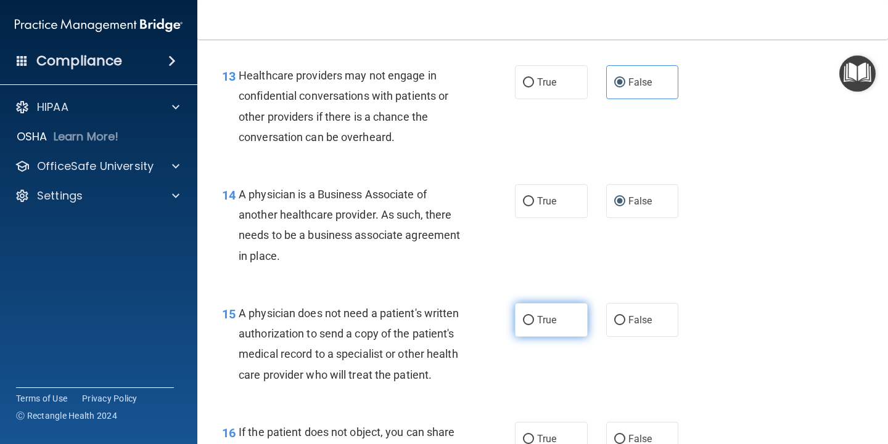
click at [526, 327] on label "True" at bounding box center [551, 320] width 73 height 34
click at [526, 325] on input "True" at bounding box center [528, 320] width 11 height 9
radio input "true"
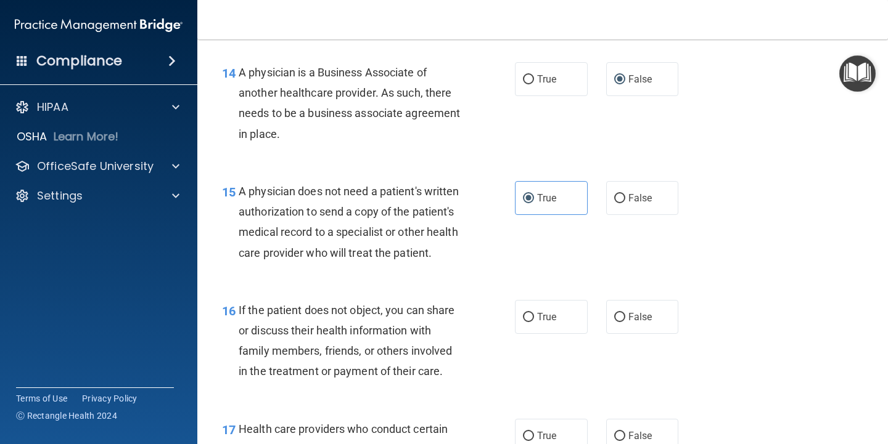
scroll to position [1603, 0]
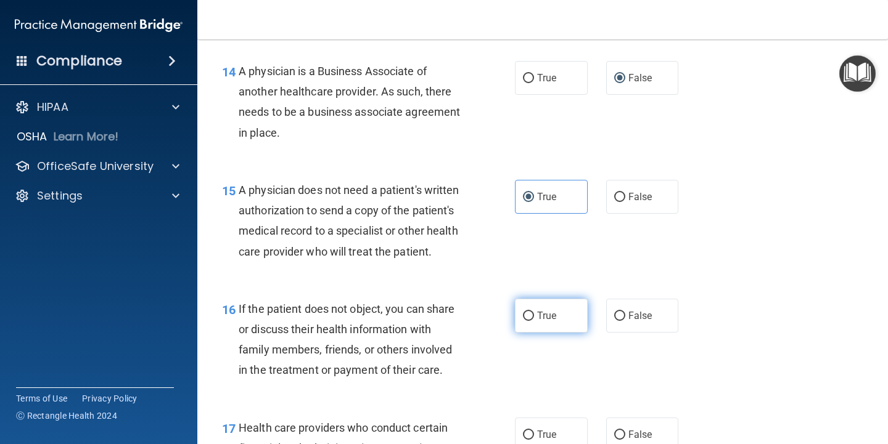
click at [552, 327] on label "True" at bounding box center [551, 316] width 73 height 34
click at [534, 321] on input "True" at bounding box center [528, 316] width 11 height 9
radio input "true"
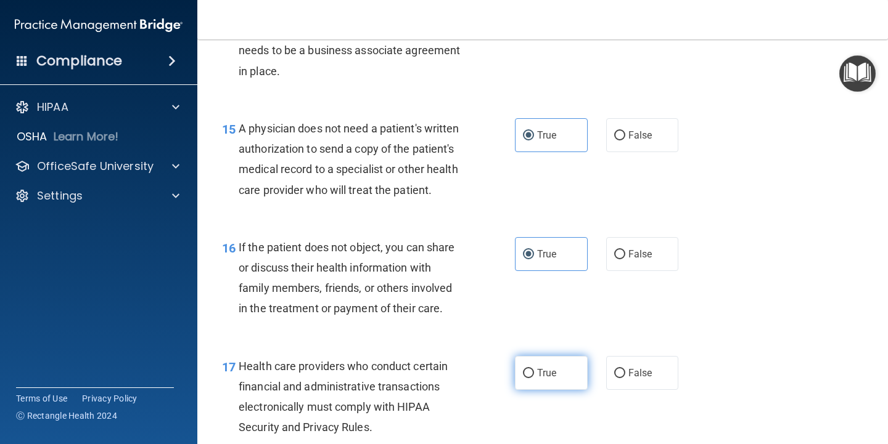
click at [527, 387] on label "True" at bounding box center [551, 373] width 73 height 34
click at [527, 378] on input "True" at bounding box center [528, 373] width 11 height 9
radio input "true"
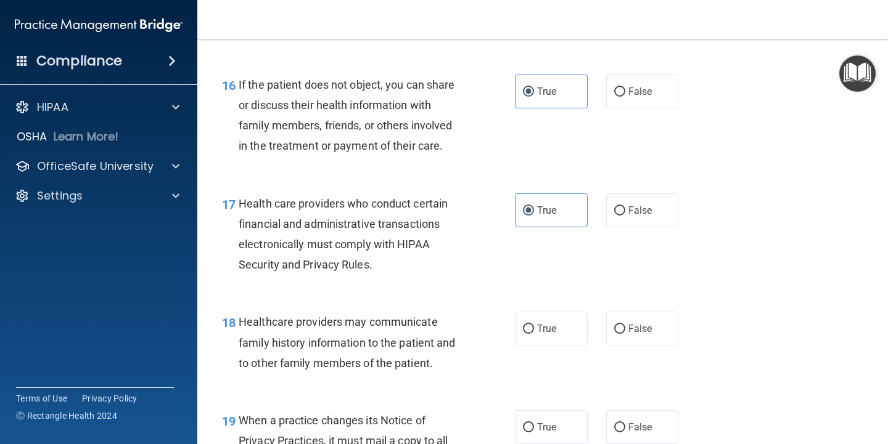
scroll to position [1849, 0]
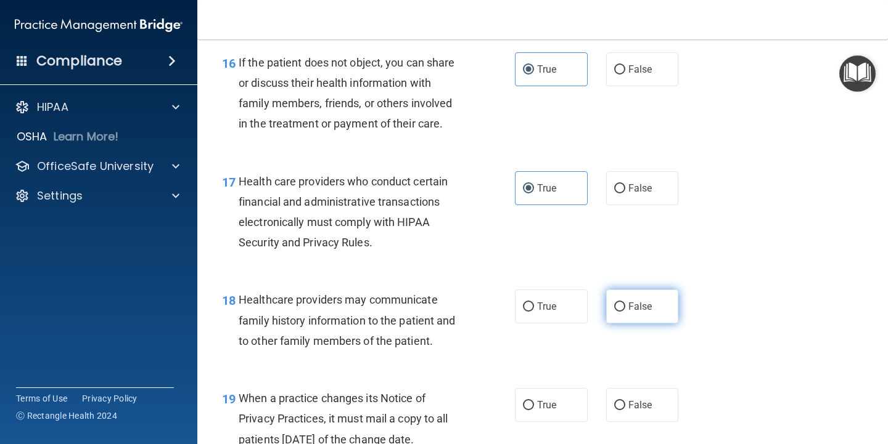
click at [616, 312] on input "False" at bounding box center [619, 307] width 11 height 9
radio input "true"
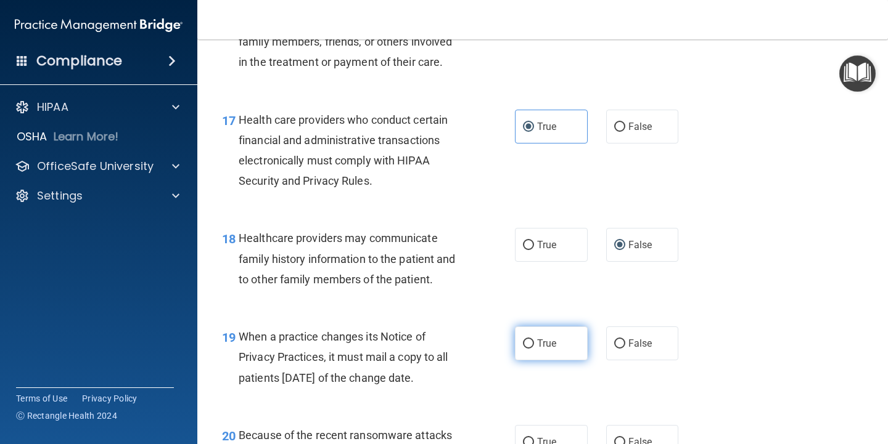
click at [531, 360] on label "True" at bounding box center [551, 344] width 73 height 34
click at [531, 349] on input "True" at bounding box center [528, 344] width 11 height 9
radio input "true"
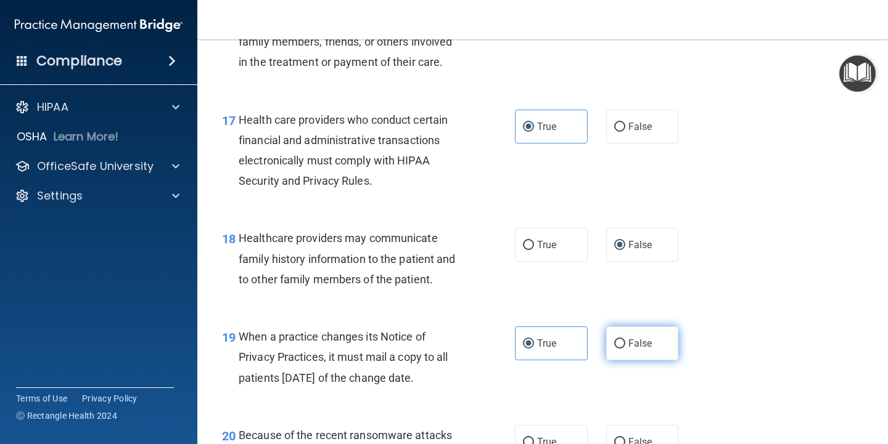
click at [631, 349] on span "False" at bounding box center [640, 344] width 24 height 12
click at [625, 349] on input "False" at bounding box center [619, 344] width 11 height 9
radio input "true"
radio input "false"
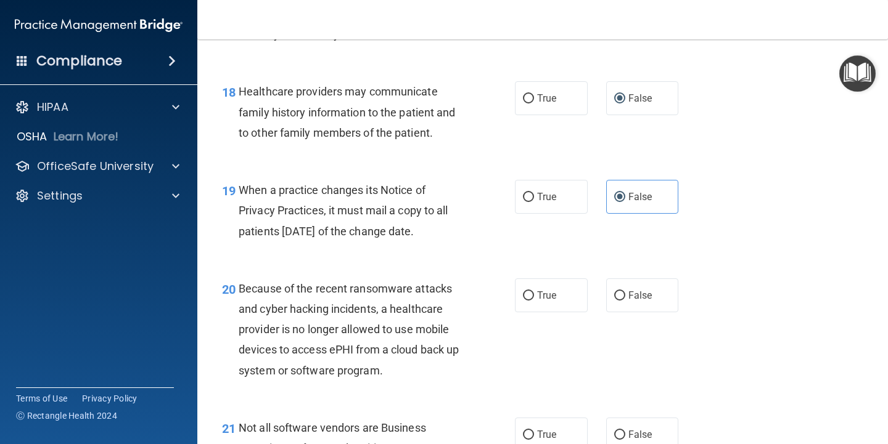
scroll to position [2096, 0]
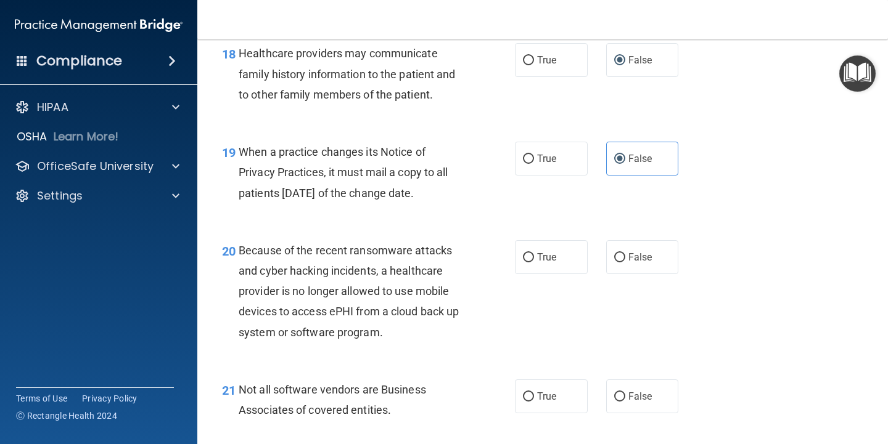
drag, startPoint x: 640, startPoint y: 273, endPoint x: 605, endPoint y: 334, distance: 70.4
click at [639, 263] on span "False" at bounding box center [640, 257] width 24 height 12
click at [625, 263] on input "False" at bounding box center [619, 257] width 11 height 9
radio input "true"
click at [548, 402] on span "True" at bounding box center [546, 397] width 19 height 12
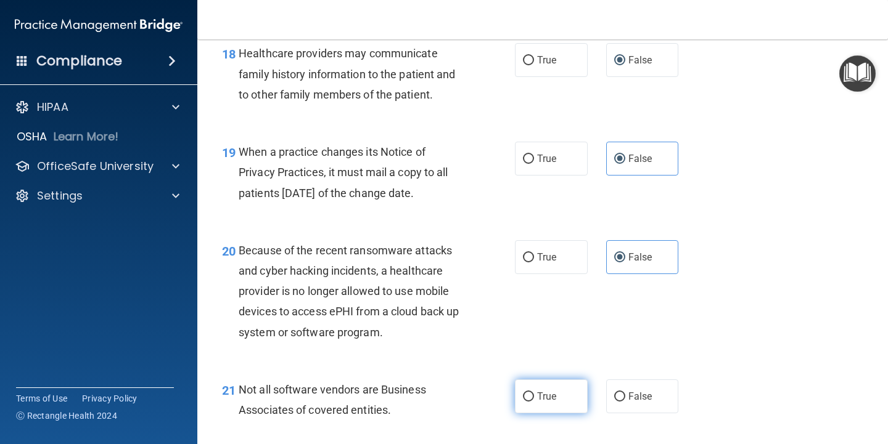
click at [534, 402] on input "True" at bounding box center [528, 397] width 11 height 9
radio input "true"
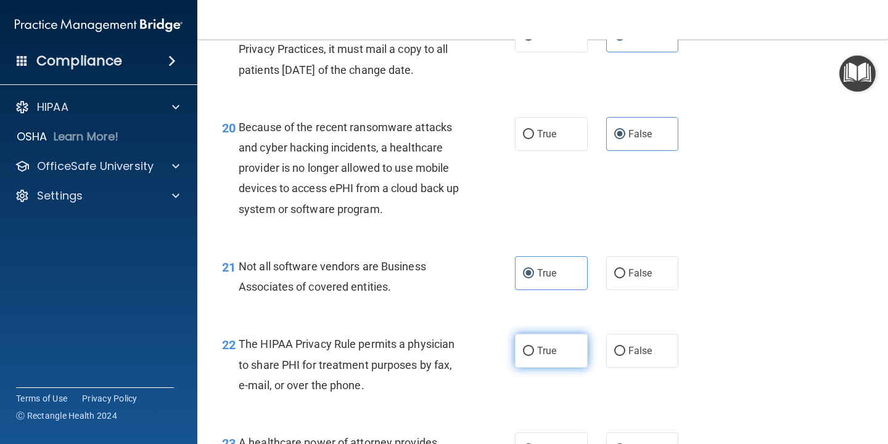
click at [542, 359] on label "True" at bounding box center [551, 351] width 73 height 34
click at [534, 356] on input "True" at bounding box center [528, 351] width 11 height 9
radio input "true"
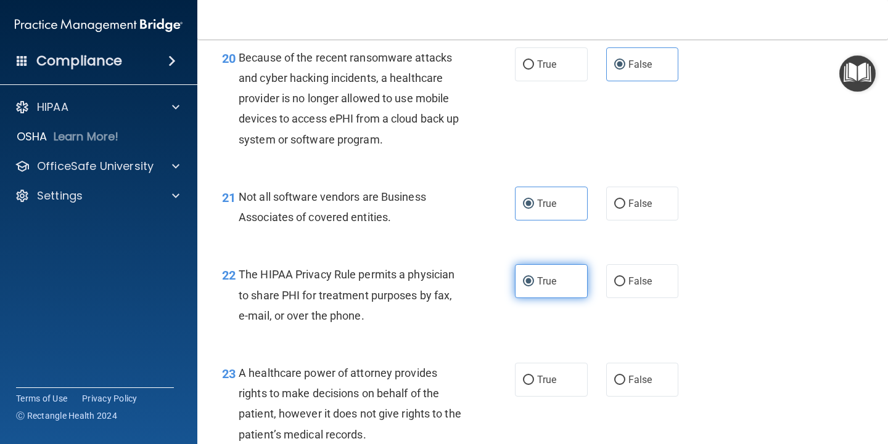
scroll to position [2404, 0]
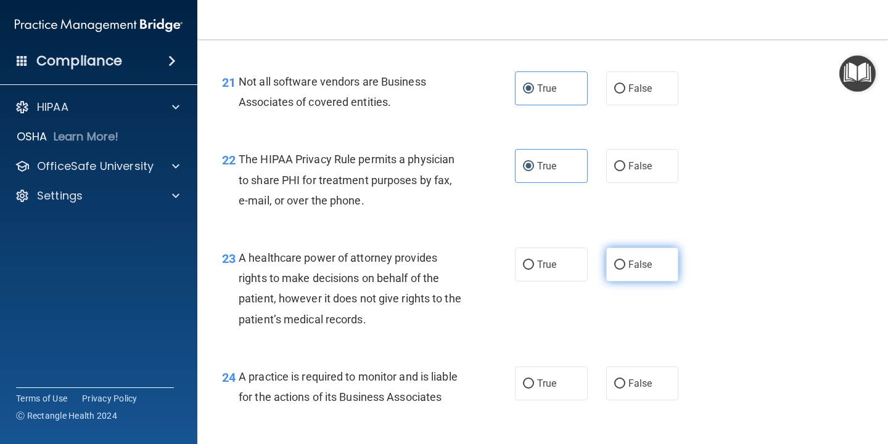
click at [636, 271] on span "False" at bounding box center [640, 265] width 24 height 12
click at [625, 270] on input "False" at bounding box center [619, 265] width 11 height 9
radio input "true"
click at [619, 401] on label "False" at bounding box center [642, 384] width 73 height 34
click at [619, 389] on input "False" at bounding box center [619, 384] width 11 height 9
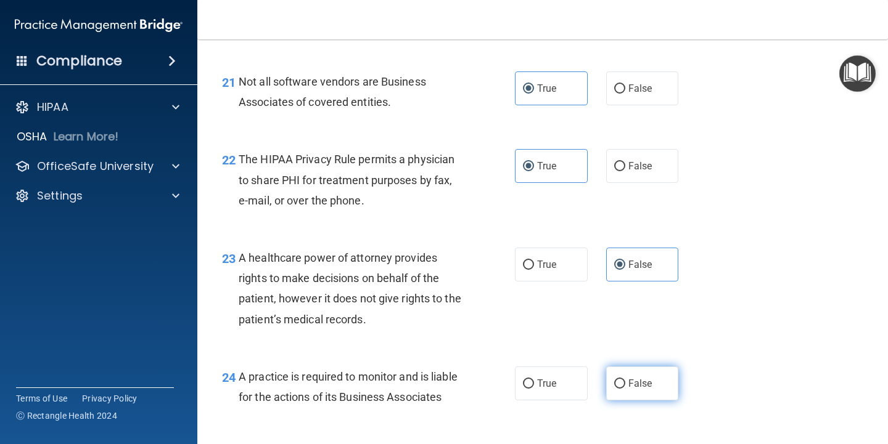
radio input "true"
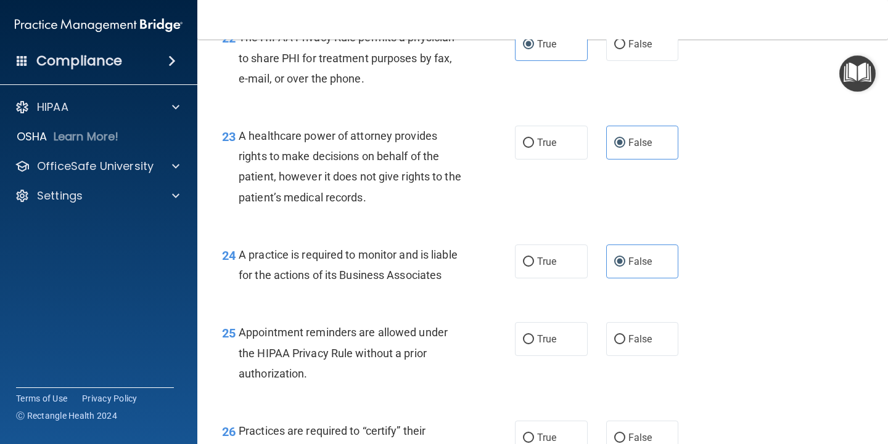
scroll to position [2527, 0]
click at [529, 355] on label "True" at bounding box center [551, 338] width 73 height 34
click at [529, 343] on input "True" at bounding box center [528, 338] width 11 height 9
radio input "true"
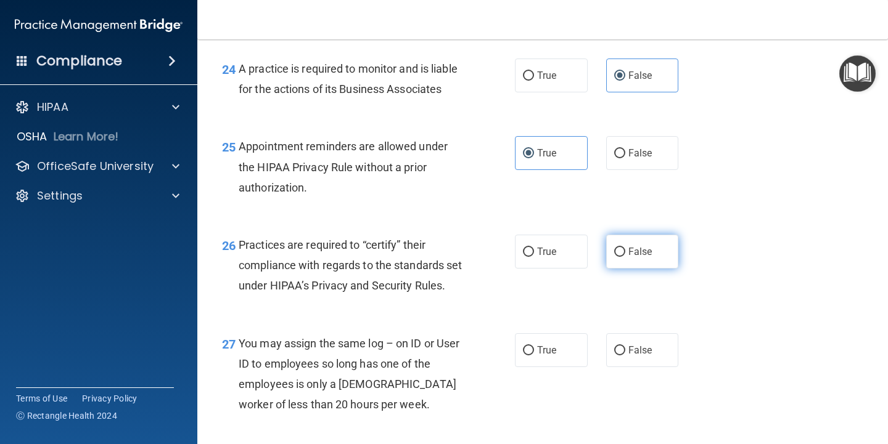
click at [628, 258] on span "False" at bounding box center [640, 252] width 24 height 12
click at [624, 257] on input "False" at bounding box center [619, 252] width 11 height 9
radio input "true"
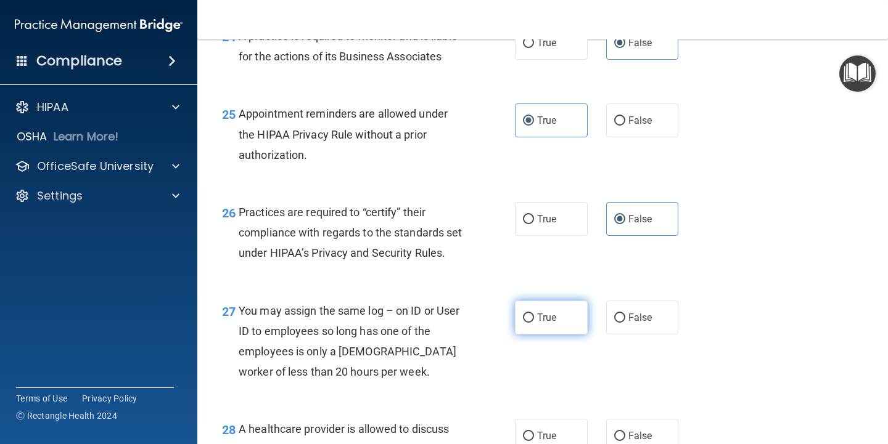
scroll to position [2774, 0]
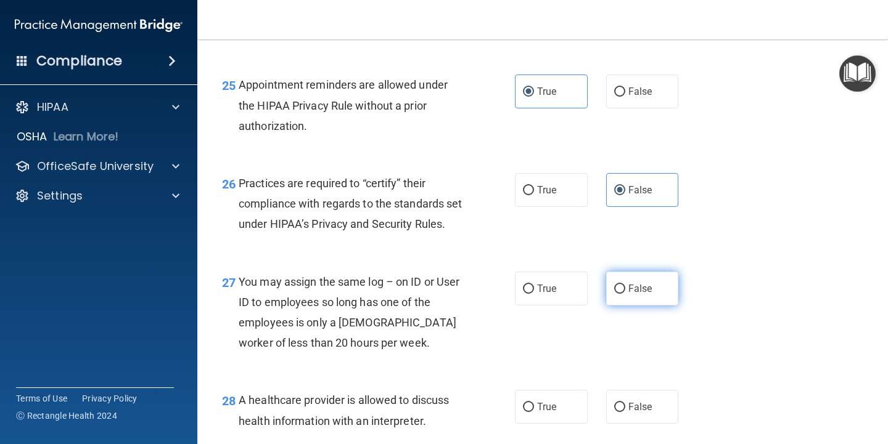
click at [628, 295] on span "False" at bounding box center [640, 289] width 24 height 12
click at [624, 294] on input "False" at bounding box center [619, 289] width 11 height 9
radio input "true"
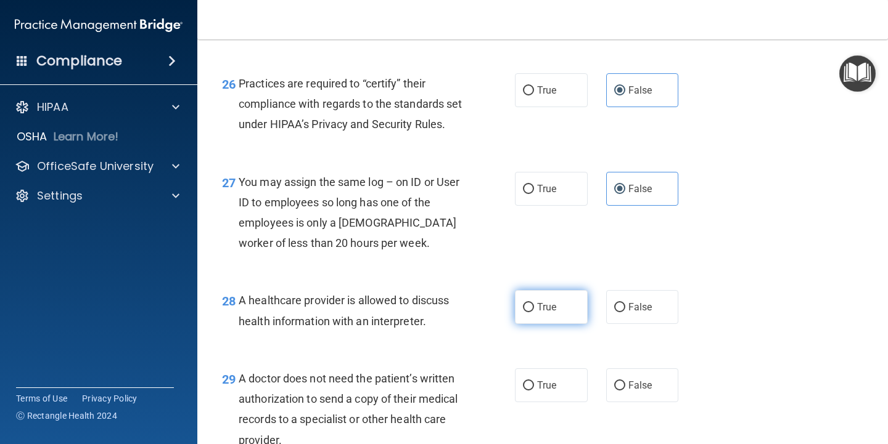
scroll to position [2897, 0]
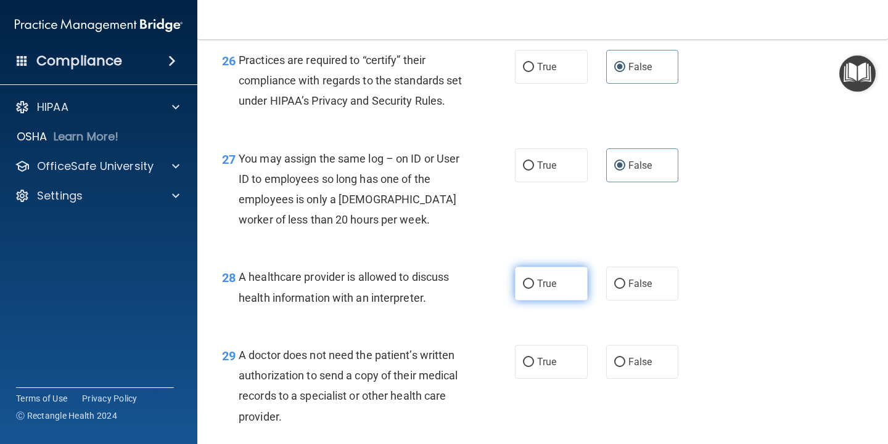
click at [545, 290] on span "True" at bounding box center [546, 284] width 19 height 12
click at [534, 289] on input "True" at bounding box center [528, 284] width 11 height 9
radio input "true"
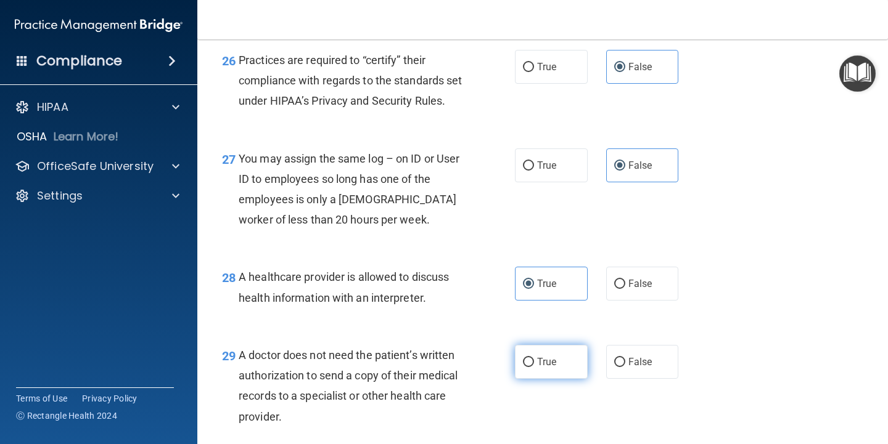
click at [541, 379] on label "True" at bounding box center [551, 362] width 73 height 34
click at [534, 367] on input "True" at bounding box center [528, 362] width 11 height 9
radio input "true"
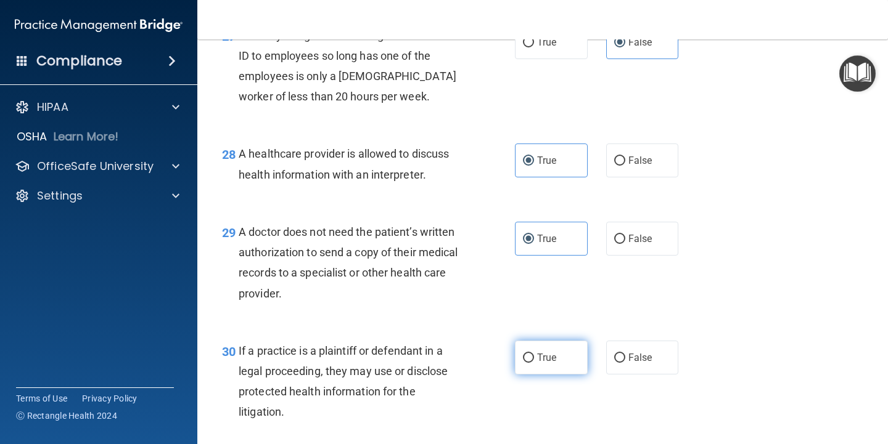
click at [539, 364] on span "True" at bounding box center [546, 358] width 19 height 12
click at [534, 363] on input "True" at bounding box center [528, 358] width 11 height 9
radio input "true"
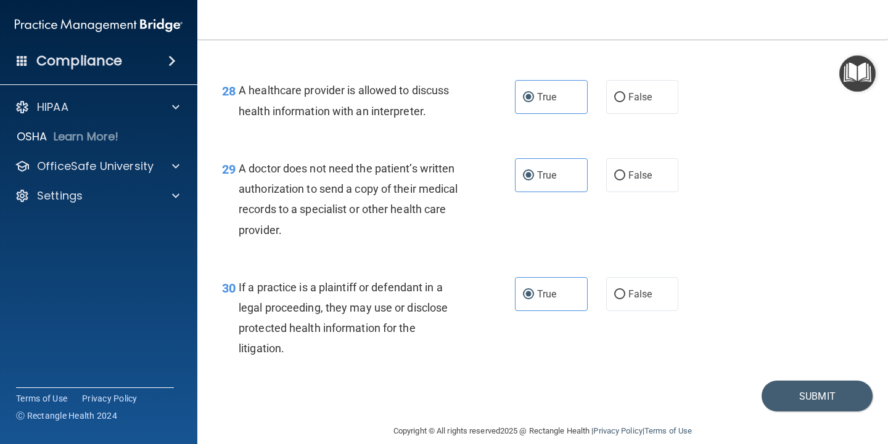
scroll to position [3162, 0]
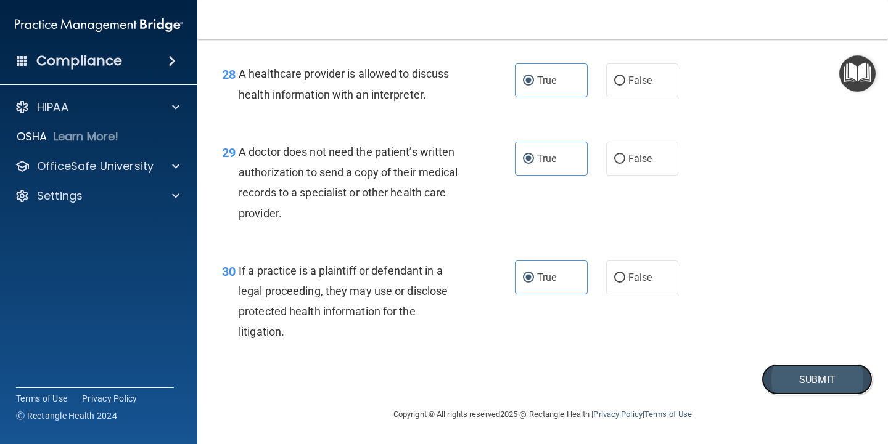
click at [807, 377] on button "Submit" at bounding box center [816, 379] width 111 height 31
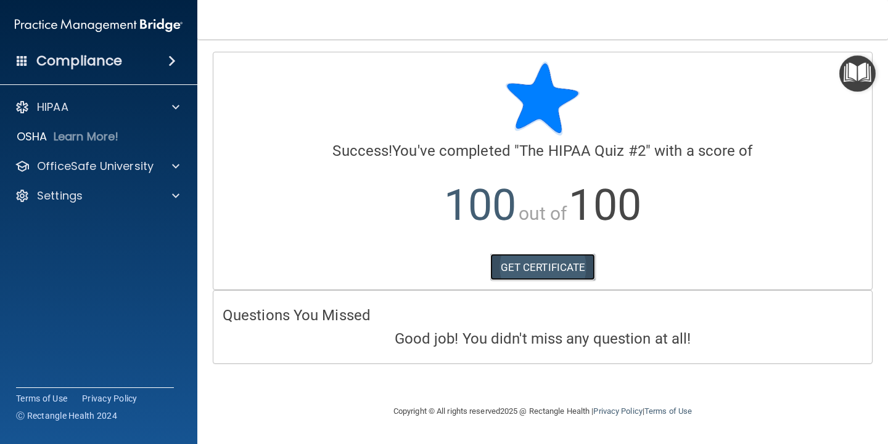
click at [562, 266] on link "GET CERTIFICATE" at bounding box center [542, 267] width 105 height 27
click at [847, 71] on img "Open Resource Center" at bounding box center [857, 73] width 36 height 36
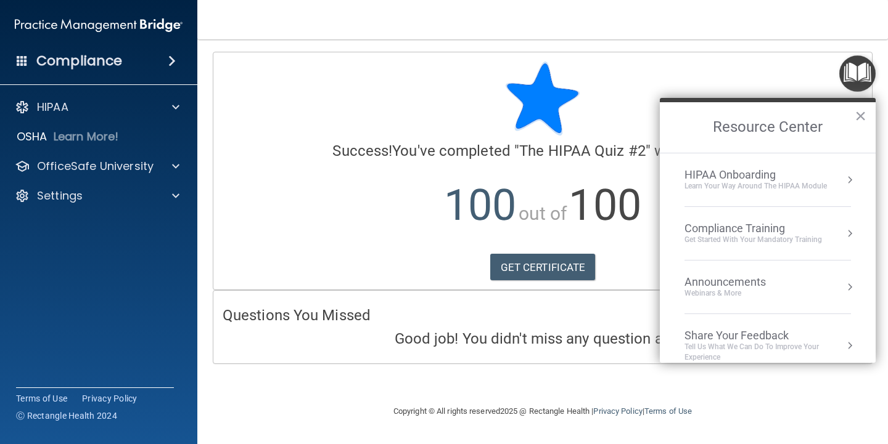
click at [762, 235] on div "Get Started with your mandatory training" at bounding box center [752, 240] width 137 height 10
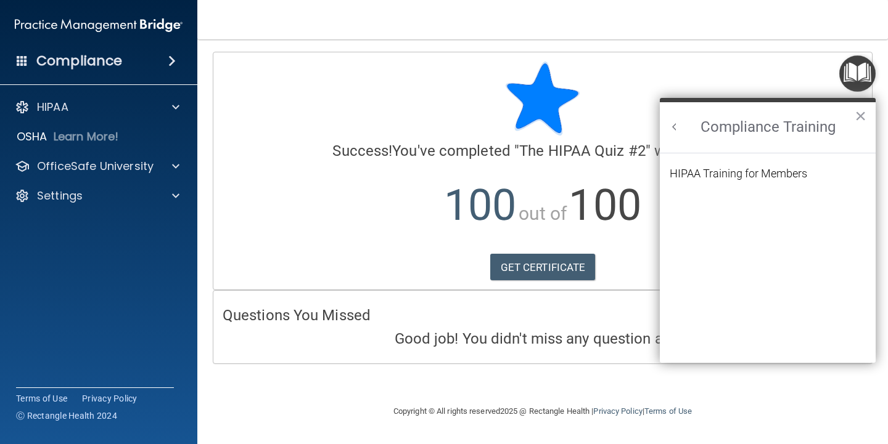
click at [679, 132] on button "Back to Resource Center Home" at bounding box center [674, 127] width 12 height 12
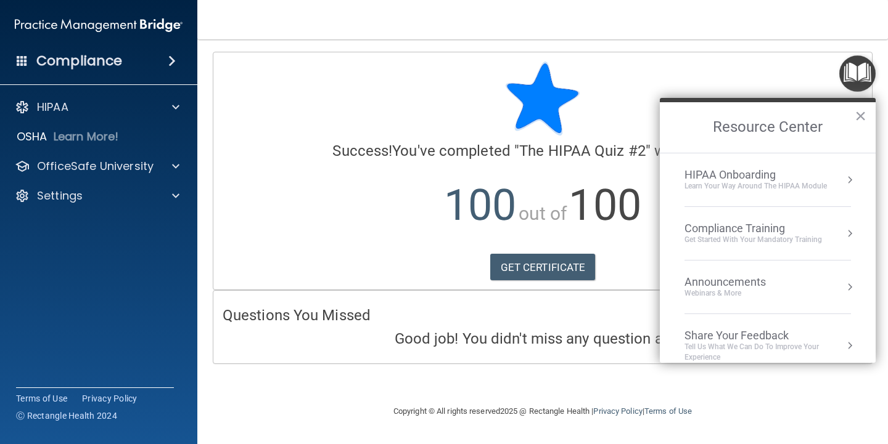
click at [738, 288] on div "Announcements" at bounding box center [737, 283] width 106 height 14
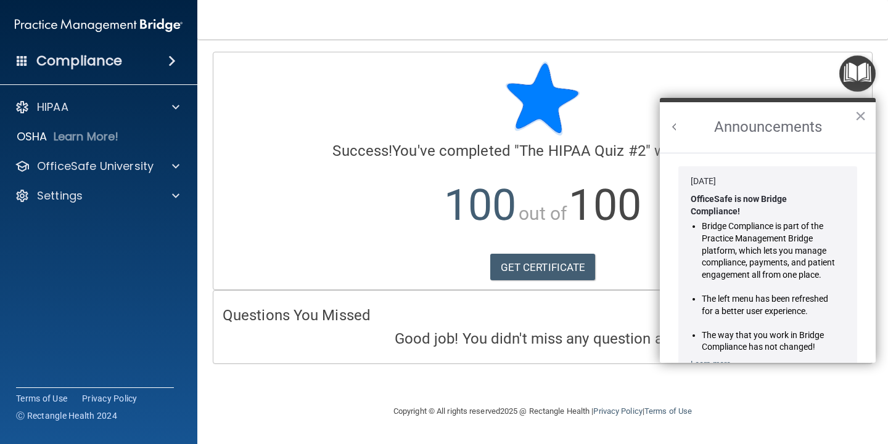
click at [679, 124] on button "Back to Resource Center Home" at bounding box center [674, 127] width 12 height 12
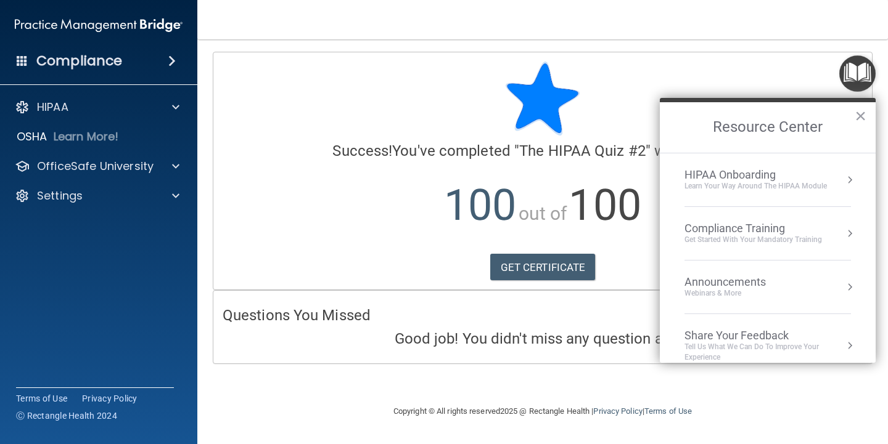
click at [727, 184] on div "Learn Your Way around the HIPAA module" at bounding box center [755, 186] width 142 height 10
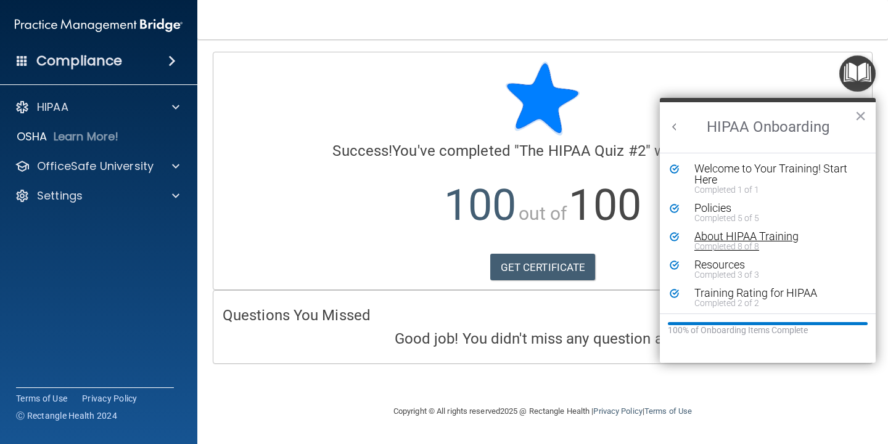
scroll to position [2, 0]
click at [673, 125] on button "Back to Resource Center Home" at bounding box center [674, 127] width 12 height 12
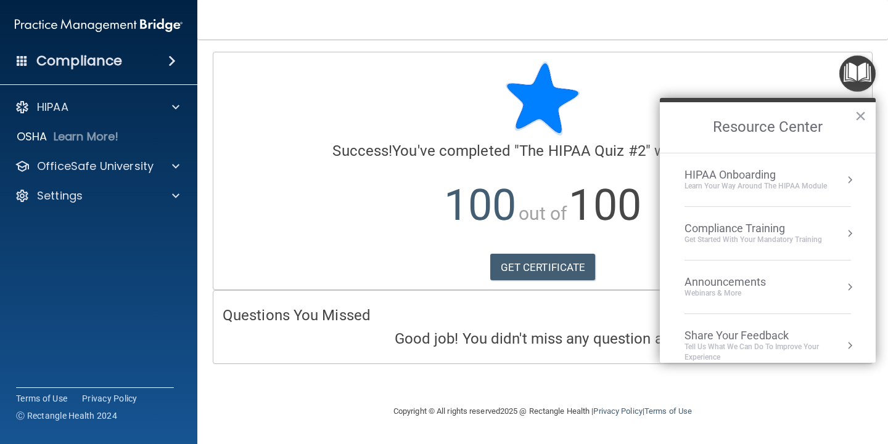
scroll to position [0, 0]
click at [714, 235] on div "Get Started with your mandatory training" at bounding box center [752, 240] width 137 height 10
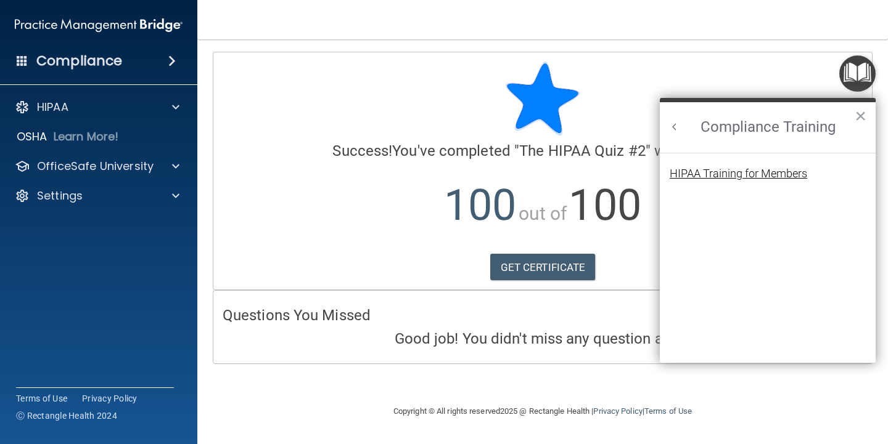
click at [745, 169] on div "HIPAA Training for Members" at bounding box center [737, 173] width 137 height 11
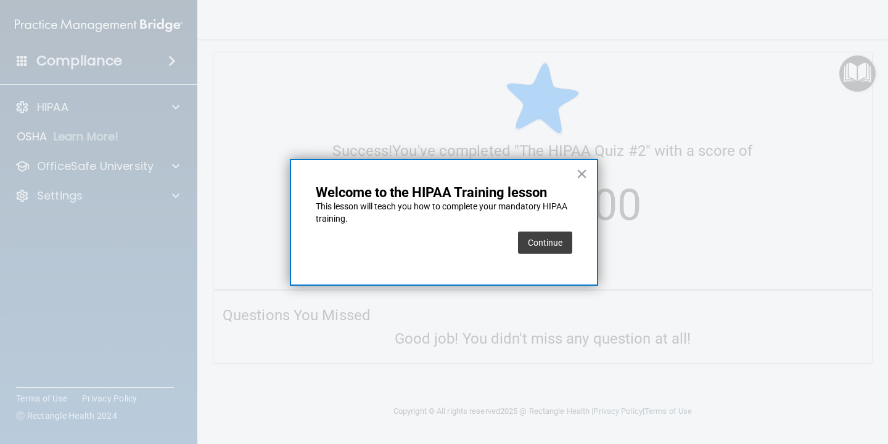
click at [547, 242] on button "Continue" at bounding box center [545, 243] width 54 height 22
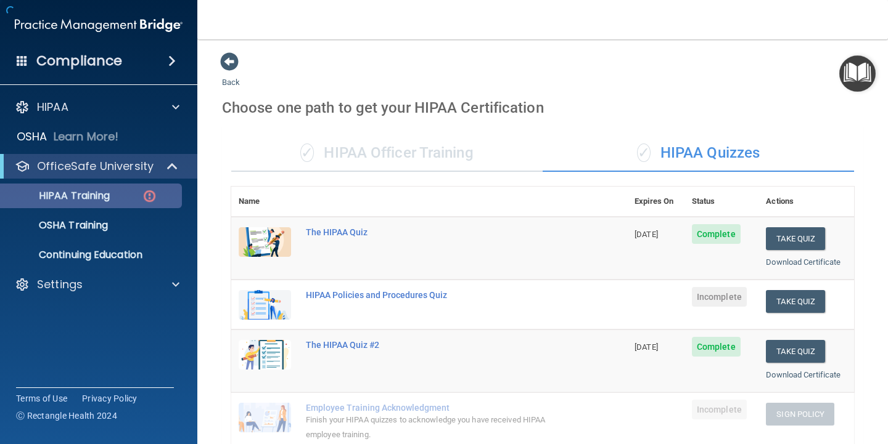
scroll to position [4, 0]
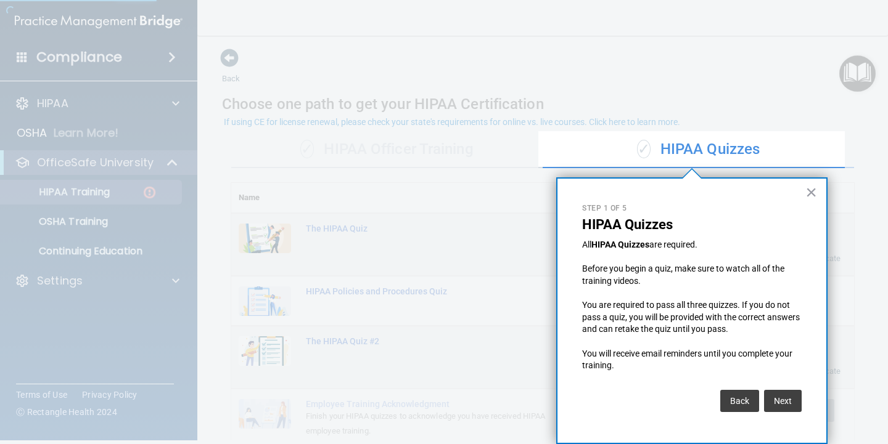
click at [794, 401] on button "Next" at bounding box center [783, 401] width 38 height 22
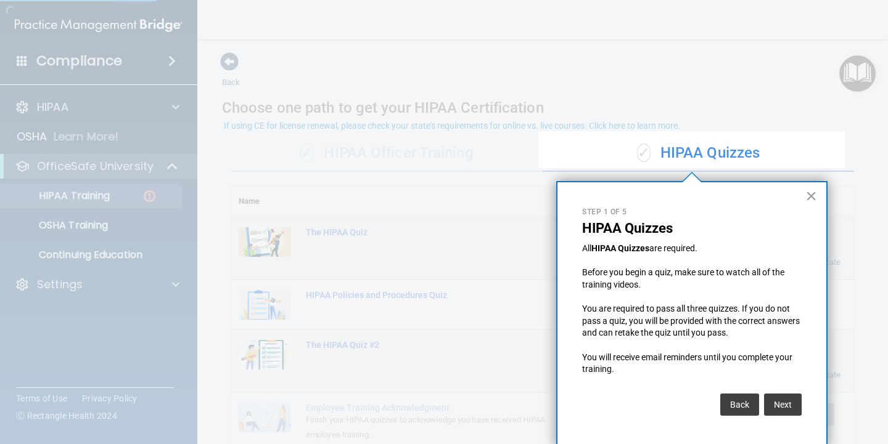
scroll to position [145, 0]
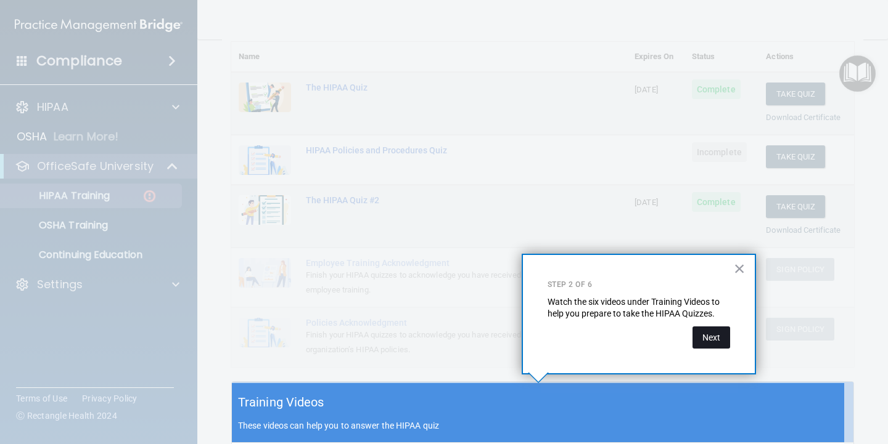
click at [717, 340] on button "Next" at bounding box center [711, 338] width 38 height 22
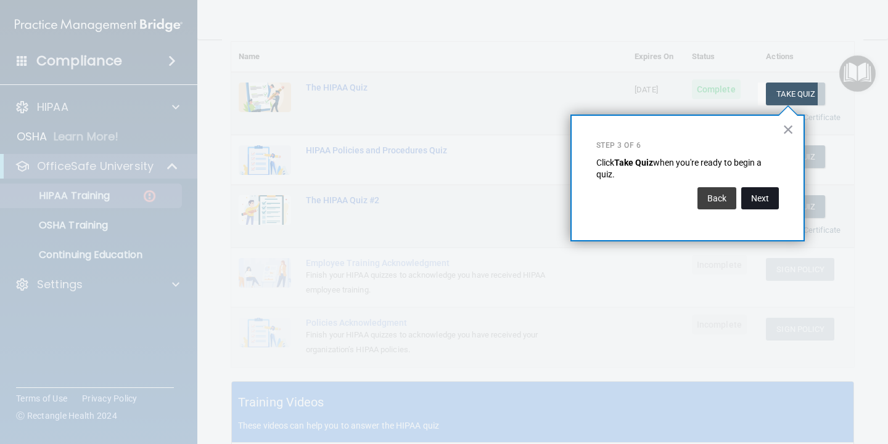
click at [760, 197] on button "Next" at bounding box center [760, 198] width 38 height 22
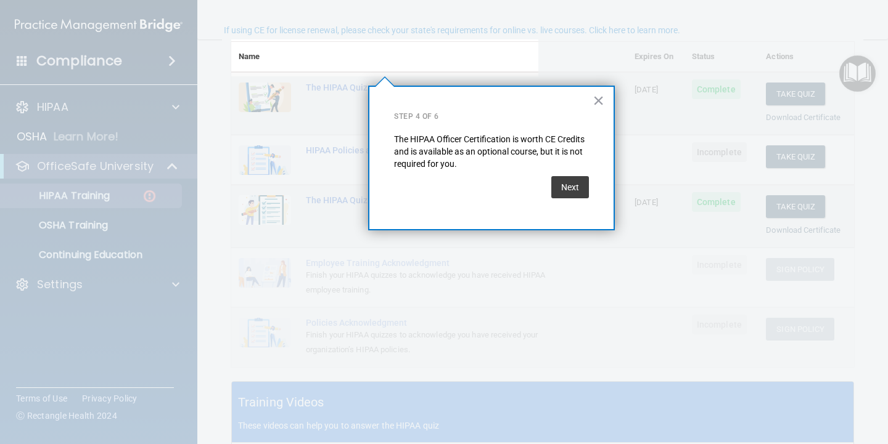
scroll to position [96, 0]
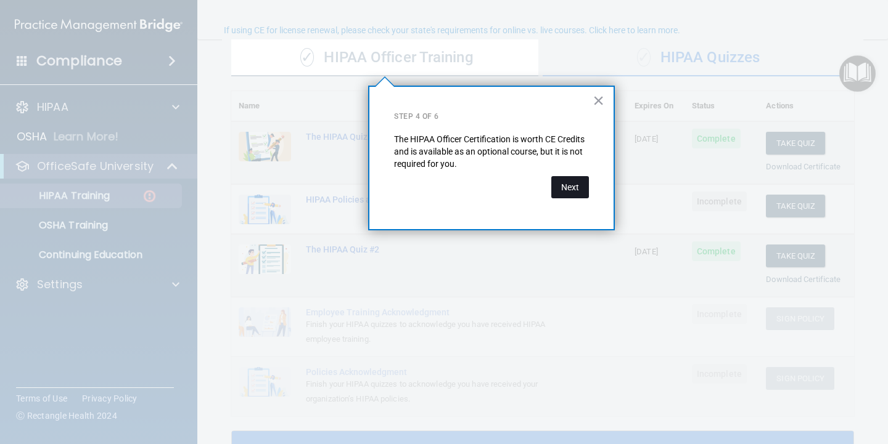
click at [577, 192] on button "Next" at bounding box center [570, 187] width 38 height 22
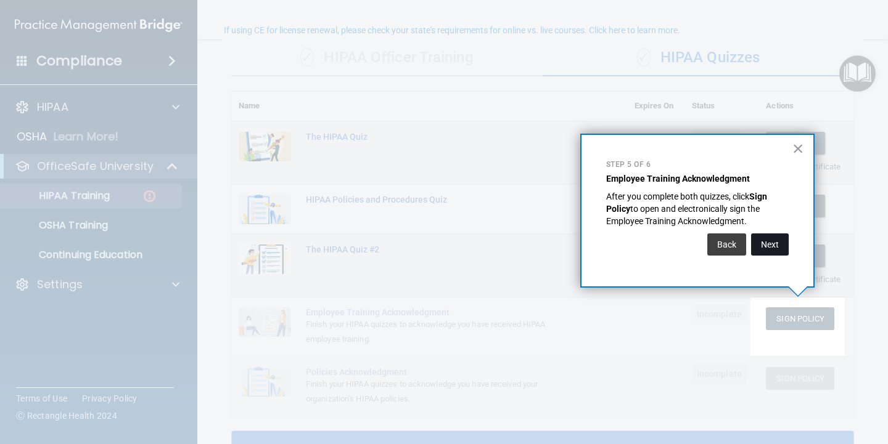
click at [774, 241] on button "Next" at bounding box center [770, 245] width 38 height 22
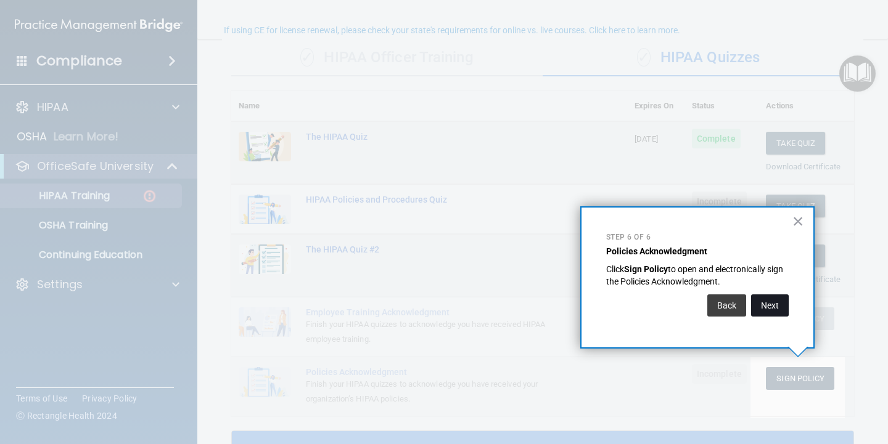
click at [759, 301] on button "Next" at bounding box center [770, 306] width 38 height 22
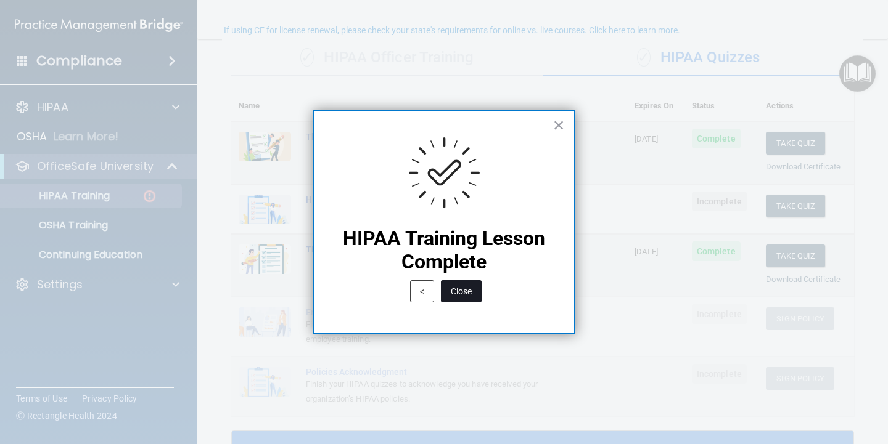
click at [459, 285] on button "Close" at bounding box center [461, 291] width 41 height 22
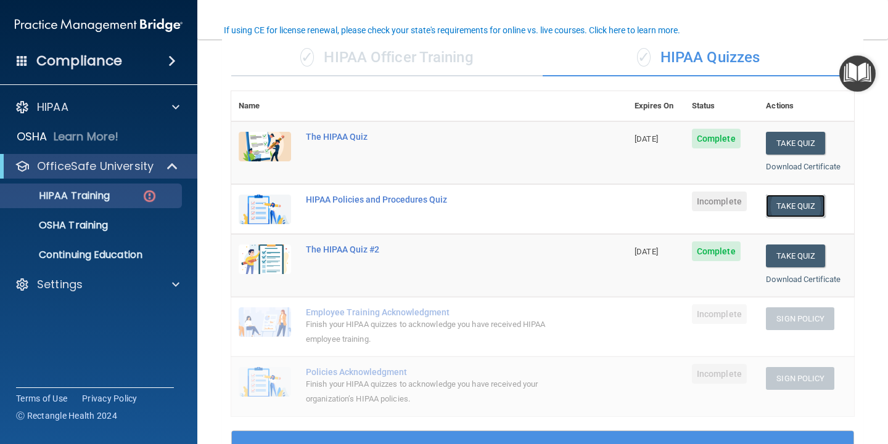
click at [782, 207] on button "Take Quiz" at bounding box center [795, 206] width 59 height 23
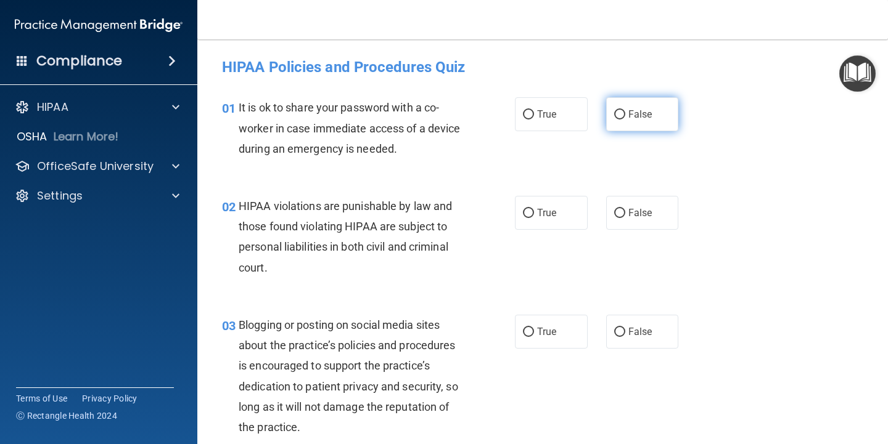
click at [632, 112] on span "False" at bounding box center [640, 114] width 24 height 12
click at [625, 112] on input "False" at bounding box center [619, 114] width 11 height 9
radio input "true"
click at [628, 118] on span "False" at bounding box center [640, 114] width 24 height 12
click at [625, 118] on input "False" at bounding box center [619, 114] width 11 height 9
